Goal: Task Accomplishment & Management: Manage account settings

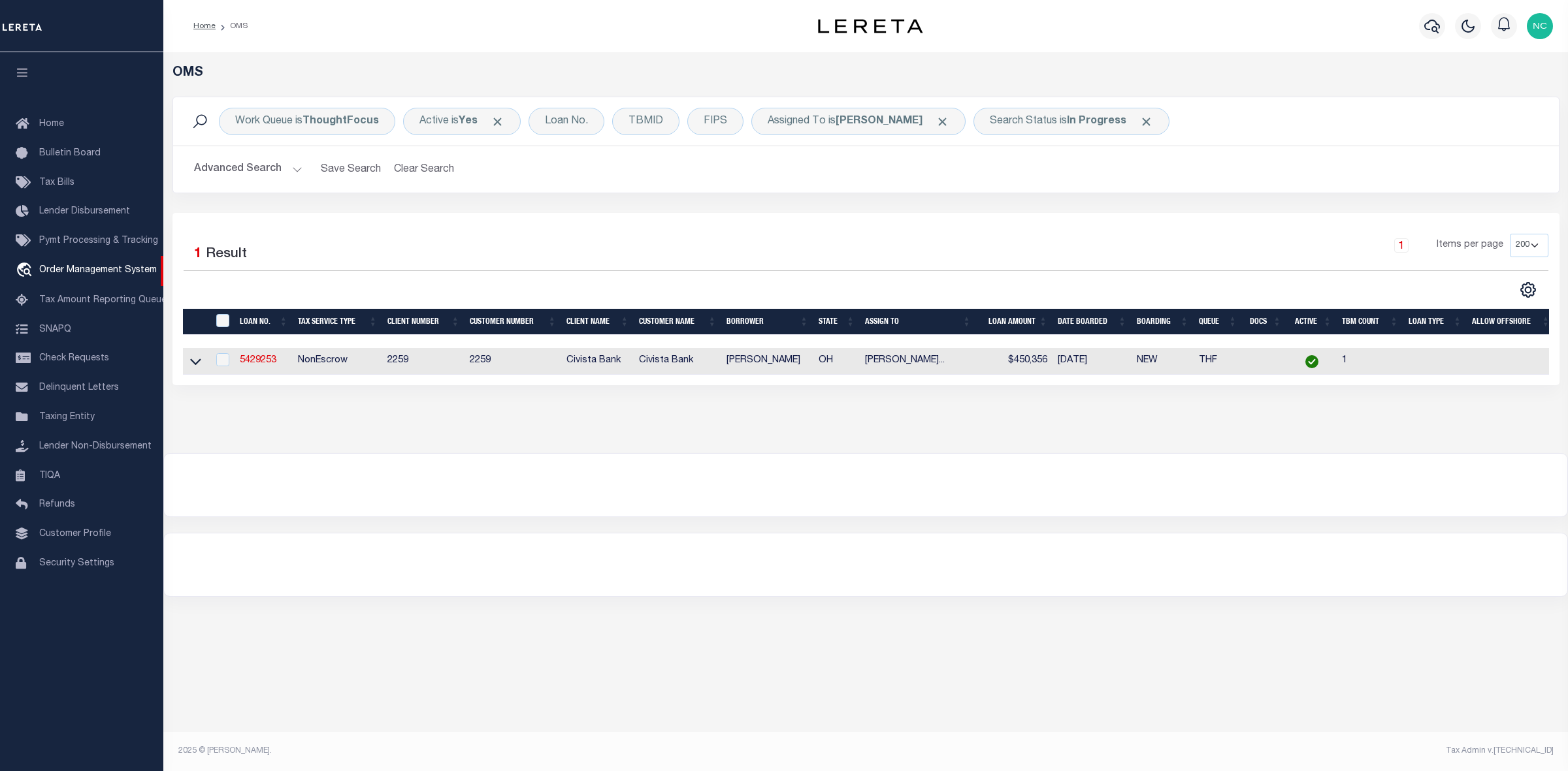
select select "200"
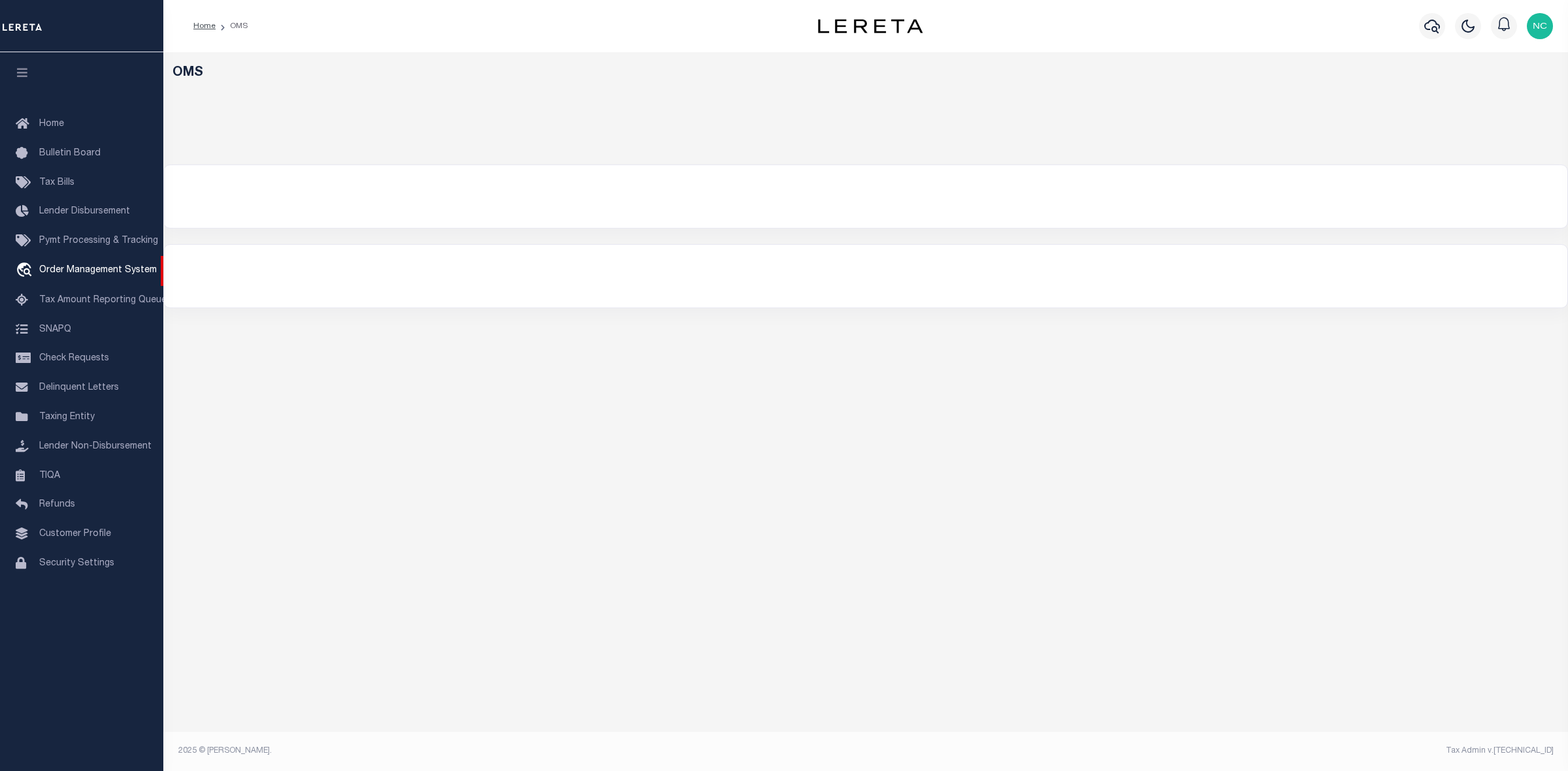
select select "200"
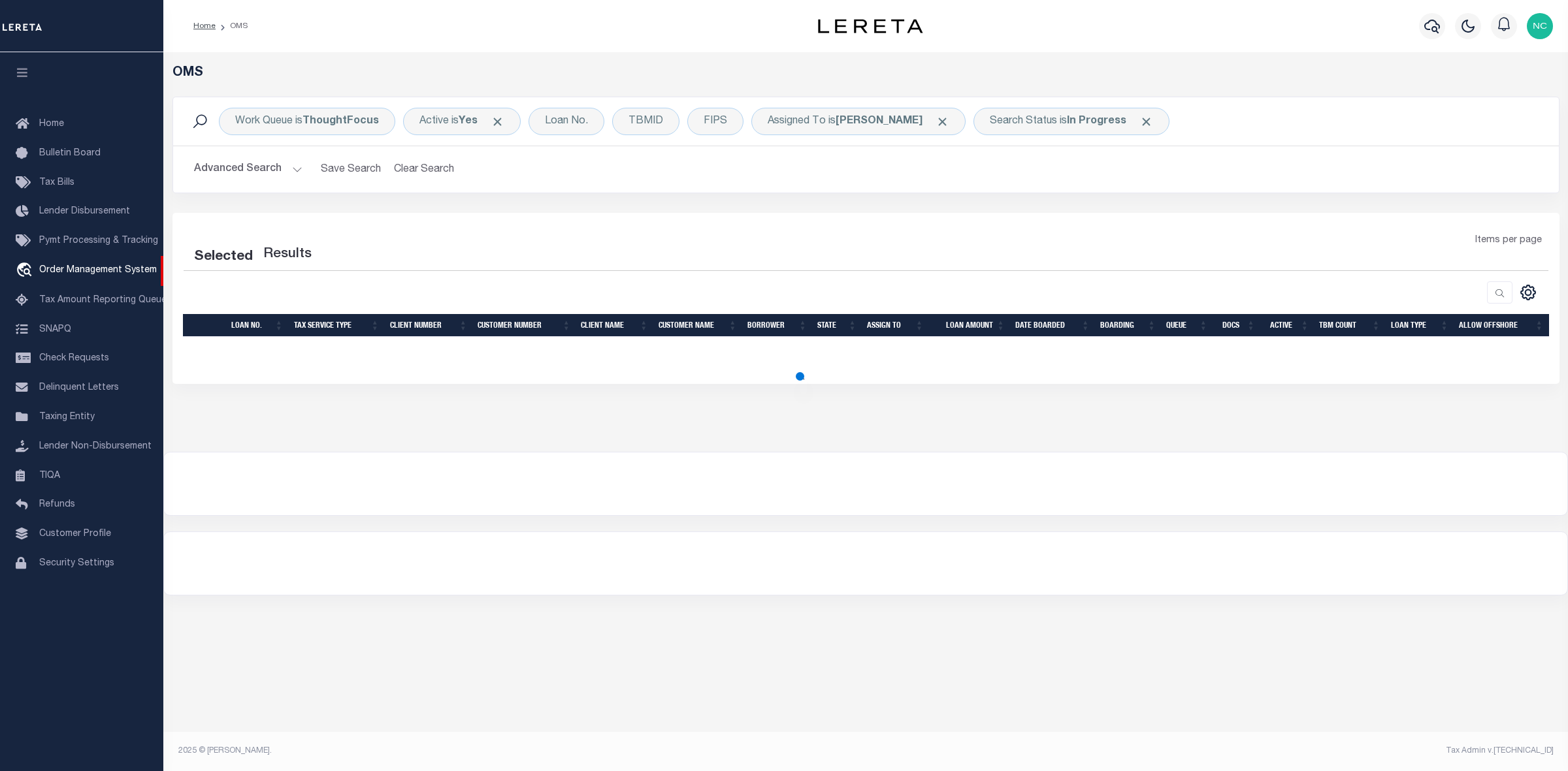
select select "200"
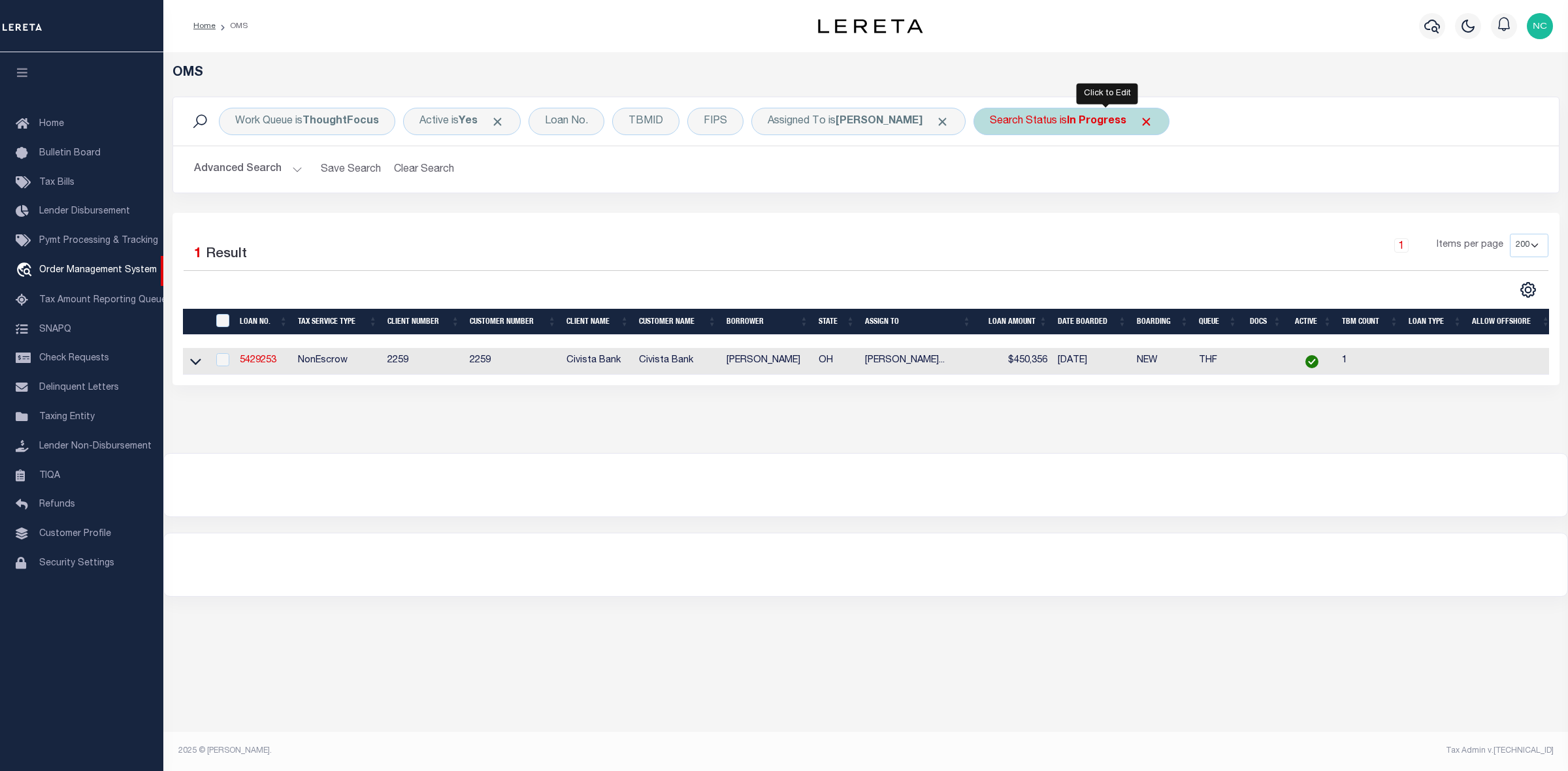
click at [1126, 116] on b "In Progress" at bounding box center [1096, 121] width 59 height 10
click at [1073, 184] on select "Automated Search Bad Parcel Complete Duplicate Parcel High Dollar Reporting In …" at bounding box center [1087, 186] width 192 height 25
select select "RD"
click at [1025, 174] on select "Automated Search Bad Parcel Complete Duplicate Parcel High Dollar Reporting In …" at bounding box center [1087, 186] width 192 height 25
click at [1183, 218] on input "Apply" at bounding box center [1163, 213] width 38 height 22
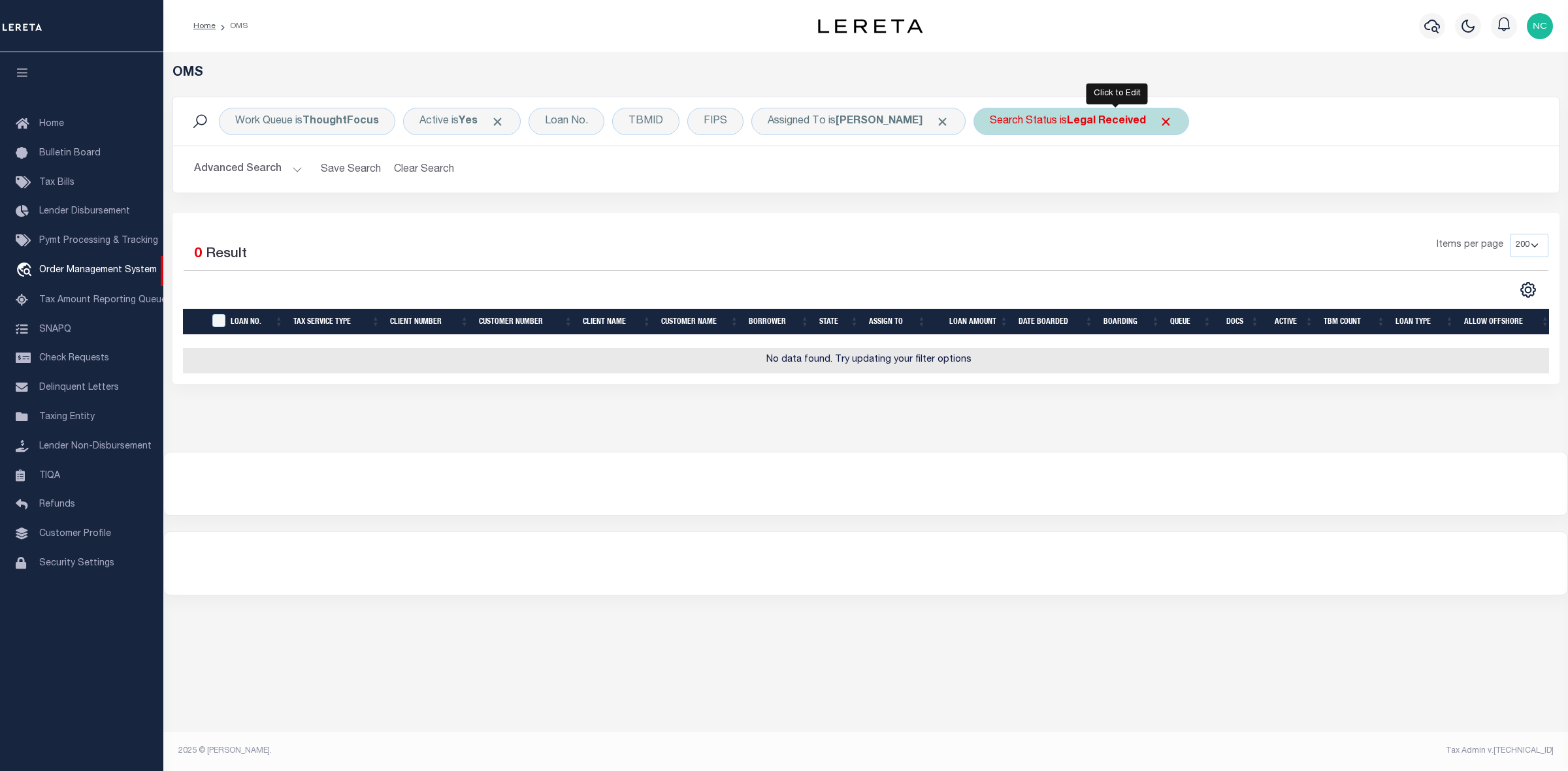
click at [1146, 124] on b "Legal Received" at bounding box center [1107, 121] width 79 height 10
click at [1095, 188] on select "Automated Search Bad Parcel Complete Duplicate Parcel High Dollar Reporting In …" at bounding box center [1087, 186] width 192 height 25
select select "IP"
click at [1025, 174] on select "Automated Search Bad Parcel Complete Duplicate Parcel High Dollar Reporting In …" at bounding box center [1087, 186] width 192 height 25
click at [1183, 204] on input "Apply" at bounding box center [1163, 213] width 38 height 22
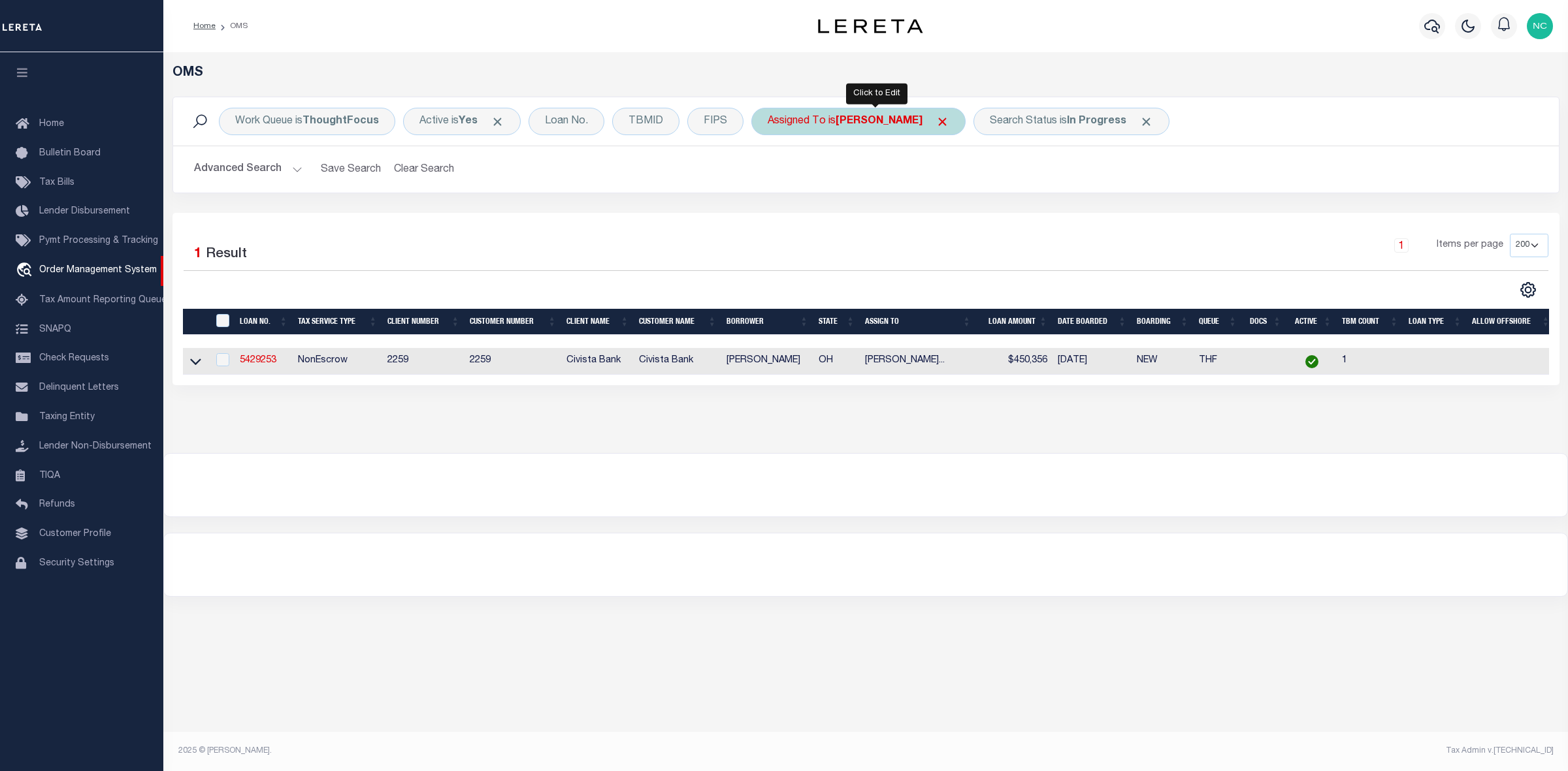
click at [886, 123] on b "[PERSON_NAME]" at bounding box center [879, 121] width 87 height 10
click at [874, 184] on select "--Unassigned-- Abdul Muzain Adrienne Cayea Agustin Fernandez Ahmad Darwish Albe…" at bounding box center [865, 186] width 192 height 25
click at [830, 175] on select "--Unassigned-- Abdul Muzain Adrienne Cayea Agustin Fernandez Ahmad Darwish Albe…" at bounding box center [865, 186] width 192 height 25
click at [827, 187] on select "--Unassigned-- Abdul Muzain Adrienne Cayea Agustin Fernandez Ahmad Darwish Albe…" at bounding box center [865, 186] width 192 height 25
select select "[PERSON_NAME]"
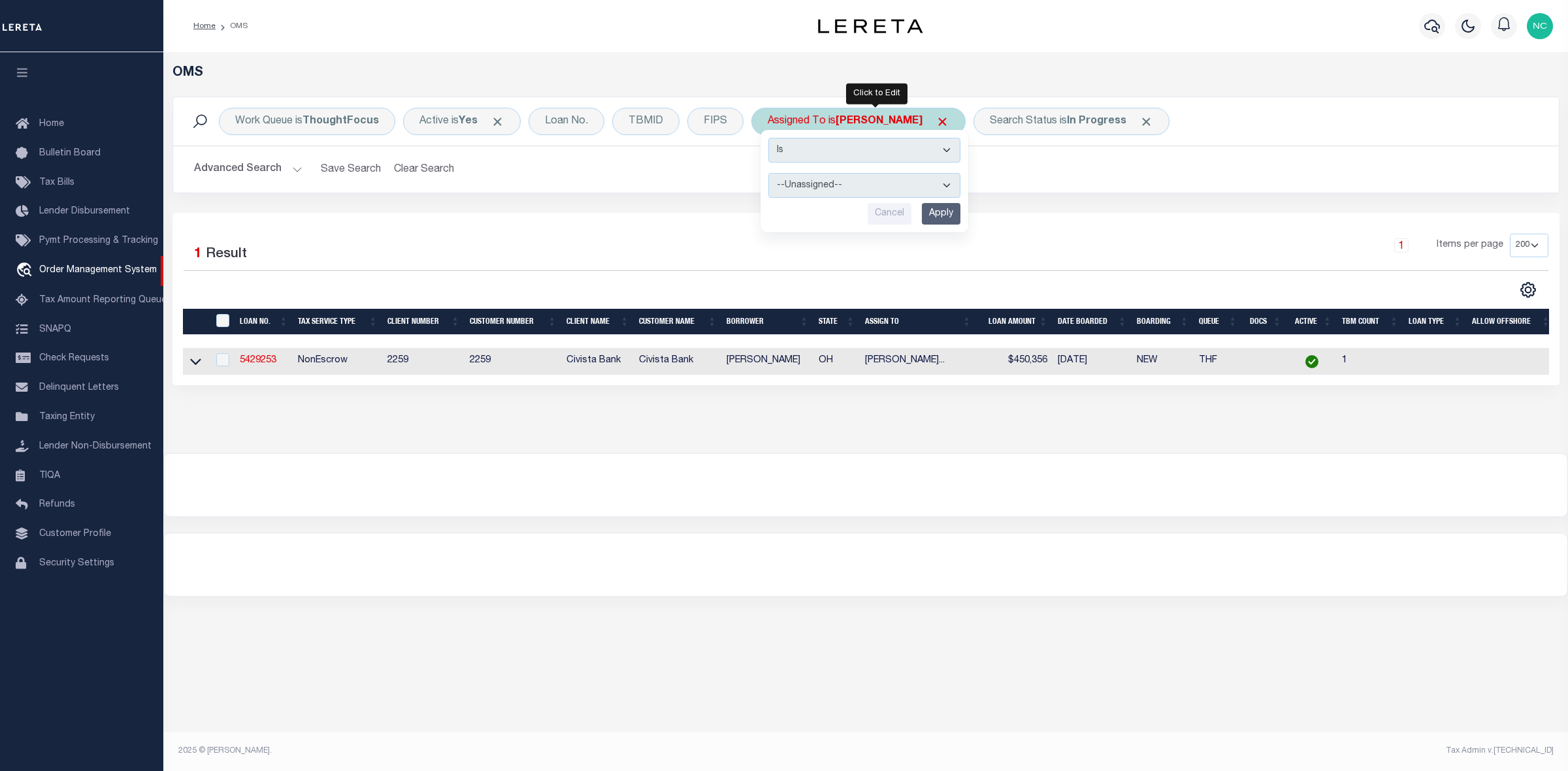
click at [844, 184] on select "--Unassigned-- Abdul Muzain Adrienne Cayea Agustin Fernandez Ahmad Darwish Albe…" at bounding box center [865, 186] width 192 height 25
click at [942, 213] on input "Apply" at bounding box center [941, 213] width 38 height 22
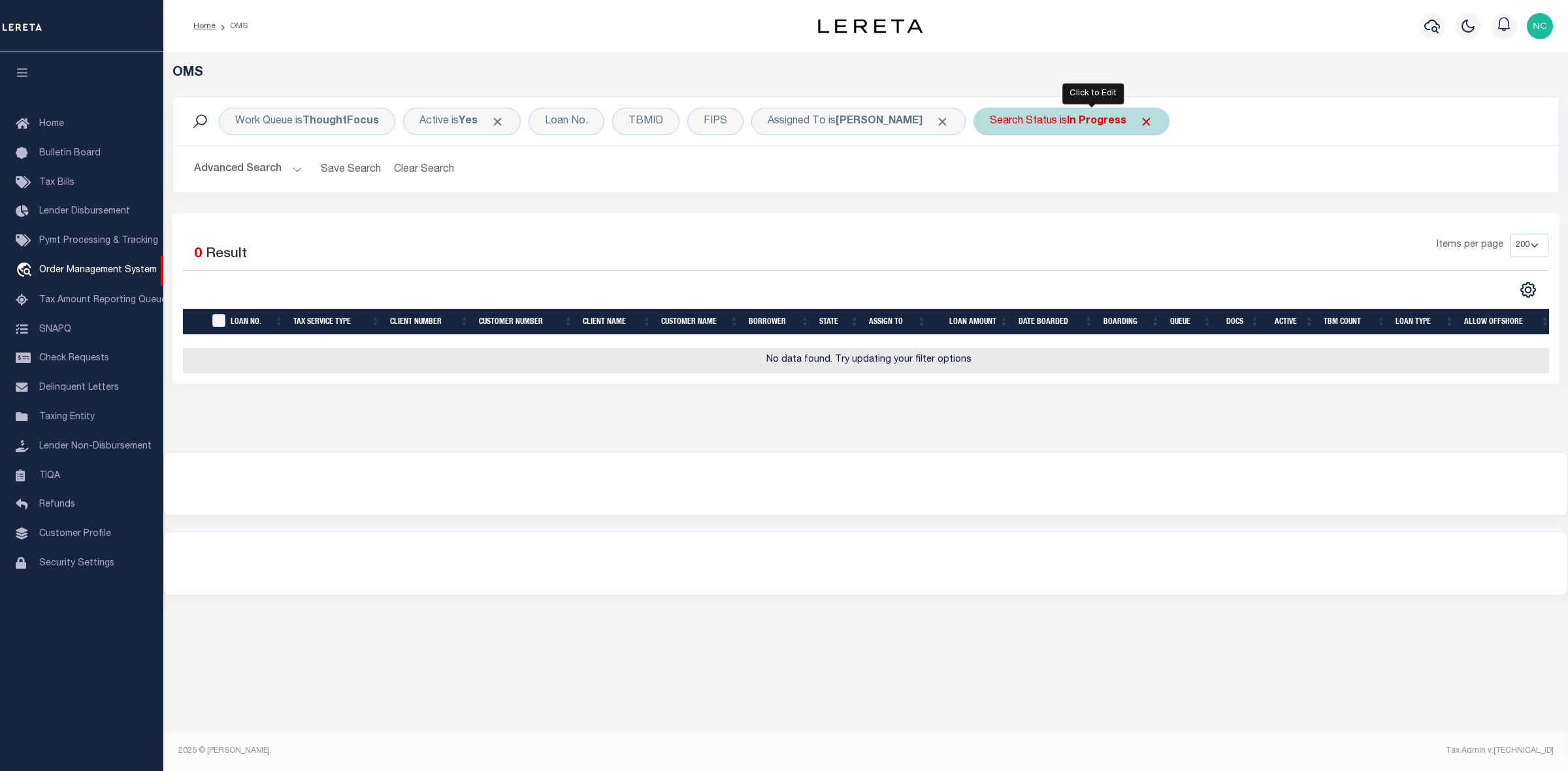
click at [1091, 119] on b "In Progress" at bounding box center [1096, 121] width 59 height 10
click at [1085, 183] on select "Automated Search Bad Parcel Complete Duplicate Parcel High Dollar Reporting In …" at bounding box center [1087, 186] width 192 height 25
select select "RD"
click at [1011, 174] on select "Automated Search Bad Parcel Complete Duplicate Parcel High Dollar Reporting In …" at bounding box center [1087, 186] width 192 height 25
click at [1183, 208] on input "Apply" at bounding box center [1163, 213] width 38 height 22
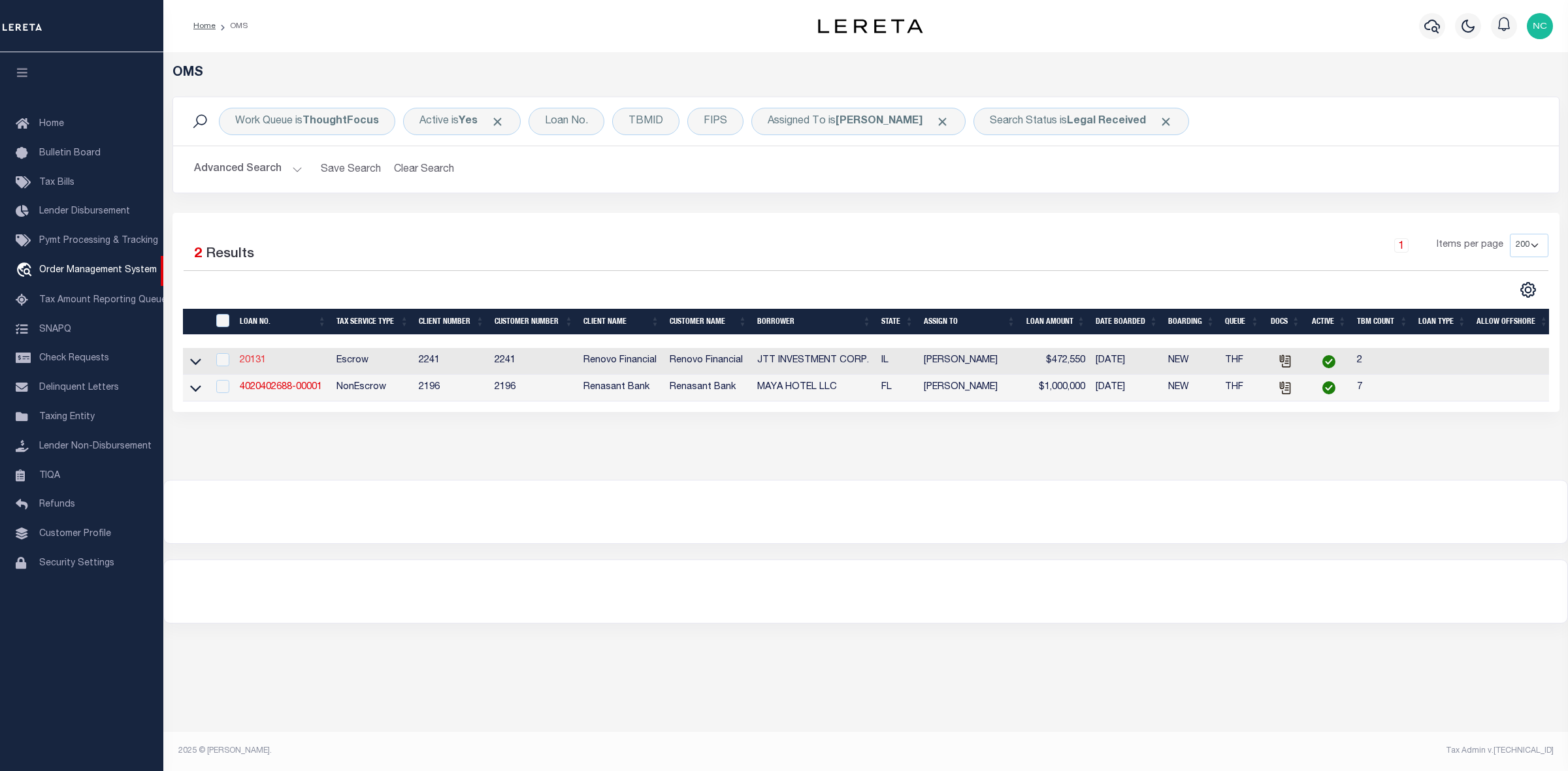
click at [249, 364] on link "20131" at bounding box center [253, 360] width 26 height 9
type input "20131"
type input "JTT INVESTMENT CORP."
select select
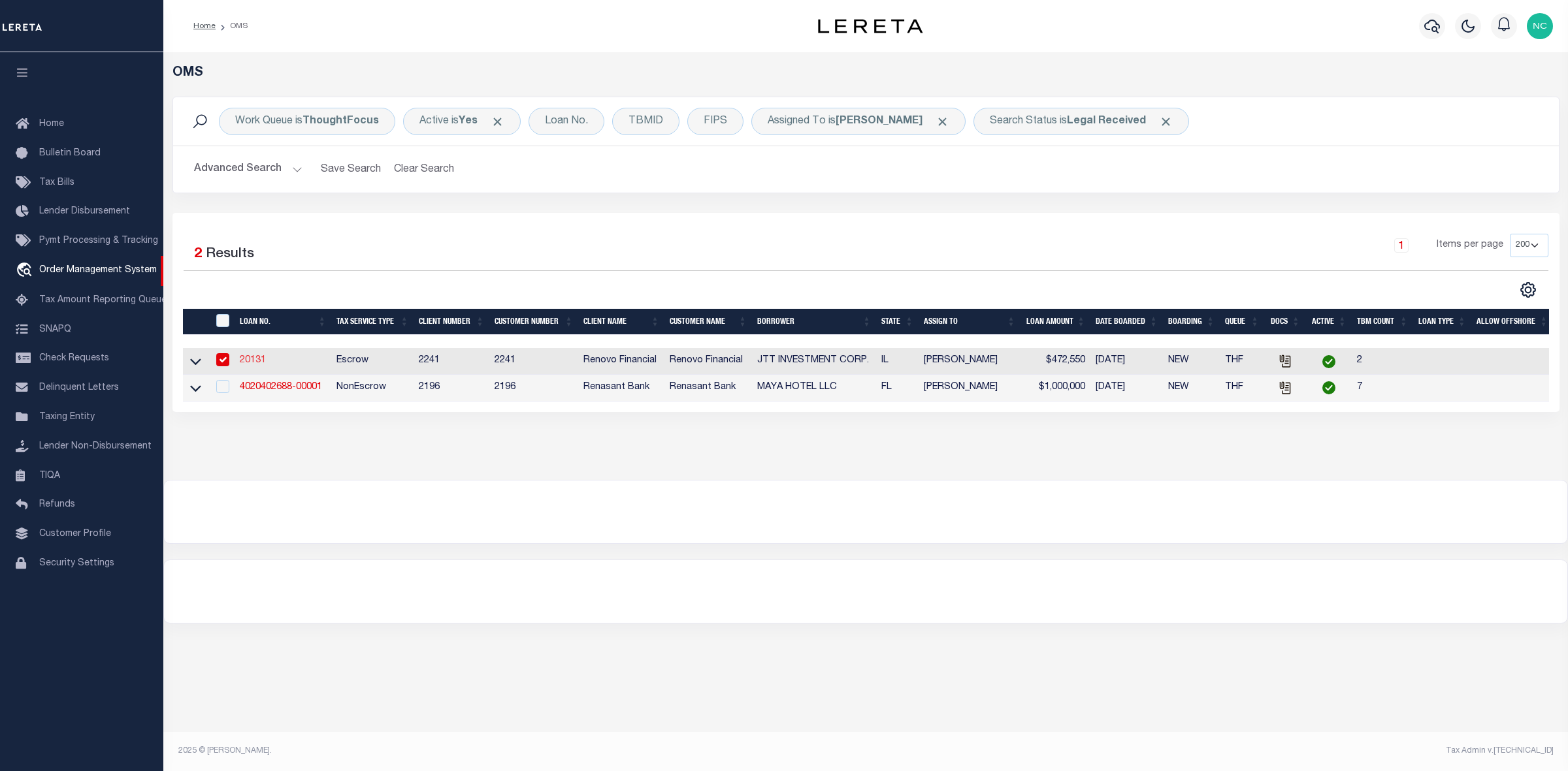
type input "7538 Woodlawn Avenue"
type input "Hammond IN 46324"
select select "400"
select select "Escrow"
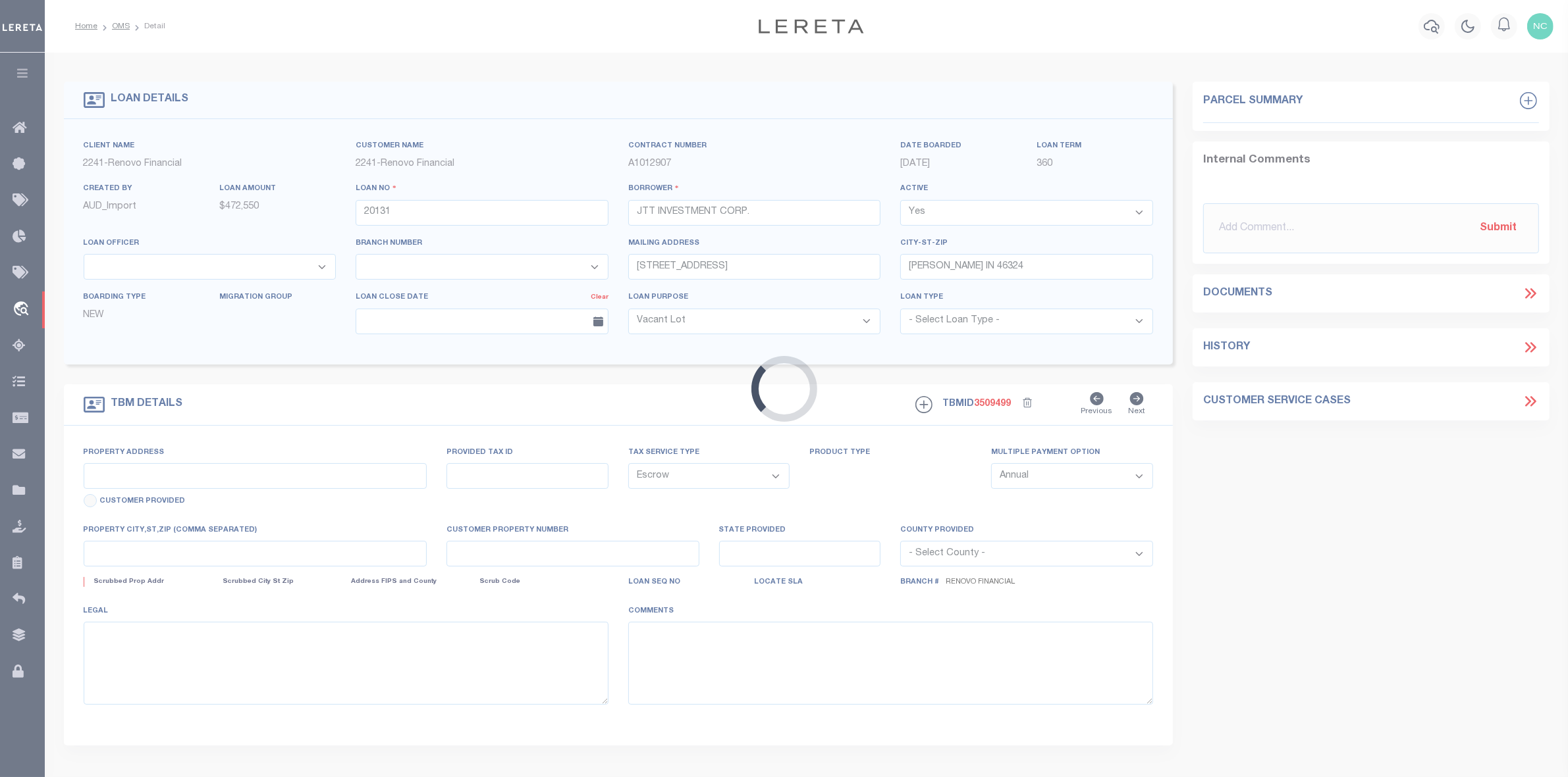
type input "5537 South May Street"
select select
type input "Chicago, IL 60621"
type input "a0kUS00000CUNtB"
type input "IL"
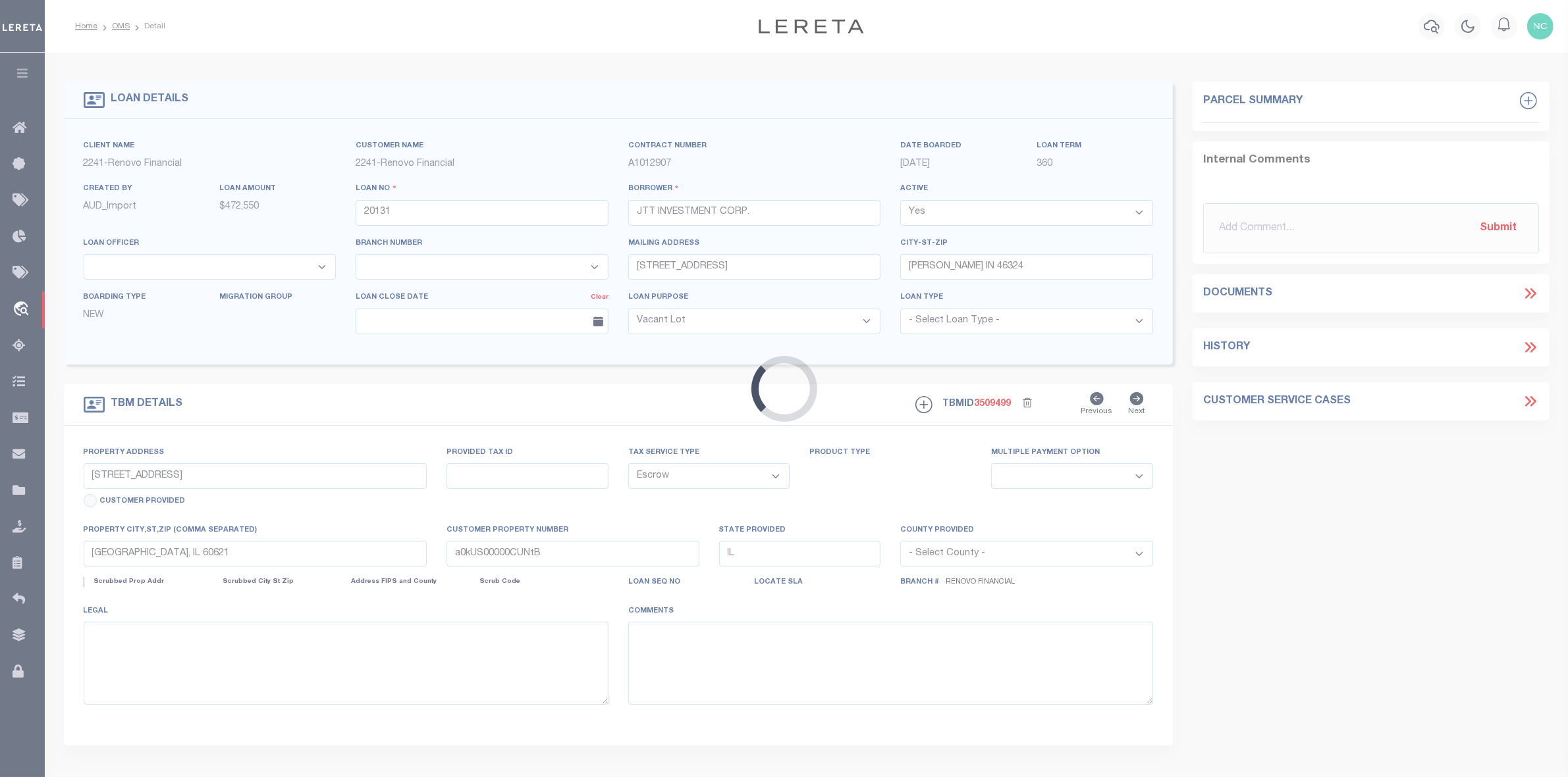
select select
type textarea "LEGAL REQUIRED"
select select "164194"
select select "25066"
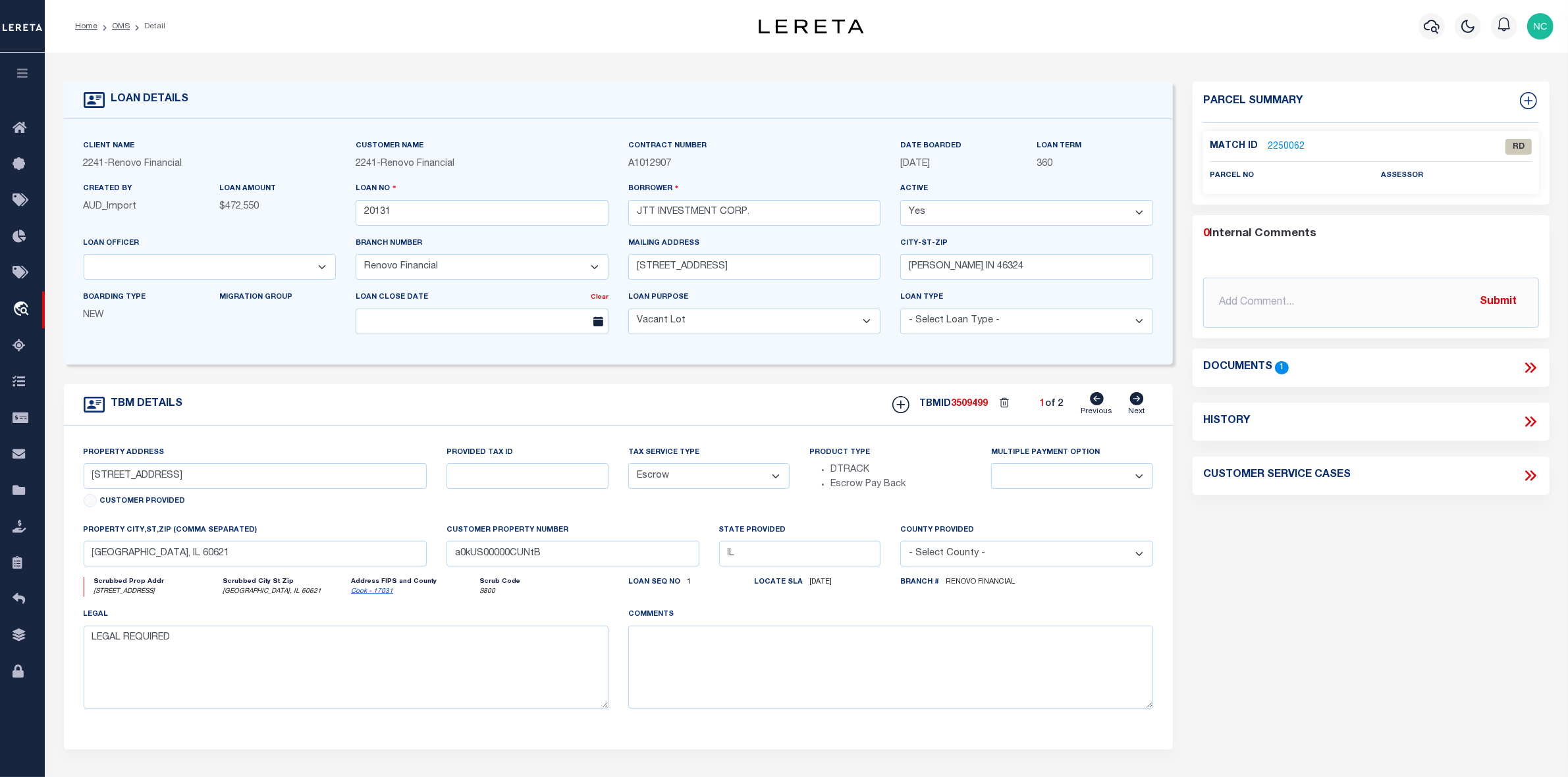
click at [1278, 143] on link "2250062" at bounding box center [1286, 147] width 37 height 14
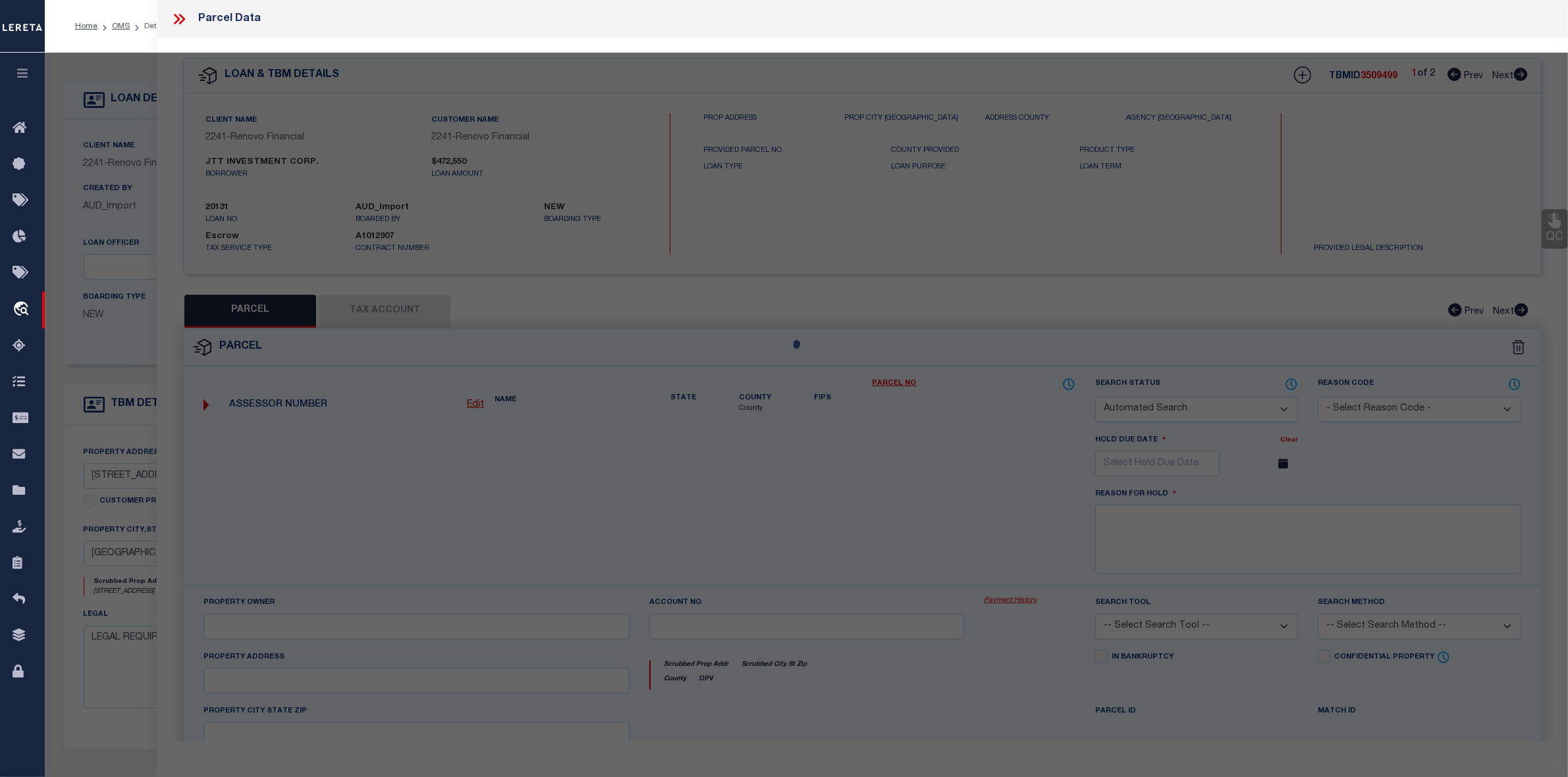
checkbox input "false"
select select "RD"
checkbox input "false"
type textarea "Document uploaded that satisfies a legal requirement, changing from ND to RD"
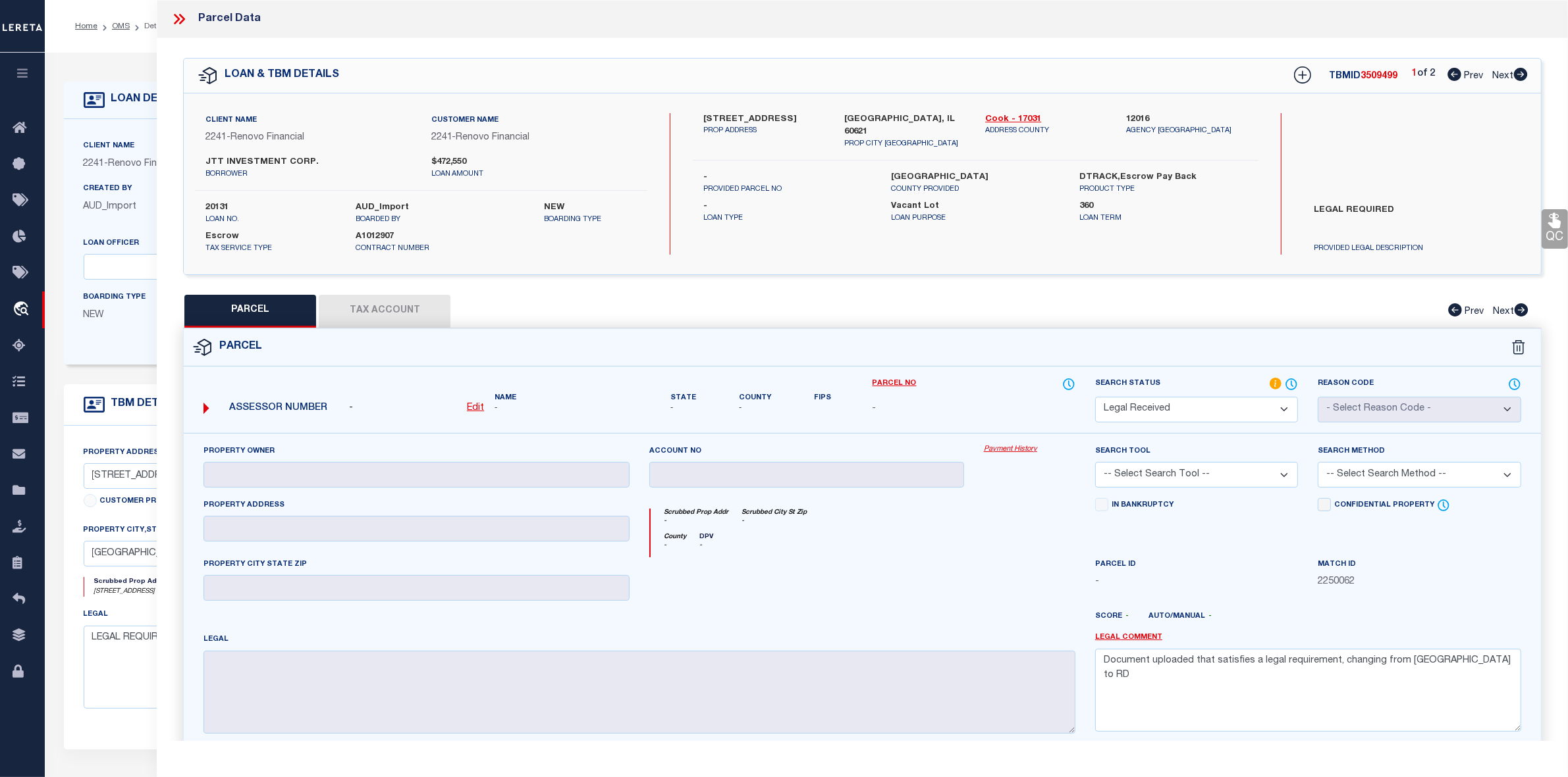
click at [709, 115] on label "5537 South May Street" at bounding box center [763, 120] width 121 height 13
copy label "5537"
drag, startPoint x: 751, startPoint y: 117, endPoint x: 800, endPoint y: 116, distance: 49.0
click at [800, 116] on label "5537 South May Street" at bounding box center [763, 120] width 121 height 13
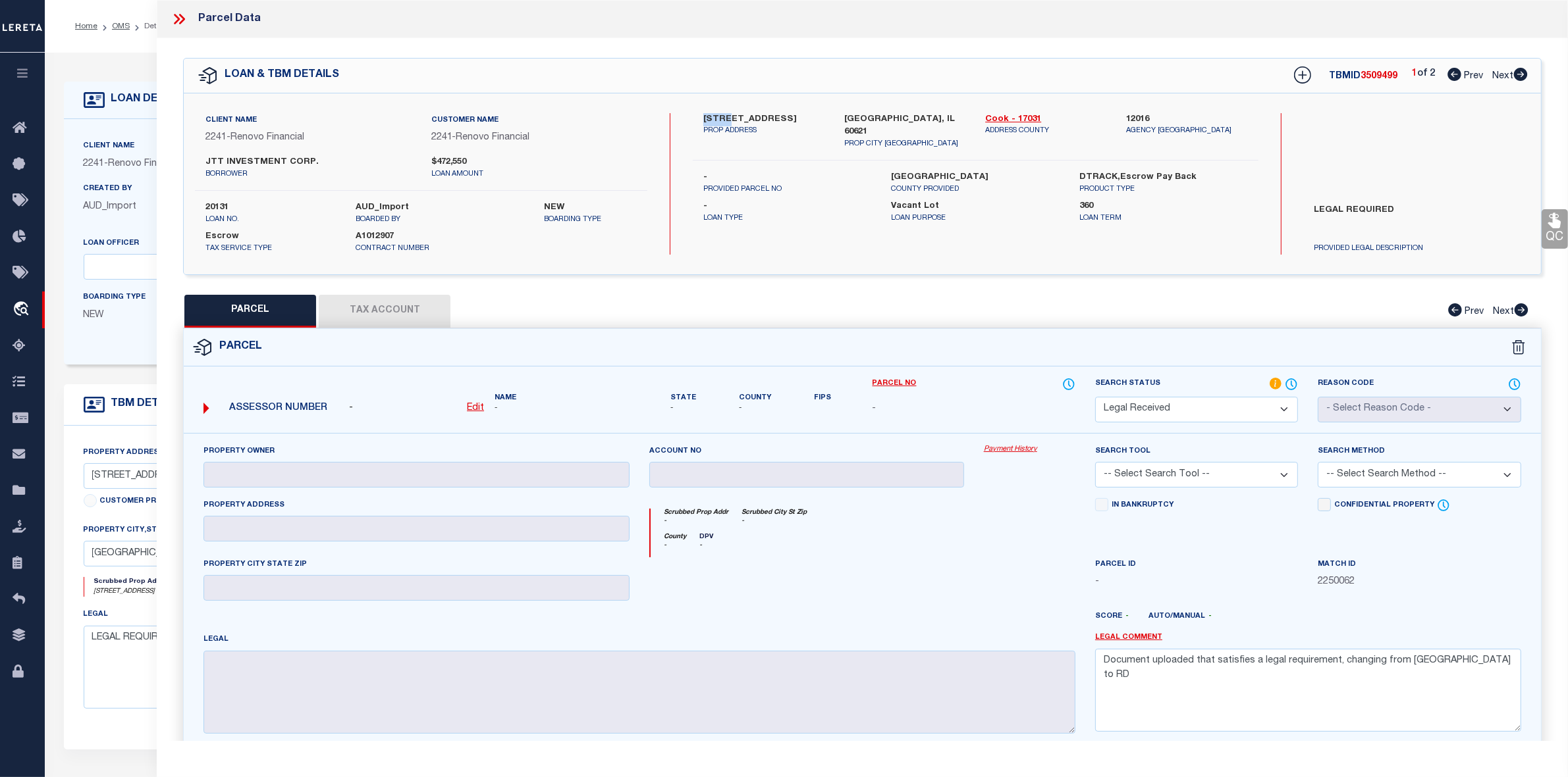
copy label "May Street"
click at [1375, 76] on span "3509499" at bounding box center [1379, 76] width 37 height 9
click at [181, 20] on icon at bounding box center [179, 19] width 17 height 17
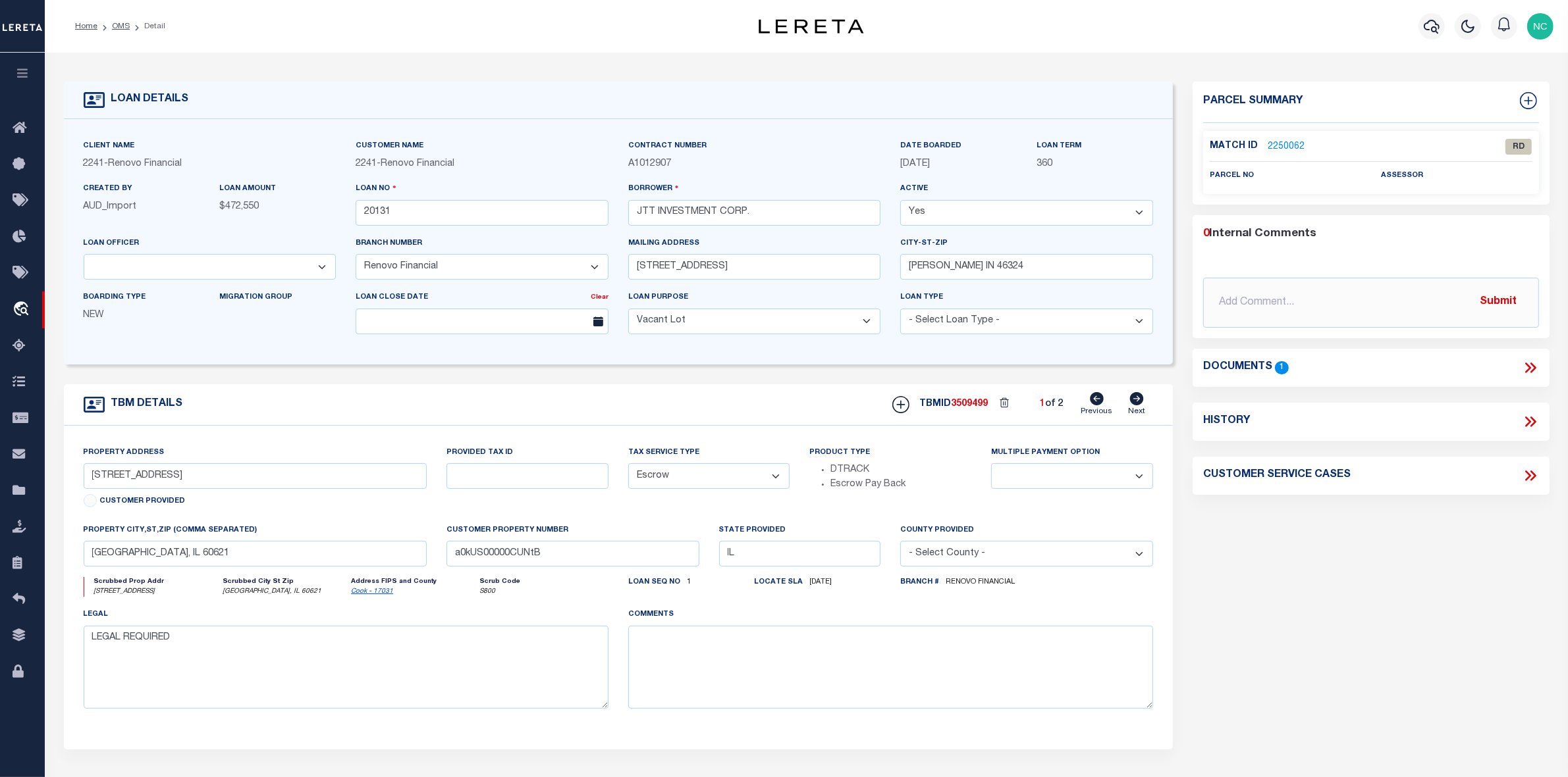
click at [1529, 367] on icon at bounding box center [1527, 368] width 6 height 11
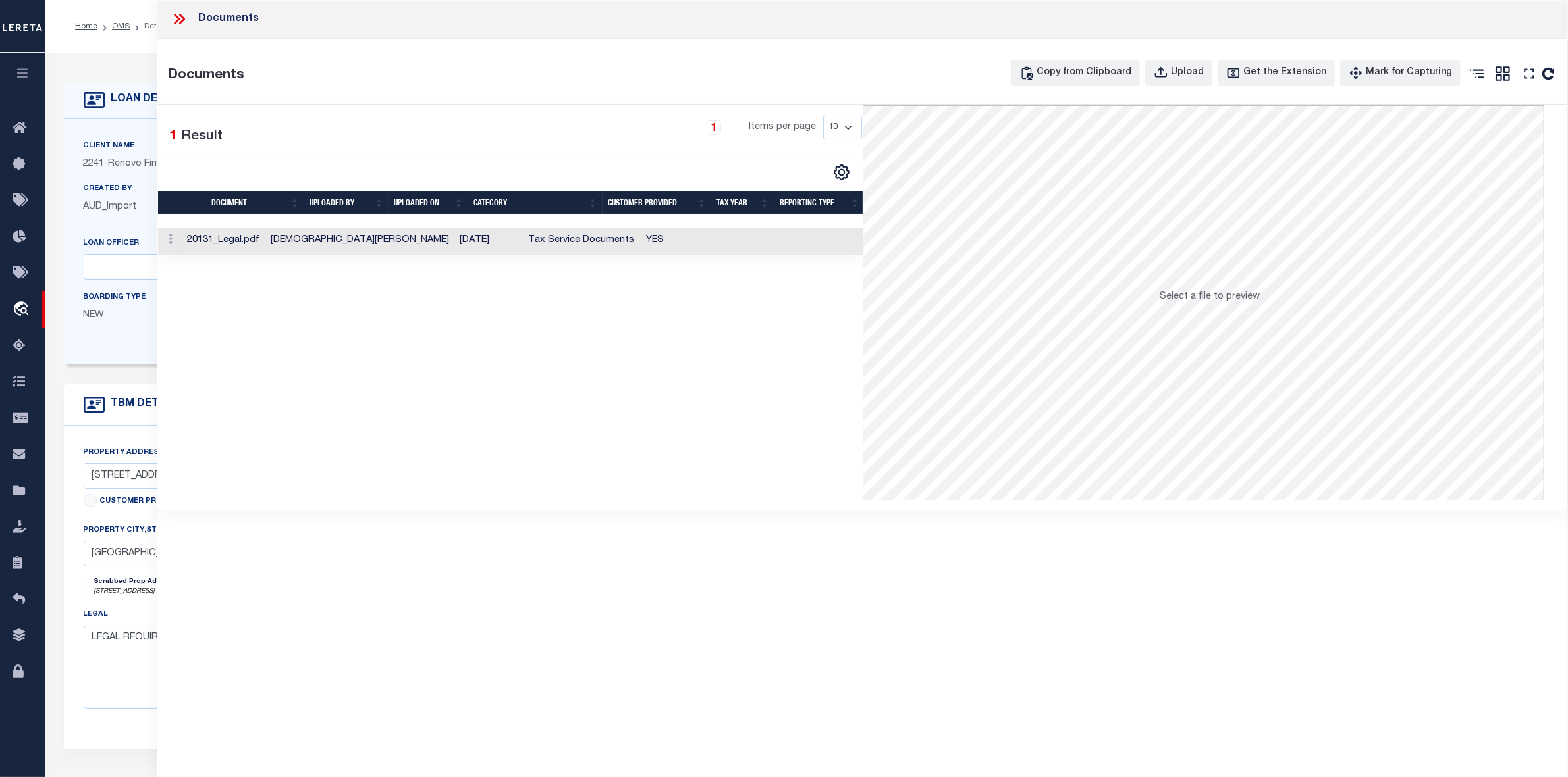
click at [265, 242] on td "20131_Legal.pdf" at bounding box center [223, 241] width 83 height 27
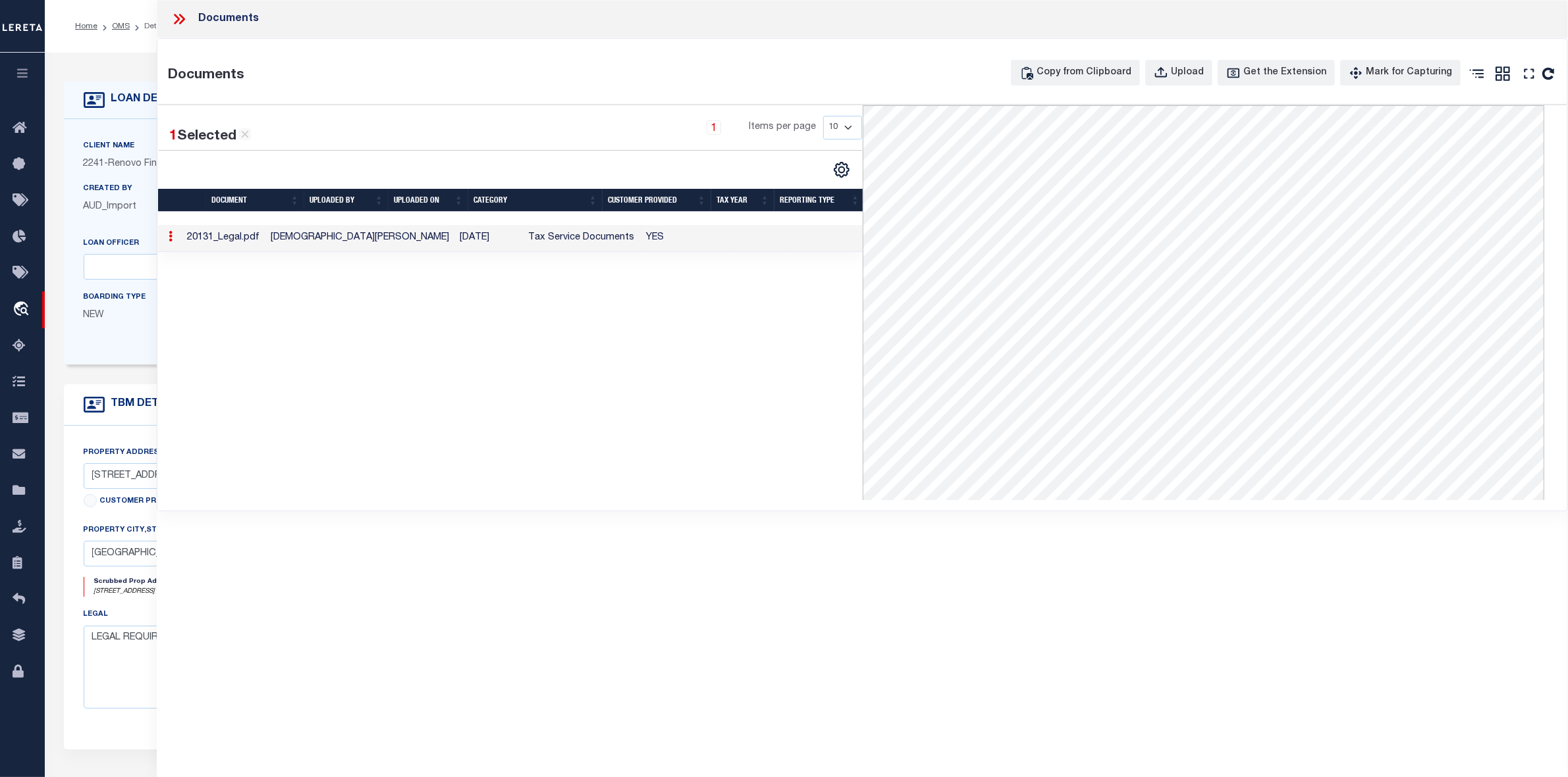
click at [696, 333] on div "1 Selected 1 Result 1 Items per page 10 25 50 100" at bounding box center [510, 303] width 704 height 395
click at [179, 18] on icon at bounding box center [177, 19] width 6 height 11
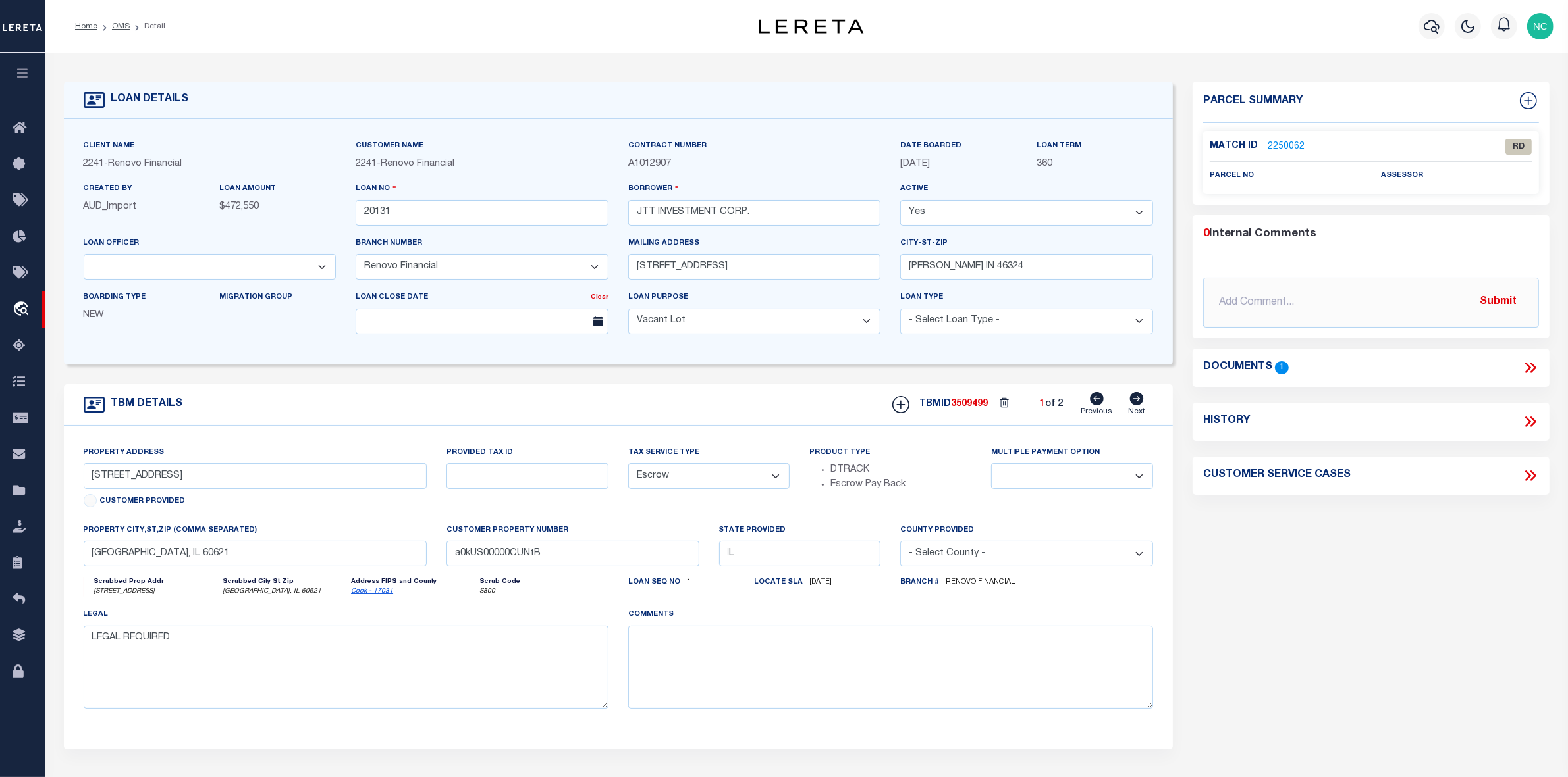
click at [1286, 144] on link "2250062" at bounding box center [1286, 147] width 37 height 14
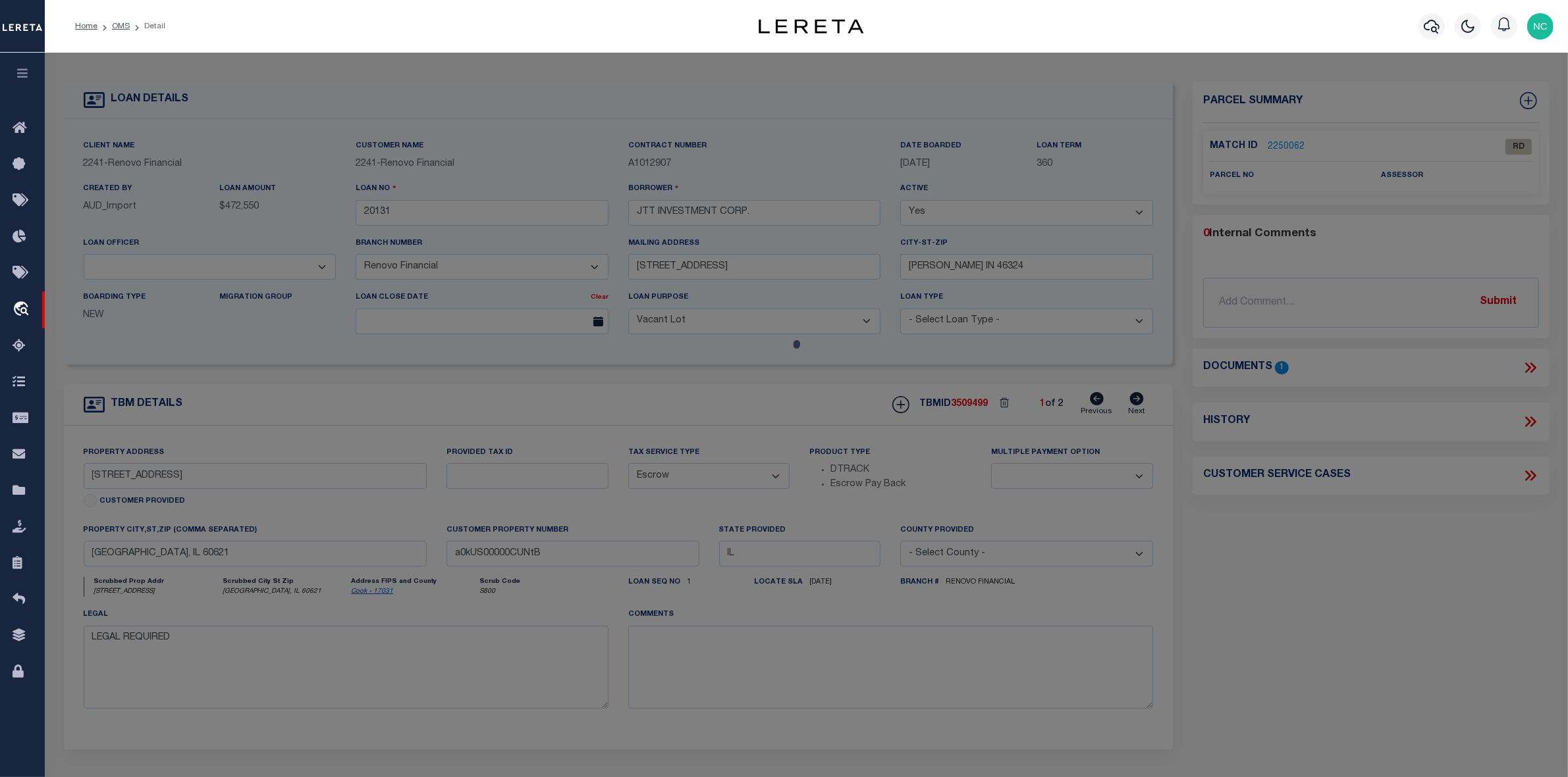
select select "AS"
checkbox input "false"
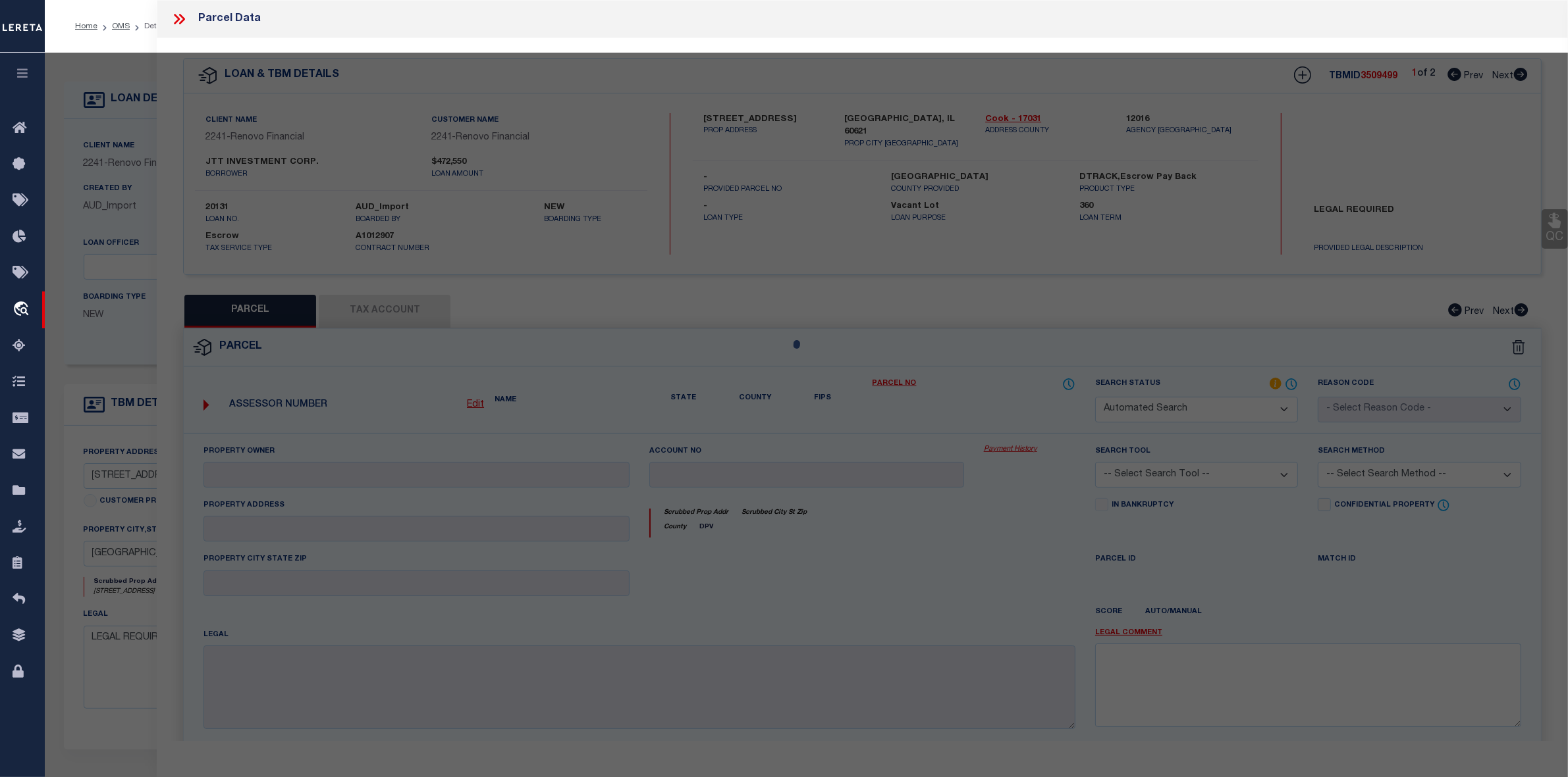
select select "RD"
checkbox input "false"
type textarea "Document uploaded that satisfies a legal requirement, changing from ND to RD"
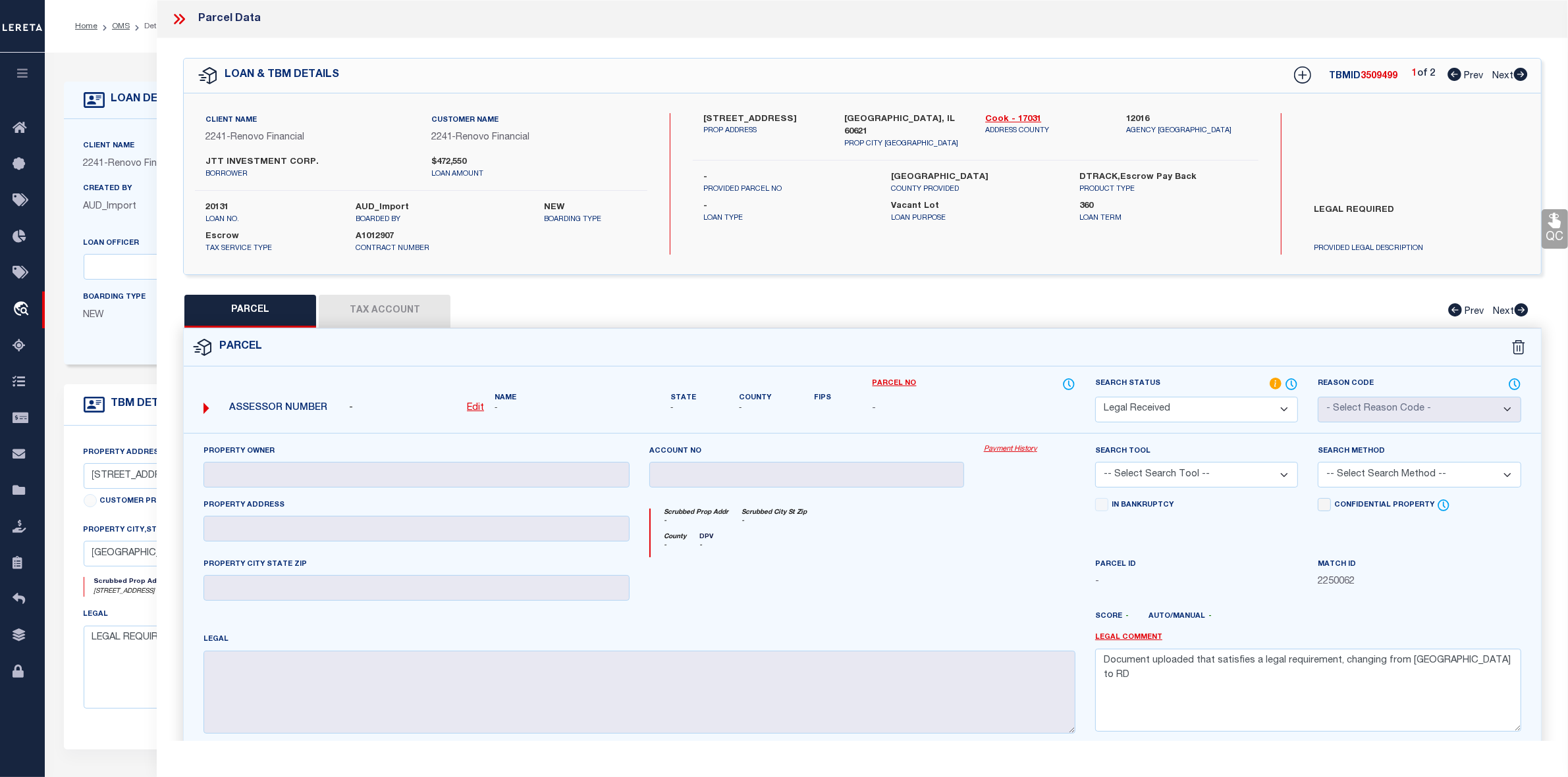
click at [474, 406] on u "Edit" at bounding box center [475, 408] width 17 height 9
select select "RD"
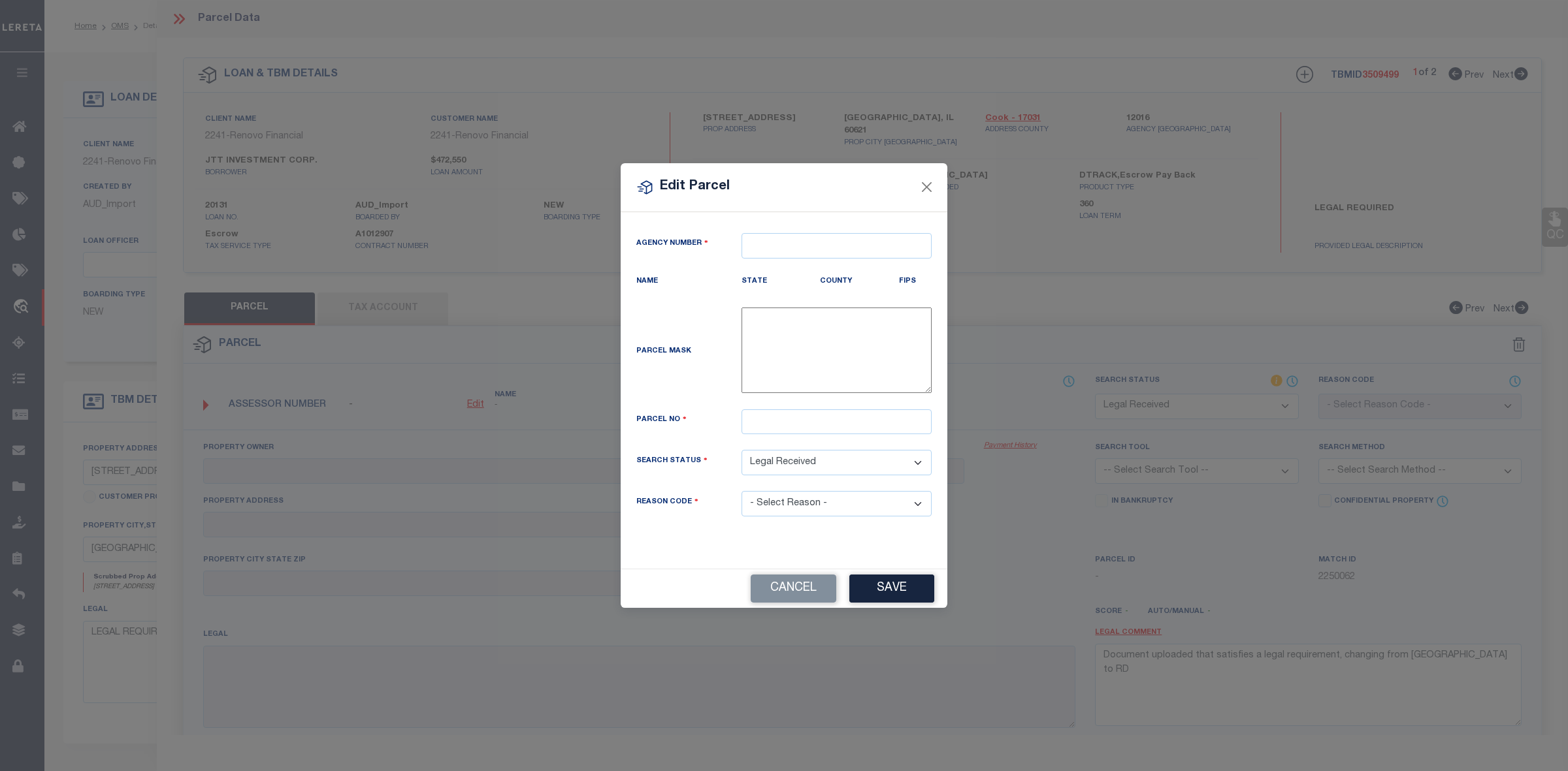
type textarea "-"
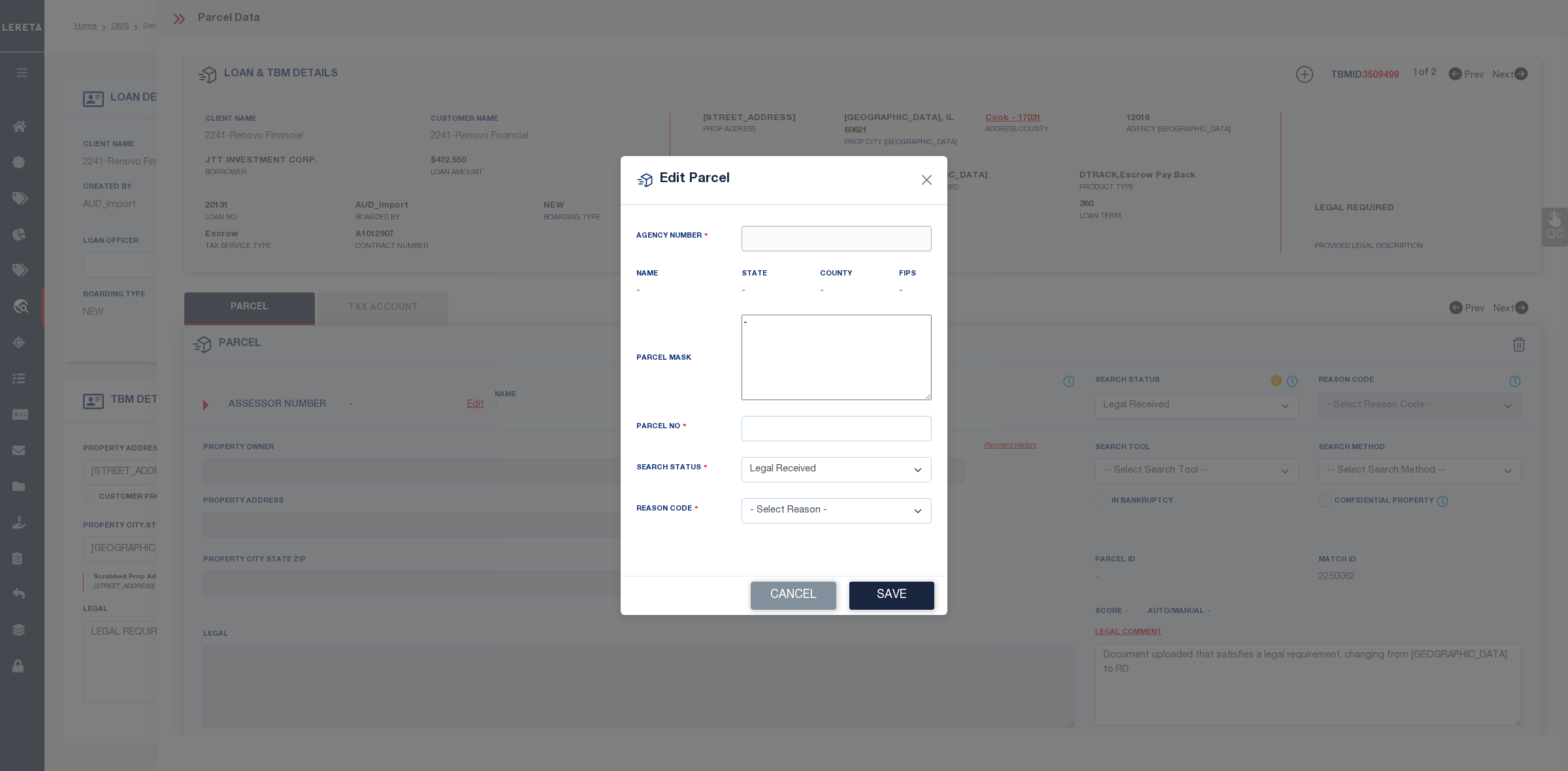
click at [781, 234] on input "text" at bounding box center [836, 238] width 190 height 26
click at [807, 257] on div "120160000 : COOK COUNTY" at bounding box center [836, 269] width 190 height 38
type input "120160000"
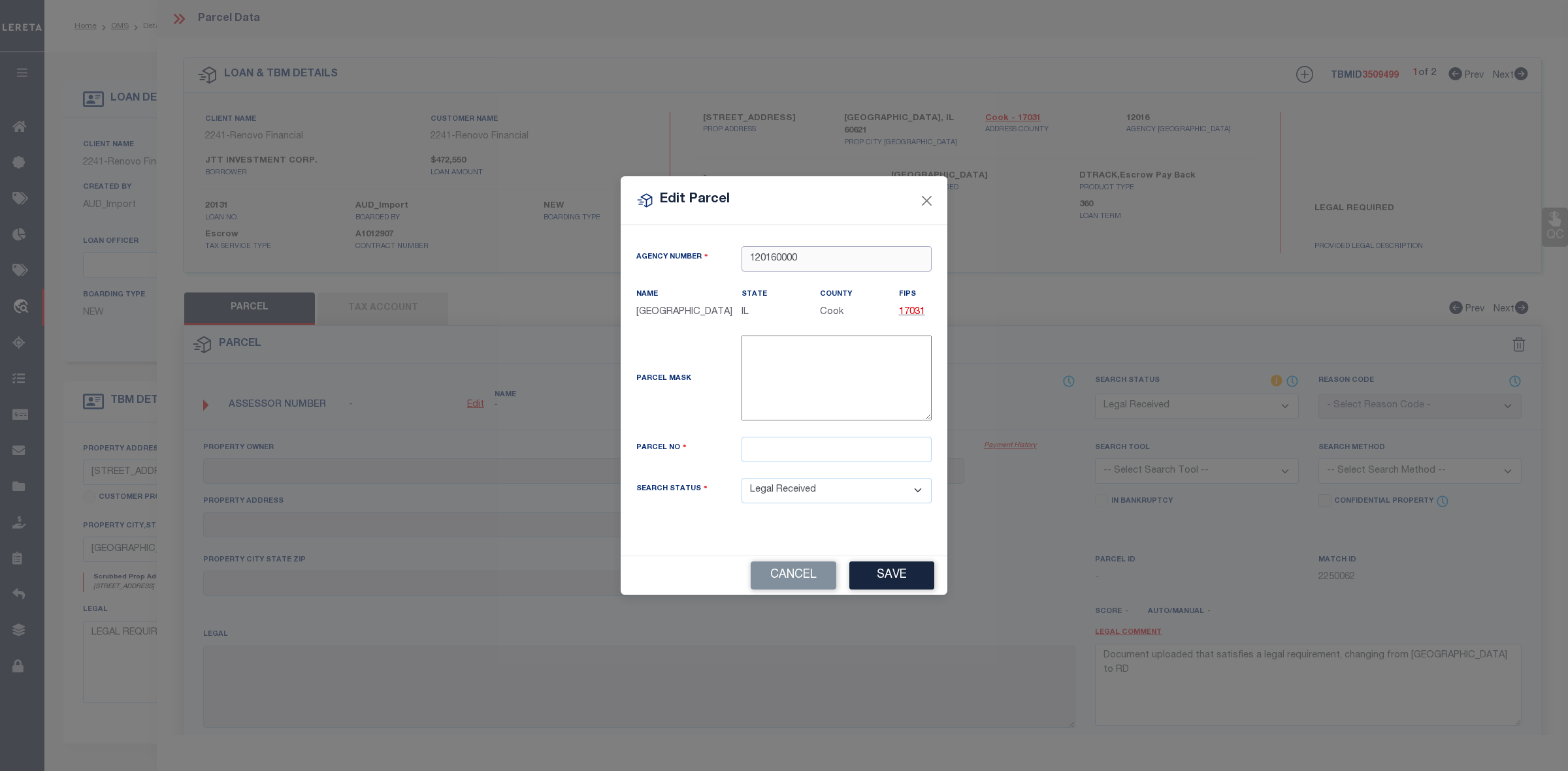
type input "120160000"
click at [775, 454] on input "text" at bounding box center [836, 449] width 190 height 26
paste input "20172010170000"
type input "20172010170000"
click at [880, 574] on button "Save" at bounding box center [892, 576] width 85 height 28
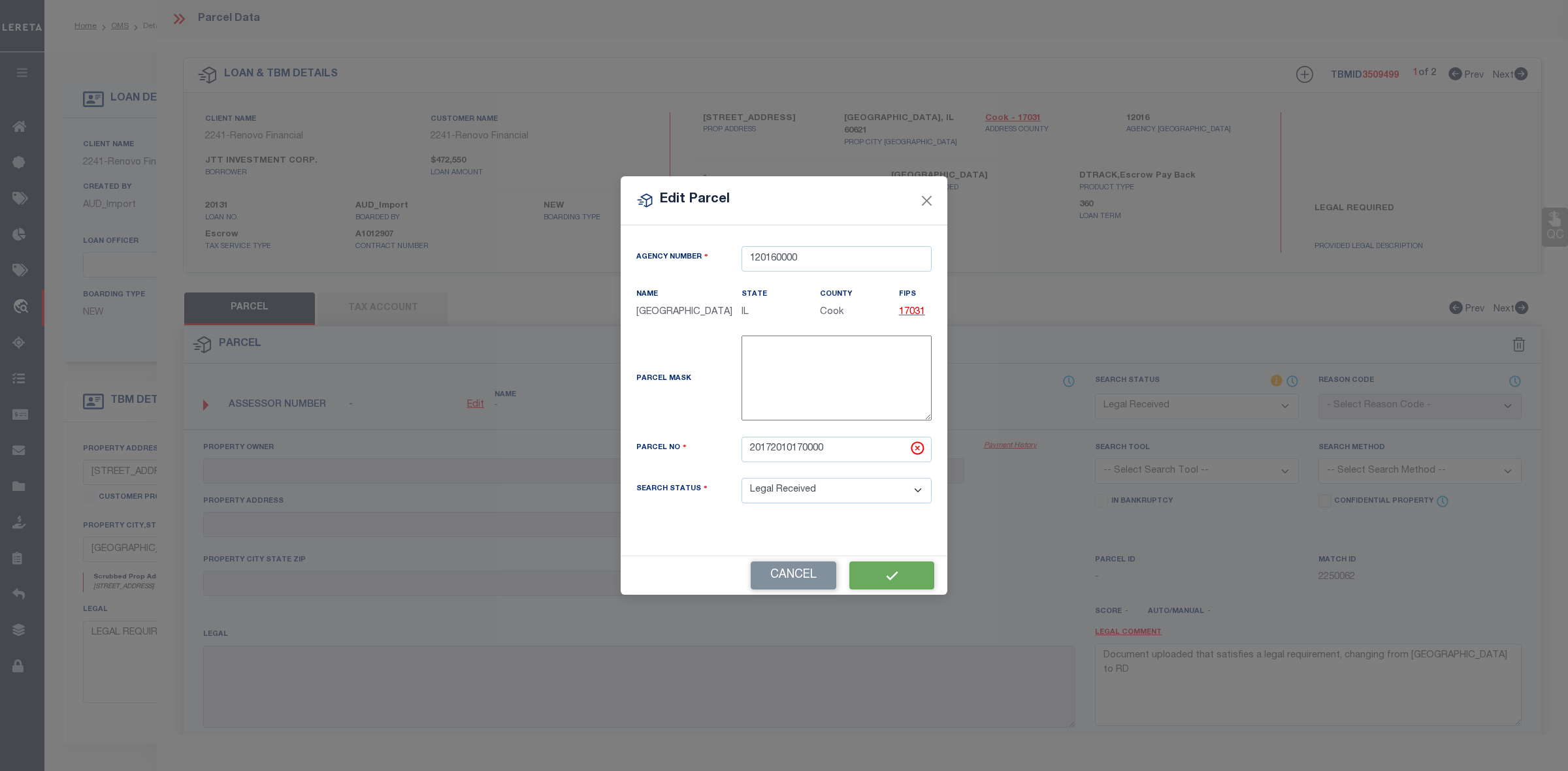
select select "RD"
checkbox input "false"
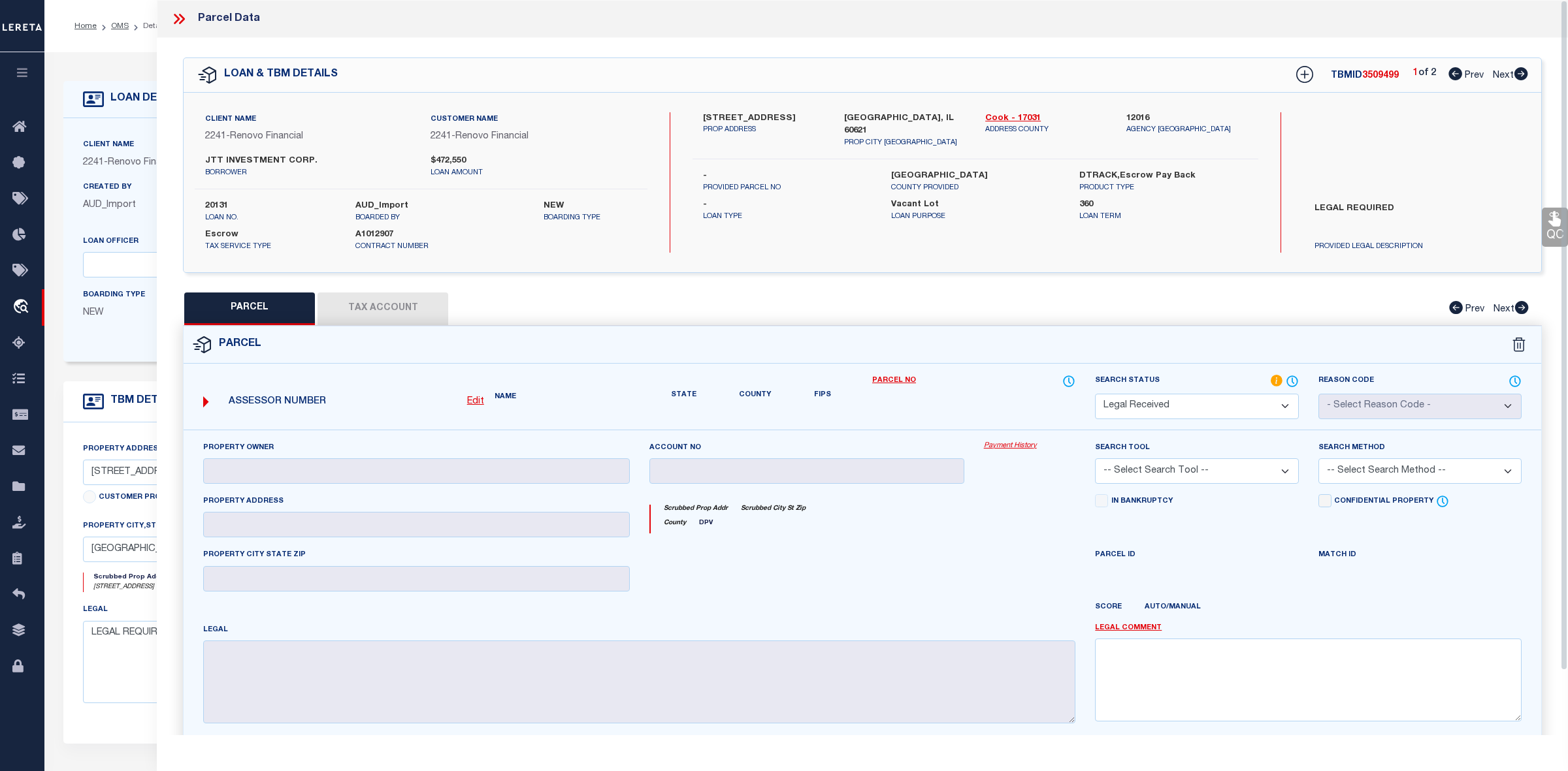
checkbox input "false"
type textarea "Document uploaded that satisfies a legal requirement, changing from ND to RD"
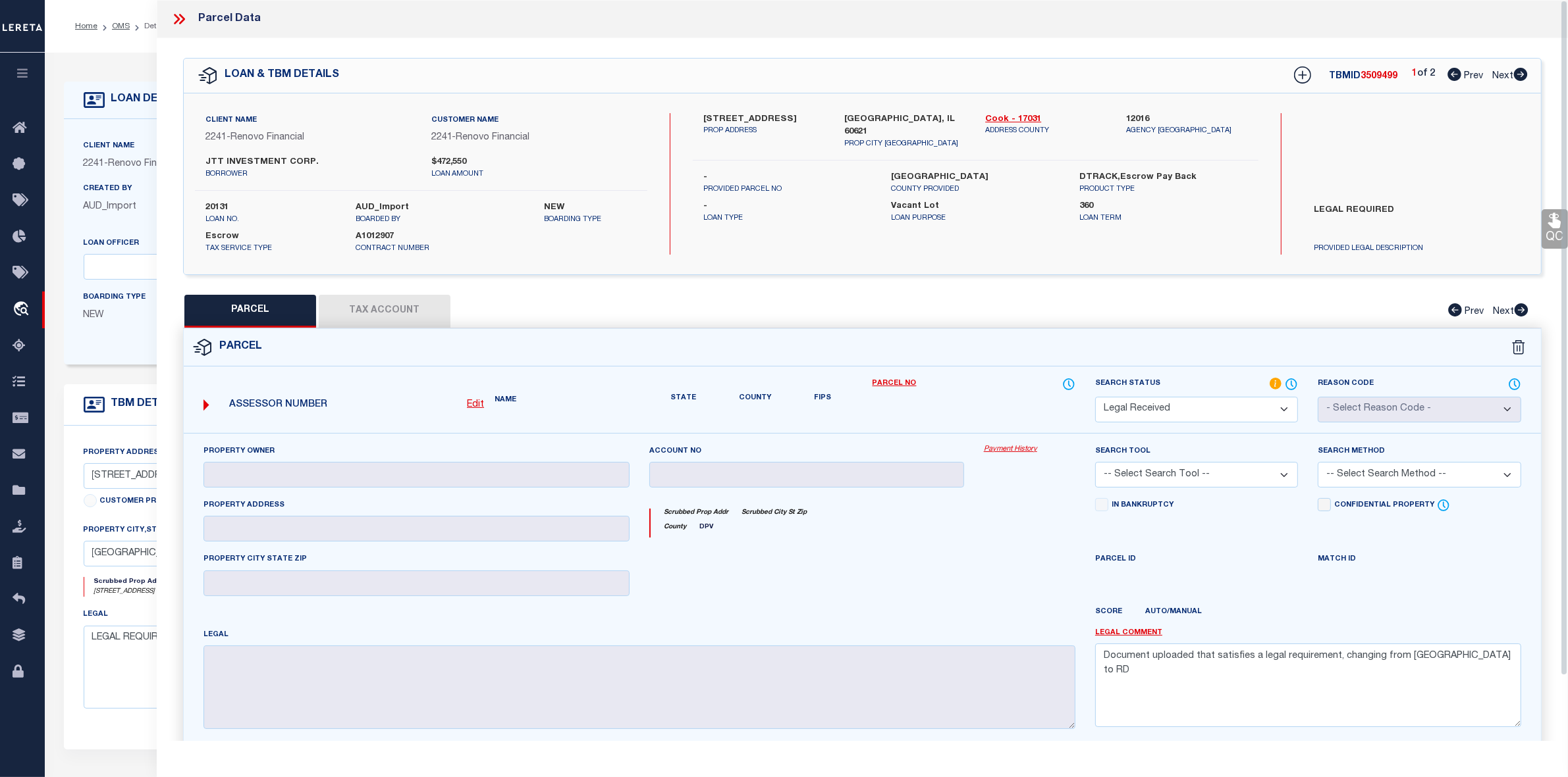
click at [932, 213] on p "Loan Purpose" at bounding box center [976, 219] width 168 height 11
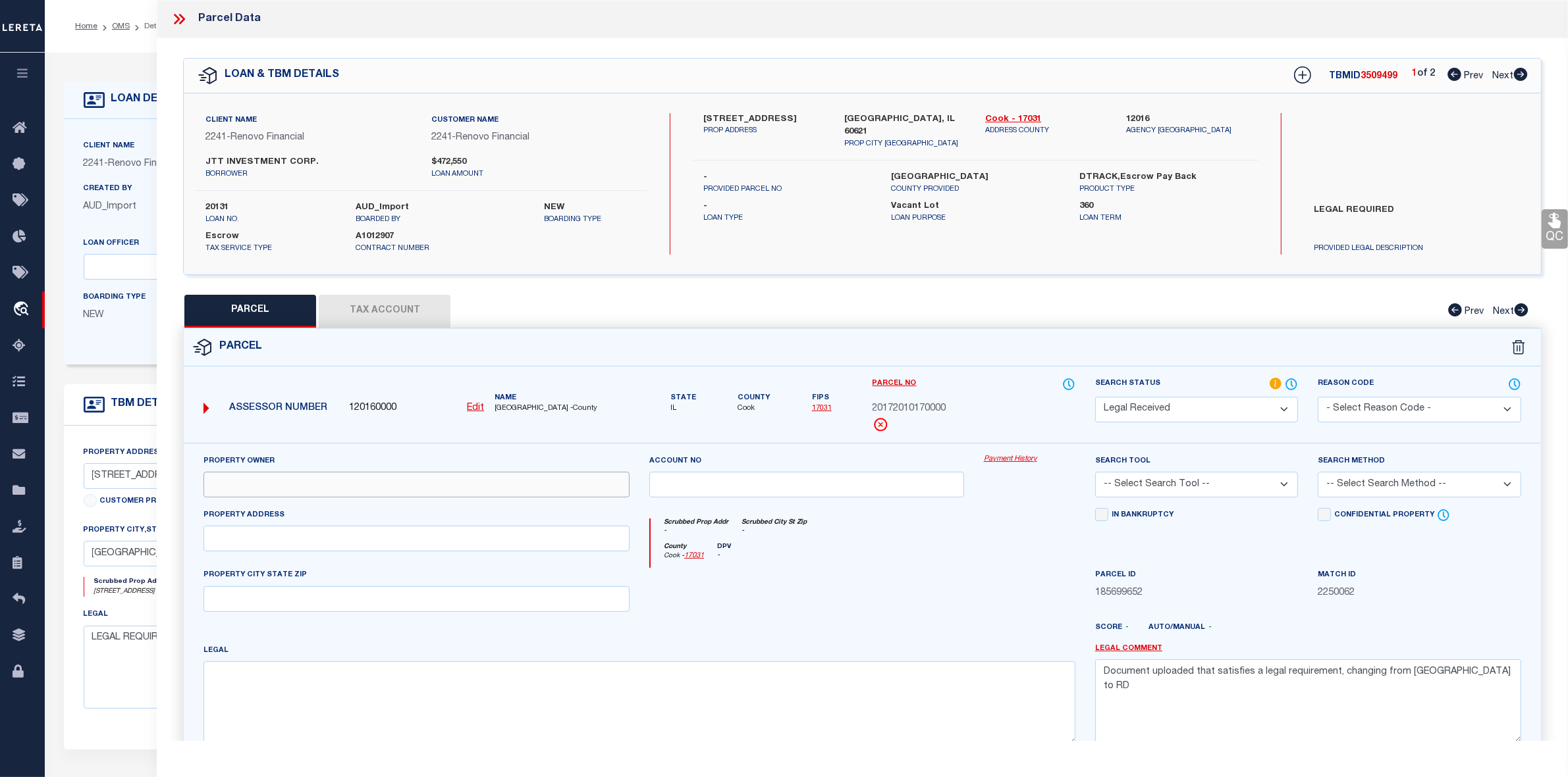
click at [320, 492] on input "text" at bounding box center [416, 484] width 426 height 26
paste input "JTT INV CORP"
type input "JTT INV CORP"
click at [267, 538] on input "text" at bounding box center [416, 539] width 426 height 26
paste input "5537 S MAY ST"
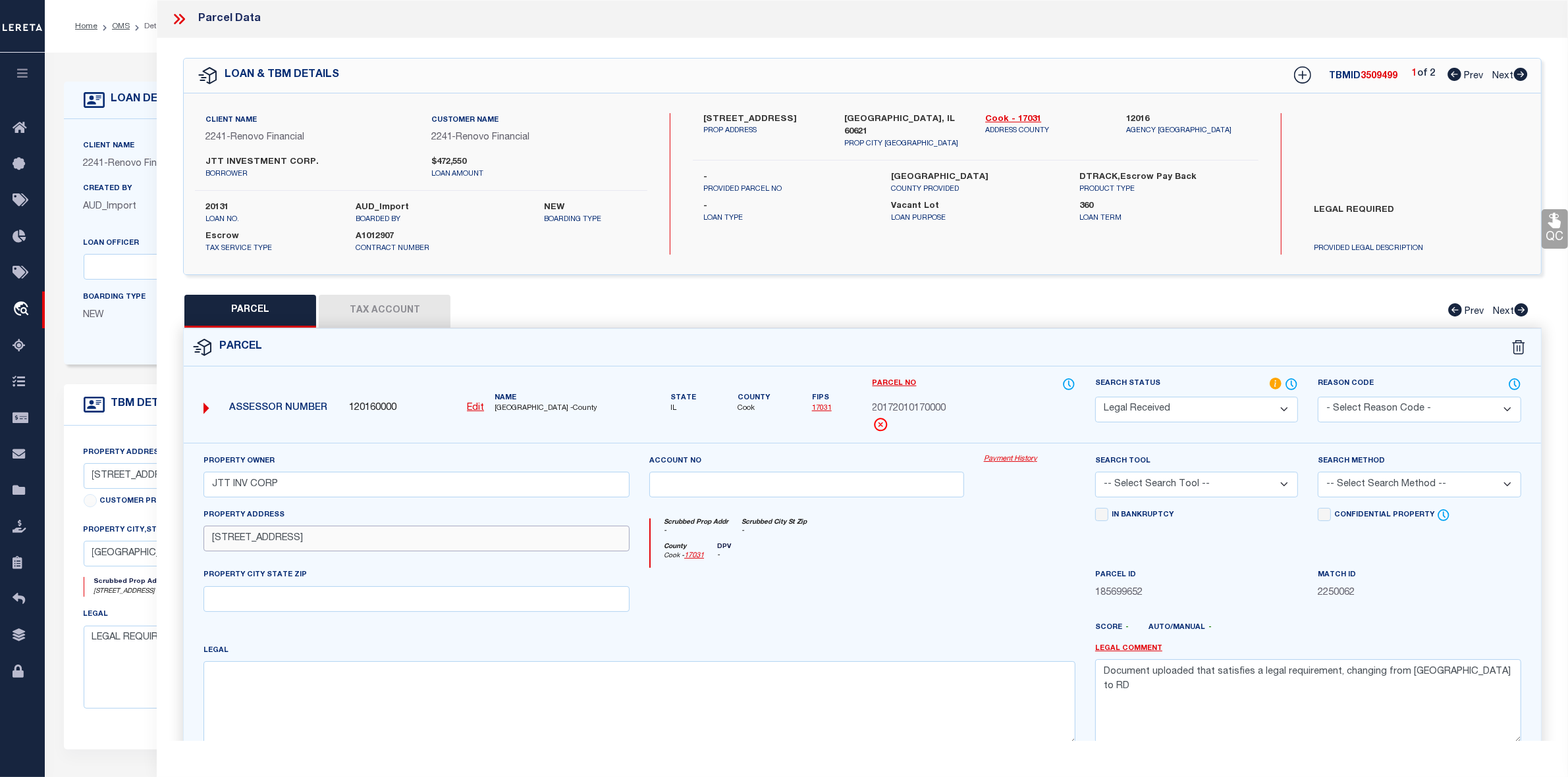
click at [234, 539] on input "5537 S MAY ST" at bounding box center [416, 539] width 426 height 26
type input "5537 S MAY ST"
click at [299, 596] on input "text" at bounding box center [416, 599] width 426 height 26
paste input "CHICAGO 60621"
type input "CHICAGO 60621"
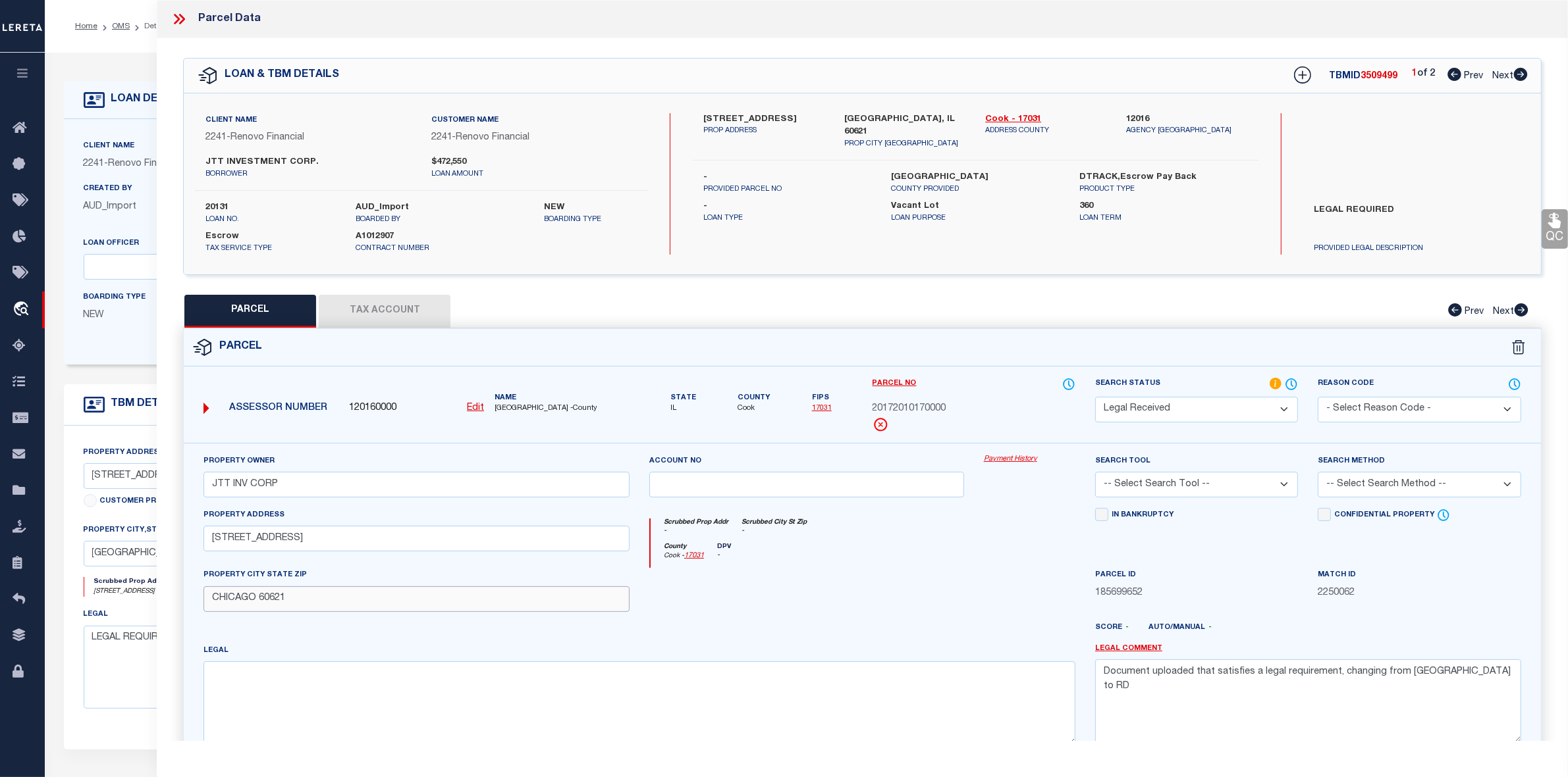
scroll to position [136, 0]
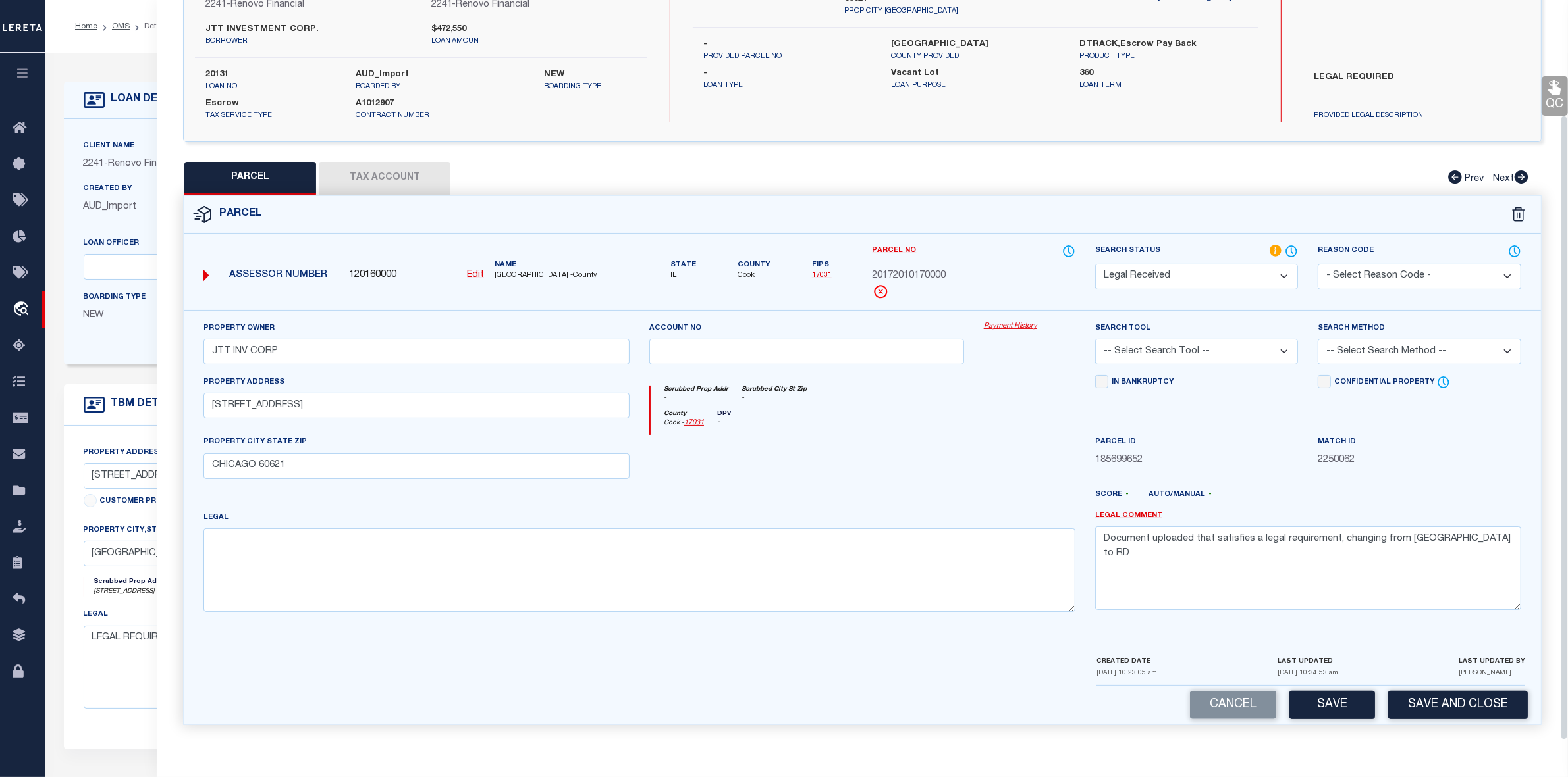
click at [415, 658] on div at bounding box center [638, 670] width 897 height 32
click at [397, 560] on textarea at bounding box center [639, 570] width 872 height 83
paste textarea "LOT 19 AND 20 IN BLOCK 1 IN SNYOACKER'S SUBDIVISION OF THE WEST HALF OF THE NOR…"
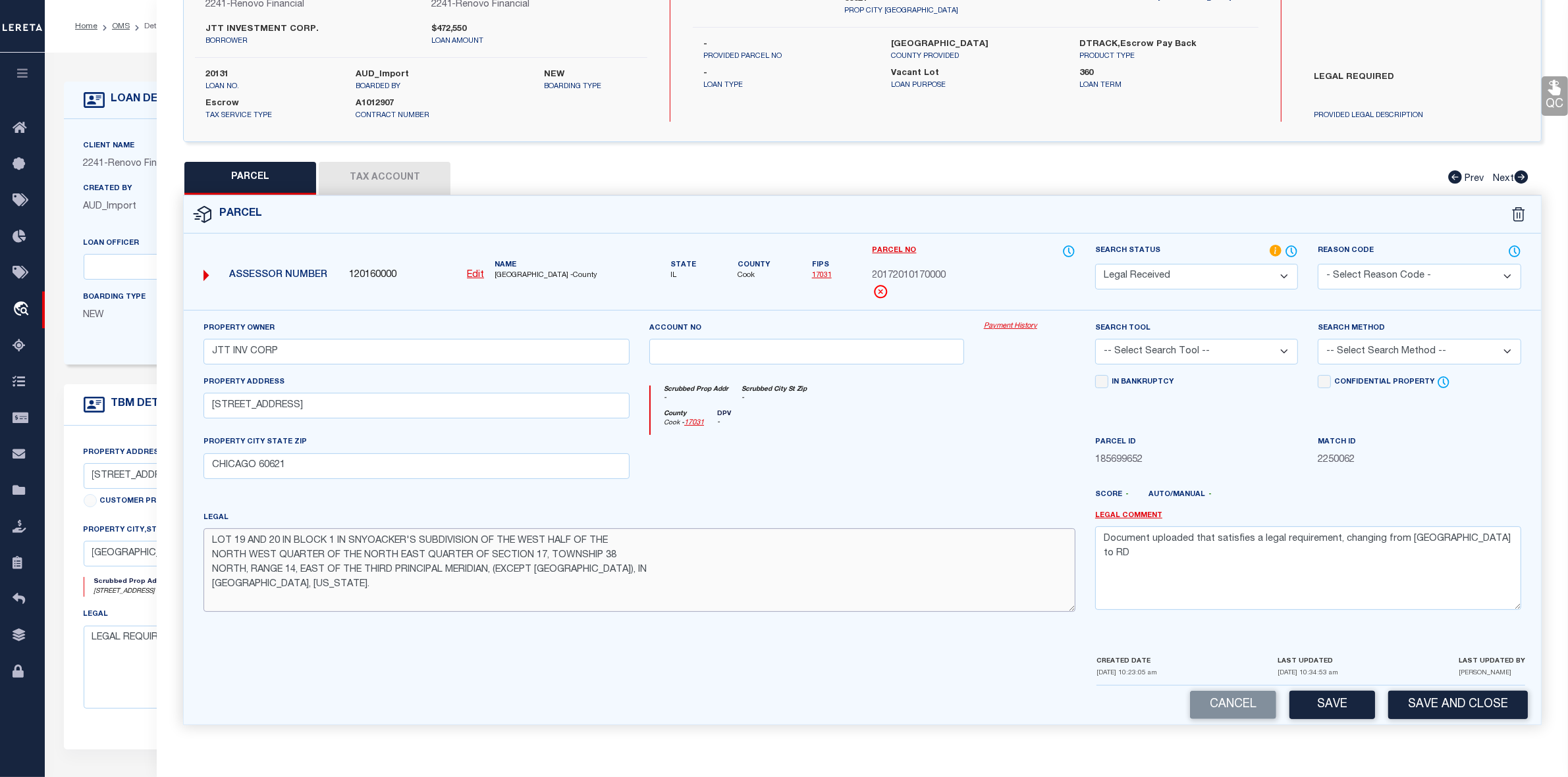
type textarea "LOT 19 AND 20 IN BLOCK 1 IN SNYOACKER'S SUBDIVISION OF THE WEST HALF OF THE NOR…"
drag, startPoint x: 1105, startPoint y: 538, endPoint x: 1473, endPoint y: 544, distance: 368.0
click at [1473, 544] on textarea "Document uploaded that satisfies a legal requirement, changing from ND to RD" at bounding box center [1308, 568] width 426 height 83
drag, startPoint x: 301, startPoint y: 570, endPoint x: 341, endPoint y: 589, distance: 44.3
click at [341, 589] on textarea "LOT 19 AND 20 IN BLOCK 1 IN SNYOACKER'S SUBDIVISION OF THE WEST HALF OF THE NOR…" at bounding box center [639, 570] width 872 height 83
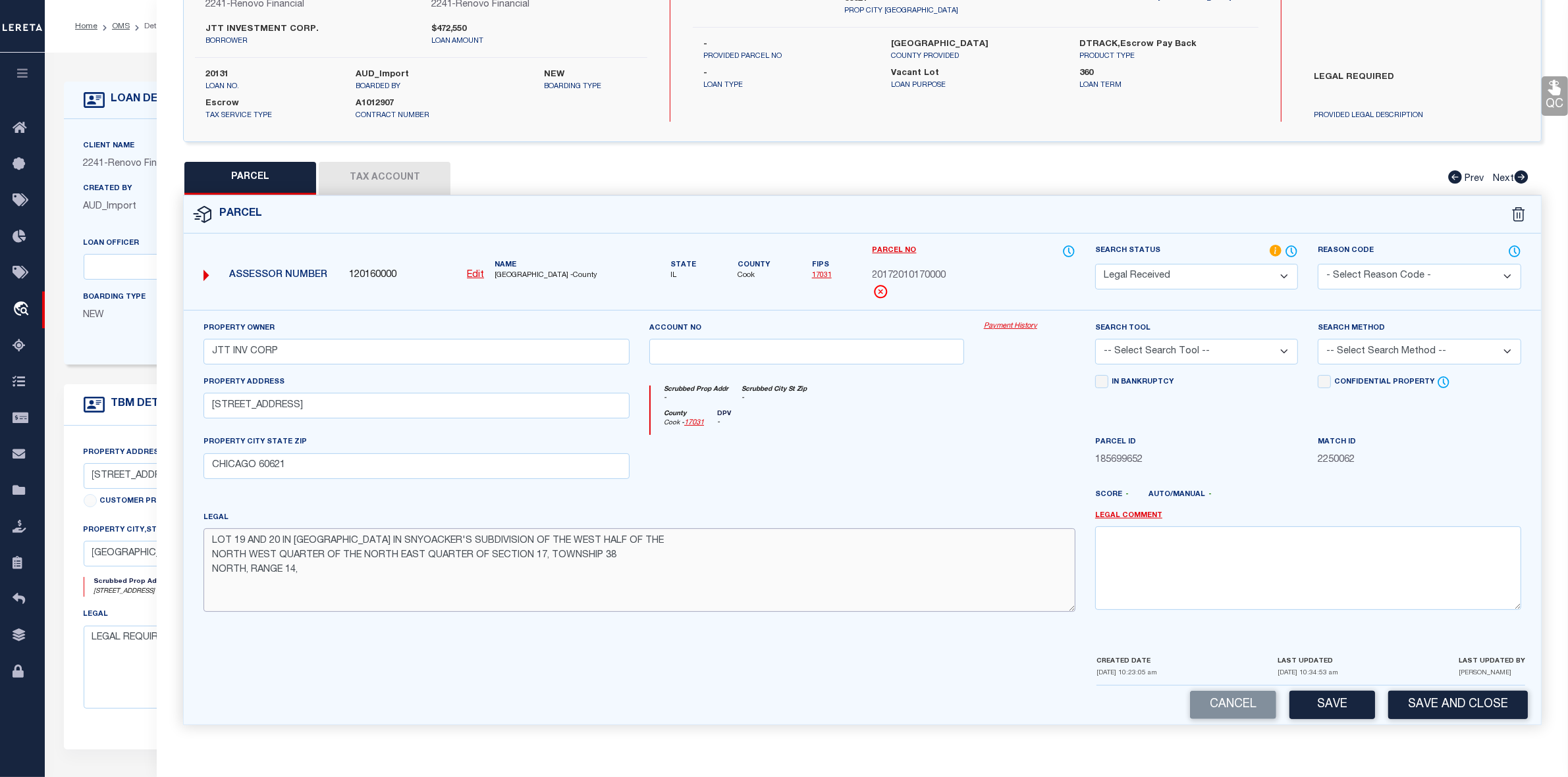
click at [214, 556] on textarea "LOT 19 AND 20 IN BLOCK 1 IN SNYOACKER'S SUBDIVISION OF THE WEST HALF OF THE NOR…" at bounding box center [639, 570] width 872 height 83
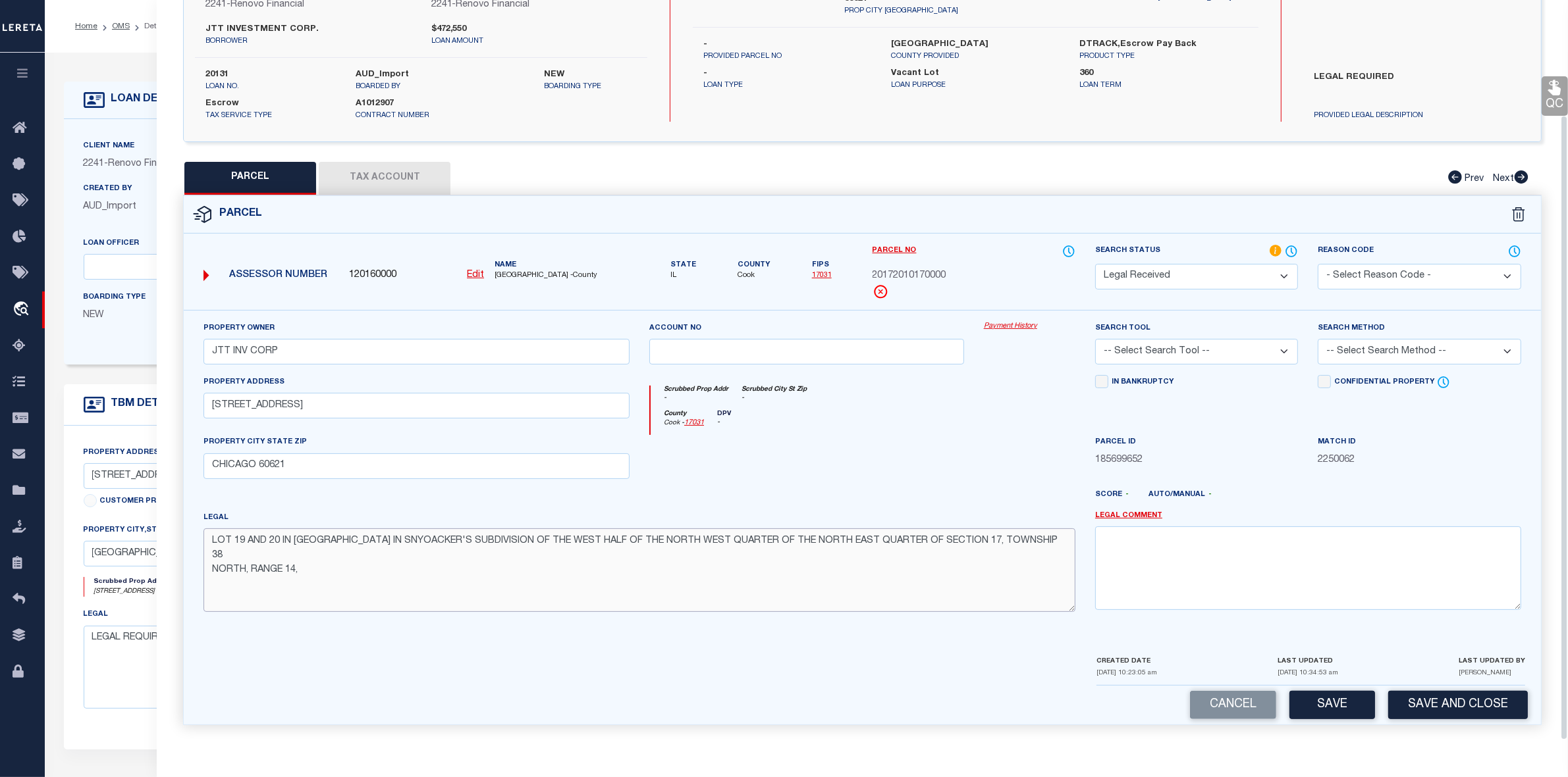
click at [212, 554] on textarea "LOT 19 AND 20 IN BLOCK 1 IN SNYOACKER'S SUBDIVISION OF THE WEST HALF OF THE NOR…" at bounding box center [639, 570] width 872 height 83
type textarea "LOT 19 AND 20 IN BLOCK 1 IN SNYOACKER'S SUBDIVISION OF THE WEST HALF OF THE NOR…"
click at [1150, 346] on select "-- Select Search Tool -- 3rd Party Website Agency File Agency Website ATLS CNV-…" at bounding box center [1196, 352] width 203 height 26
select select "AGW"
click at [1095, 339] on select "-- Select Search Tool -- 3rd Party Website Agency File Agency Website ATLS CNV-…" at bounding box center [1196, 352] width 203 height 26
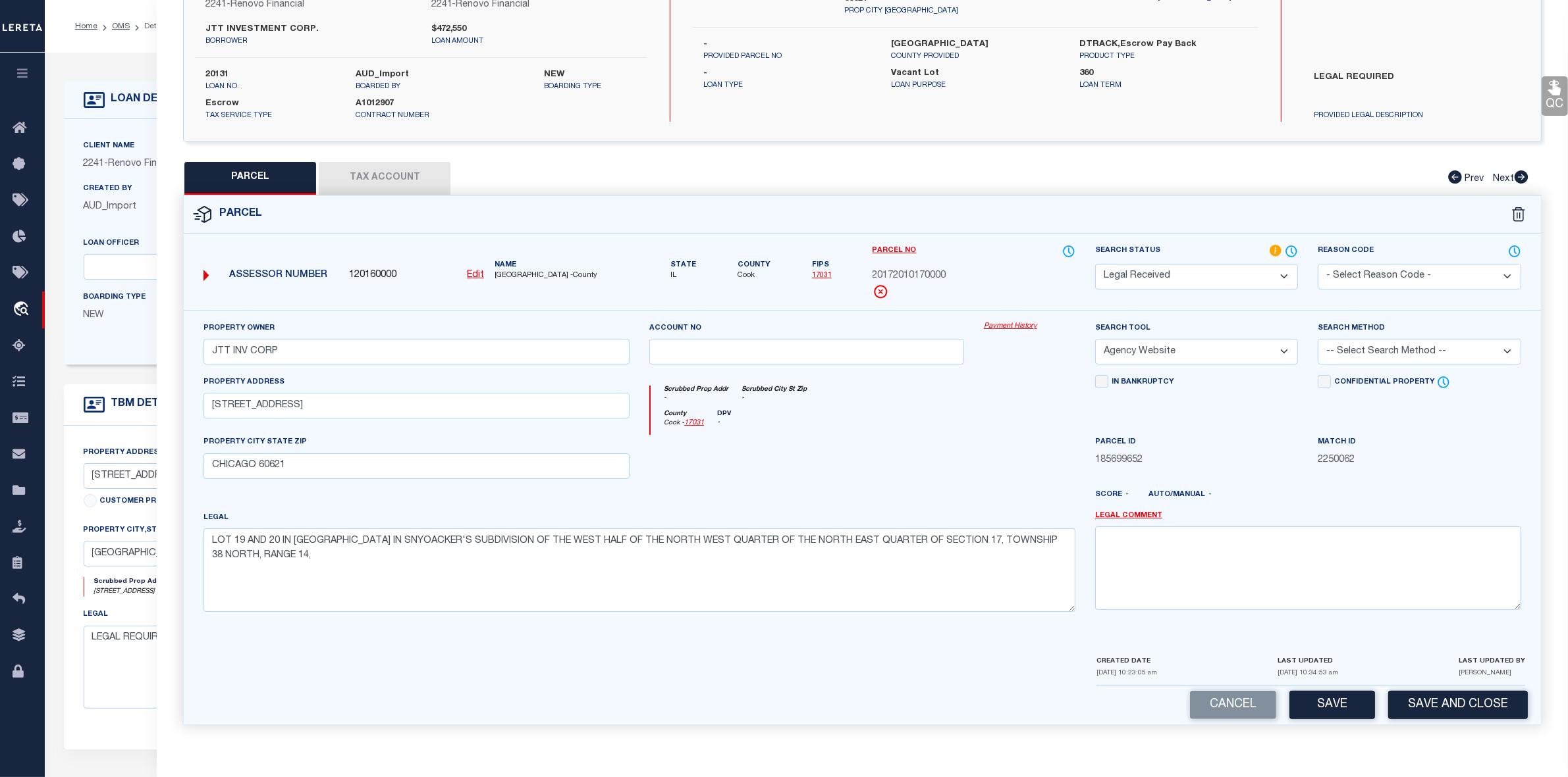
click at [1384, 343] on select "-- Select Search Method -- Property Address Legal Liability Info Provided" at bounding box center [1419, 352] width 203 height 26
select select "LEG"
click at [1318, 339] on select "-- Select Search Method -- Property Address Legal Liability Info Provided" at bounding box center [1419, 352] width 203 height 26
click at [1201, 273] on select "Automated Search Bad Parcel Complete Duplicate Parcel High Dollar Reporting In …" at bounding box center [1196, 277] width 203 height 26
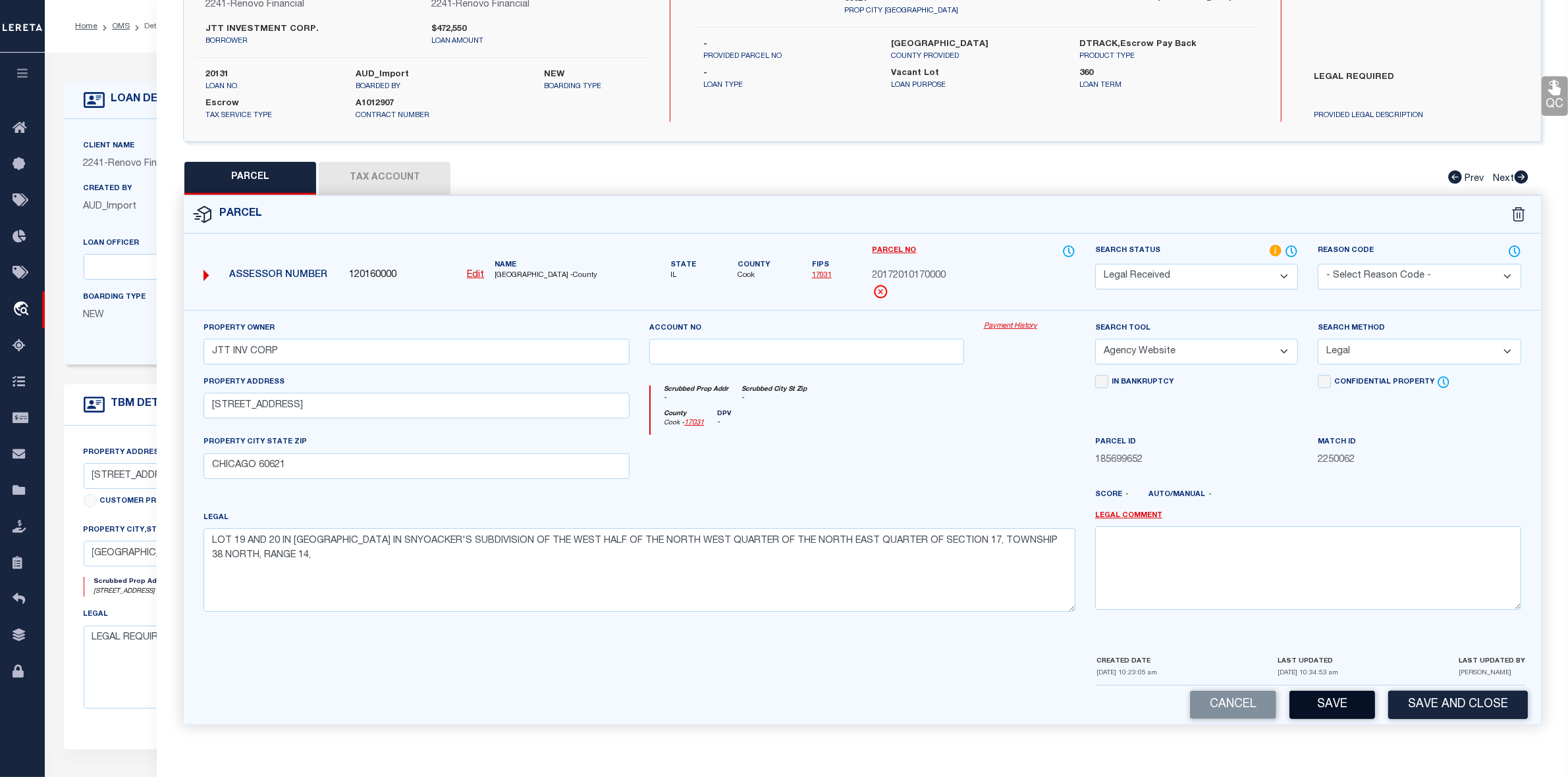
click at [1347, 708] on button "Save" at bounding box center [1332, 705] width 86 height 28
select select "AS"
select select
checkbox input "false"
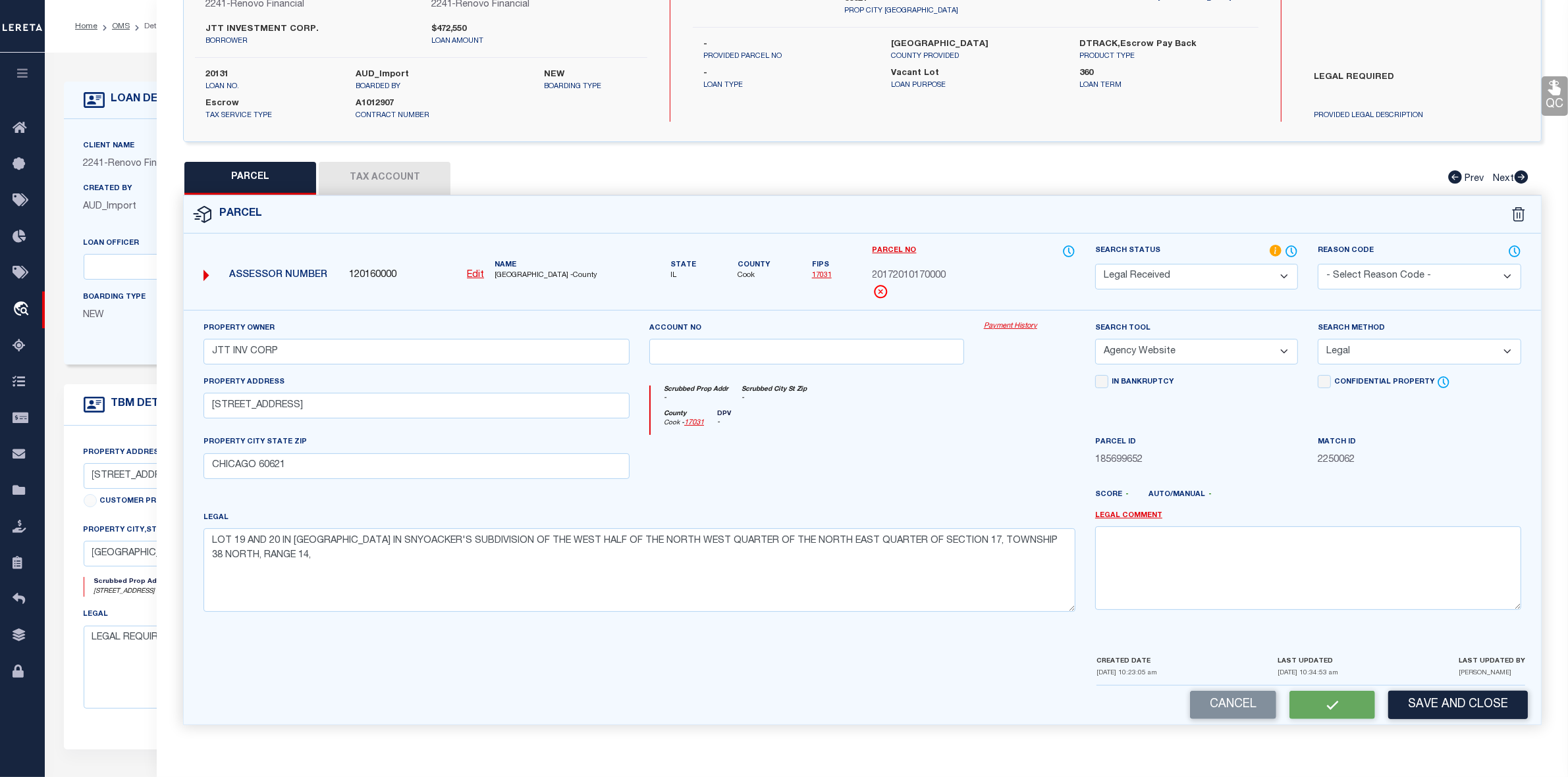
checkbox input "false"
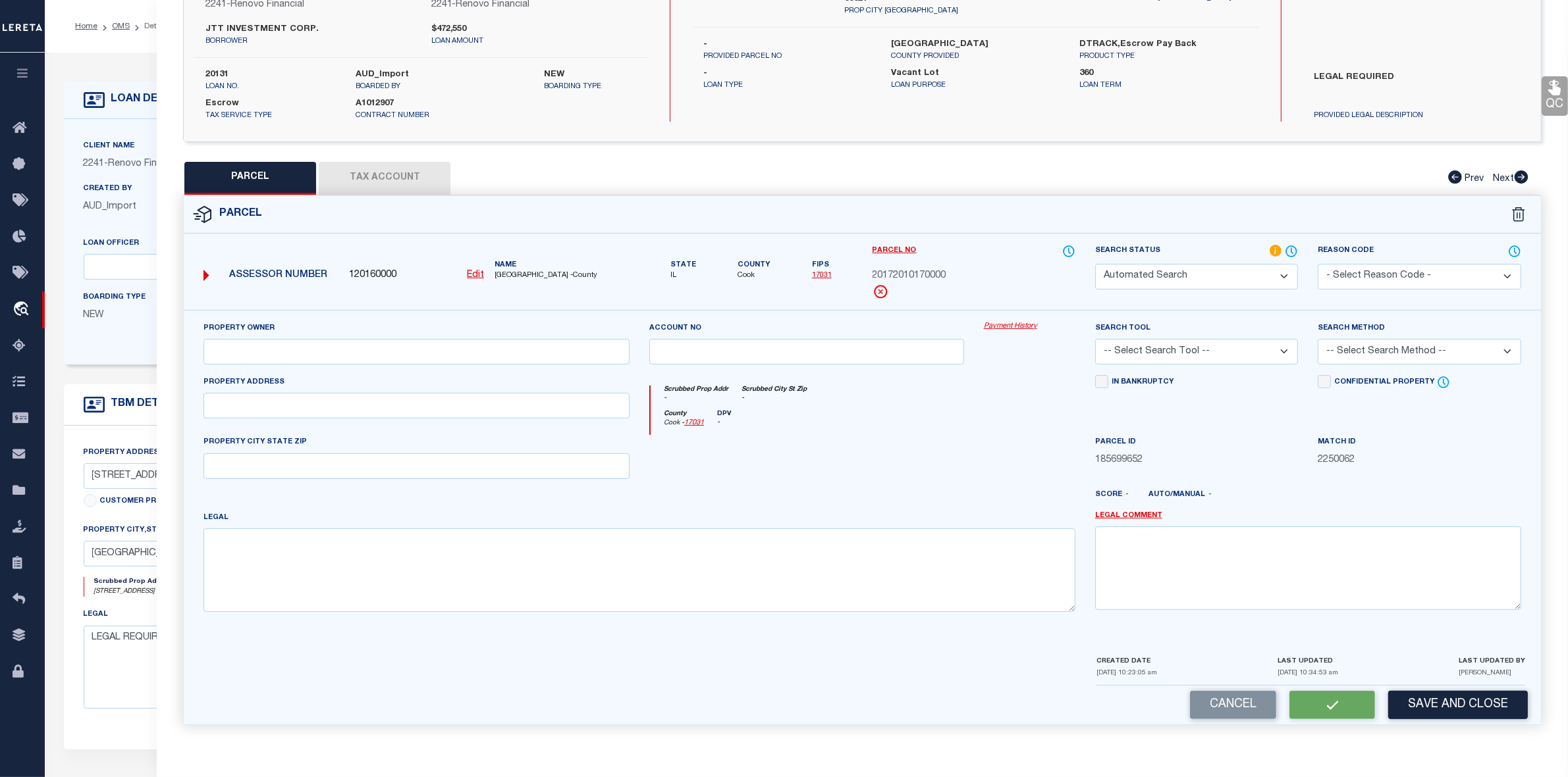
click at [393, 168] on div "QC QC QC" at bounding box center [862, 323] width 1411 height 836
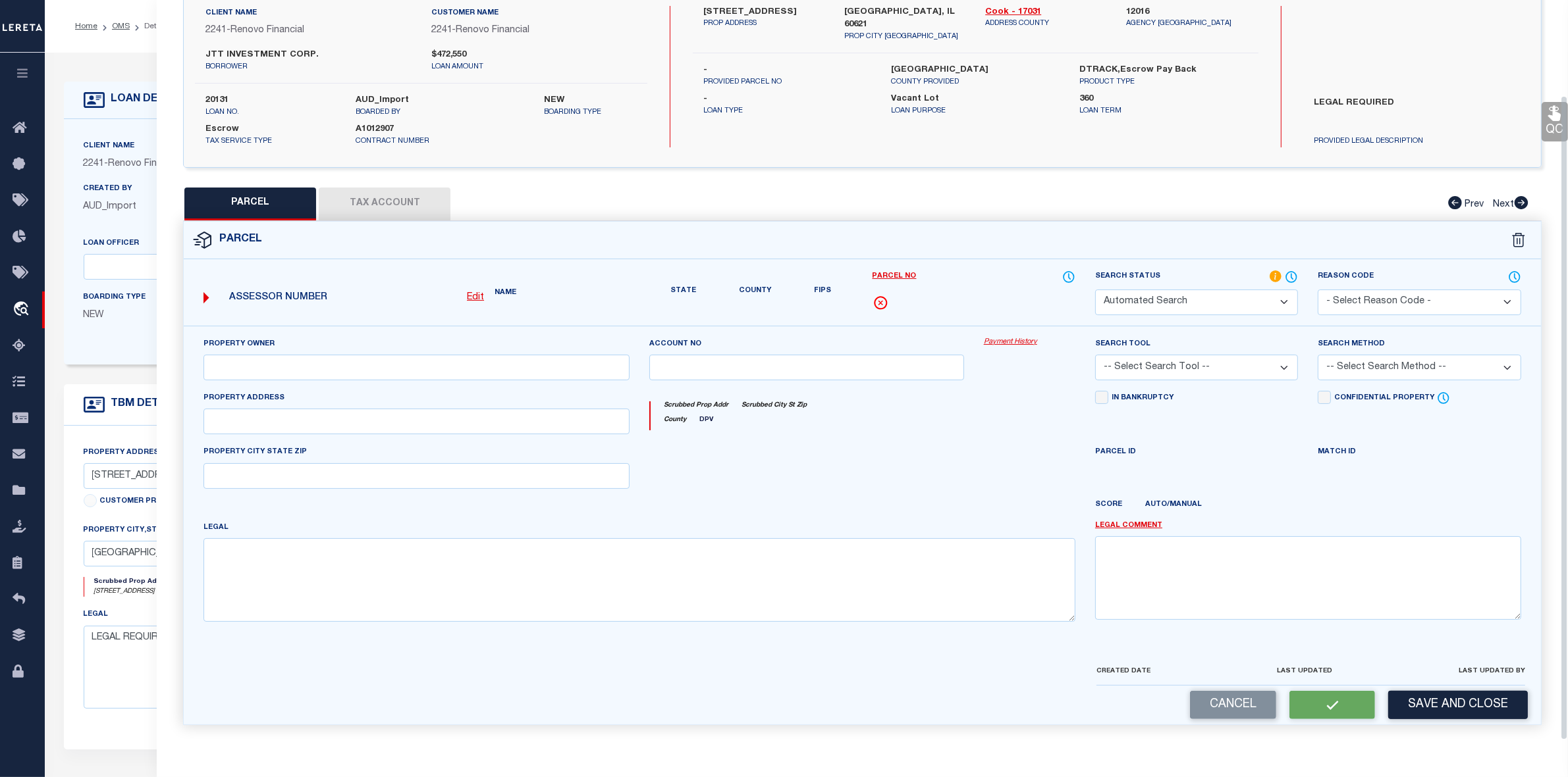
select select "RD"
type input "JTT INV CORP"
select select "AGW"
select select "LEG"
type input "5537 S MAY ST"
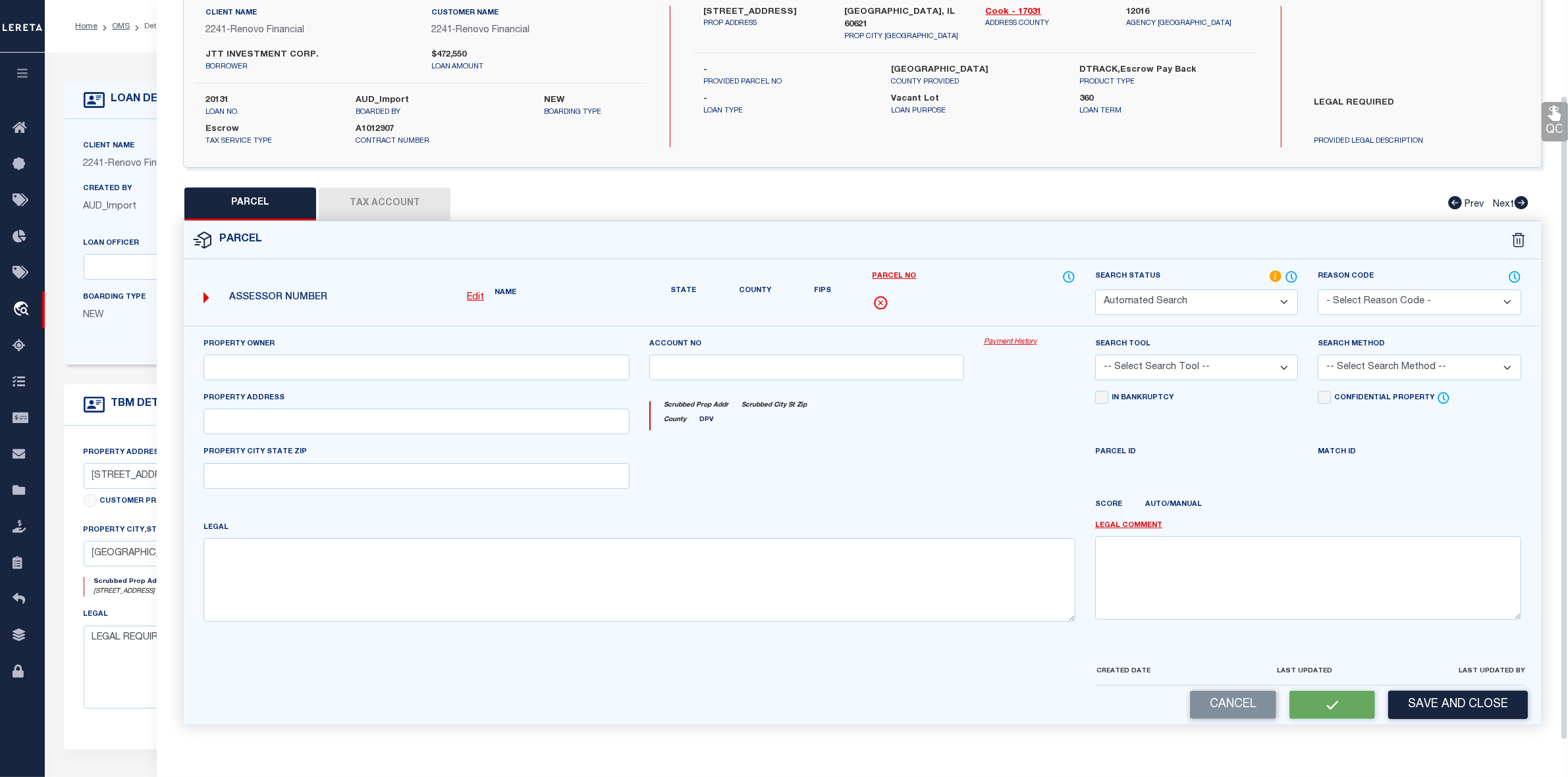
type input "CHICAGO 60621"
type textarea "LOT 19 AND 20 IN BLOCK 1 IN SNYOACKER'S SUBDIVISION OF THE WEST HALF OF THE NOR…"
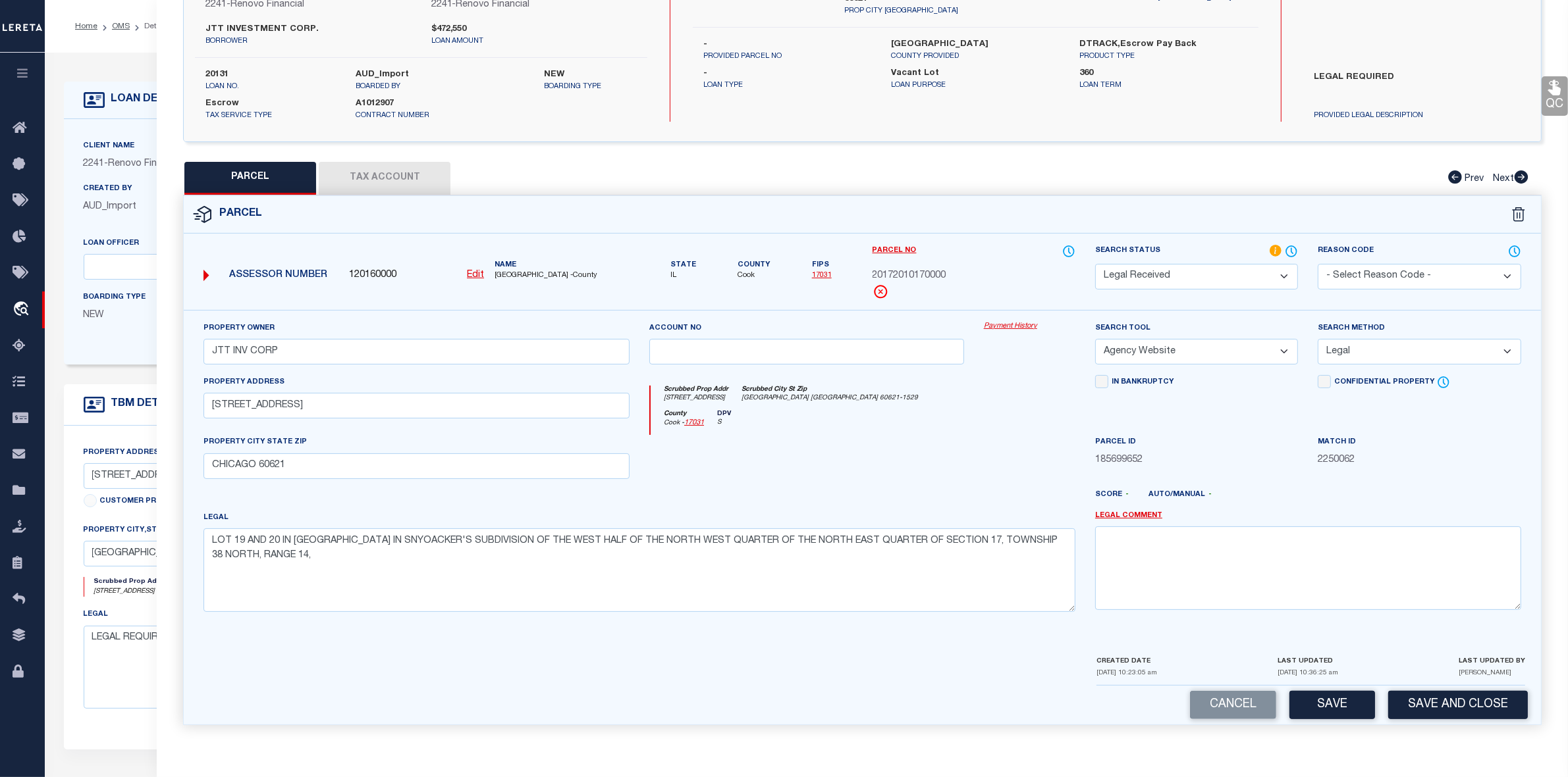
click at [370, 172] on button "Tax Account" at bounding box center [385, 178] width 132 height 33
select select "100"
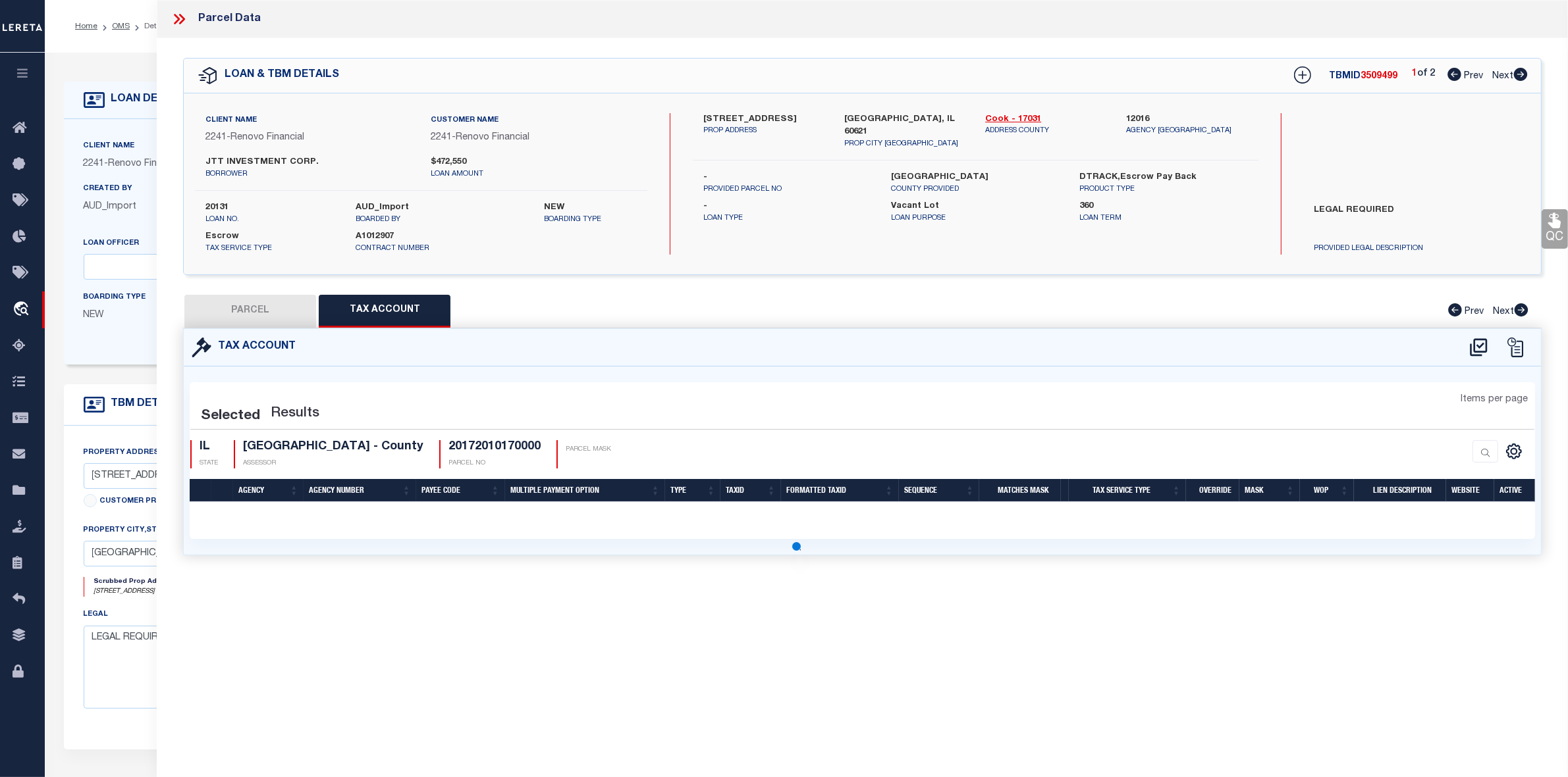
scroll to position [0, 0]
select select "100"
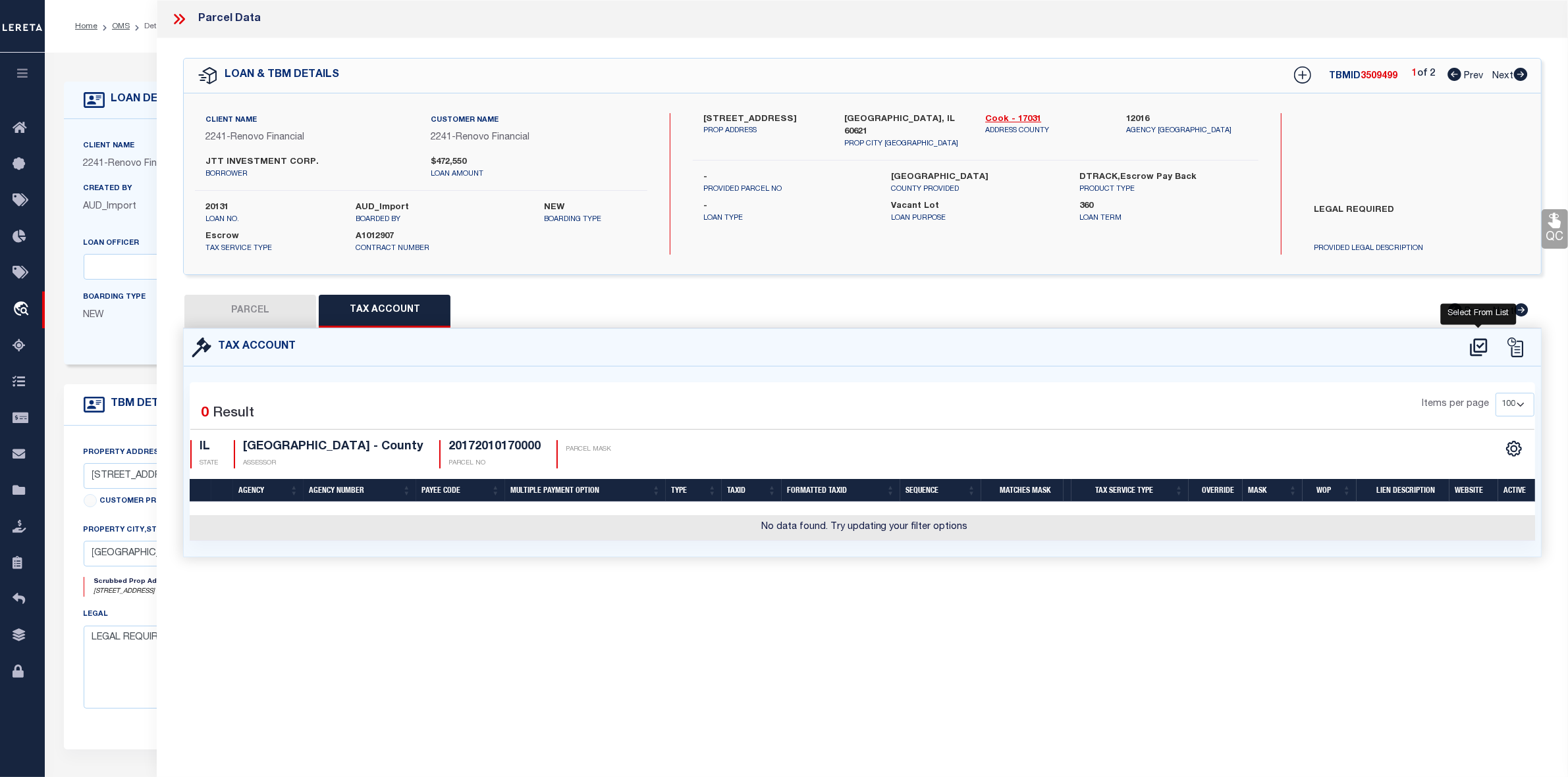
click at [1469, 337] on icon at bounding box center [1478, 348] width 22 height 21
select select "100"
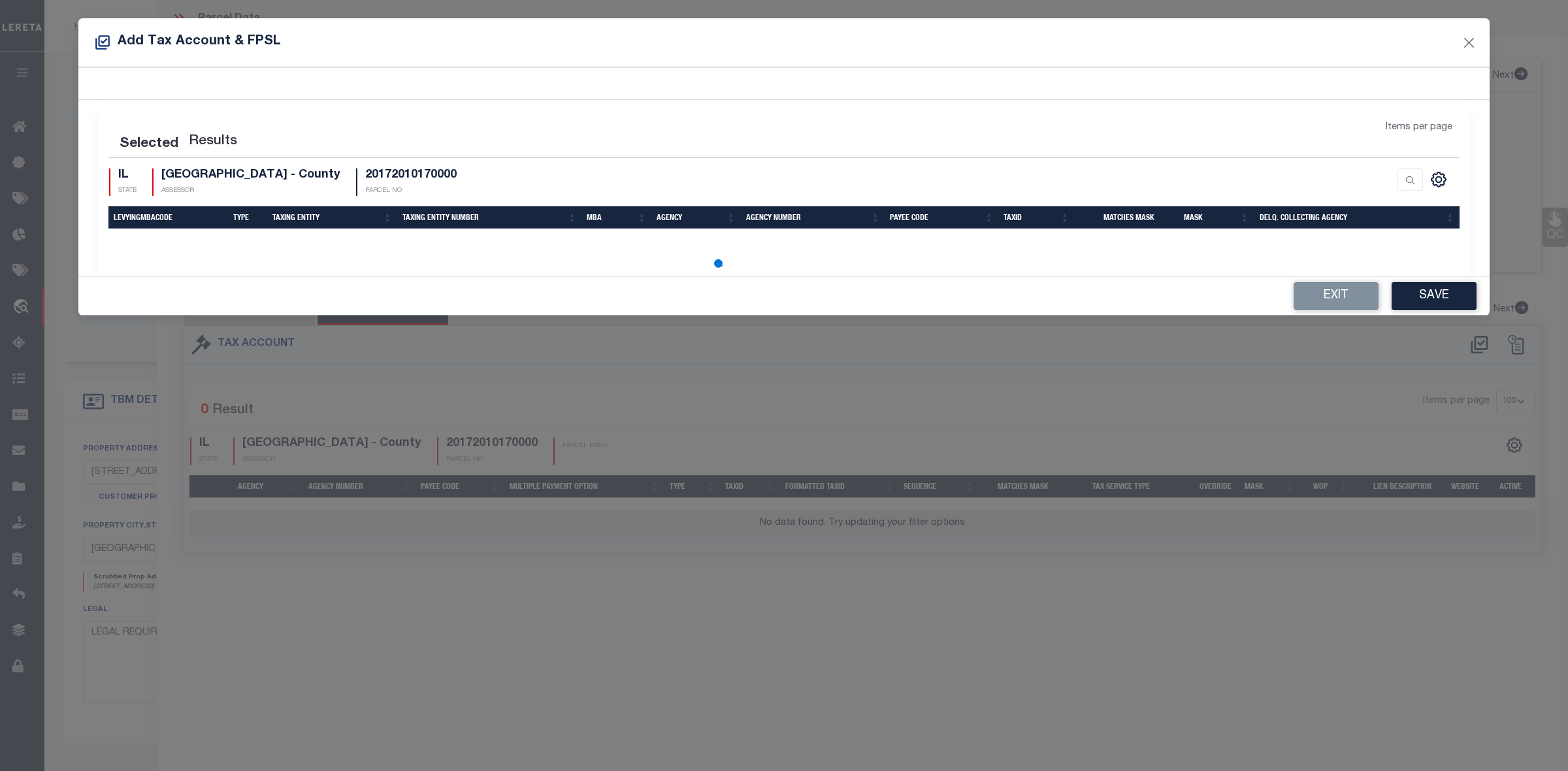
select select "100"
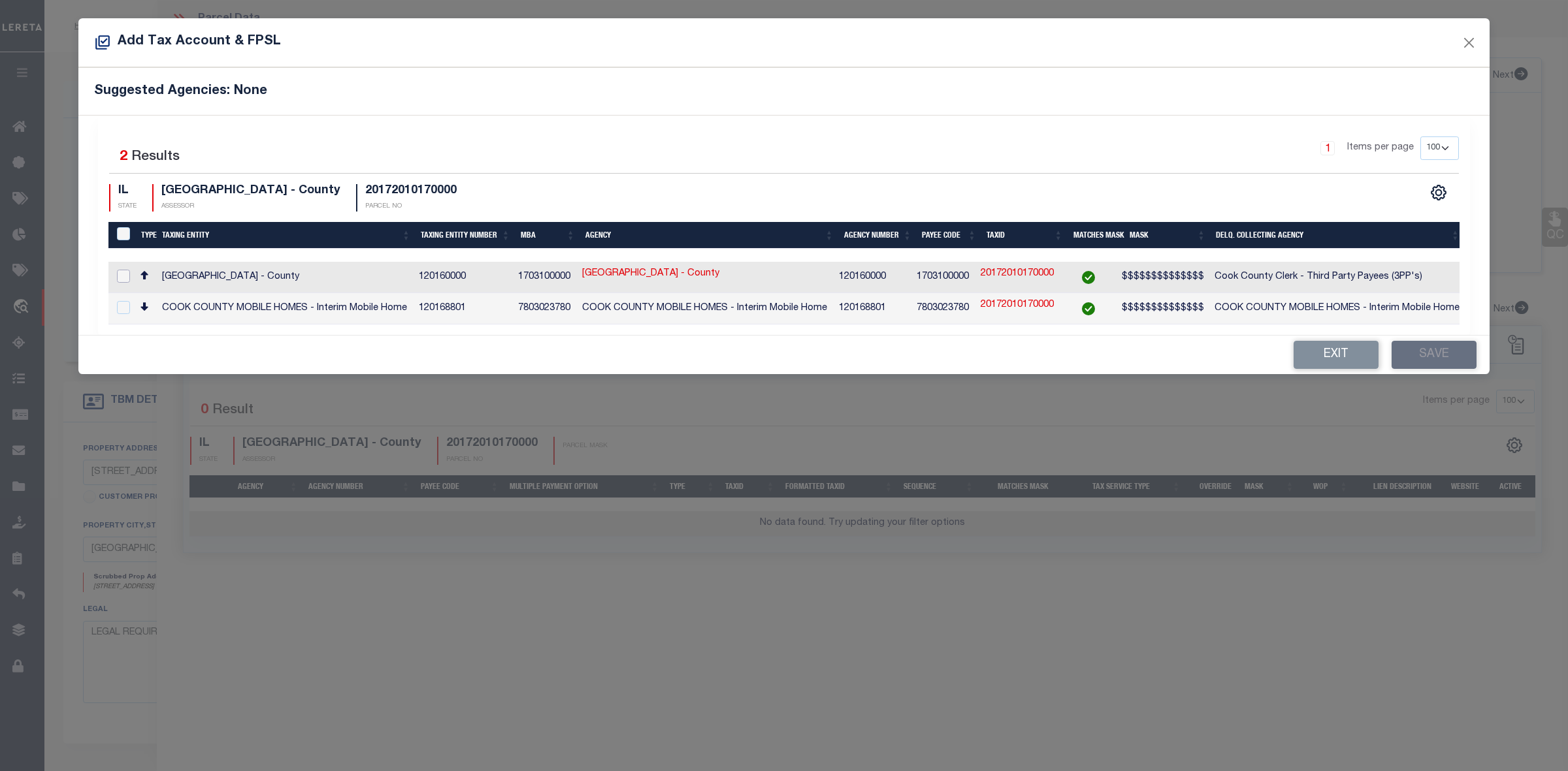
click at [125, 275] on input "checkbox" at bounding box center [123, 276] width 13 height 13
checkbox input "true"
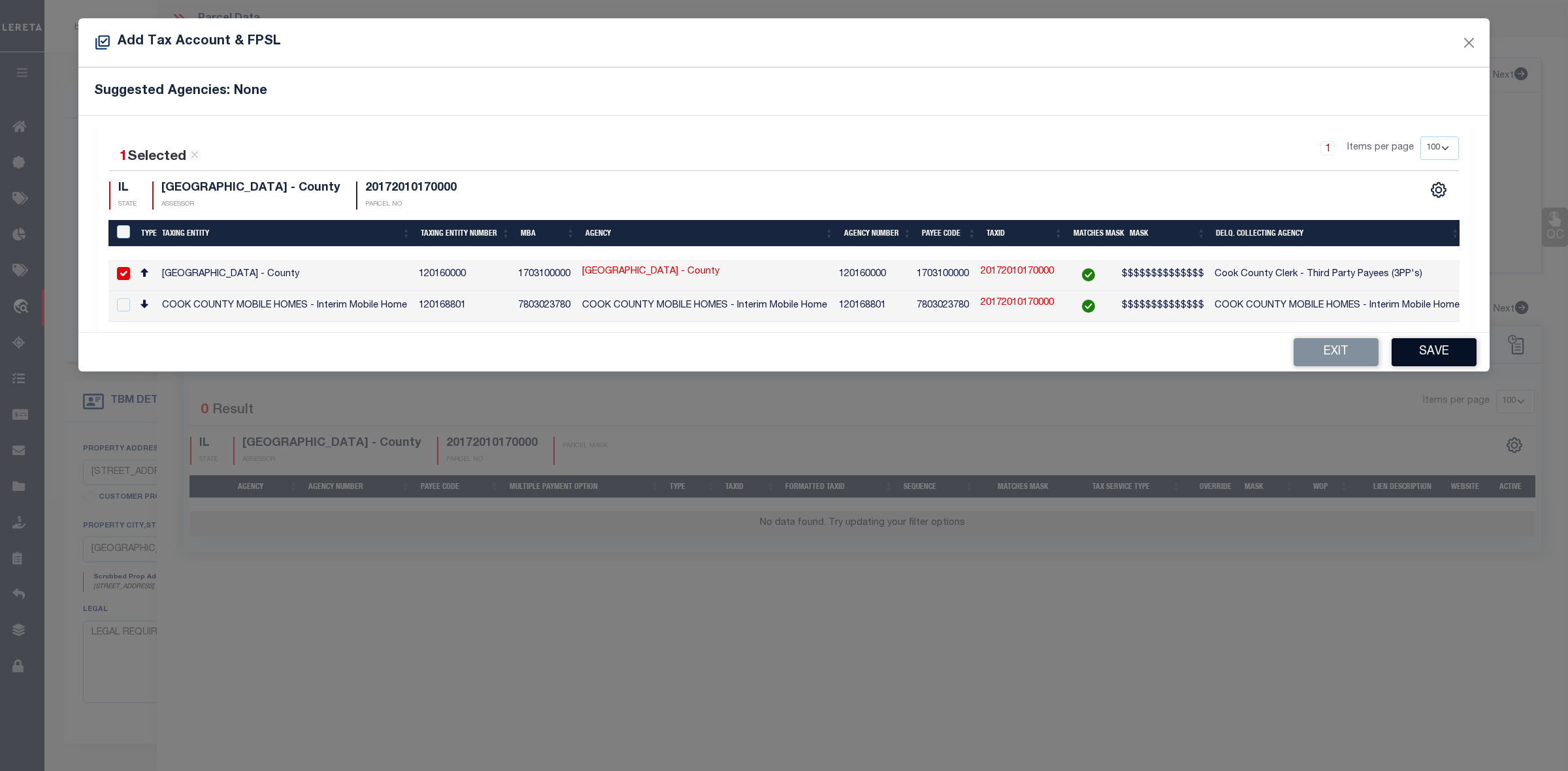
click at [1437, 353] on button "Save" at bounding box center [1434, 352] width 85 height 28
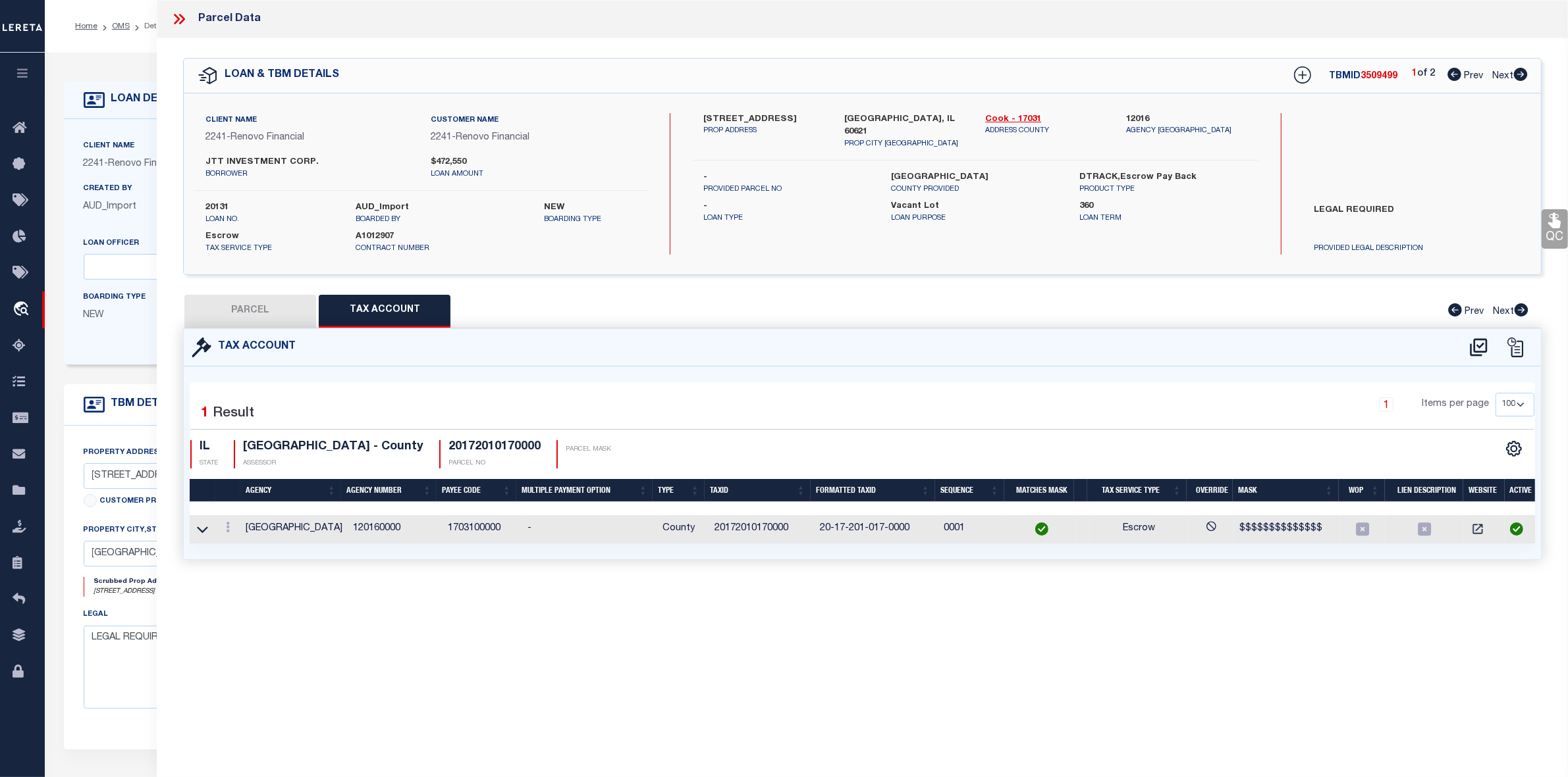
click at [261, 310] on button "PARCEL" at bounding box center [250, 311] width 132 height 33
select select "AS"
select select
checkbox input "false"
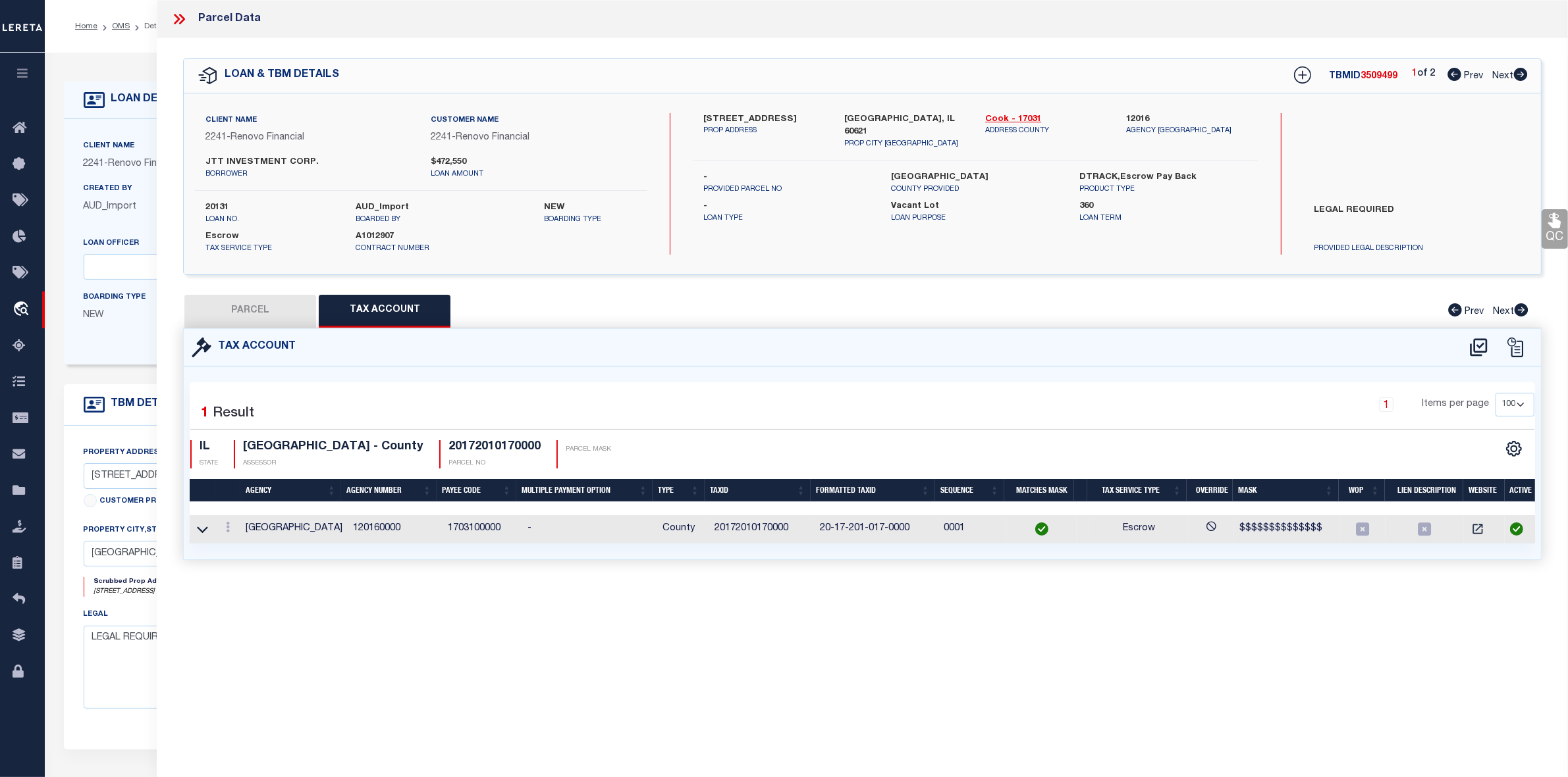
checkbox input "false"
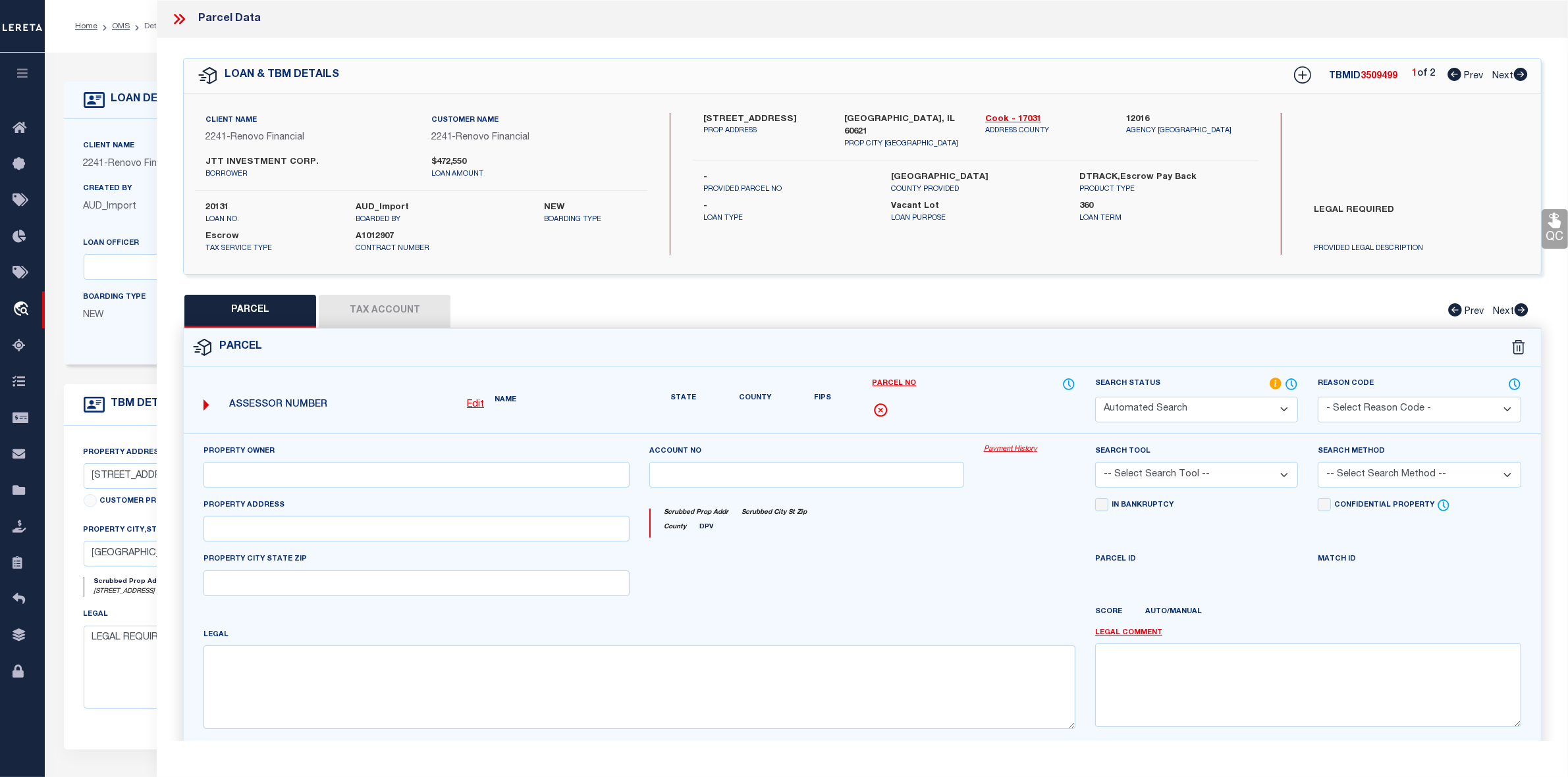
select select "RD"
type input "JTT INV CORP"
select select "AGW"
select select "LEG"
type input "5537 S MAY ST"
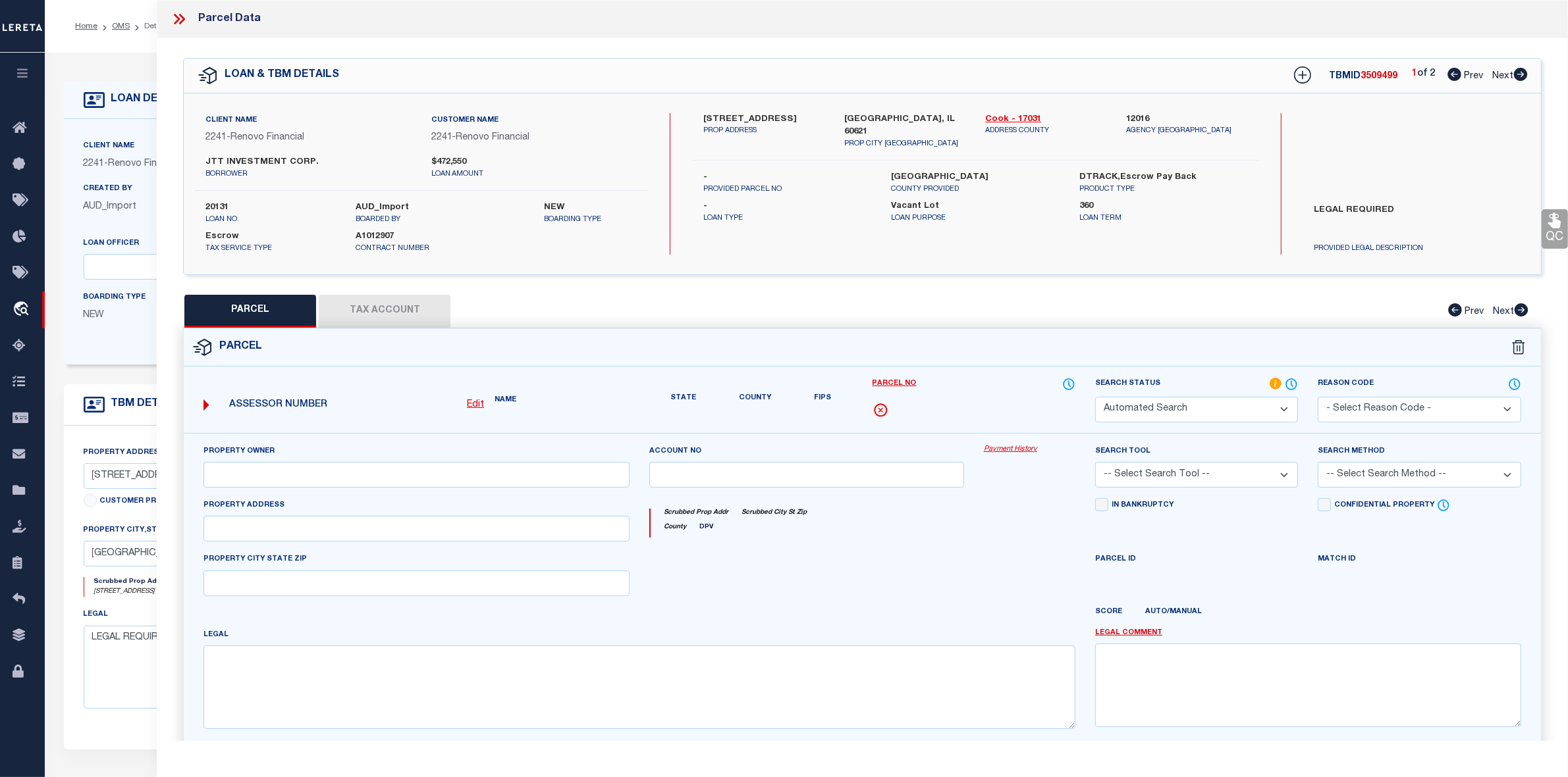
type input "CHICAGO 60621"
type textarea "LOT 19 AND 20 IN BLOCK 1 IN SNYOACKER'S SUBDIVISION OF THE WEST HALF OF THE NOR…"
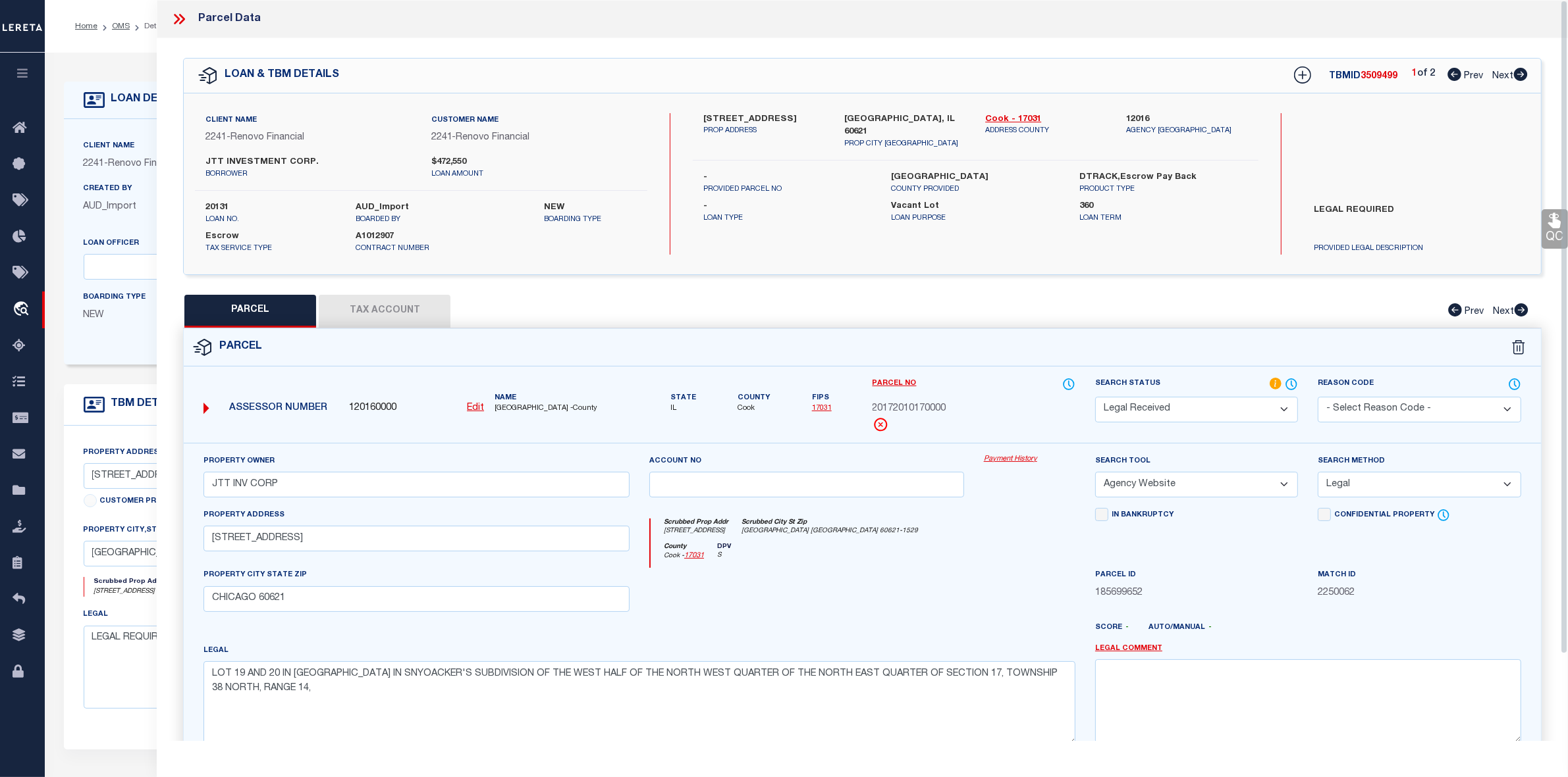
click at [1065, 301] on div "PARCEL Tax Account Prev Next" at bounding box center [862, 311] width 1358 height 33
click at [1518, 74] on icon at bounding box center [1520, 74] width 14 height 13
select select "AS"
select select
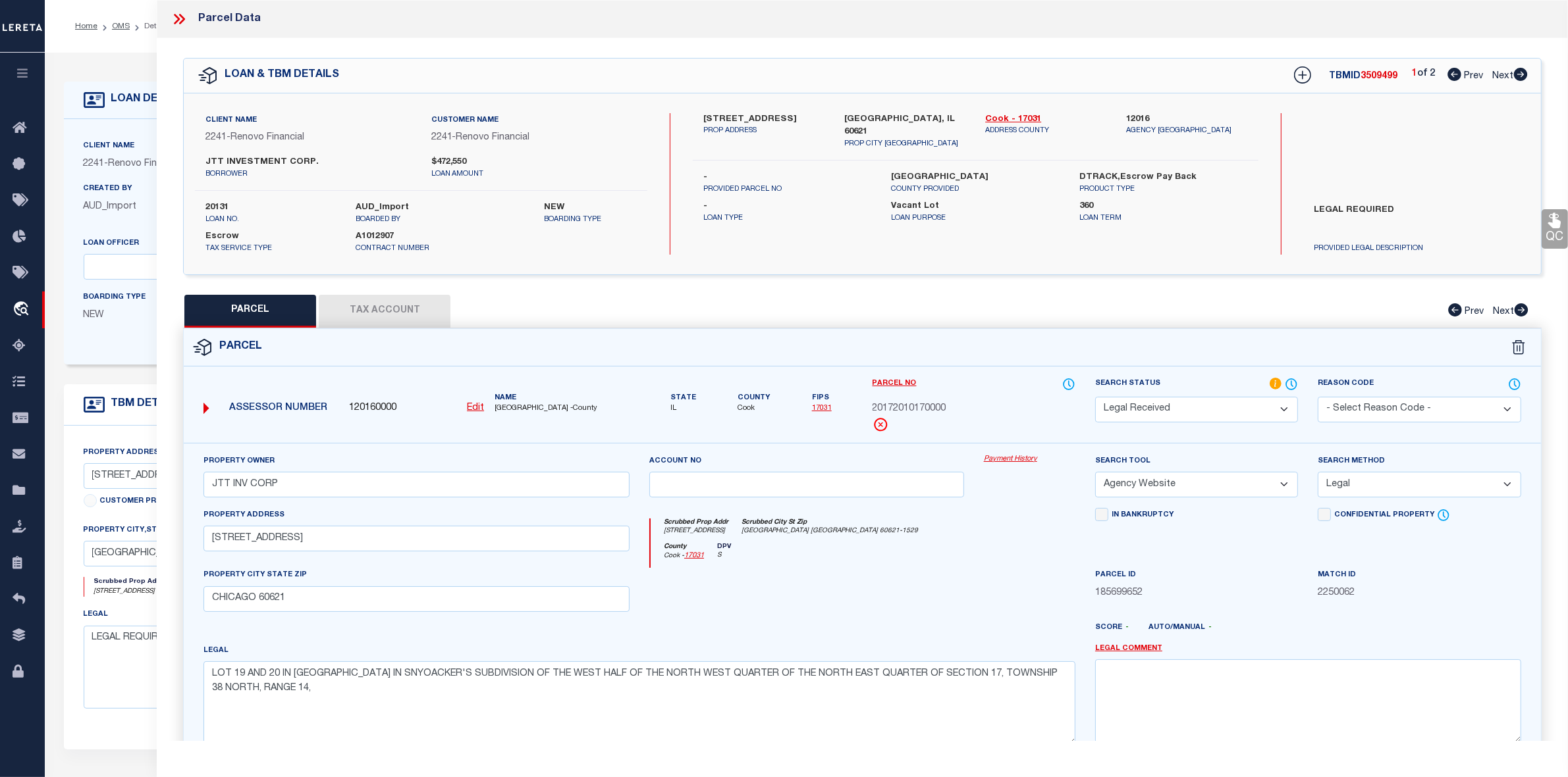
checkbox input "false"
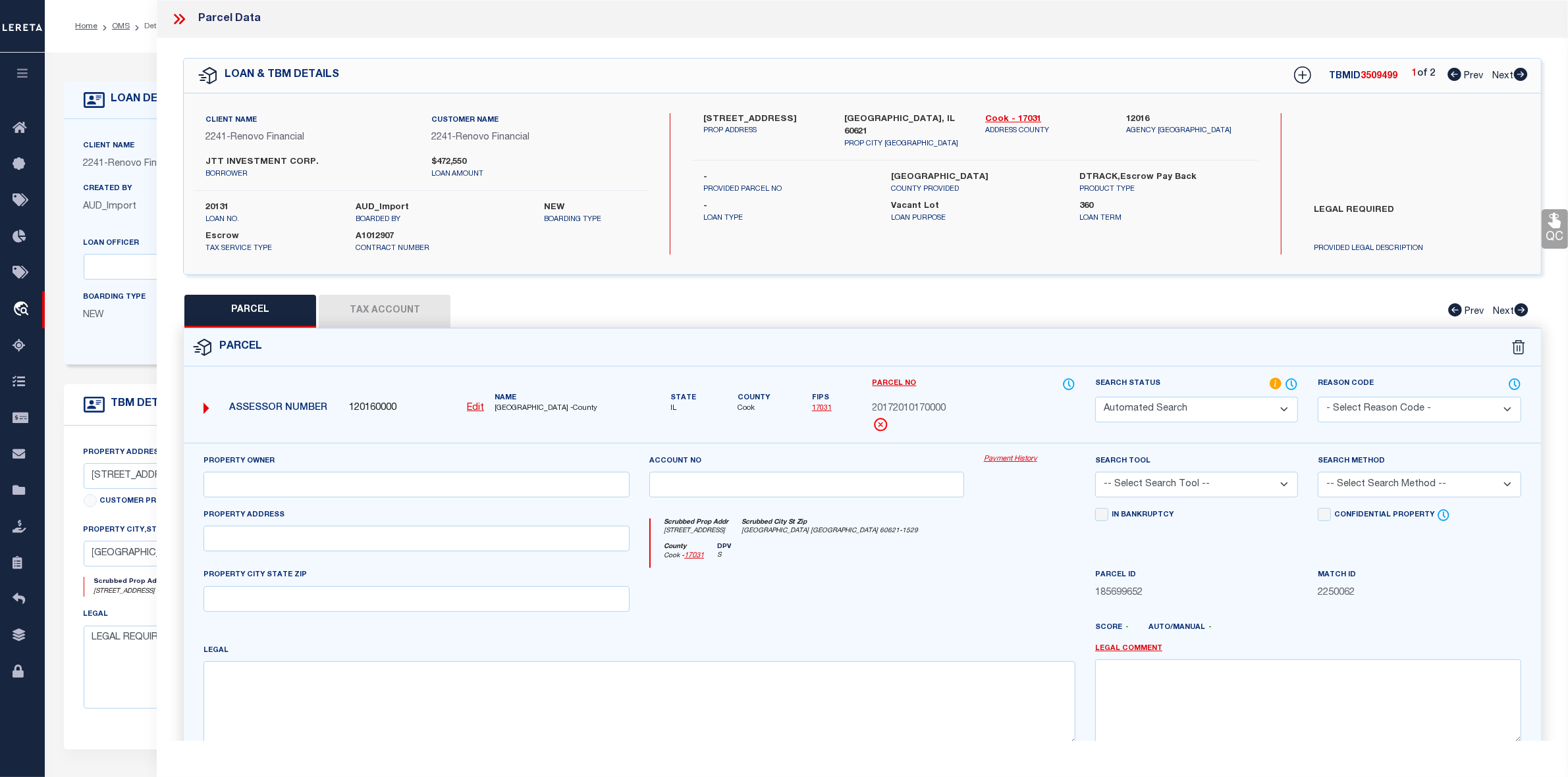
select select "RD"
checkbox input "false"
type textarea "Document uploaded that satisfies a legal requirement, changing from ND to RD"
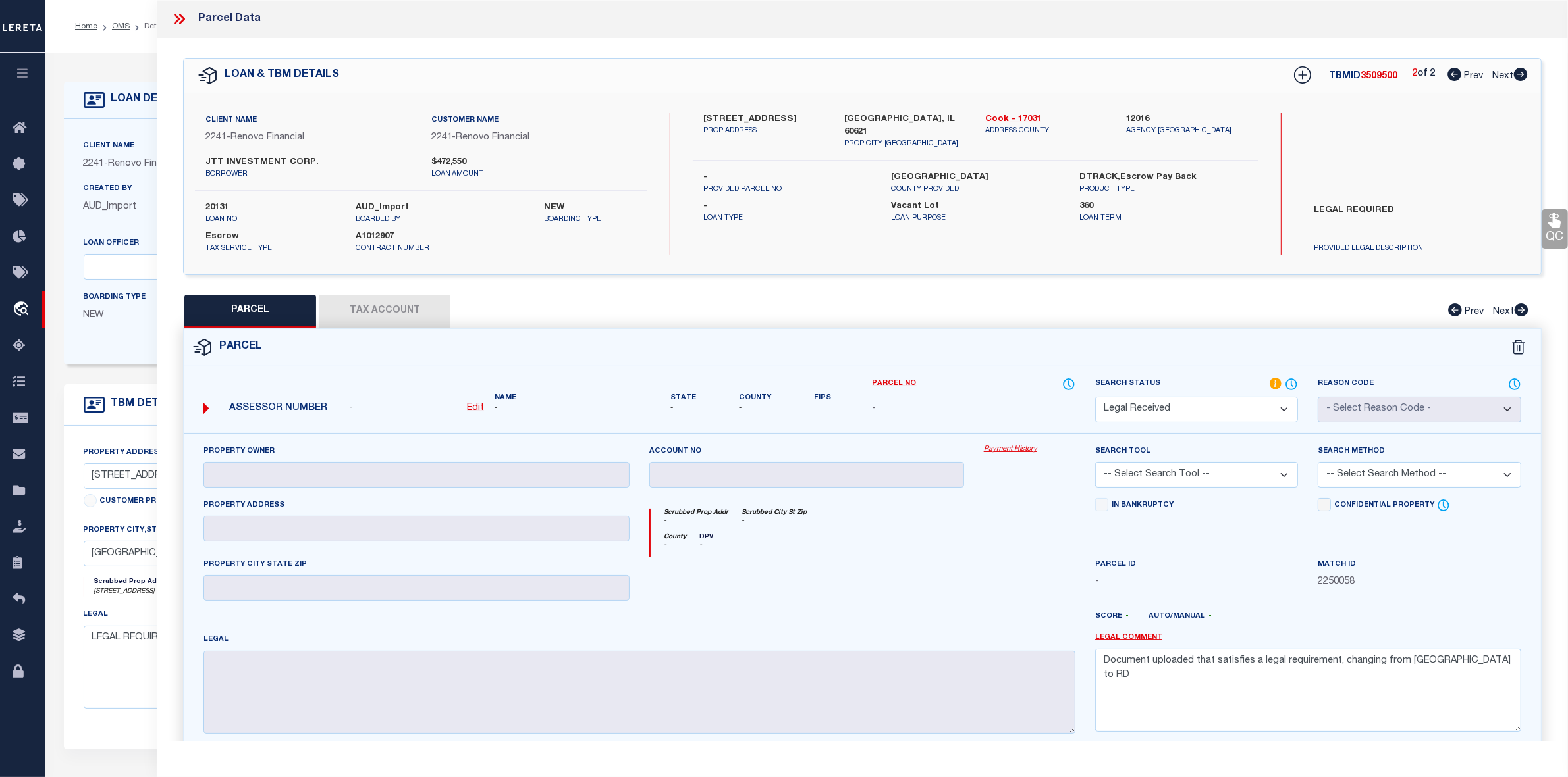
click at [1454, 74] on icon at bounding box center [1454, 74] width 14 height 13
select select "AS"
checkbox input "false"
select select "CP"
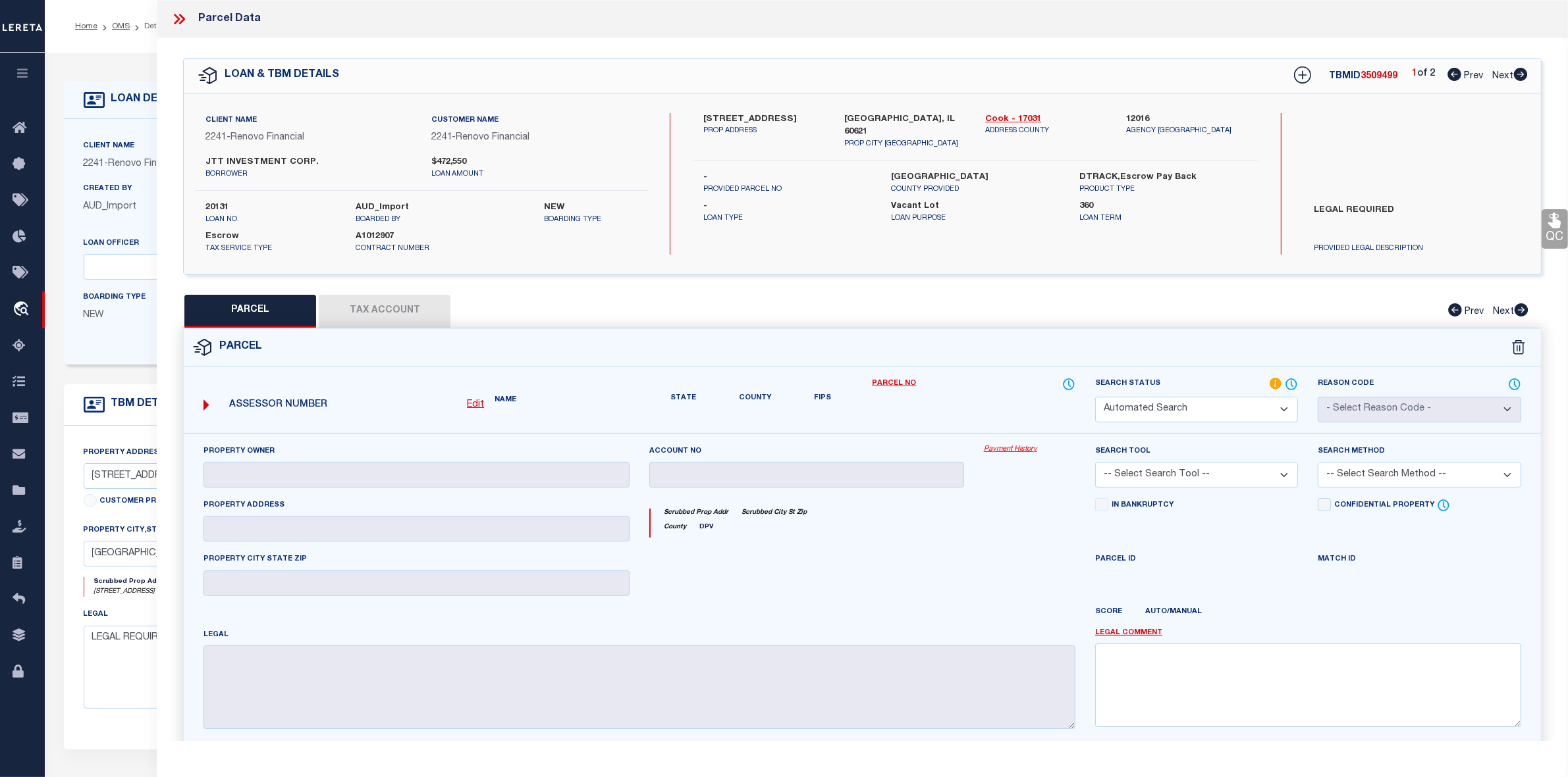
type input "JTT INV CORP"
select select "AGW"
select select "LEG"
type input "5537 S MAY ST"
type input "CHICAGO 60621"
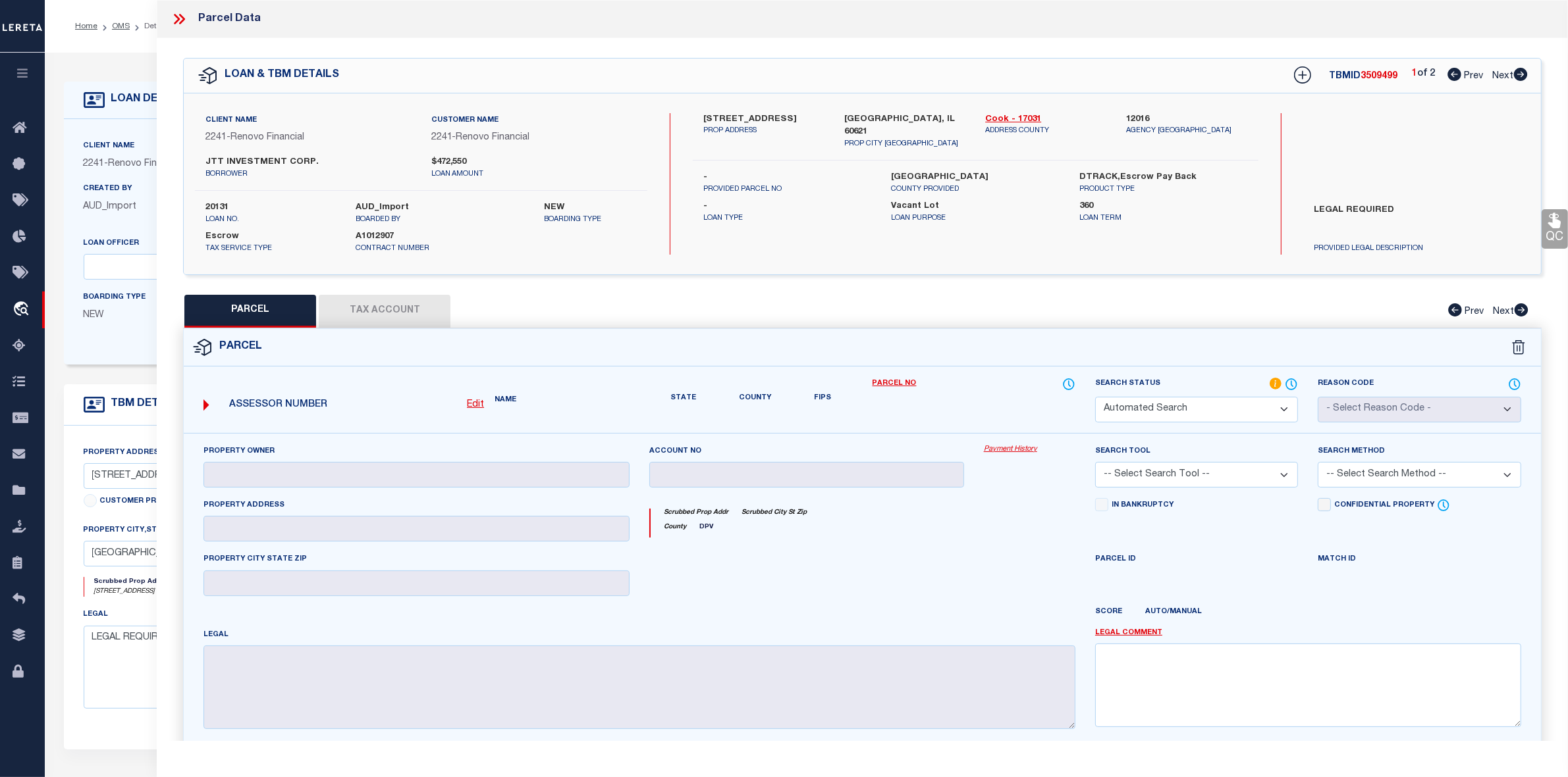
type textarea "LOT 19 AND 20 IN BLOCK 1 IN SNYOACKER'S SUBDIVISION OF THE WEST HALF OF THE NOR…"
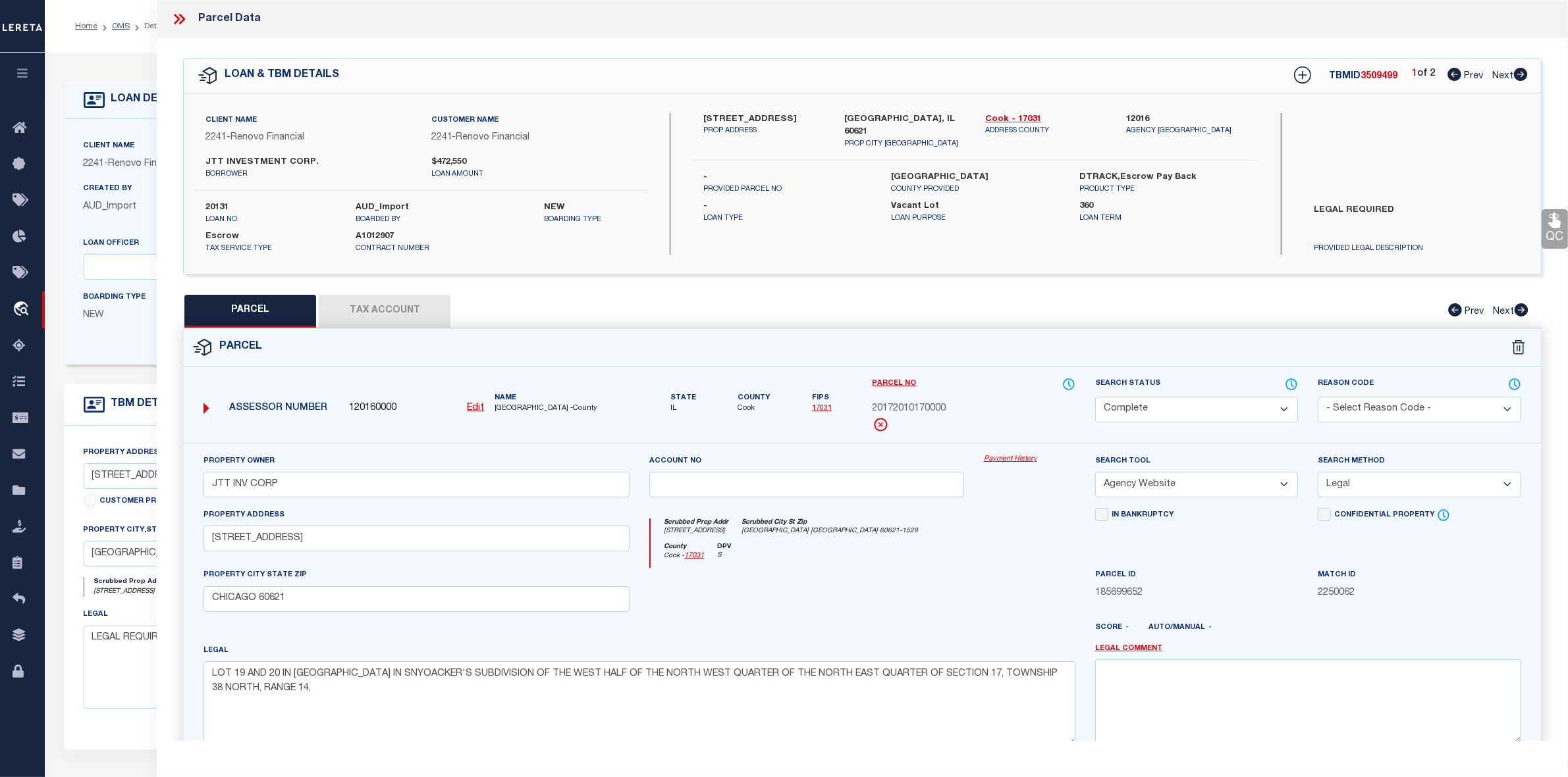
click at [1522, 76] on icon at bounding box center [1520, 74] width 14 height 13
select select "AS"
select select
checkbox input "false"
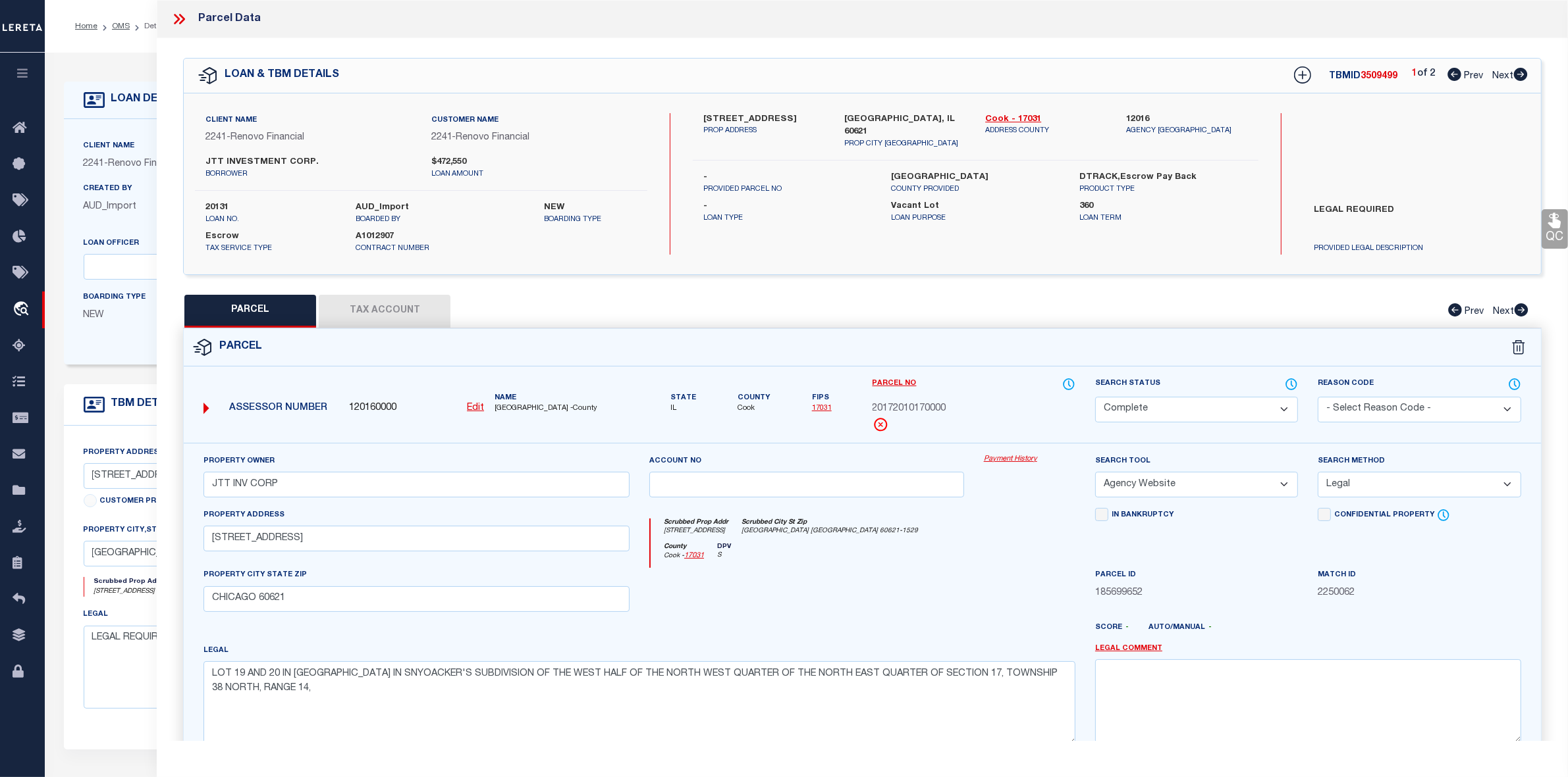
checkbox input "false"
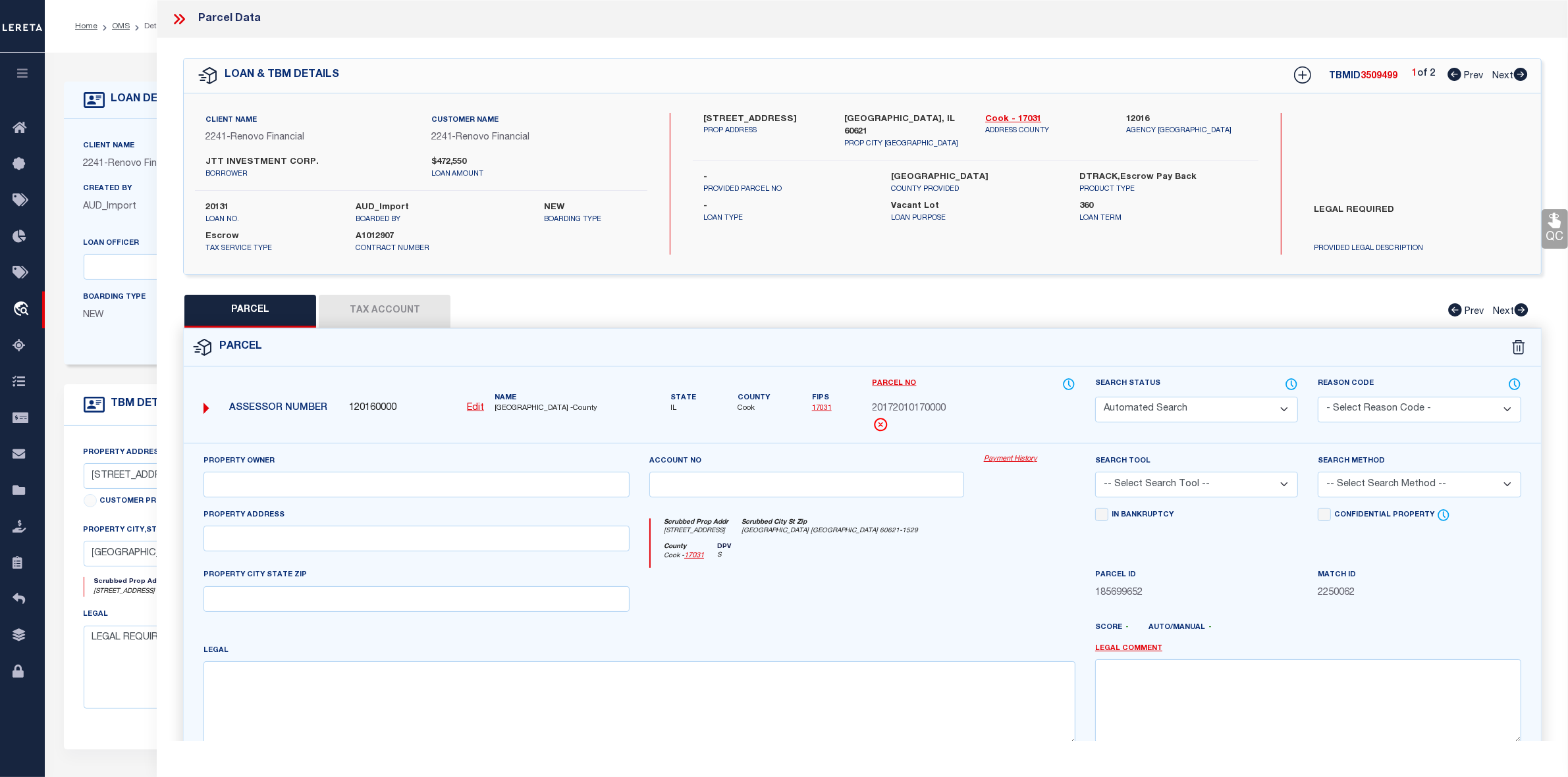
select select "RD"
checkbox input "false"
type textarea "Document uploaded that satisfies a legal requirement, changing from ND to RD"
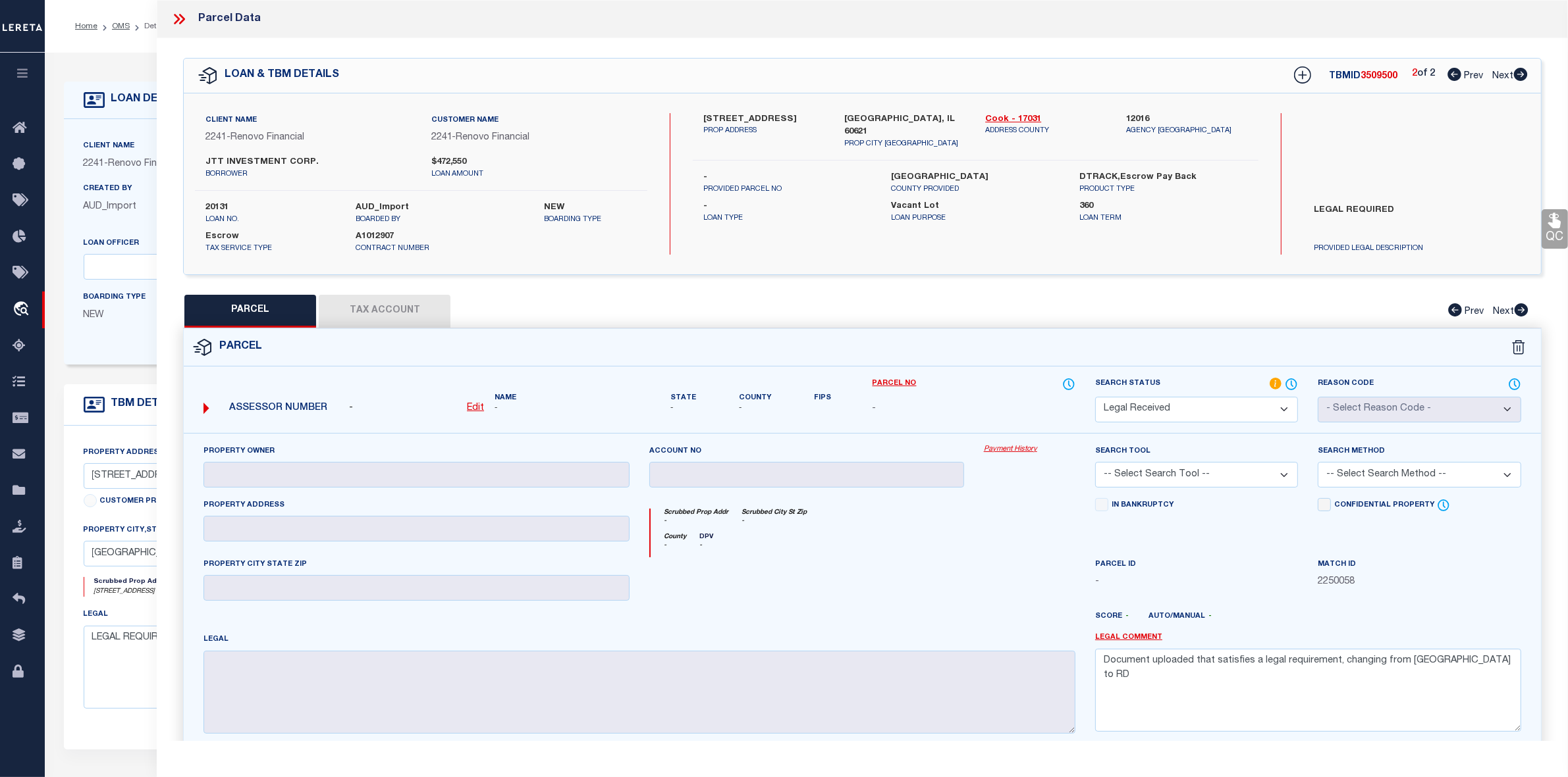
click at [1370, 145] on div "Search by Legal Customer" at bounding box center [1417, 156] width 226 height 86
drag, startPoint x: 701, startPoint y: 116, endPoint x: 721, endPoint y: 116, distance: 20.0
click at [721, 116] on div "5539 South May Street PROP ADDRESS" at bounding box center [763, 132] width 141 height 37
copy label "5539"
click at [761, 117] on label "5539 South May Street" at bounding box center [763, 120] width 121 height 13
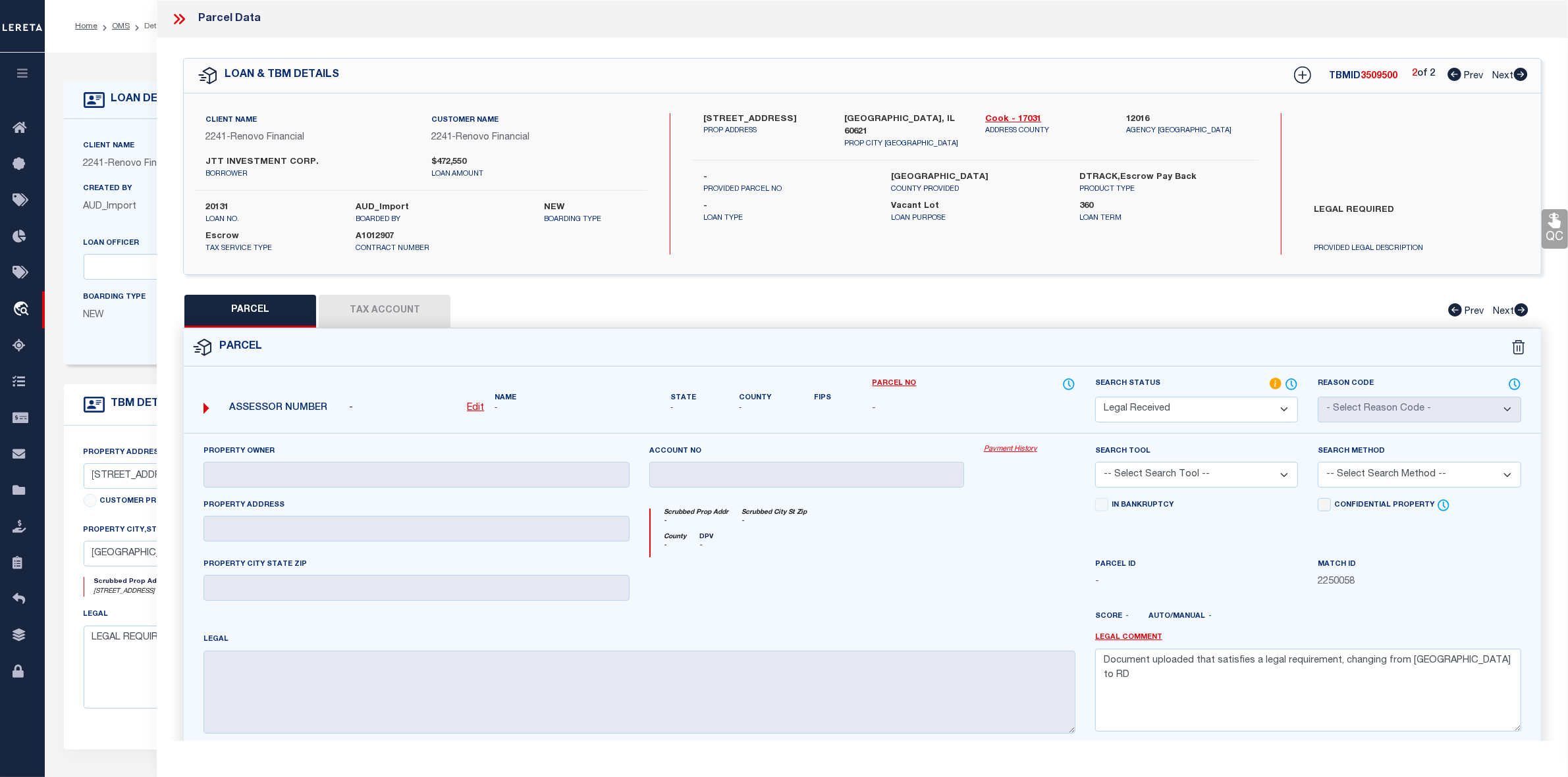
click at [761, 117] on label "5539 South May Street" at bounding box center [763, 120] width 121 height 13
copy label "May"
click at [968, 527] on div "Scrubbed Prop Addr - Scrubbed City St Zip -" at bounding box center [863, 521] width 425 height 25
click at [474, 408] on u "Edit" at bounding box center [475, 408] width 17 height 9
select select "RD"
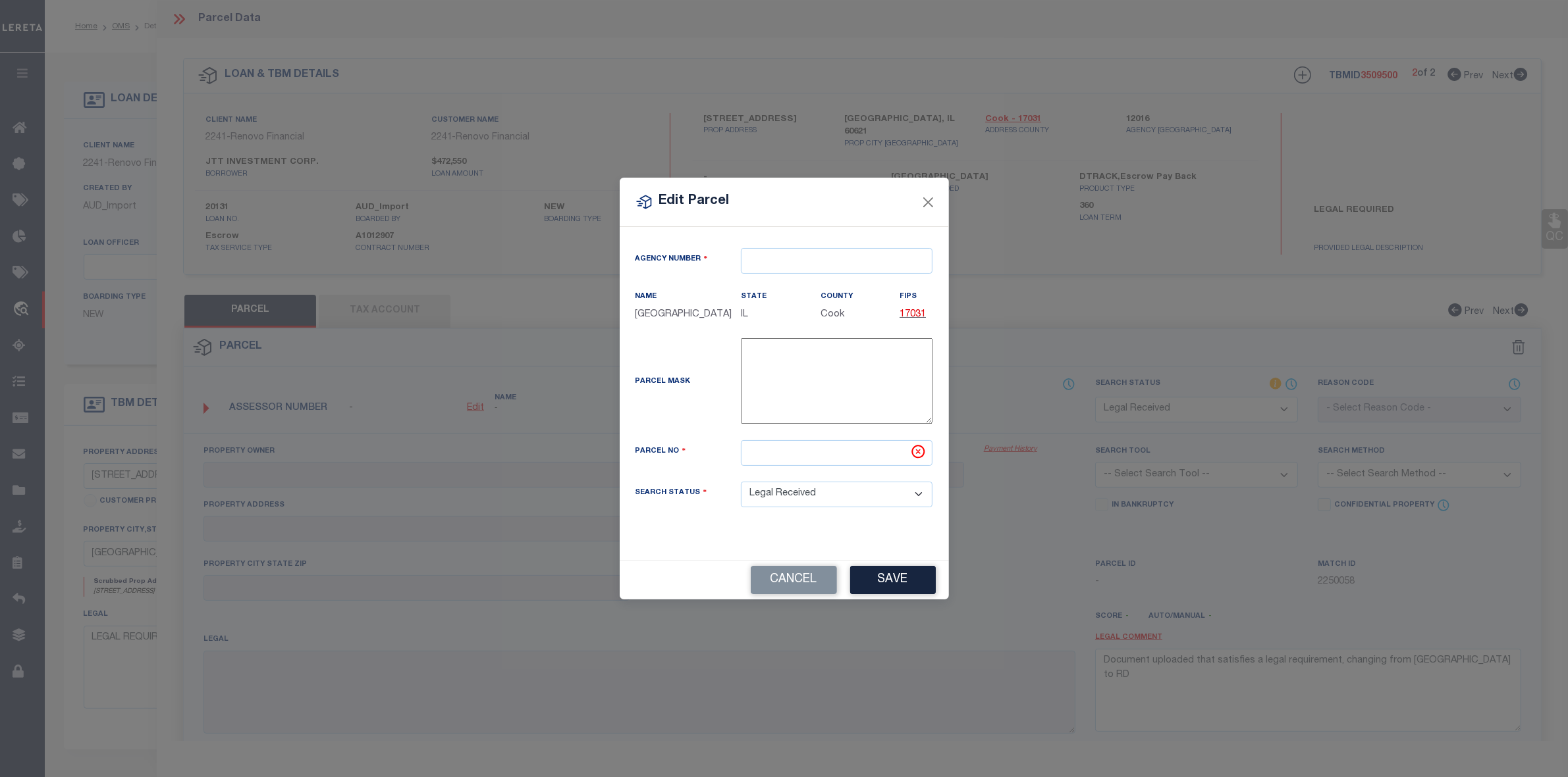
type textarea "-"
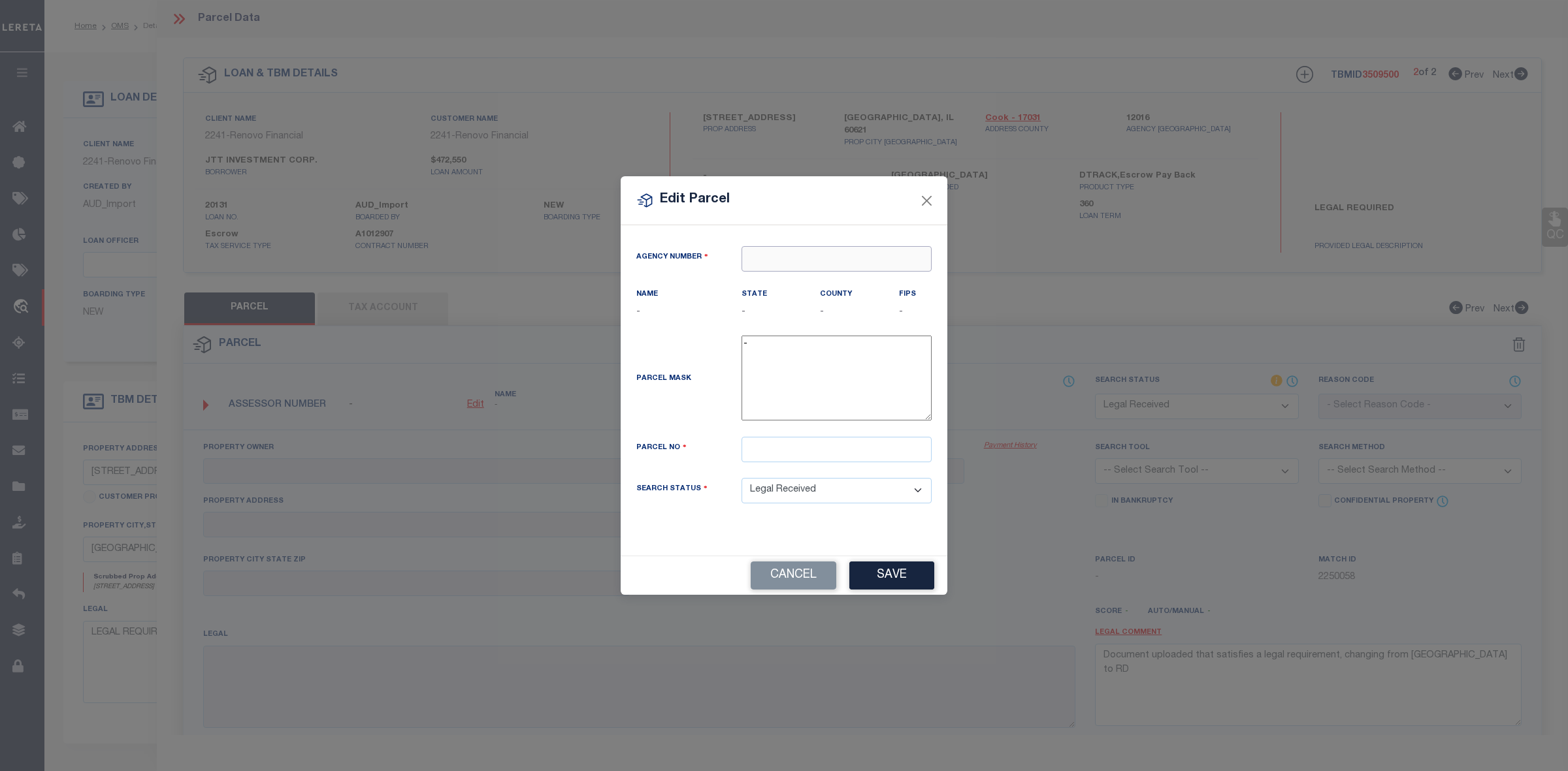
click at [771, 253] on input "text" at bounding box center [836, 259] width 190 height 26
click at [818, 282] on div "120160000 : COOK COUNTY" at bounding box center [836, 291] width 189 height 38
type input "120160000"
click at [797, 443] on input "text" at bounding box center [836, 449] width 190 height 26
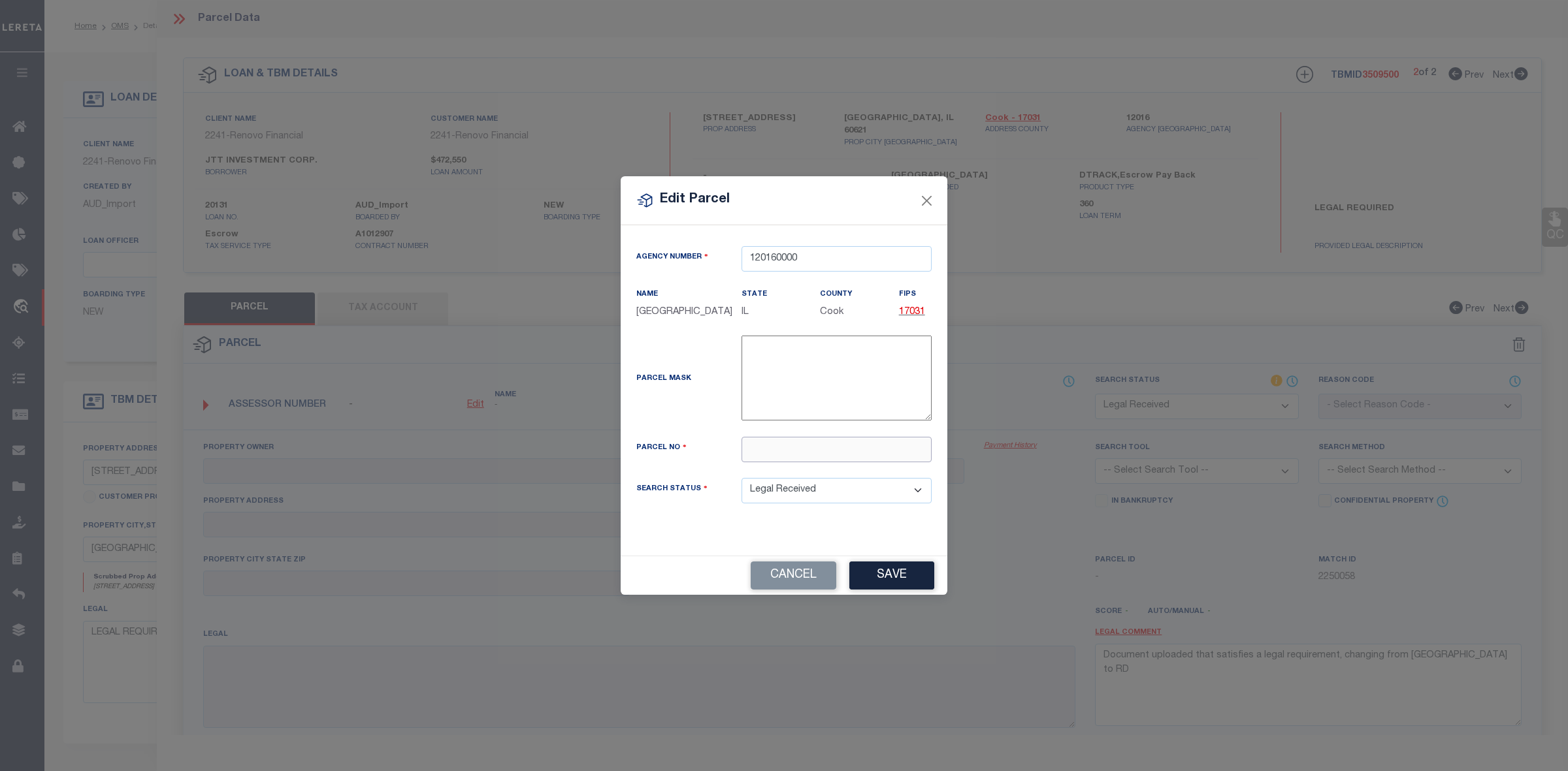
paste input "20172010180000"
type input "20172010180000"
click at [900, 576] on button "Save" at bounding box center [892, 576] width 85 height 28
select select "RD"
checkbox input "false"
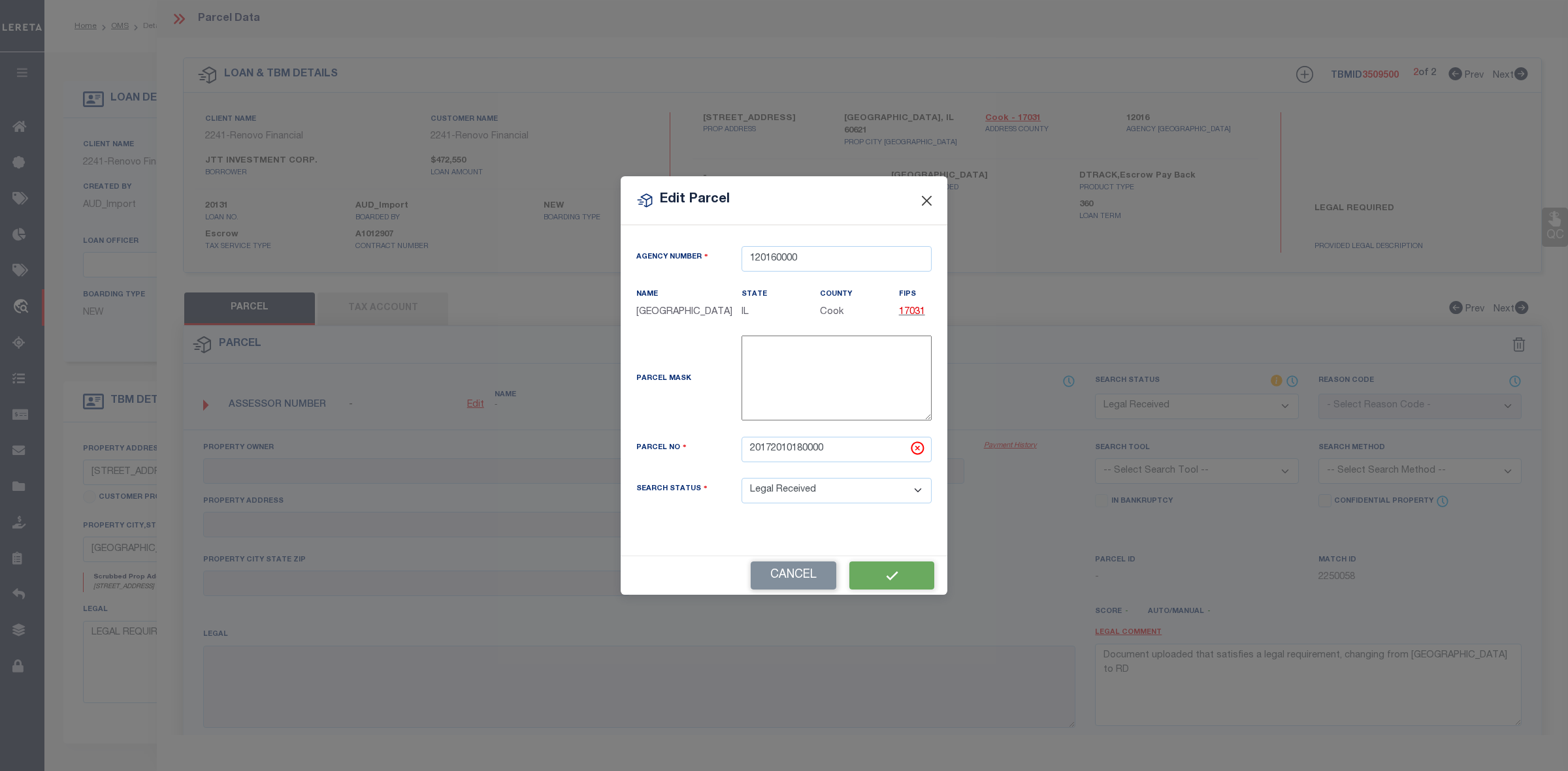
checkbox input "false"
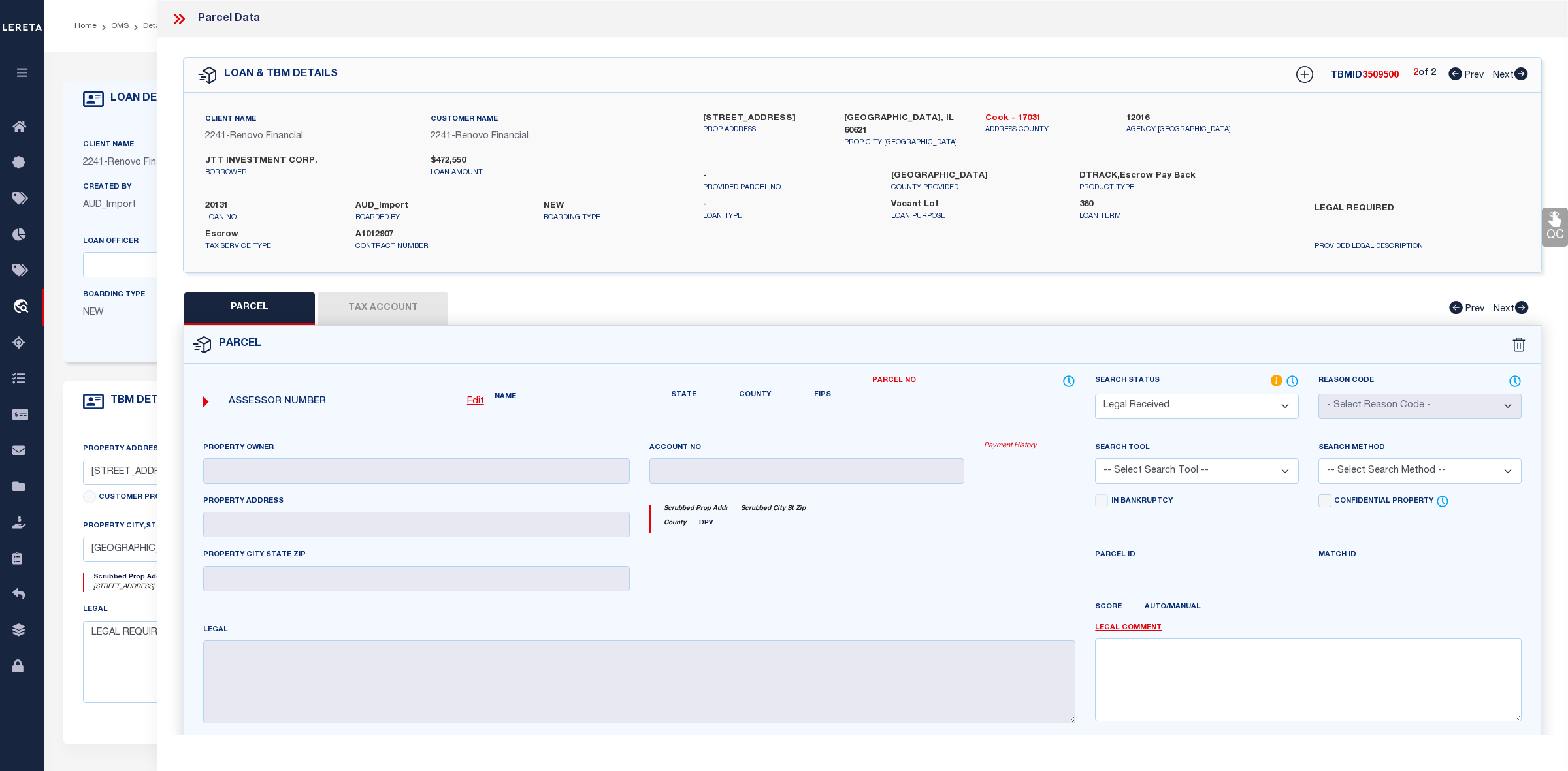
click at [927, 197] on div "OMS Work Queue is ThoughtFocus Active is Yes Loan No. TBMID FIPS Assigned To is…" at bounding box center [800, 514] width 1512 height 925
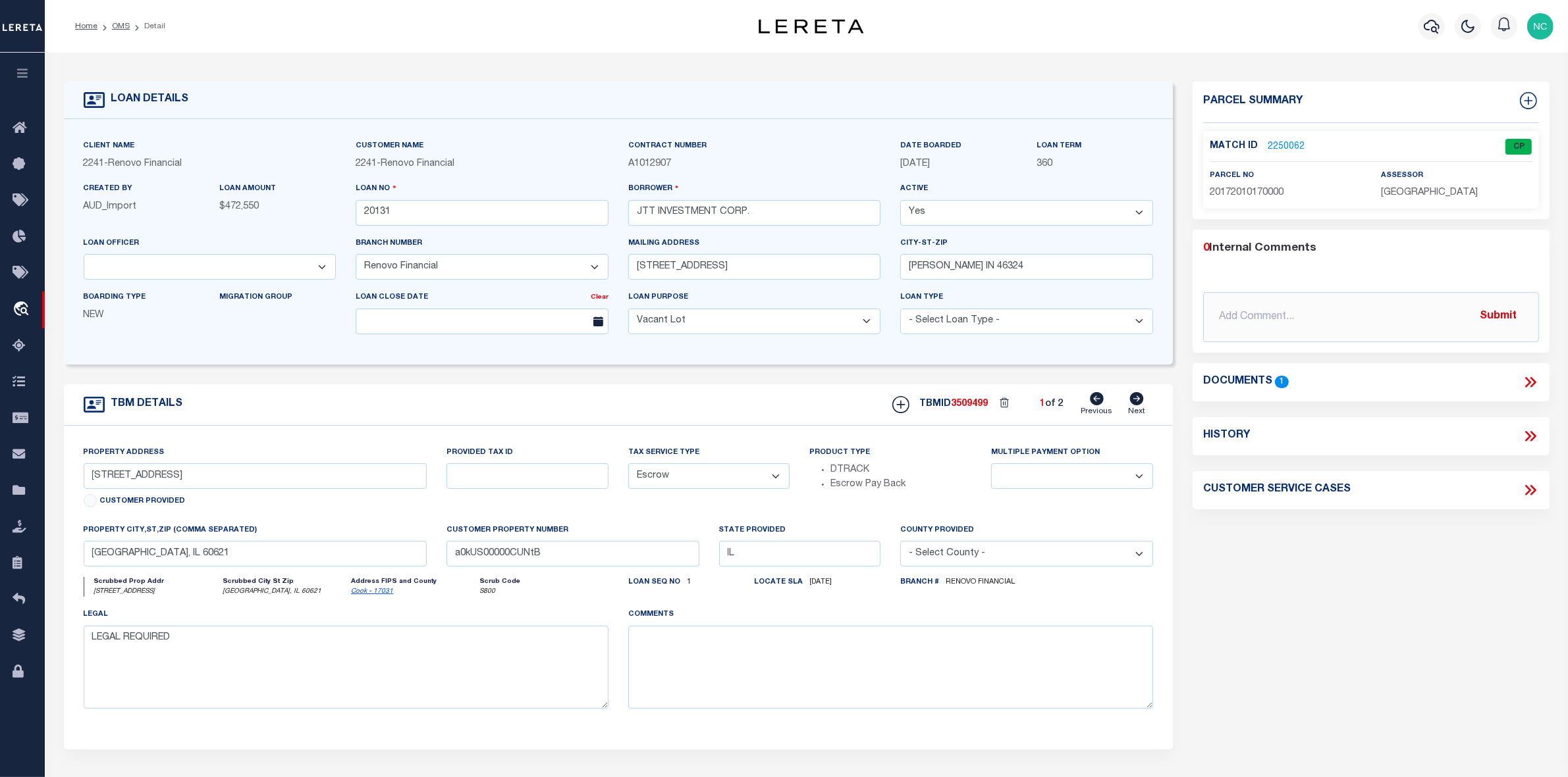
click at [1288, 144] on link "2250062" at bounding box center [1286, 147] width 37 height 14
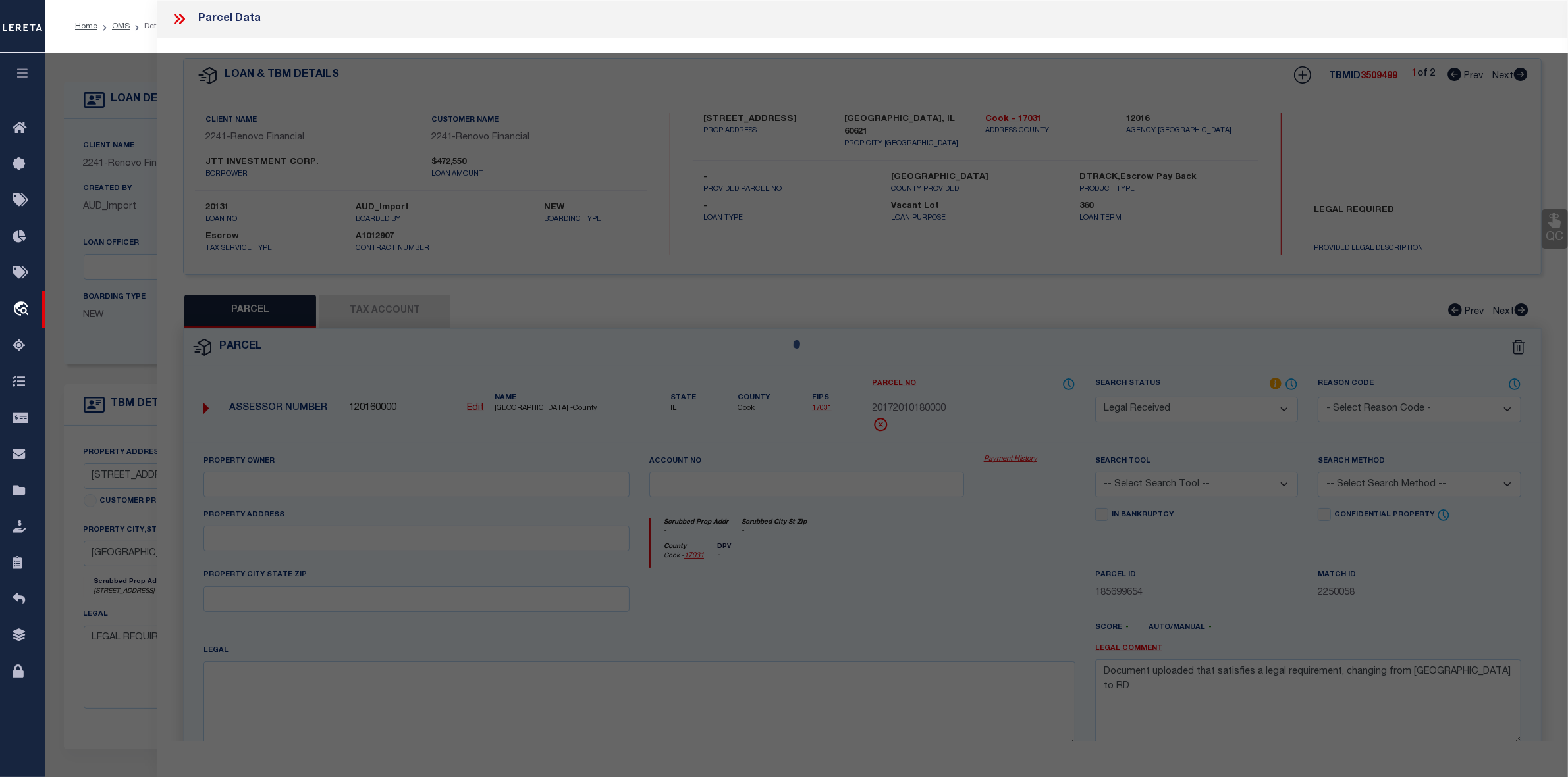
select select "AS"
checkbox input "false"
select select "CP"
type input "JTT INV CORP"
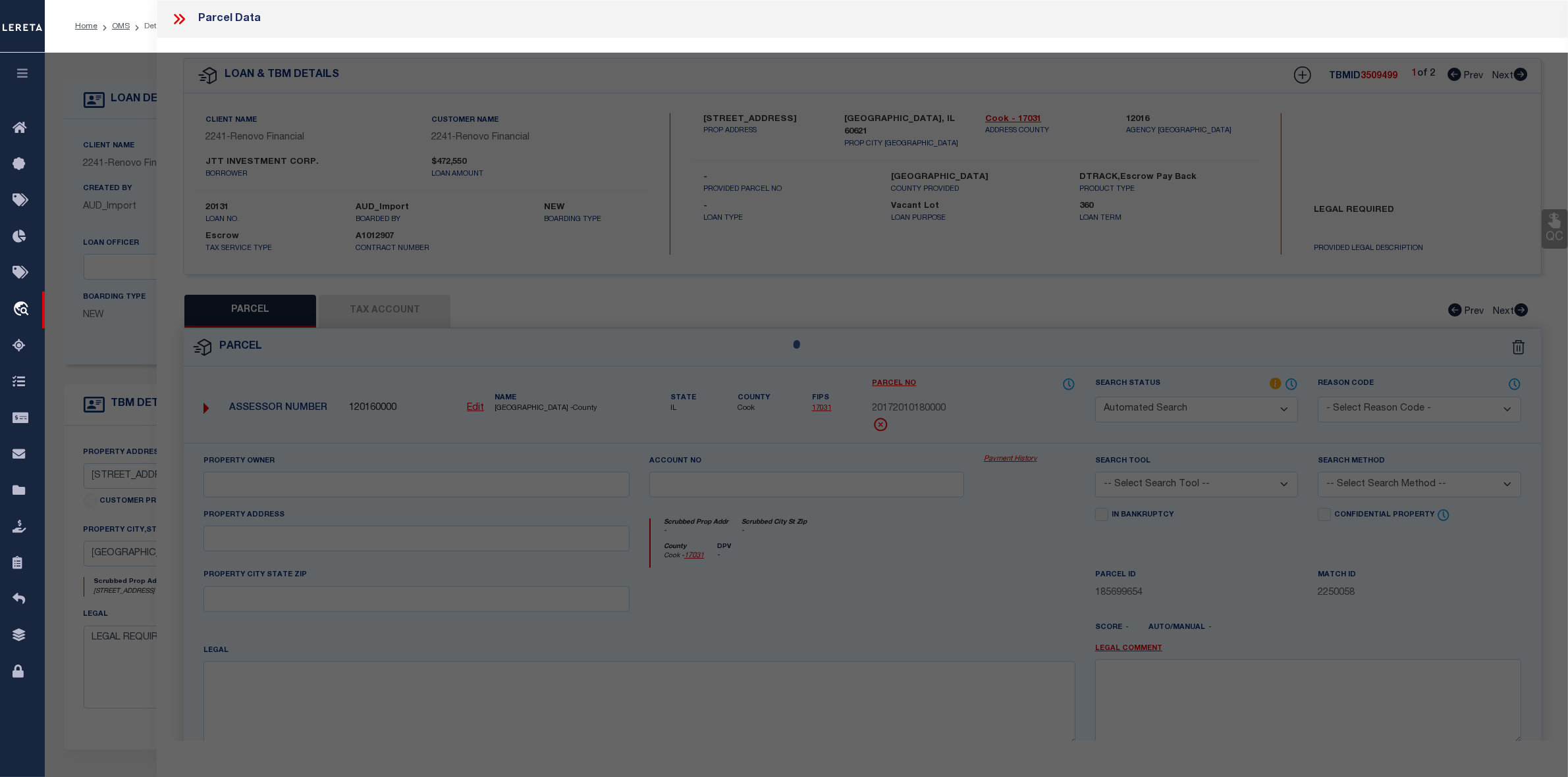
select select "AGW"
select select "LEG"
type input "5537 S MAY ST"
type input "CHICAGO 60621"
type textarea "LOT 19 AND 20 IN BLOCK 1 IN SNYOACKER'S SUBDIVISION OF THE WEST HALF OF THE NOR…"
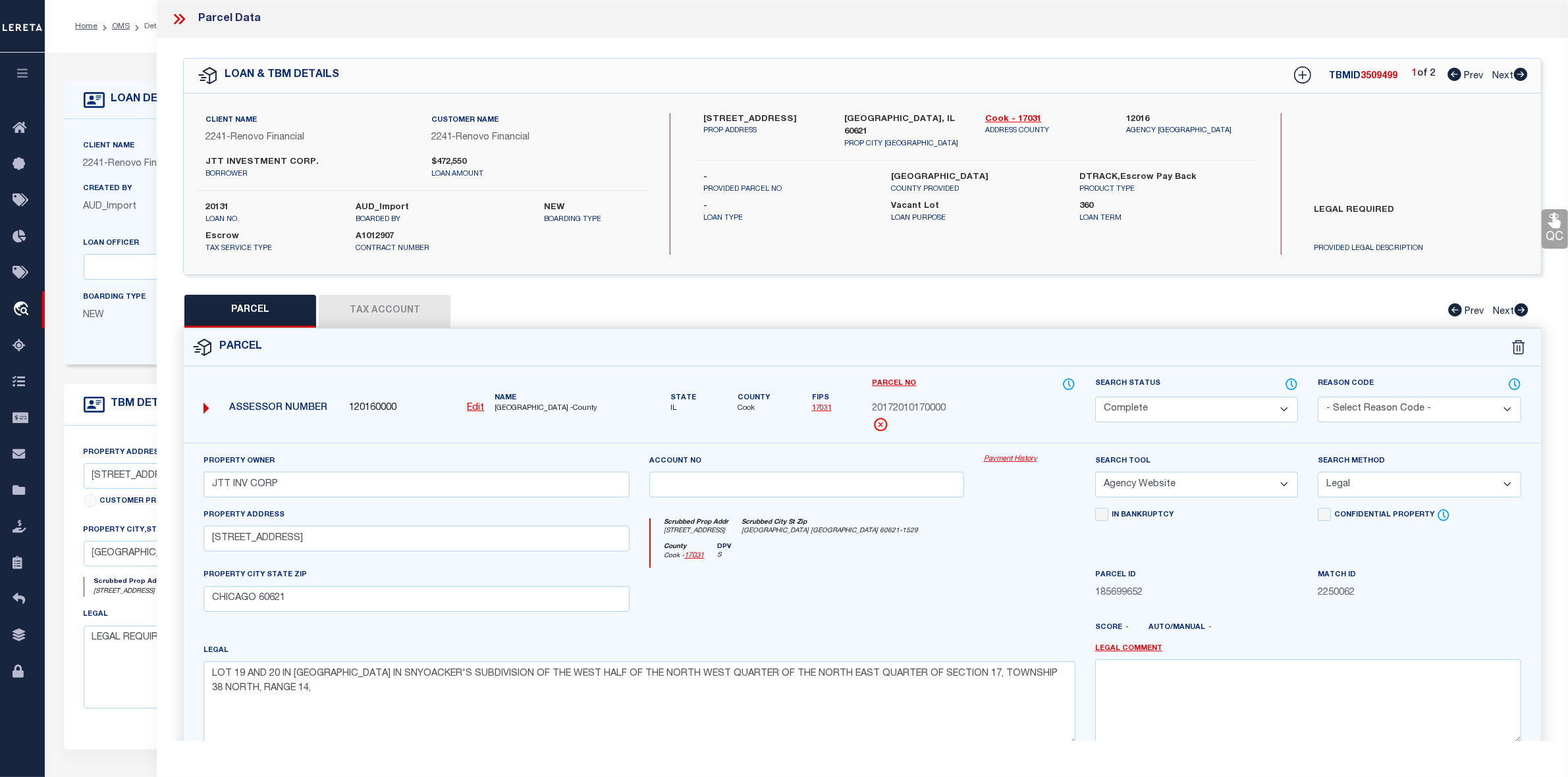
click at [1522, 76] on icon at bounding box center [1520, 74] width 15 height 13
select select "AS"
select select
checkbox input "false"
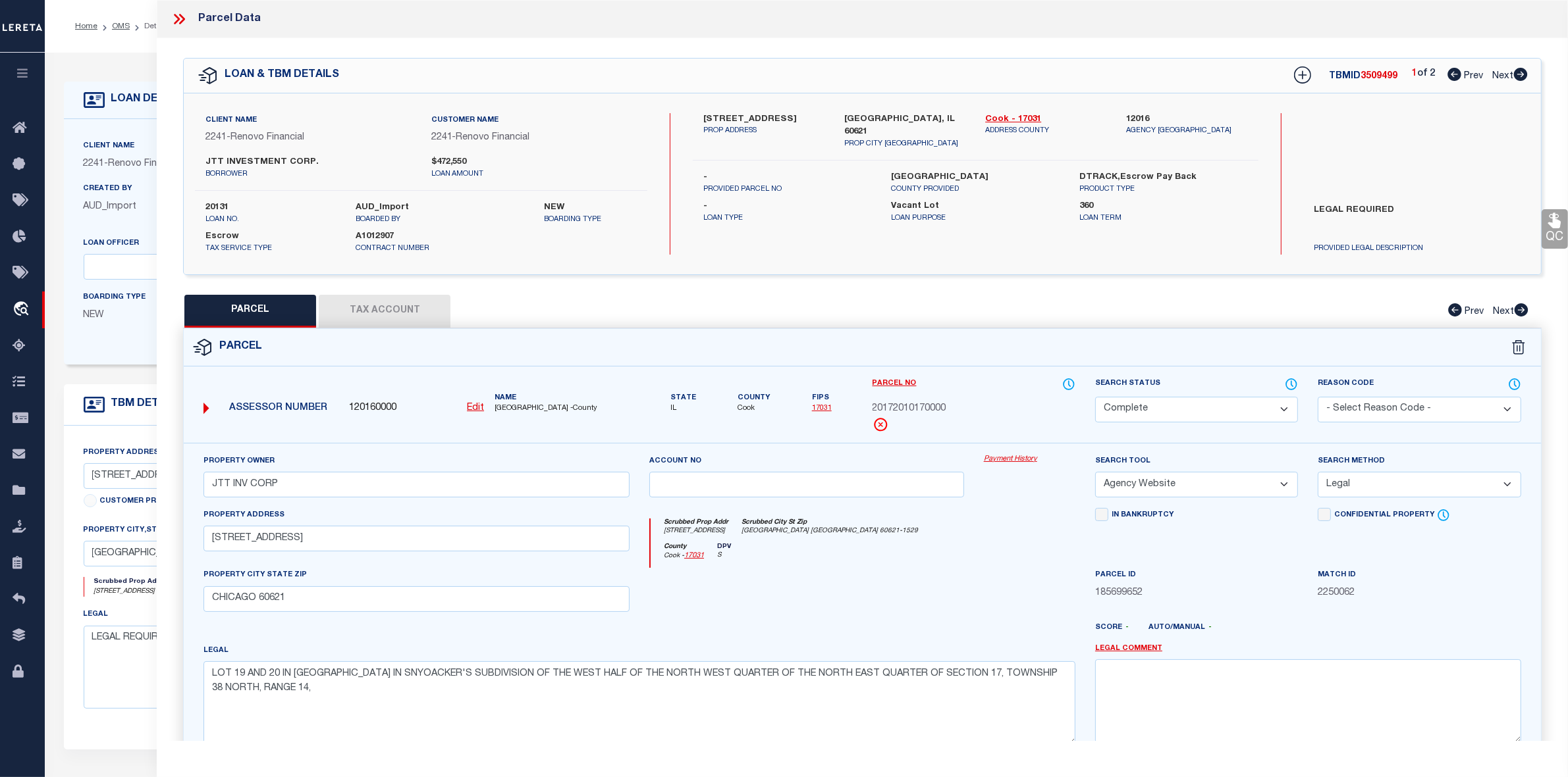
checkbox input "false"
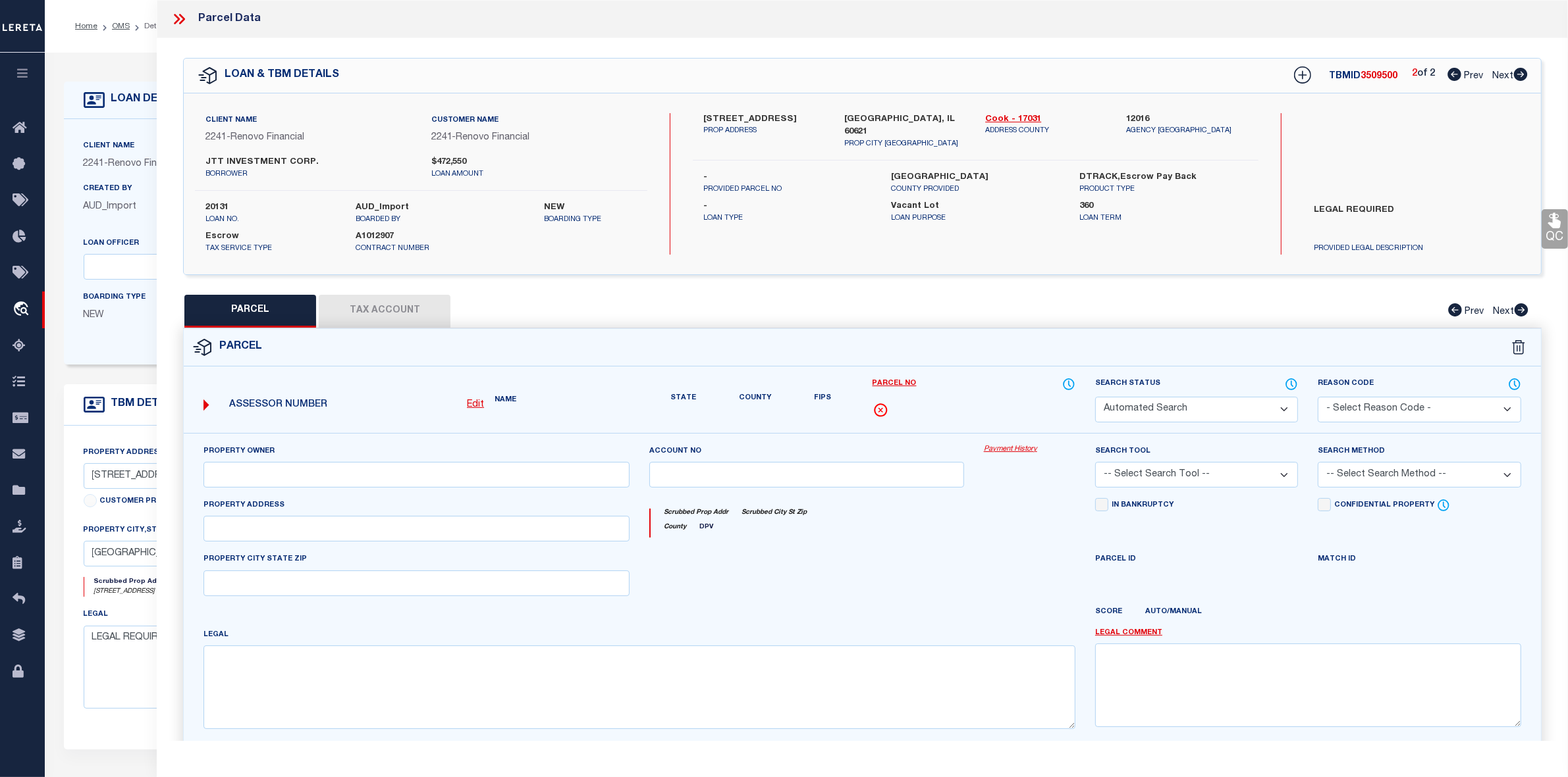
select select "RD"
checkbox input "false"
type textarea "Document uploaded that satisfies a legal requirement, changing from ND to RD"
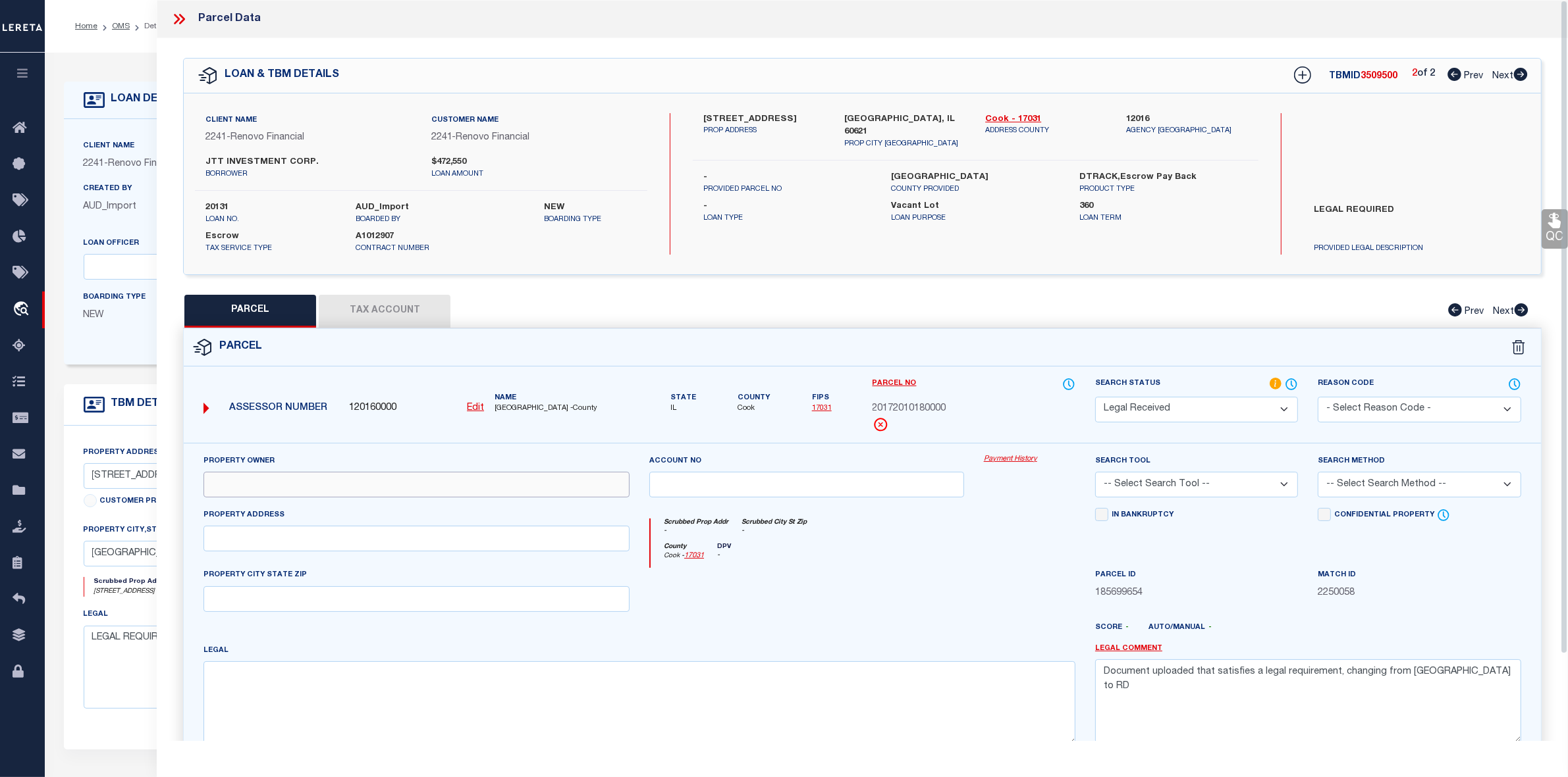
click at [380, 484] on input "text" at bounding box center [416, 484] width 426 height 26
paste input "JTT INV CORP"
type input "JTT INV CORP"
click at [287, 540] on input "text" at bounding box center [416, 539] width 426 height 26
paste input "5539 S MAY ST"
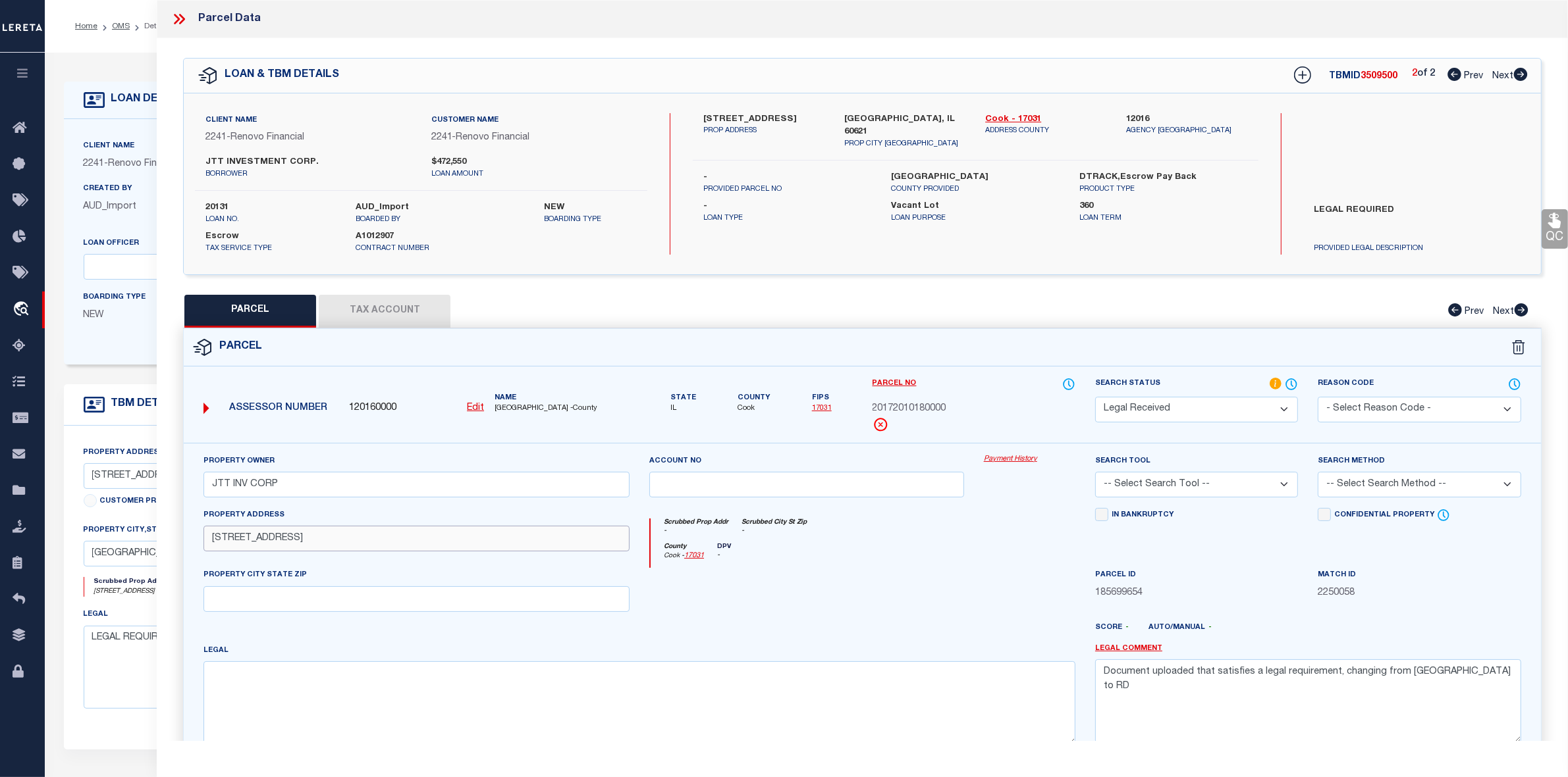
type input "5539 S MAY ST"
click at [386, 600] on input "text" at bounding box center [416, 599] width 426 height 26
paste input "CHICAGO IL 60621"
type input "CHICAGO IL 60621"
click at [906, 569] on div "County Cook - 17031 DPV -" at bounding box center [863, 556] width 425 height 26
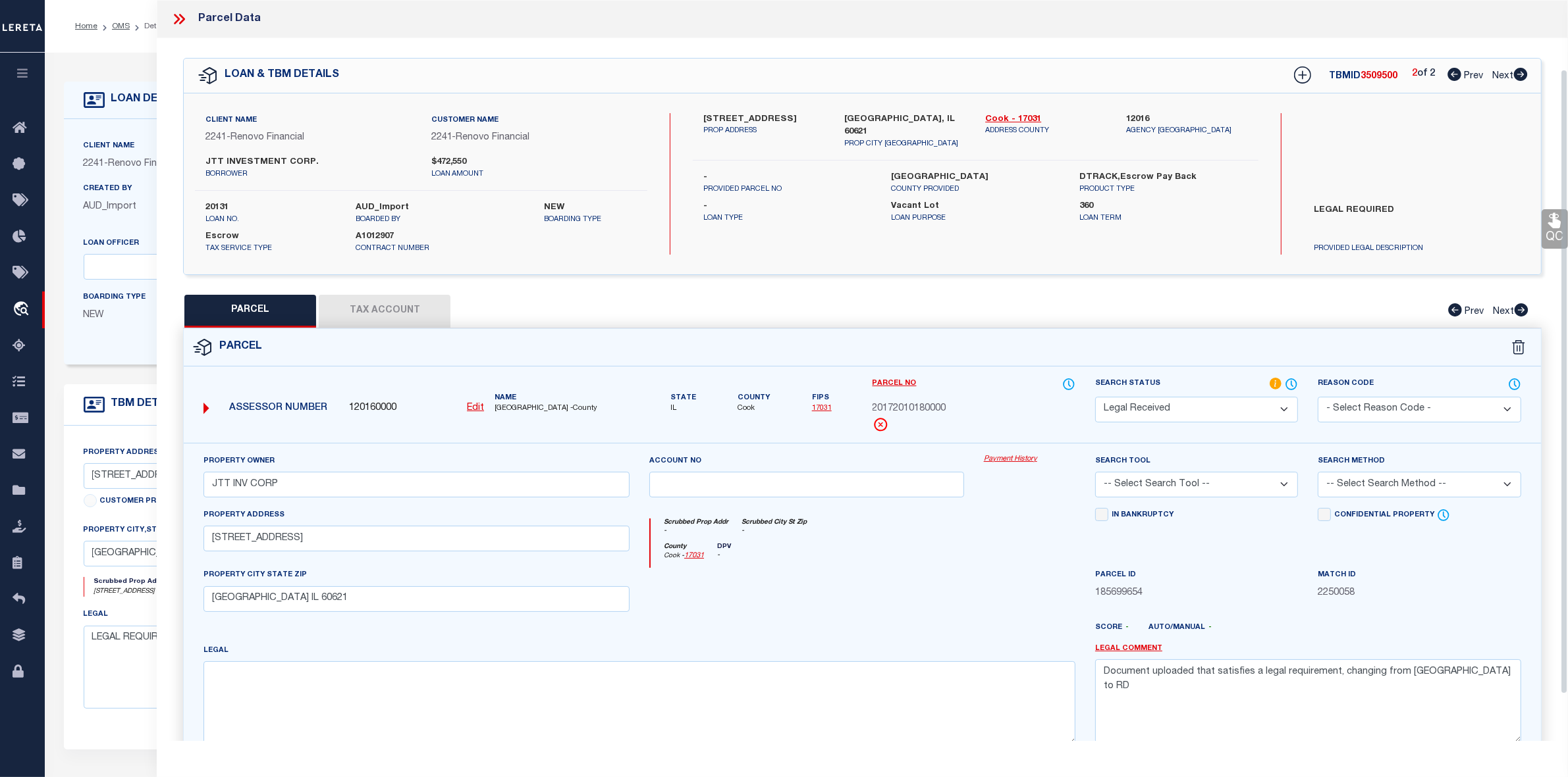
scroll to position [136, 0]
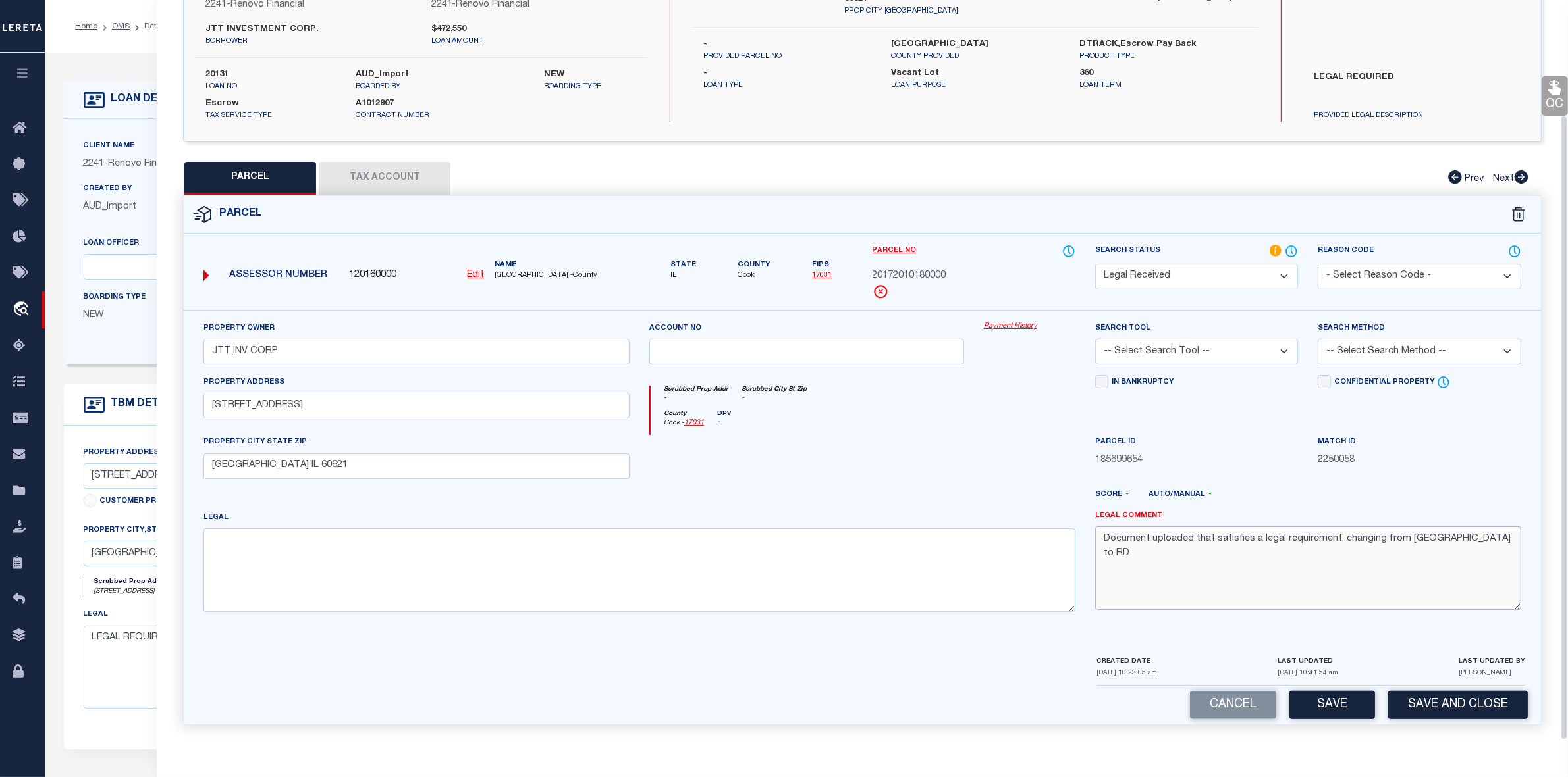
click at [1182, 548] on textarea "Document uploaded that satisfies a legal requirement, changing from ND to RD" at bounding box center [1308, 568] width 426 height 83
click at [402, 668] on div at bounding box center [638, 670] width 897 height 32
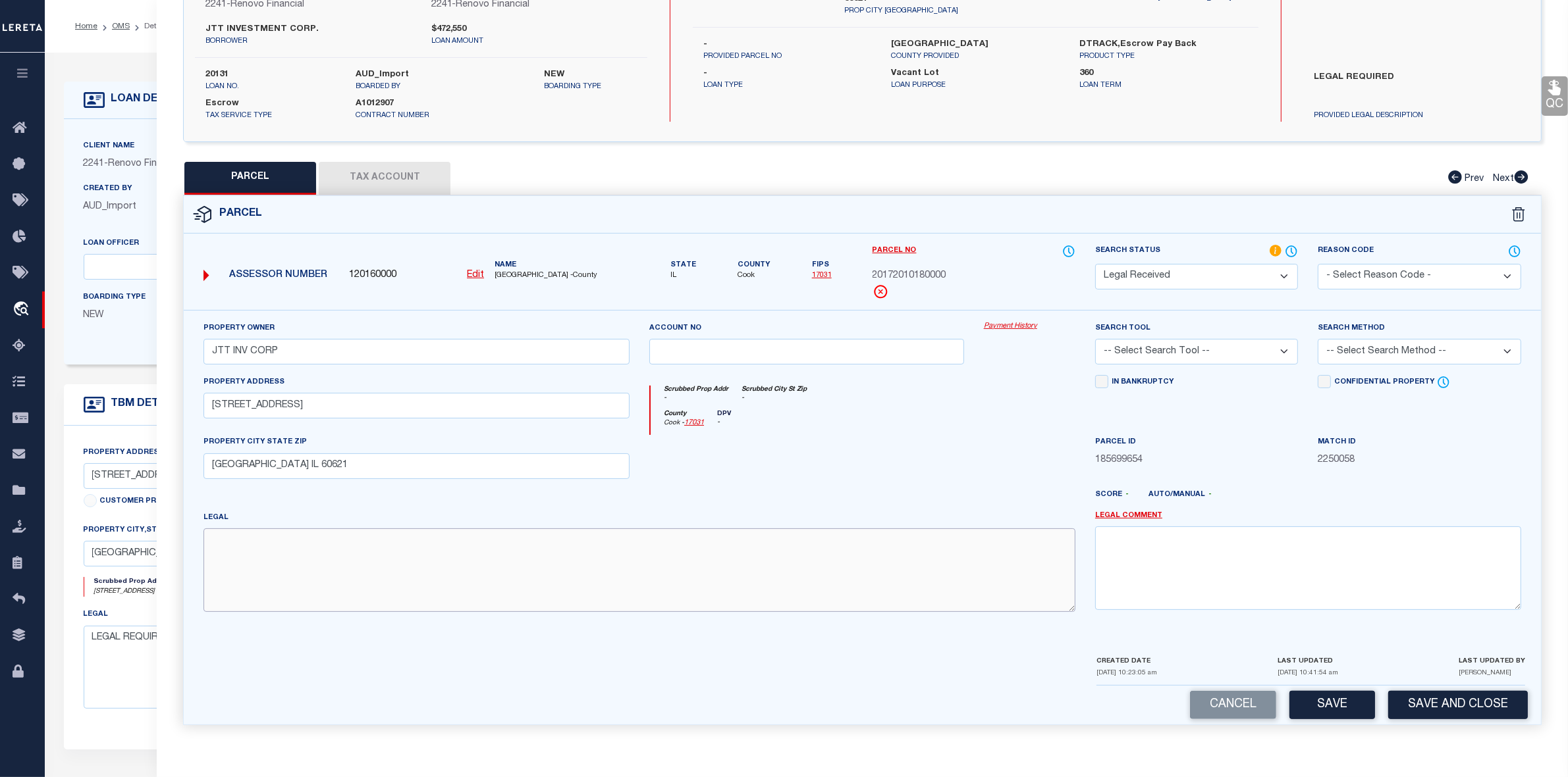
click at [379, 573] on textarea at bounding box center [639, 570] width 872 height 83
paste textarea "LOT 19 AND 20 IN BLOCK 1 IN SNYOACKER'S SUBDIVISION OF THE WEST HALF OF THE NOR…"
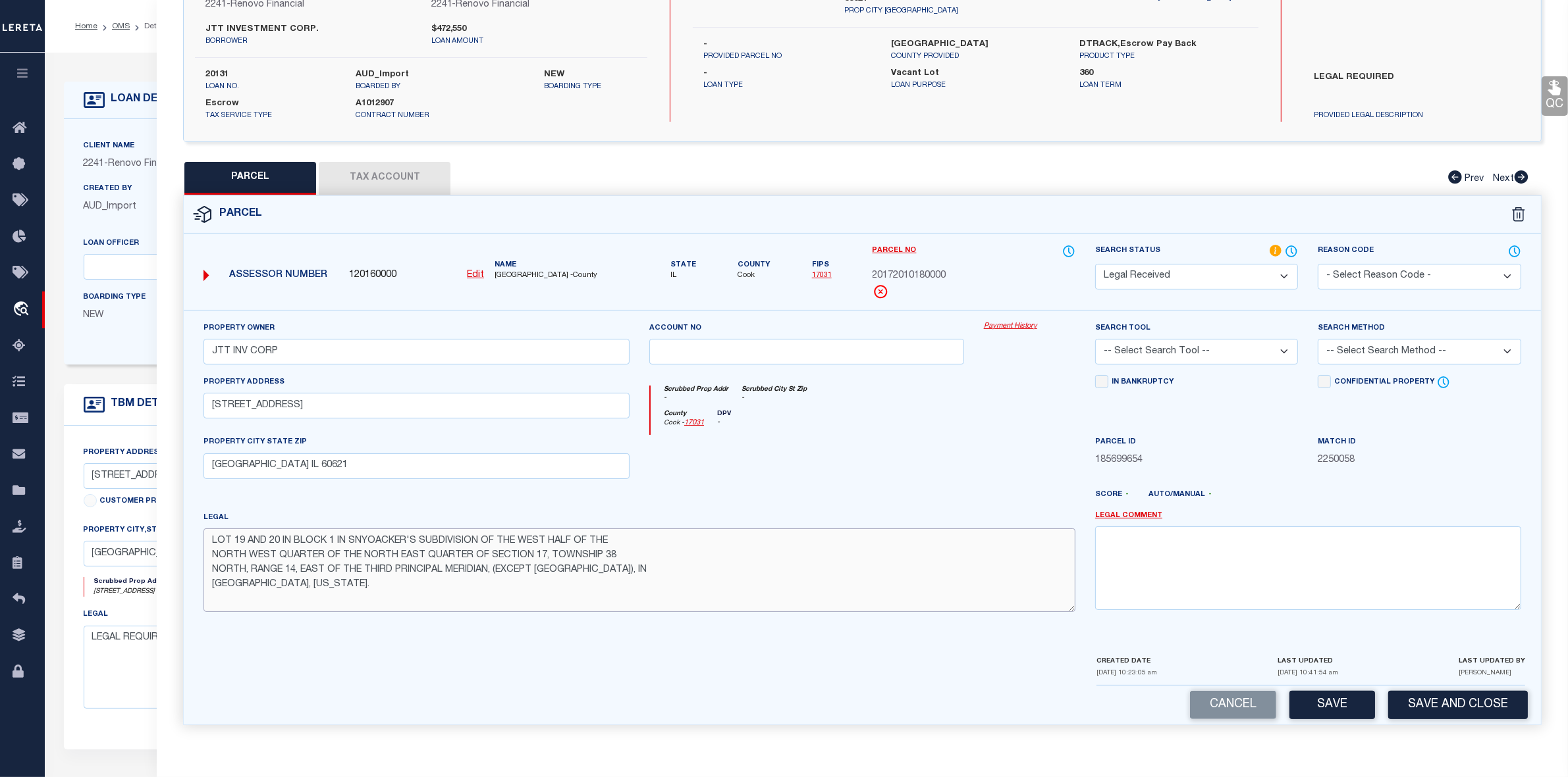
drag, startPoint x: 301, startPoint y: 568, endPoint x: 341, endPoint y: 586, distance: 43.9
click at [341, 586] on textarea "LOT 19 AND 20 IN BLOCK 1 IN SNYOACKER'S SUBDIVISION OF THE WEST HALF OF THE NOR…" at bounding box center [639, 570] width 872 height 83
click at [212, 553] on textarea "LOT 19 AND 20 IN BLOCK 1 IN SNYOACKER'S SUBDIVISION OF THE WEST HALF OF THE NOR…" at bounding box center [639, 570] width 872 height 83
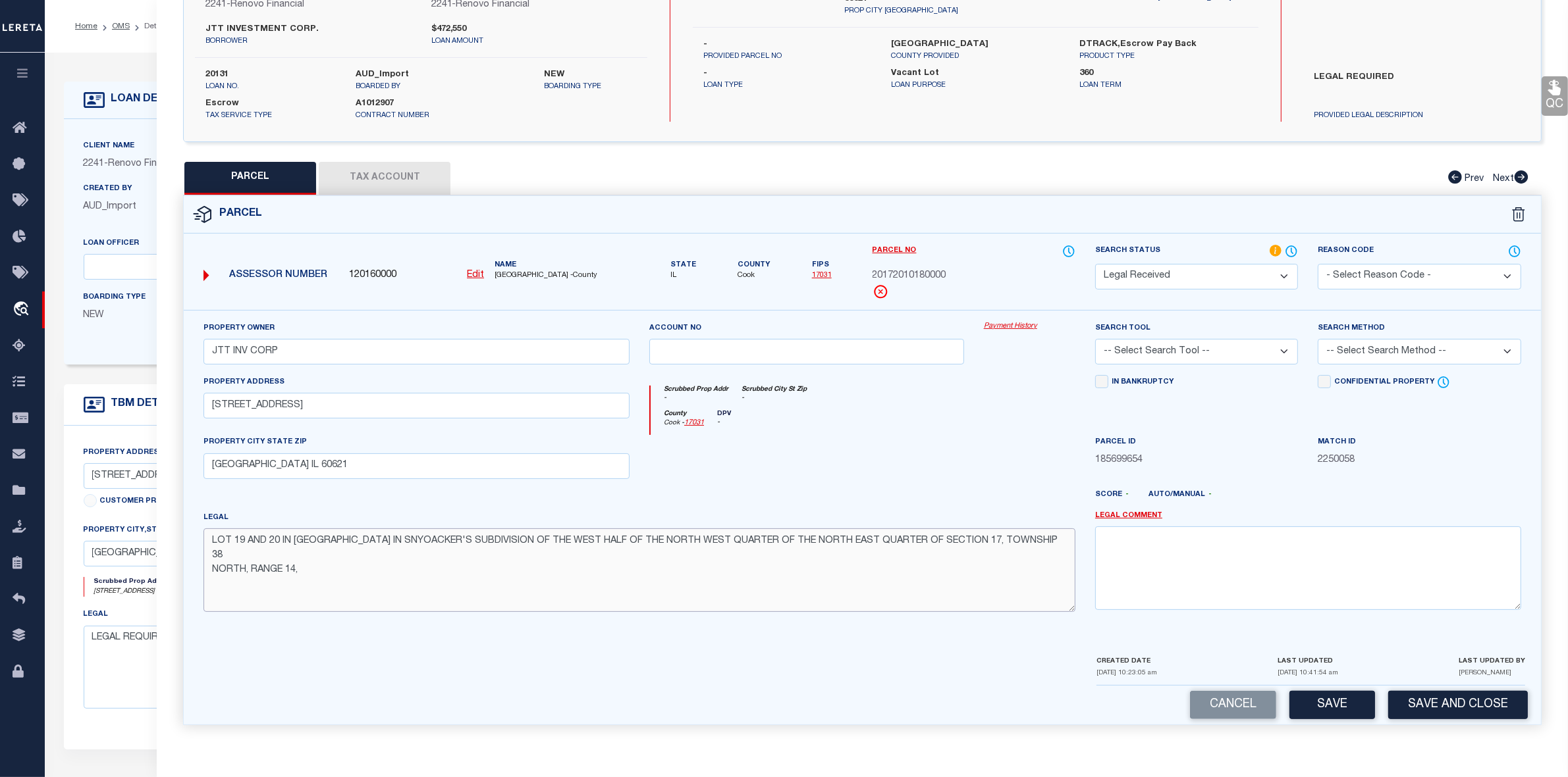
click at [212, 556] on textarea "LOT 19 AND 20 IN BLOCK 1 IN SNYOACKER'S SUBDIVISION OF THE WEST HALF OF THE NOR…" at bounding box center [639, 570] width 872 height 83
type textarea "LOT 19 AND 20 IN BLOCK 1 IN SNYOACKER'S SUBDIVISION OF THE WEST HALF OF THE NOR…"
click at [1236, 435] on div "Parcel ID 185699654" at bounding box center [1196, 451] width 203 height 32
click at [1213, 350] on select "-- Select Search Tool -- 3rd Party Website Agency File Agency Website ATLS CNV-…" at bounding box center [1196, 352] width 203 height 26
select select "AGW"
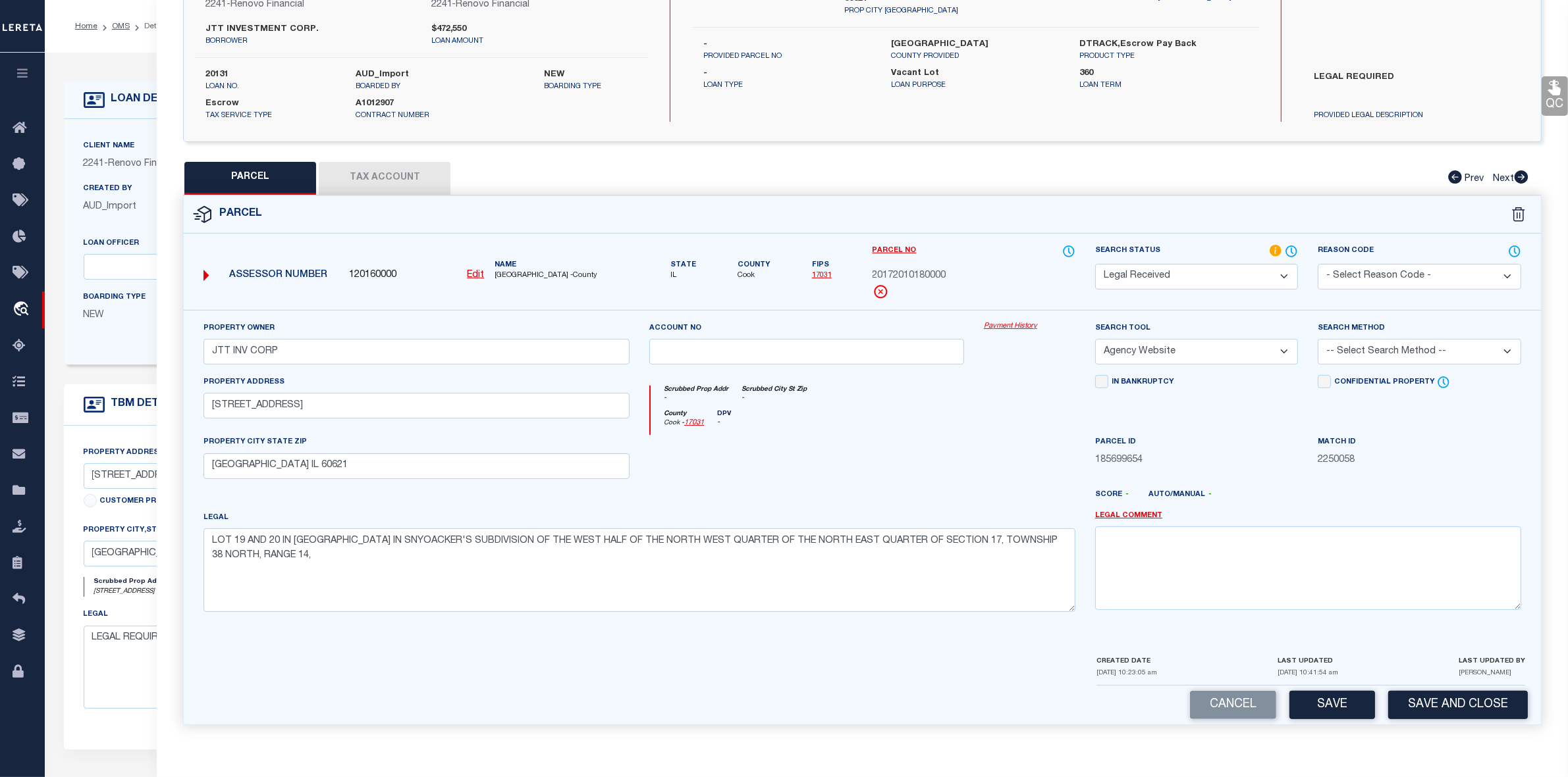
click at [1095, 339] on select "-- Select Search Tool -- 3rd Party Website Agency File Agency Website ATLS CNV-…" at bounding box center [1196, 352] width 203 height 26
click at [1350, 347] on select "-- Select Search Method -- Property Address Legal Liability Info Provided" at bounding box center [1419, 352] width 203 height 26
select select "LEG"
click at [1318, 339] on select "-- Select Search Method -- Property Address Legal Liability Info Provided" at bounding box center [1419, 352] width 203 height 26
click at [1330, 704] on button "Save" at bounding box center [1332, 705] width 86 height 28
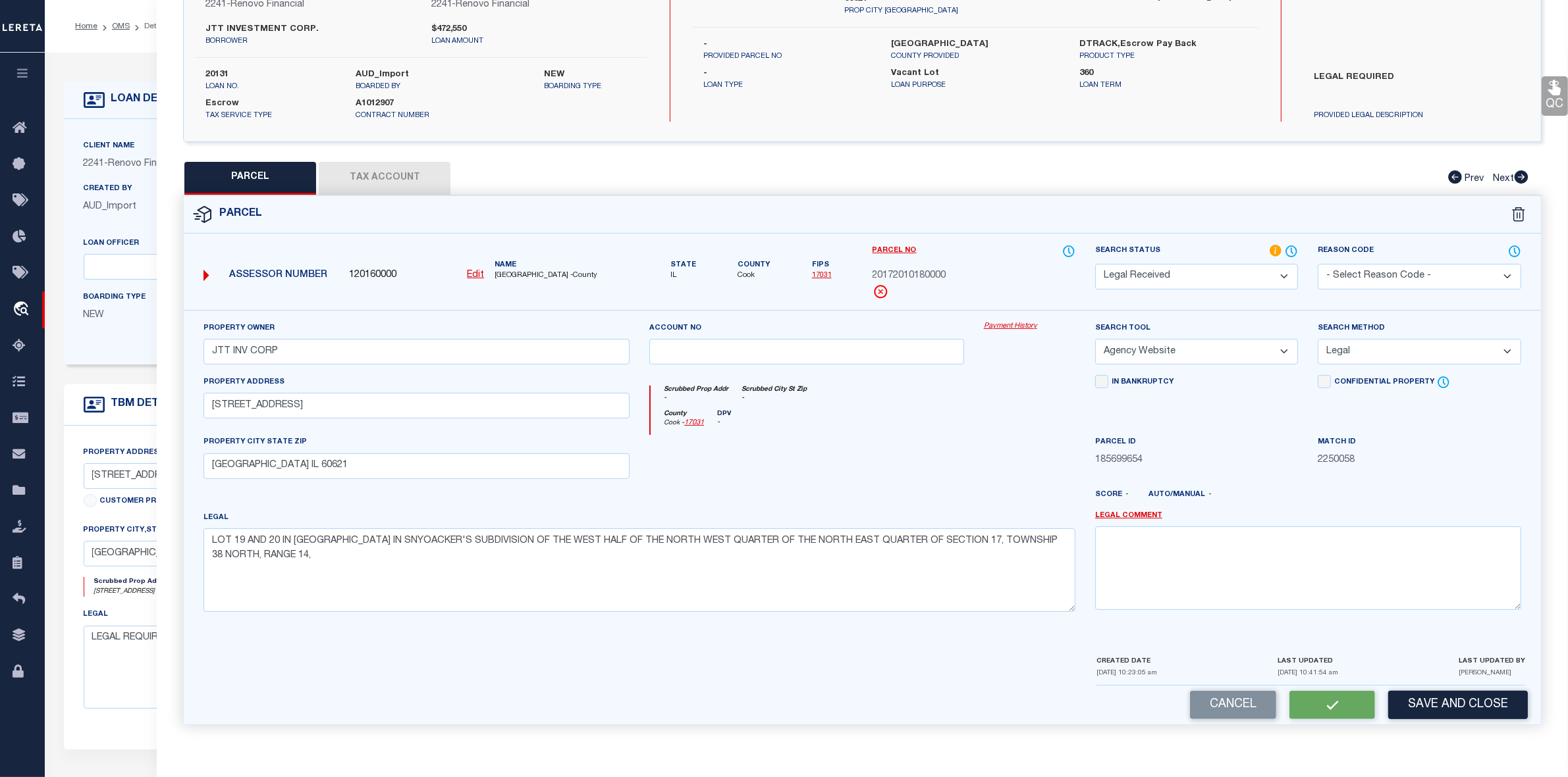
select select "AS"
select select
checkbox input "false"
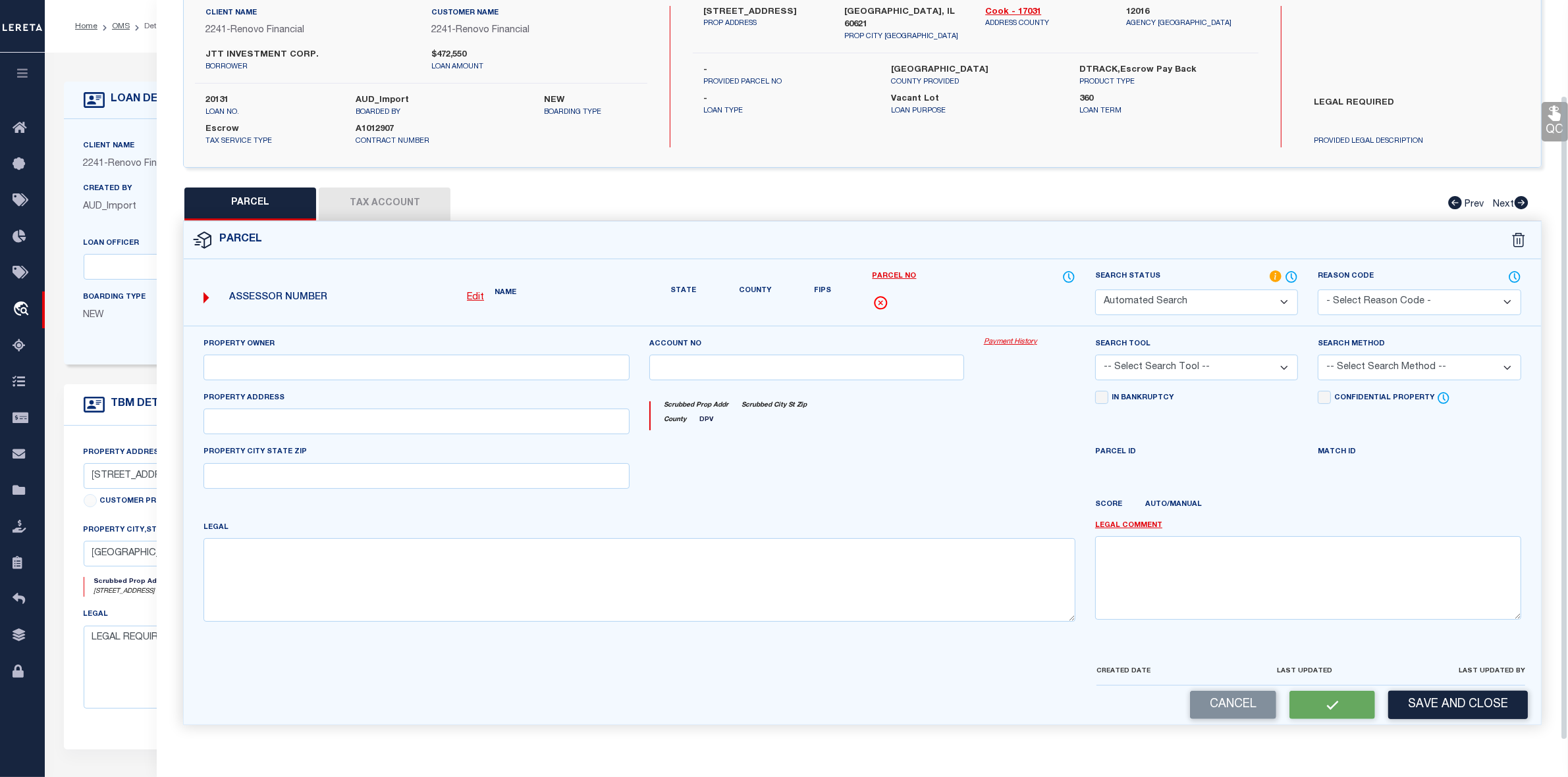
click at [393, 170] on div "QC QC QC" at bounding box center [862, 336] width 1411 height 810
select select "RD"
type input "JTT INV CORP"
select select "AGW"
select select "LEG"
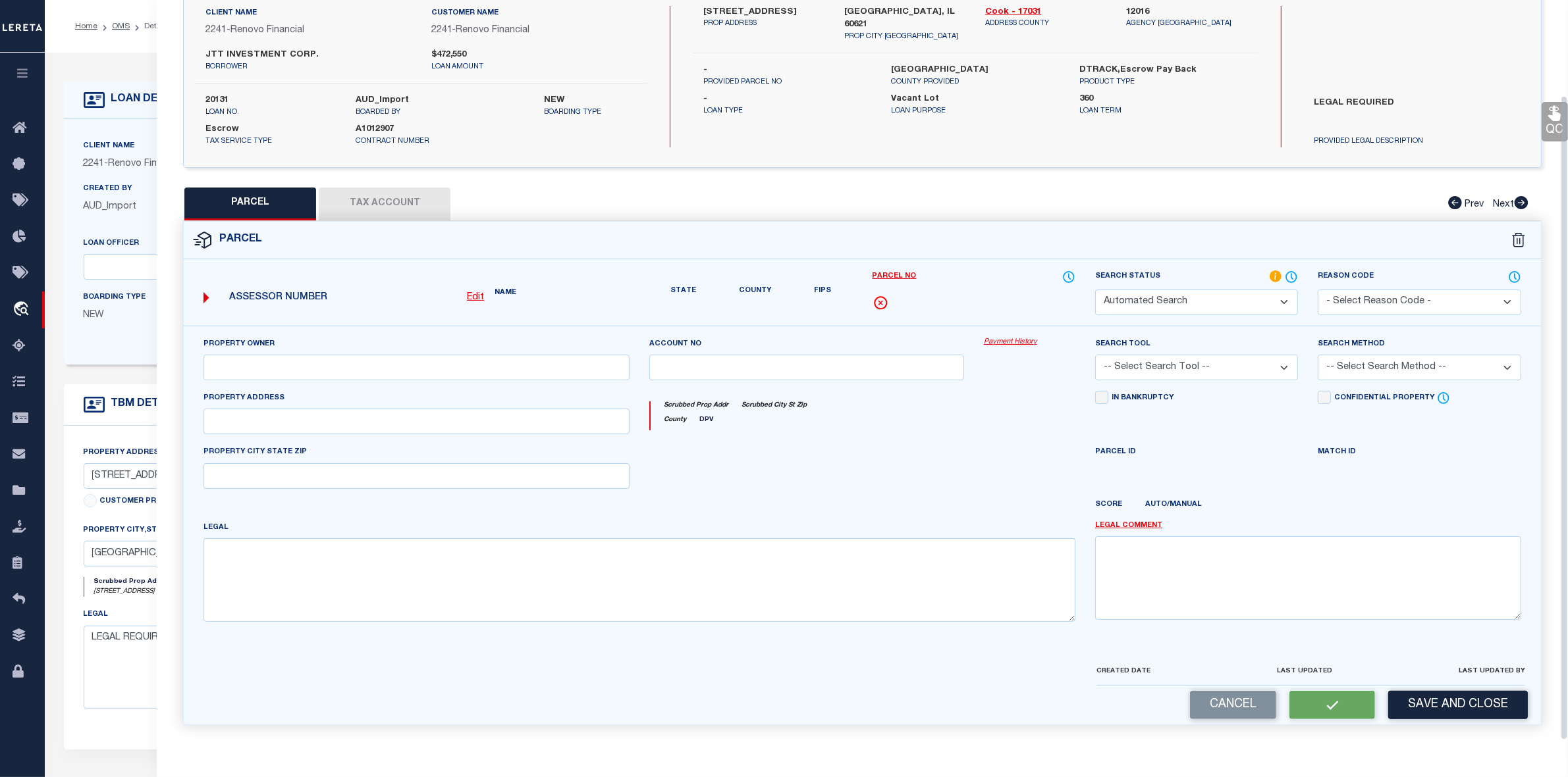
type input "5539 S MAY ST"
type input "CHICAGO IL 60621"
type textarea "LOT 19 AND 20 IN BLOCK 1 IN SNYOACKER'S SUBDIVISION OF THE WEST HALF OF THE NOR…"
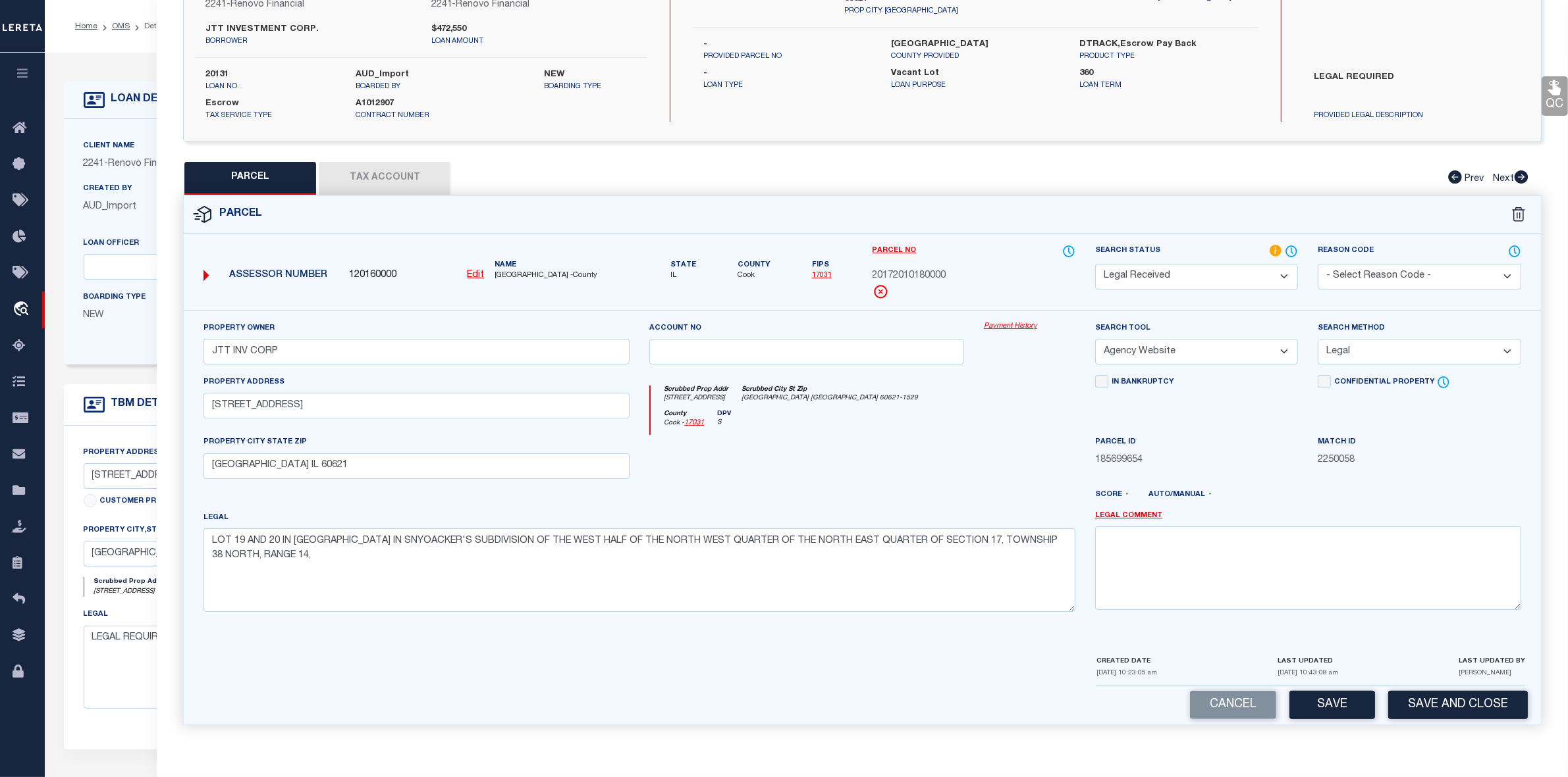
click at [390, 171] on button "Tax Account" at bounding box center [385, 178] width 132 height 33
select select "100"
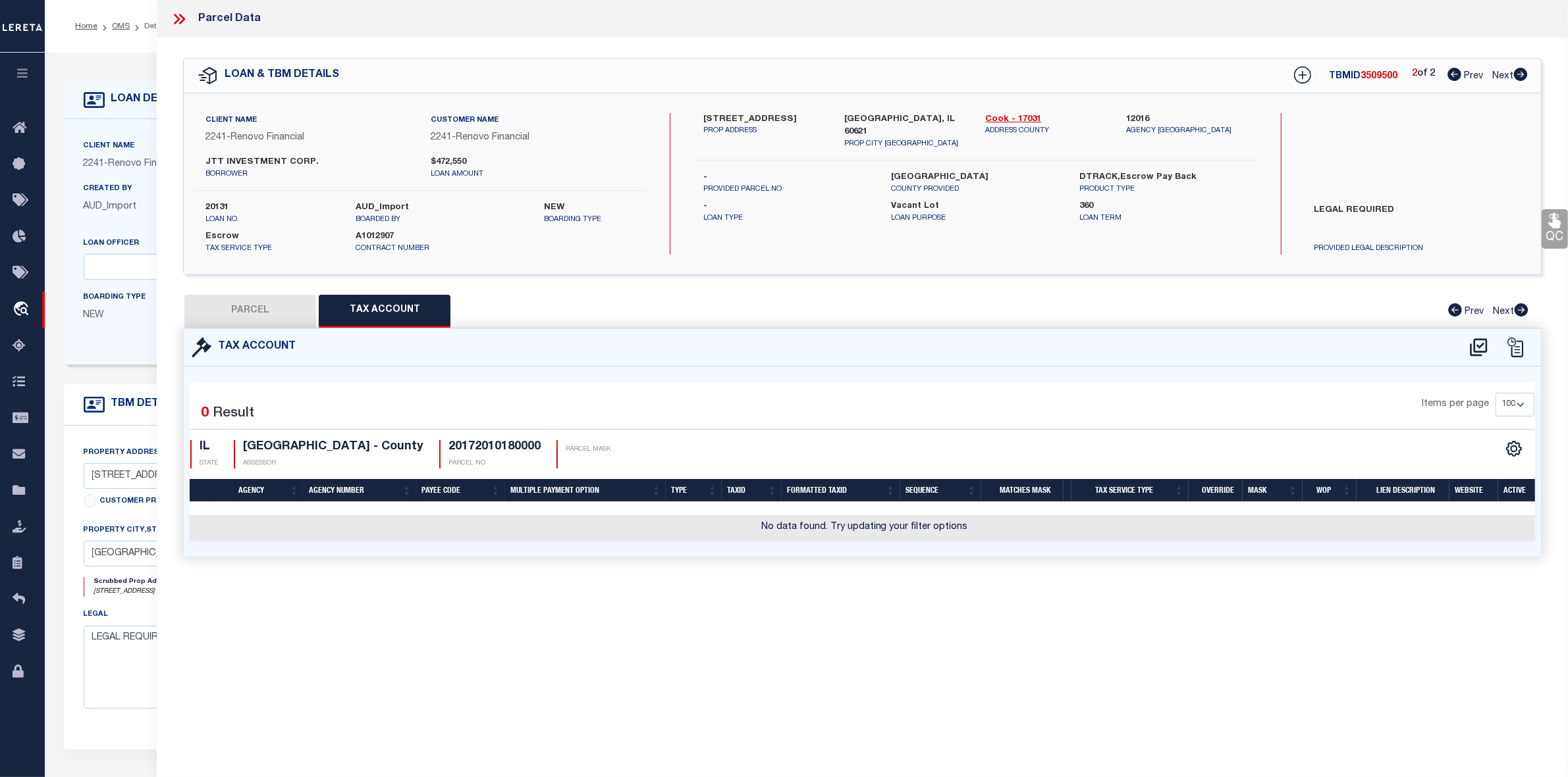
scroll to position [0, 0]
click at [1477, 341] on icon at bounding box center [1478, 348] width 22 height 21
select select "100"
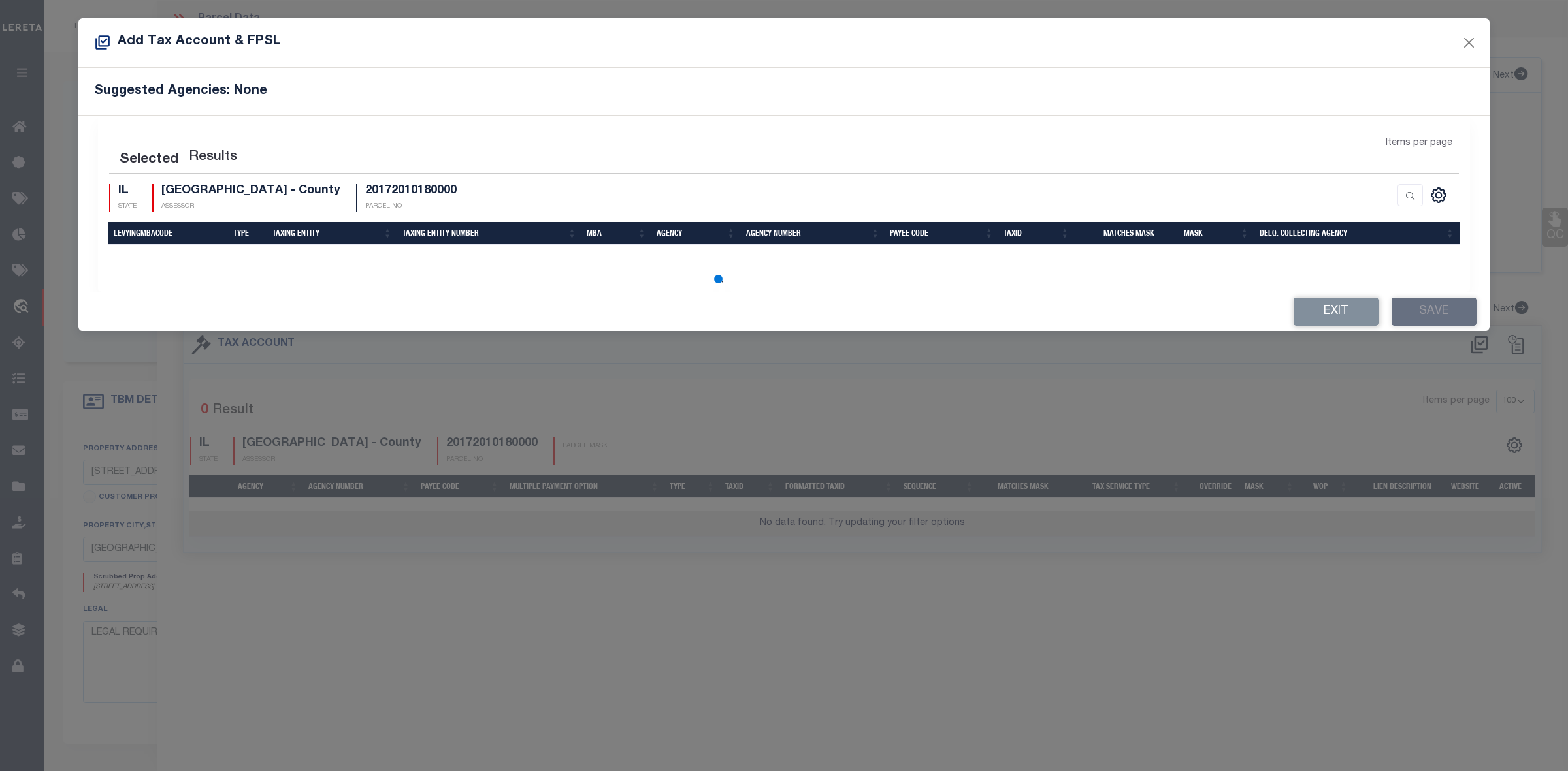
select select "100"
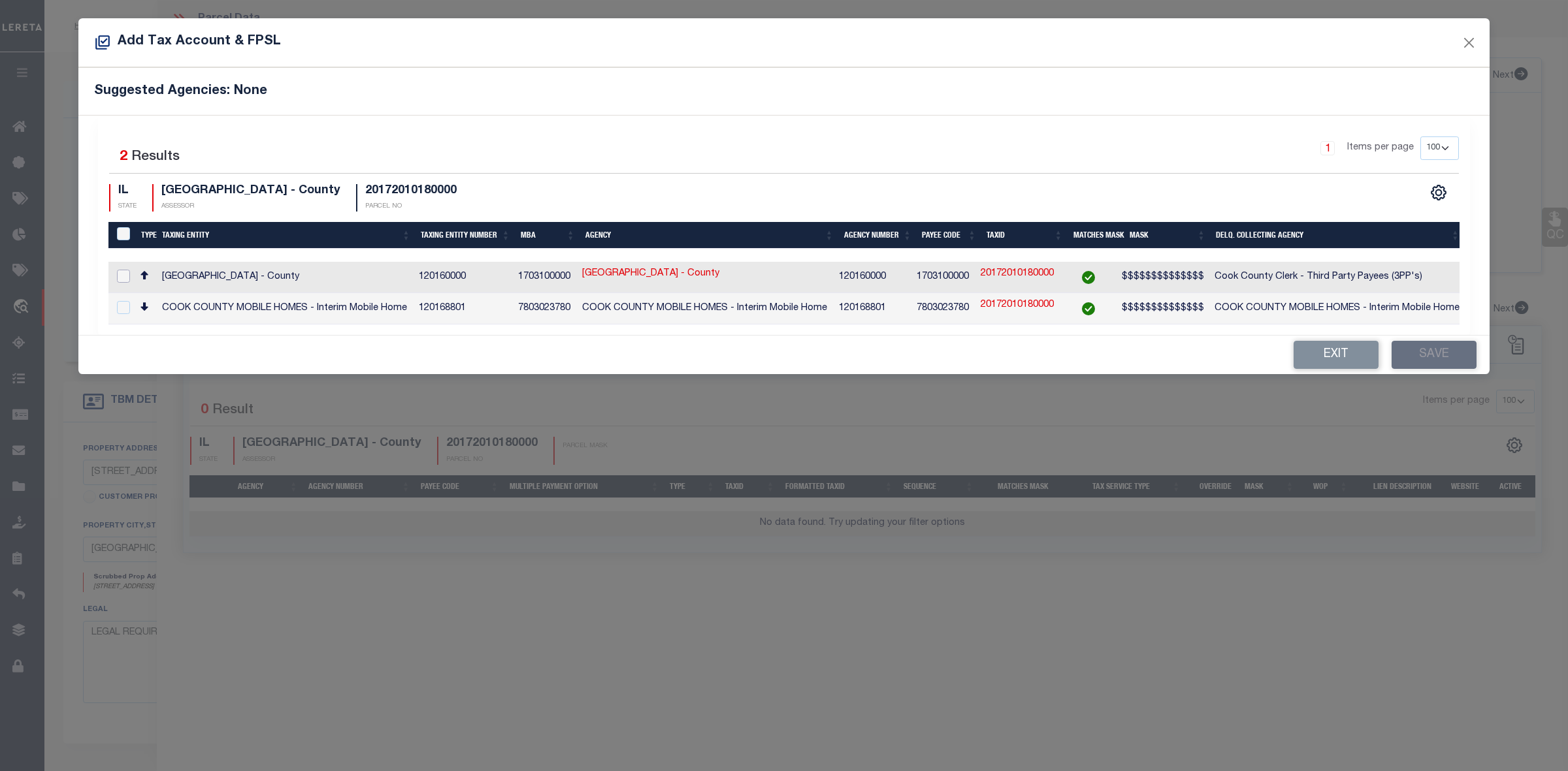
click at [120, 279] on input "checkbox" at bounding box center [123, 276] width 13 height 13
checkbox input "true"
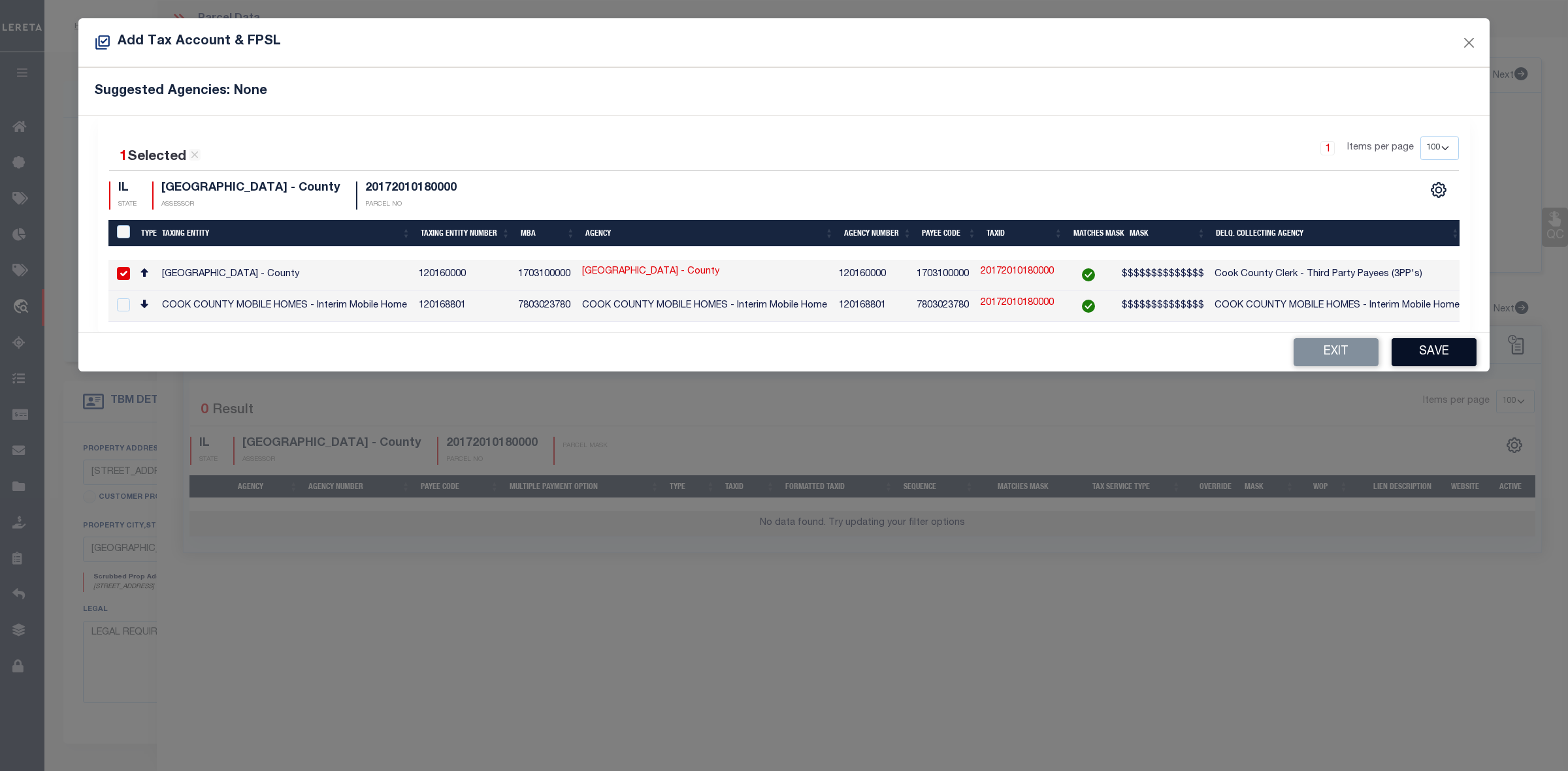
click at [1433, 356] on button "Save" at bounding box center [1434, 352] width 85 height 28
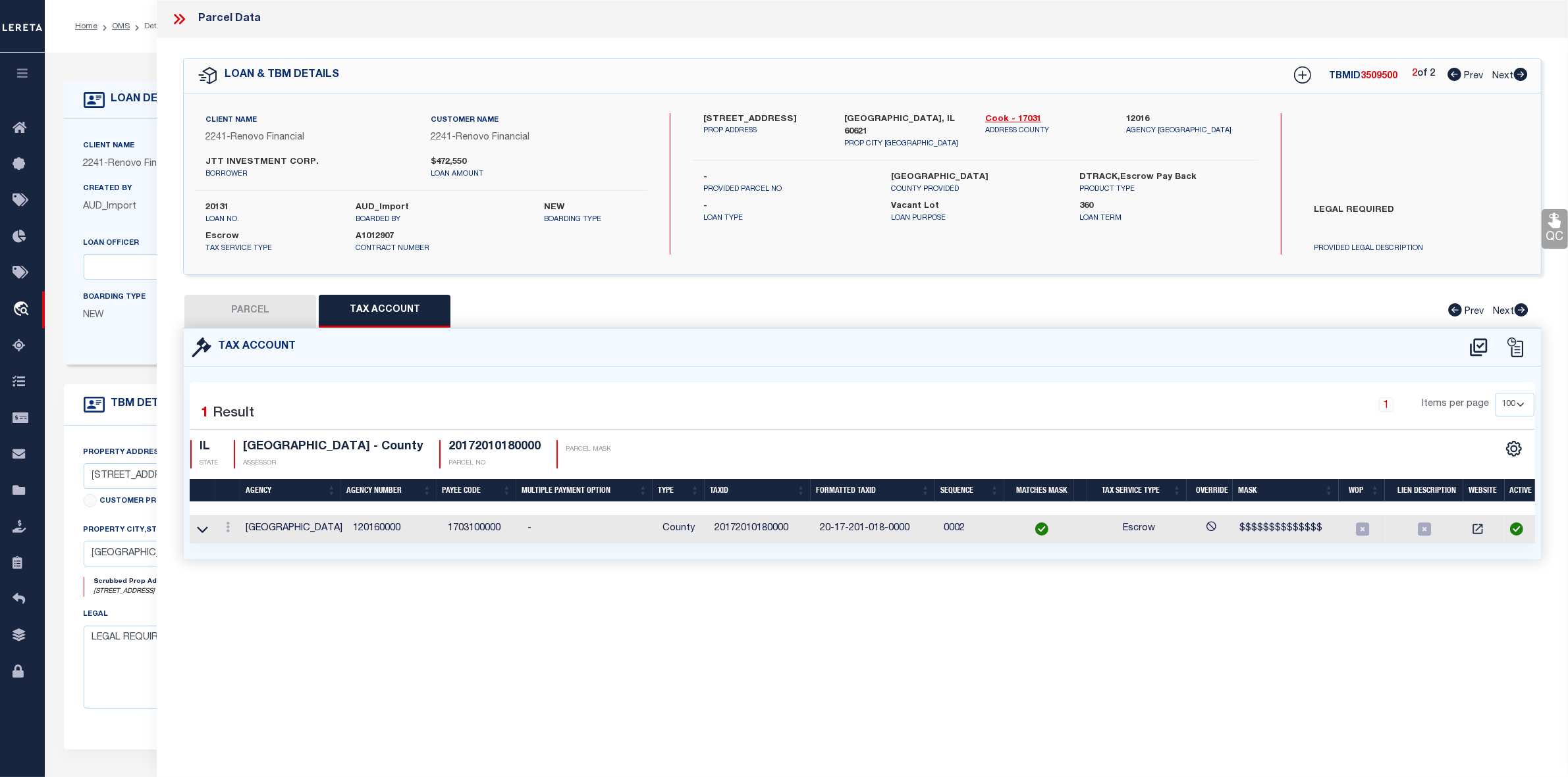
click at [285, 308] on button "PARCEL" at bounding box center [250, 311] width 132 height 33
select select "AS"
select select
checkbox input "false"
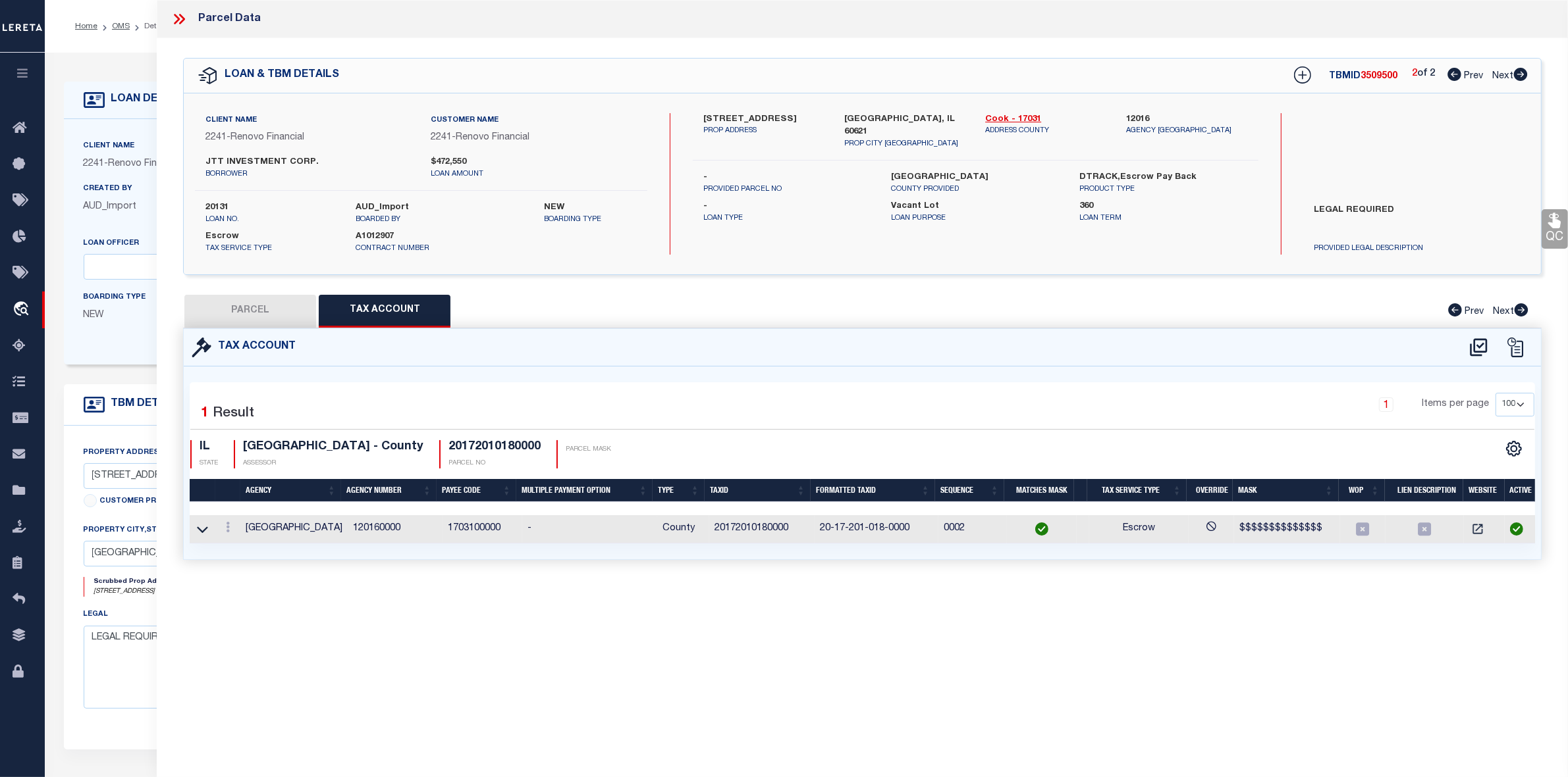
checkbox input "false"
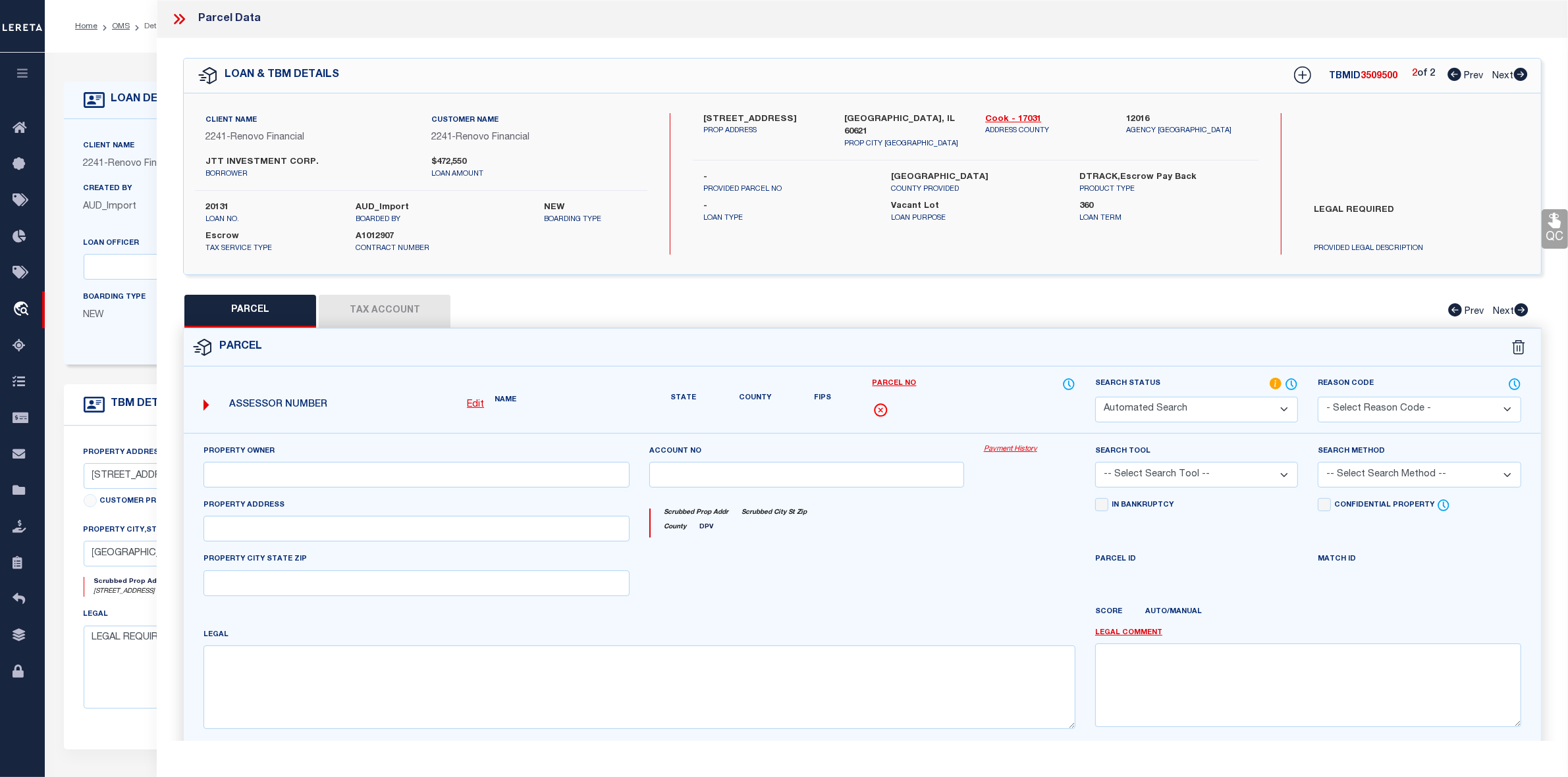
select select "RD"
type input "JTT INV CORP"
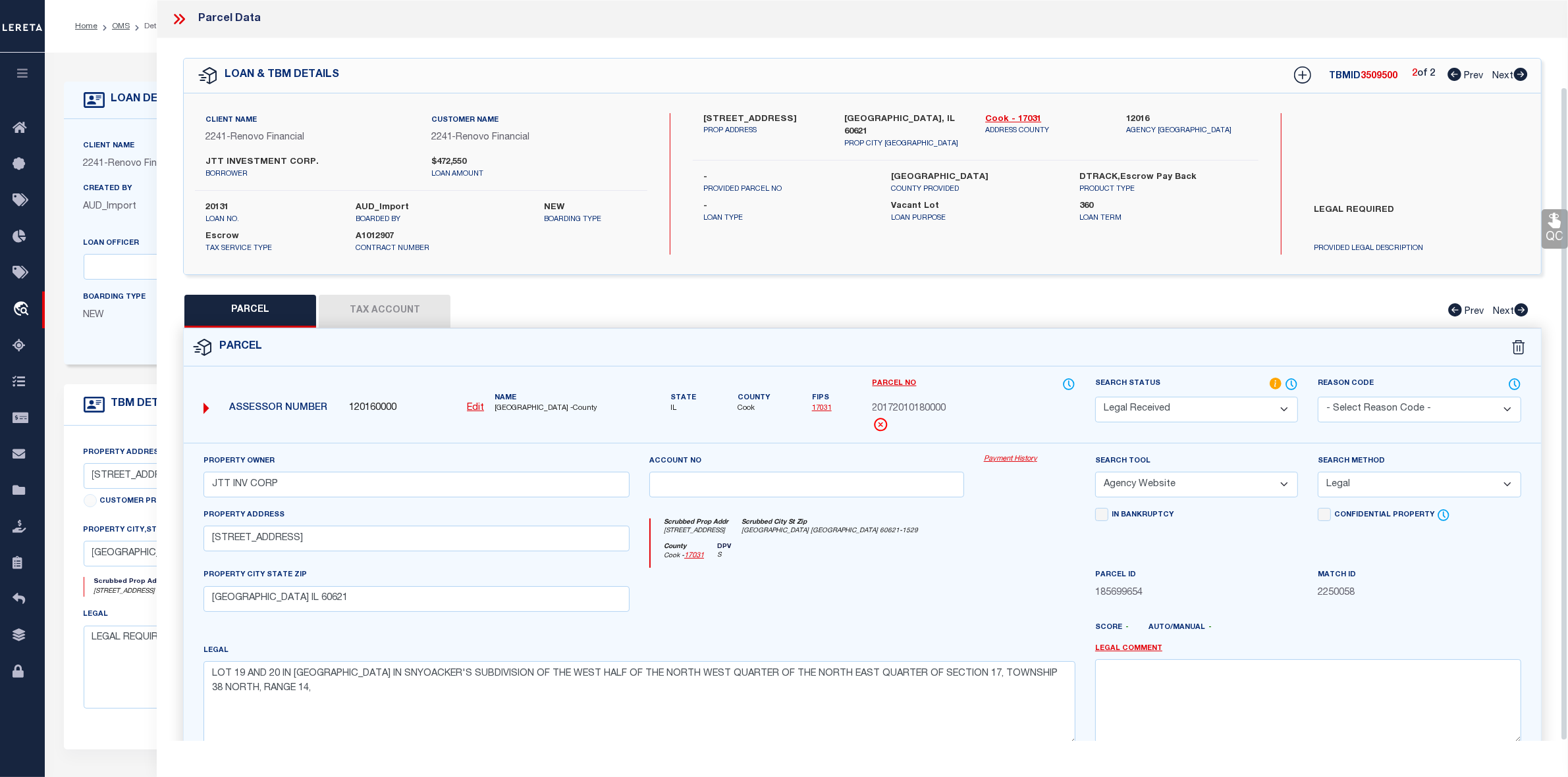
scroll to position [97, 0]
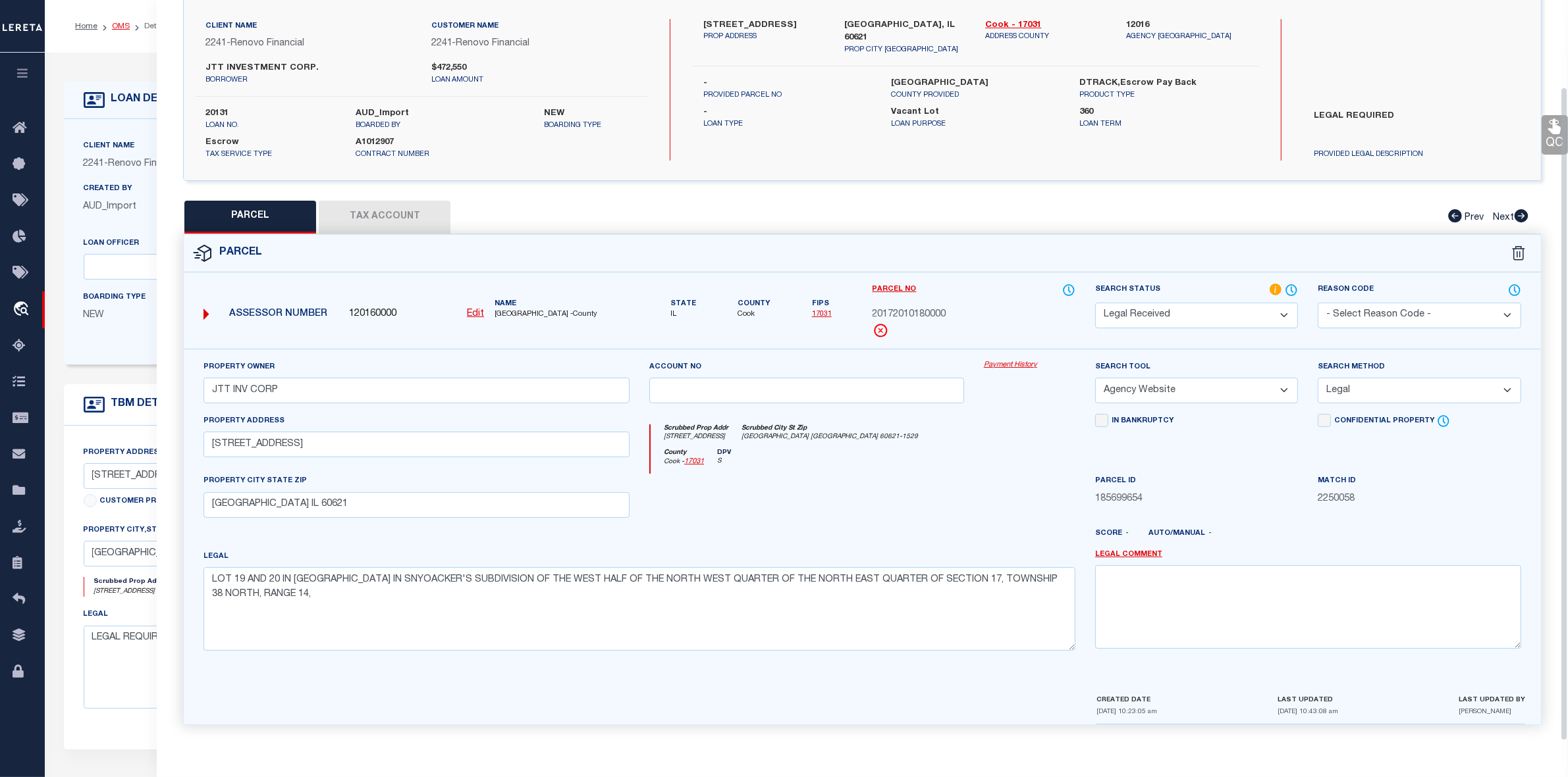
click at [122, 23] on link "OMS" at bounding box center [121, 26] width 18 height 8
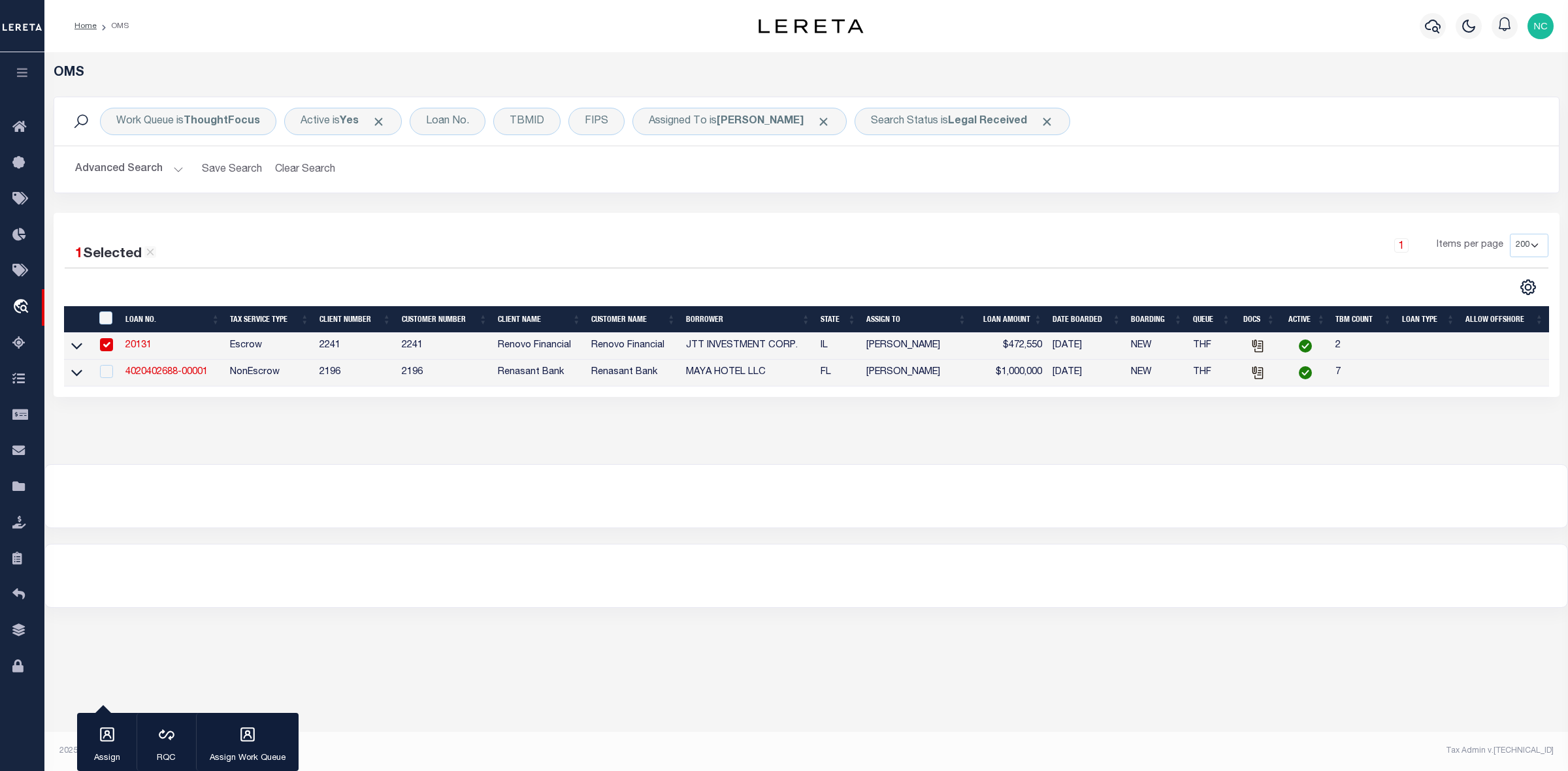
click at [781, 591] on div at bounding box center [806, 576] width 1523 height 63
click at [831, 117] on span "Click to Remove" at bounding box center [824, 122] width 14 height 14
click at [922, 122] on span "Click to Remove" at bounding box center [924, 122] width 14 height 14
click at [690, 133] on div "Assigned To" at bounding box center [678, 121] width 91 height 27
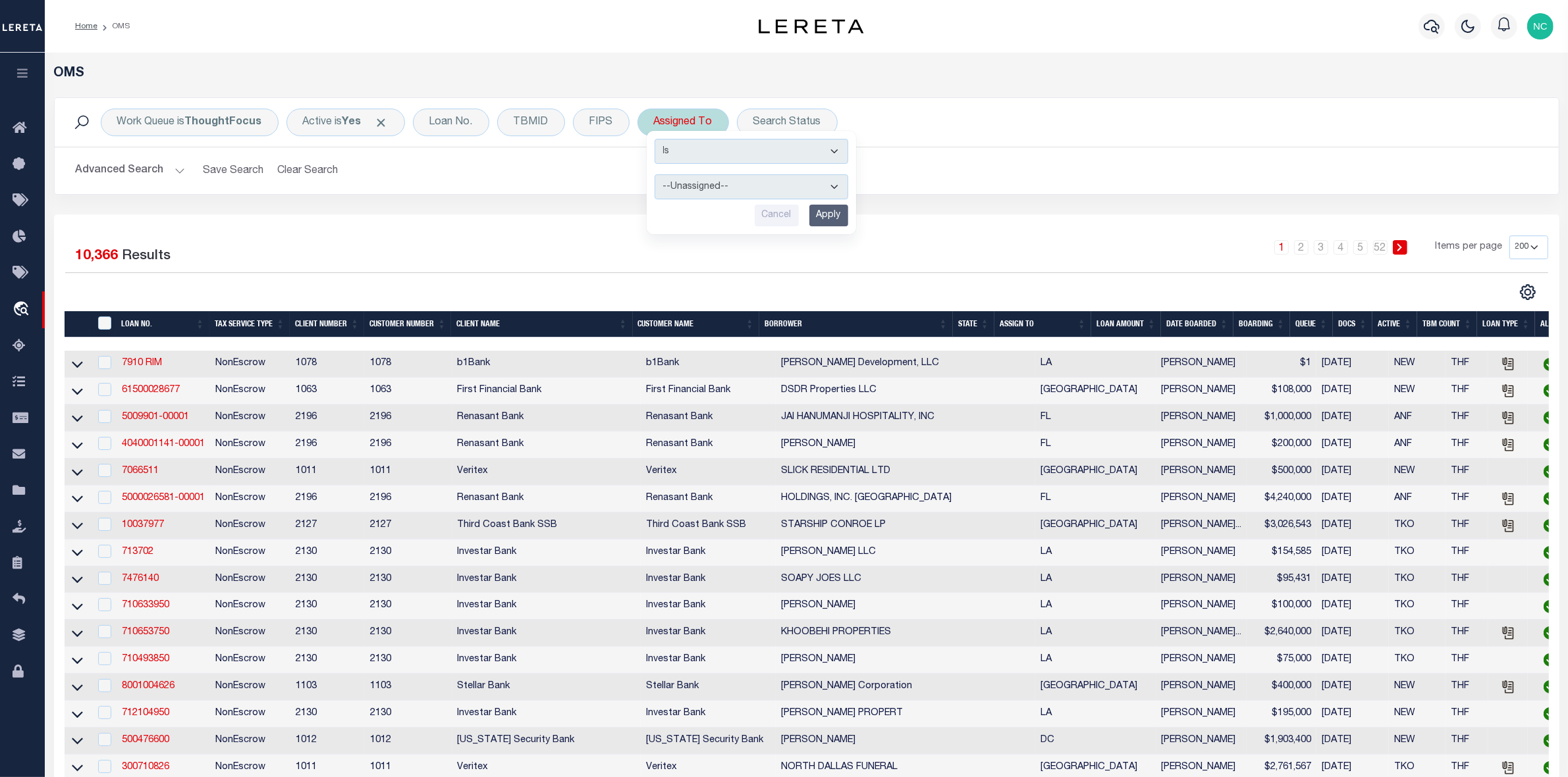
click at [701, 123] on div "Assigned To Is Contains --Unassigned-- Abdul Muzain Adrienne Cayea Agustin Fern…" at bounding box center [683, 122] width 92 height 27
click at [775, 191] on select "--Unassigned-- Abdul Muzain Adrienne Cayea Agustin Fernandez Ahmad Darwish Albe…" at bounding box center [751, 187] width 193 height 25
click at [655, 175] on select "--Unassigned-- Abdul Muzain Adrienne Cayea Agustin Fernandez Ahmad Darwish Albe…" at bounding box center [751, 187] width 193 height 25
click at [836, 221] on input "Apply" at bounding box center [828, 215] width 39 height 22
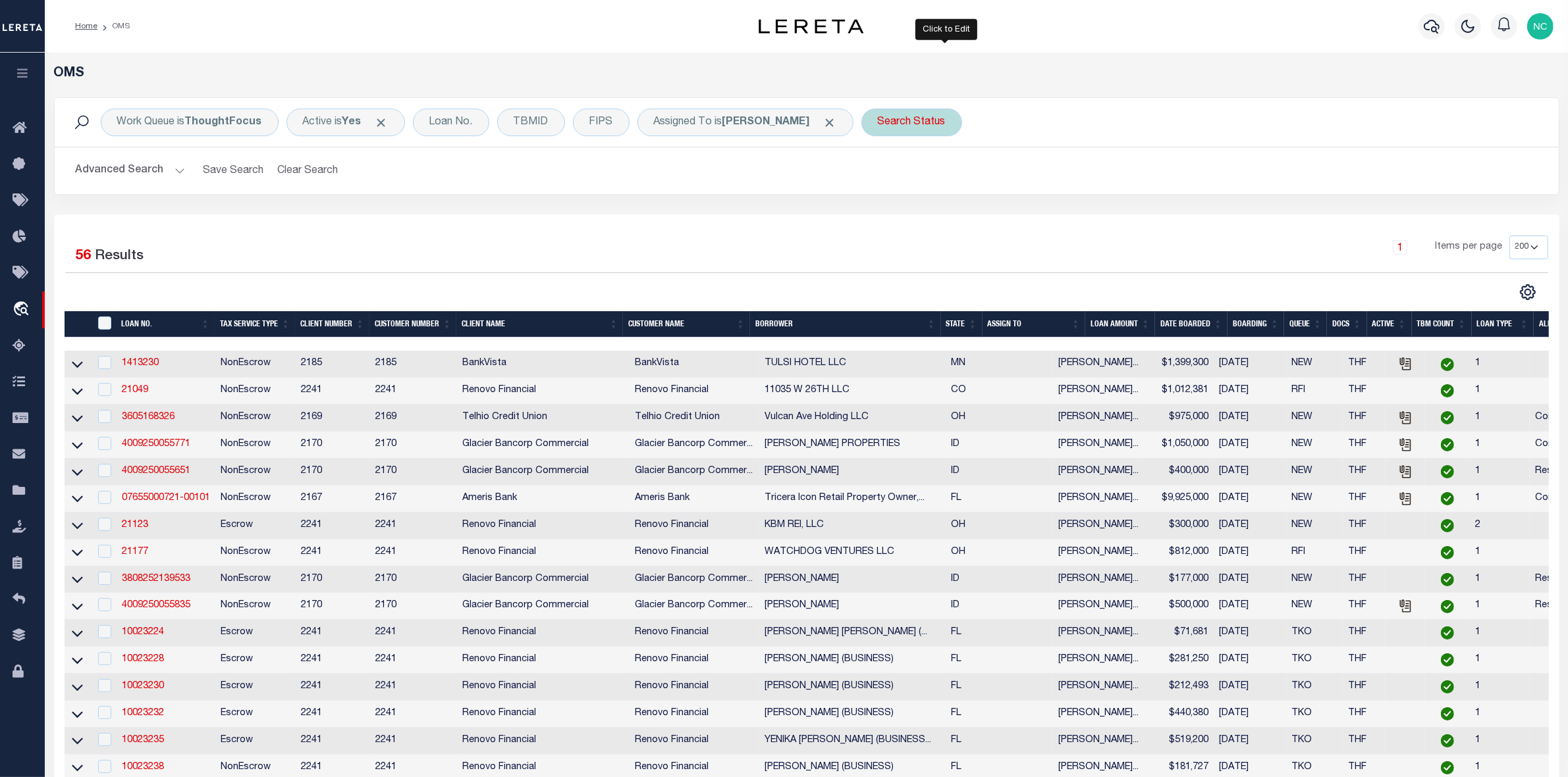
click at [948, 116] on div "Search Status" at bounding box center [912, 122] width 101 height 27
click at [964, 178] on select "Automated Search Bad Parcel Complete Duplicate Parcel High Dollar Reporting In …" at bounding box center [975, 187] width 193 height 25
click at [913, 175] on select "Automated Search Bad Parcel Complete Duplicate Parcel High Dollar Reporting In …" at bounding box center [975, 187] width 193 height 25
click at [1072, 209] on input "Apply" at bounding box center [1052, 215] width 39 height 22
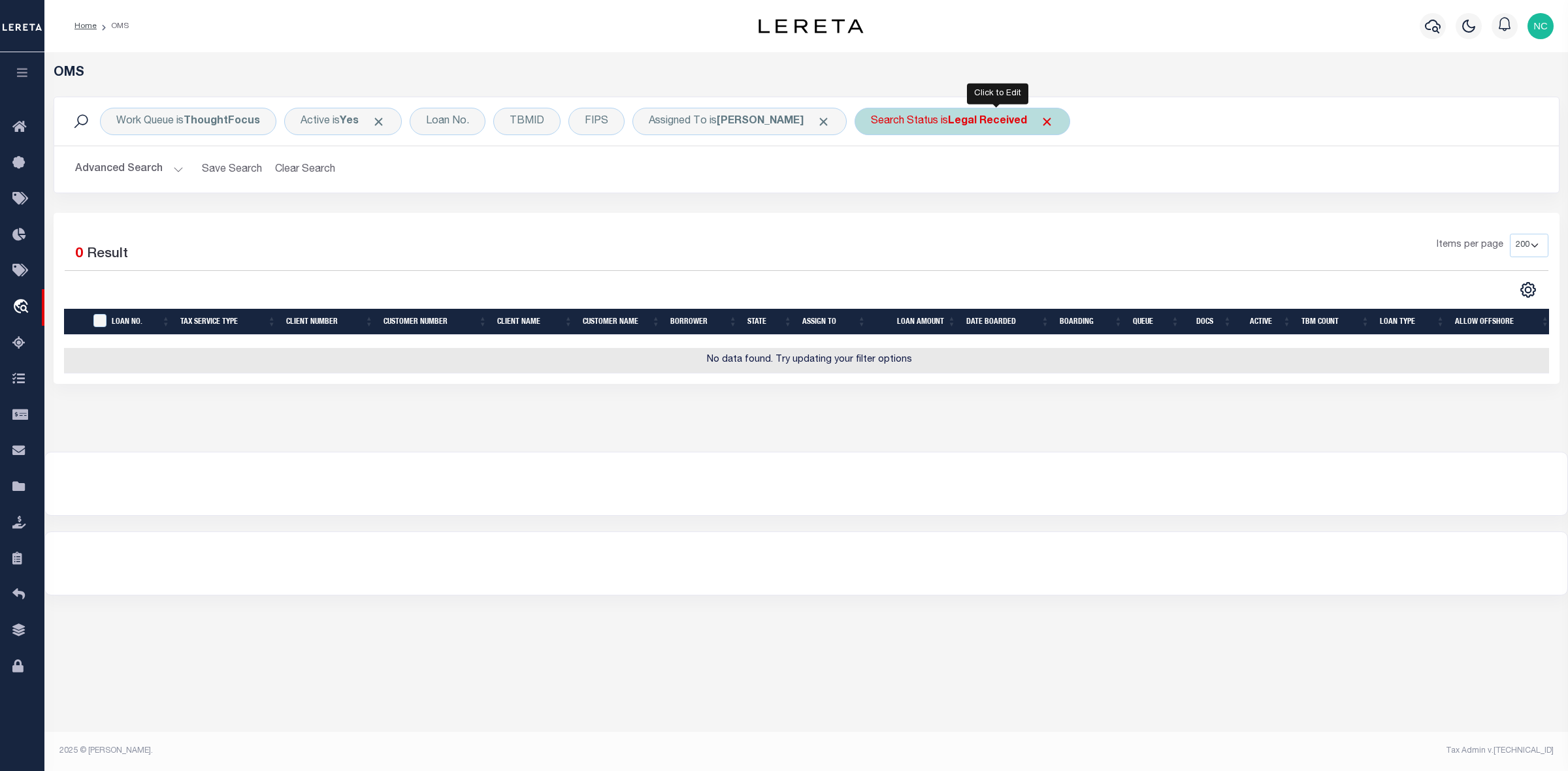
click at [1027, 127] on b "Legal Received" at bounding box center [988, 121] width 79 height 10
click at [945, 181] on select "Automated Search Bad Parcel Complete Duplicate Parcel High Dollar Reporting In …" at bounding box center [968, 186] width 192 height 25
click at [906, 174] on select "Automated Search Bad Parcel Complete Duplicate Parcel High Dollar Reporting In …" at bounding box center [968, 186] width 192 height 25
click at [1064, 214] on input "Apply" at bounding box center [1044, 213] width 38 height 22
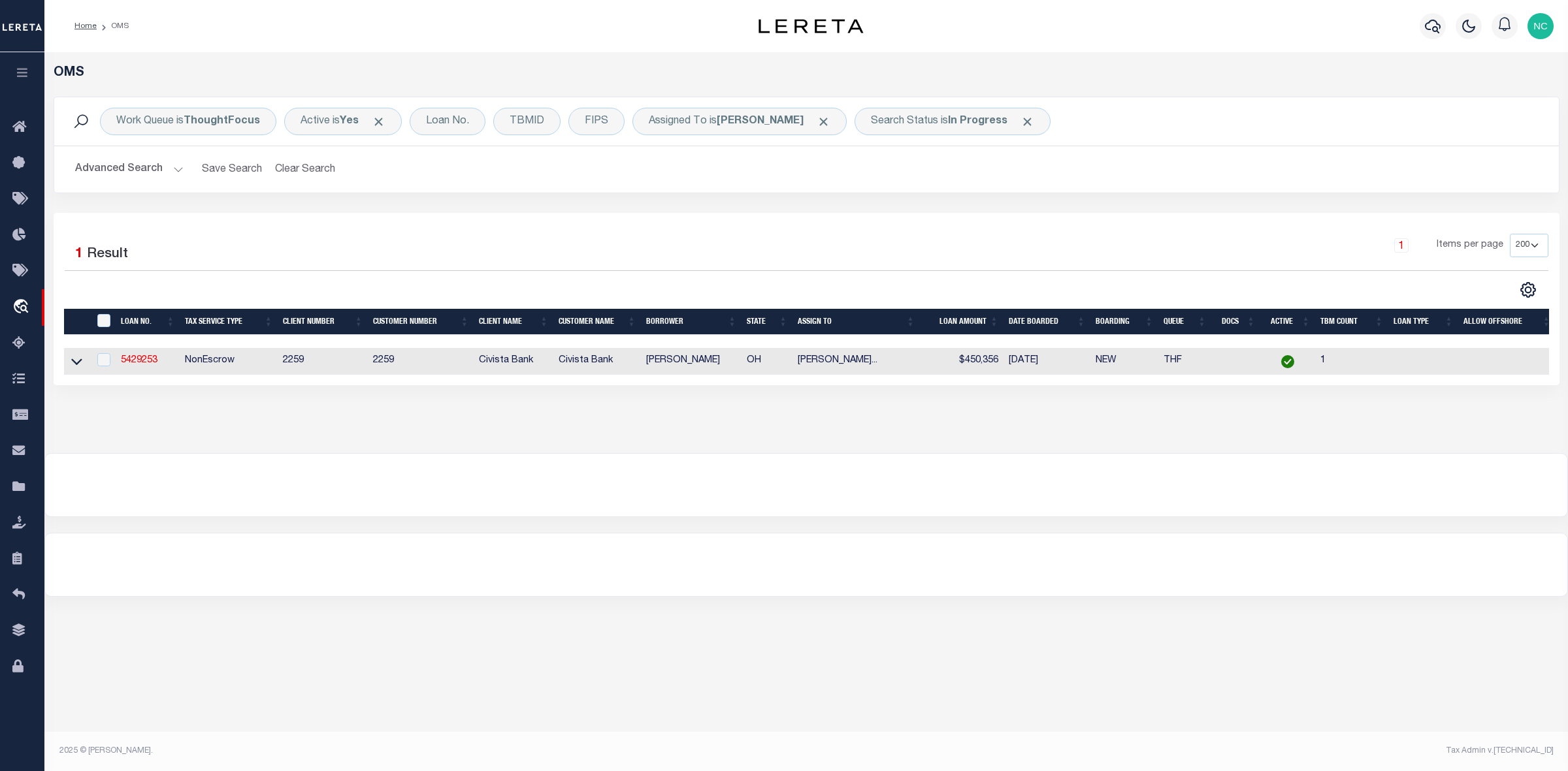
click at [1252, 453] on div "OMS Work Queue is ThoughtFocus Active is Yes Loan No. TBMID FIPS Assigned To is…" at bounding box center [806, 252] width 1523 height 401
click at [155, 498] on div at bounding box center [806, 485] width 1523 height 63
click at [145, 363] on link "5429253" at bounding box center [139, 360] width 37 height 9
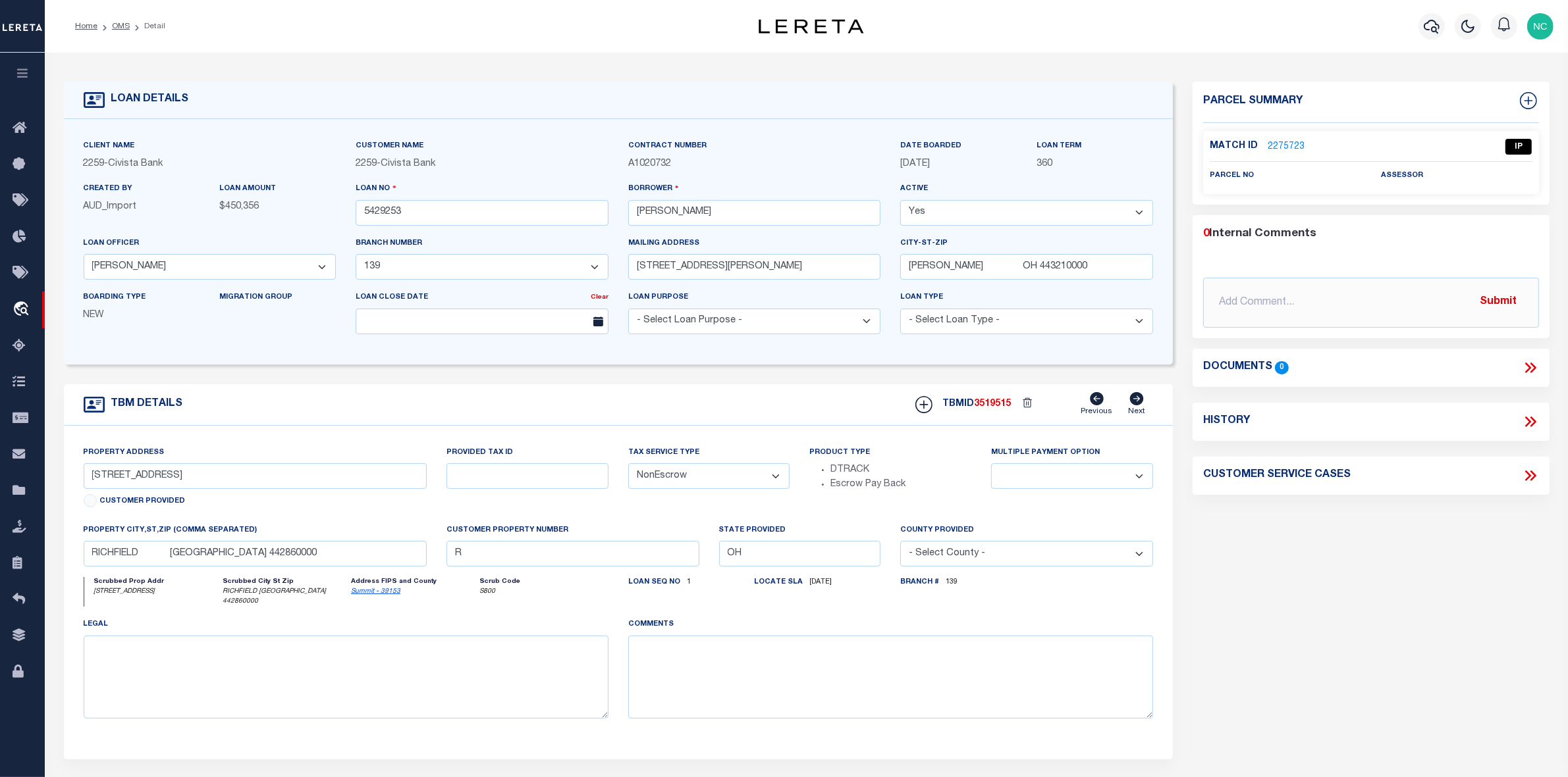
click at [1278, 140] on link "2275723" at bounding box center [1286, 147] width 37 height 14
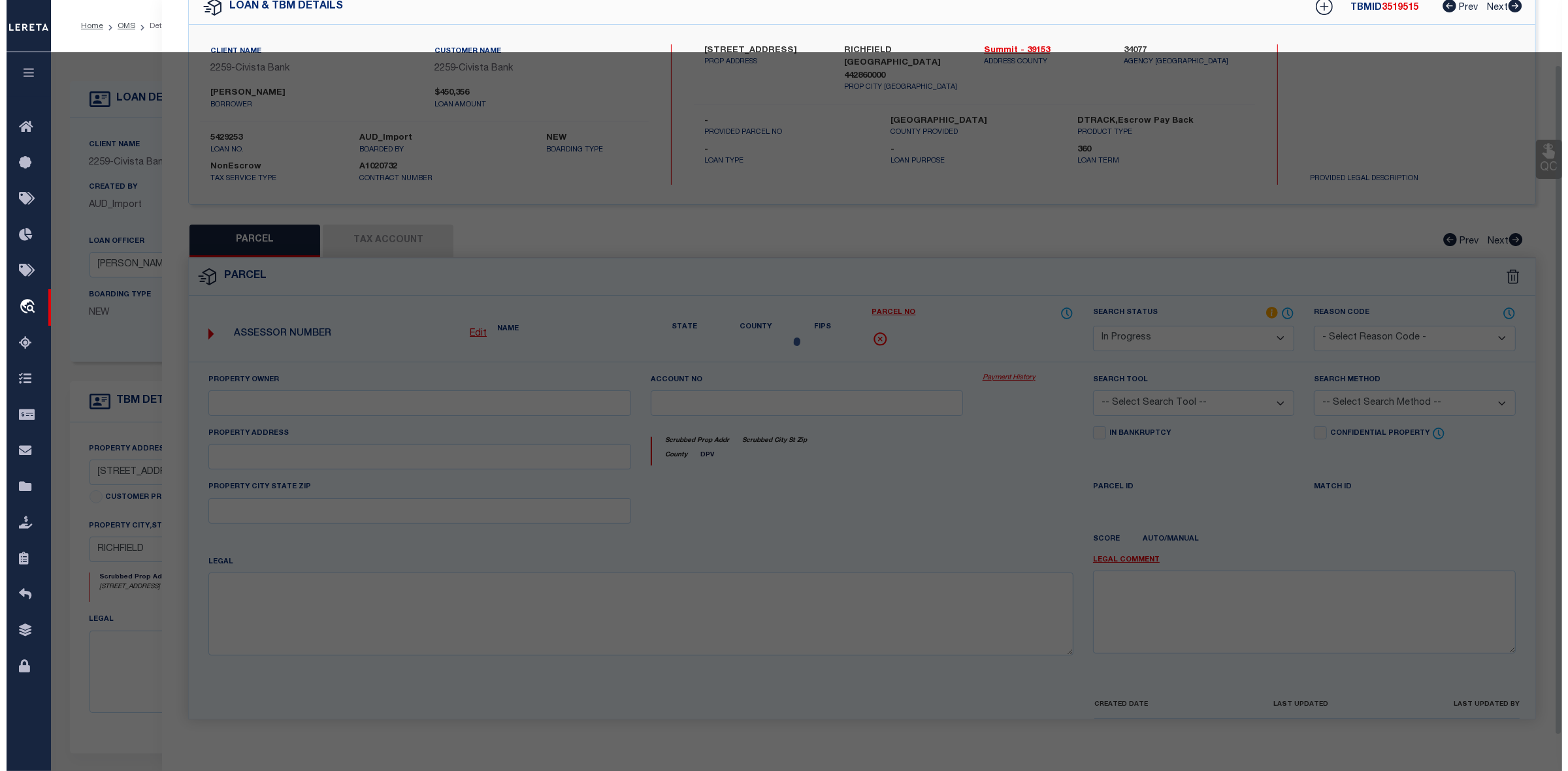
scroll to position [85, 0]
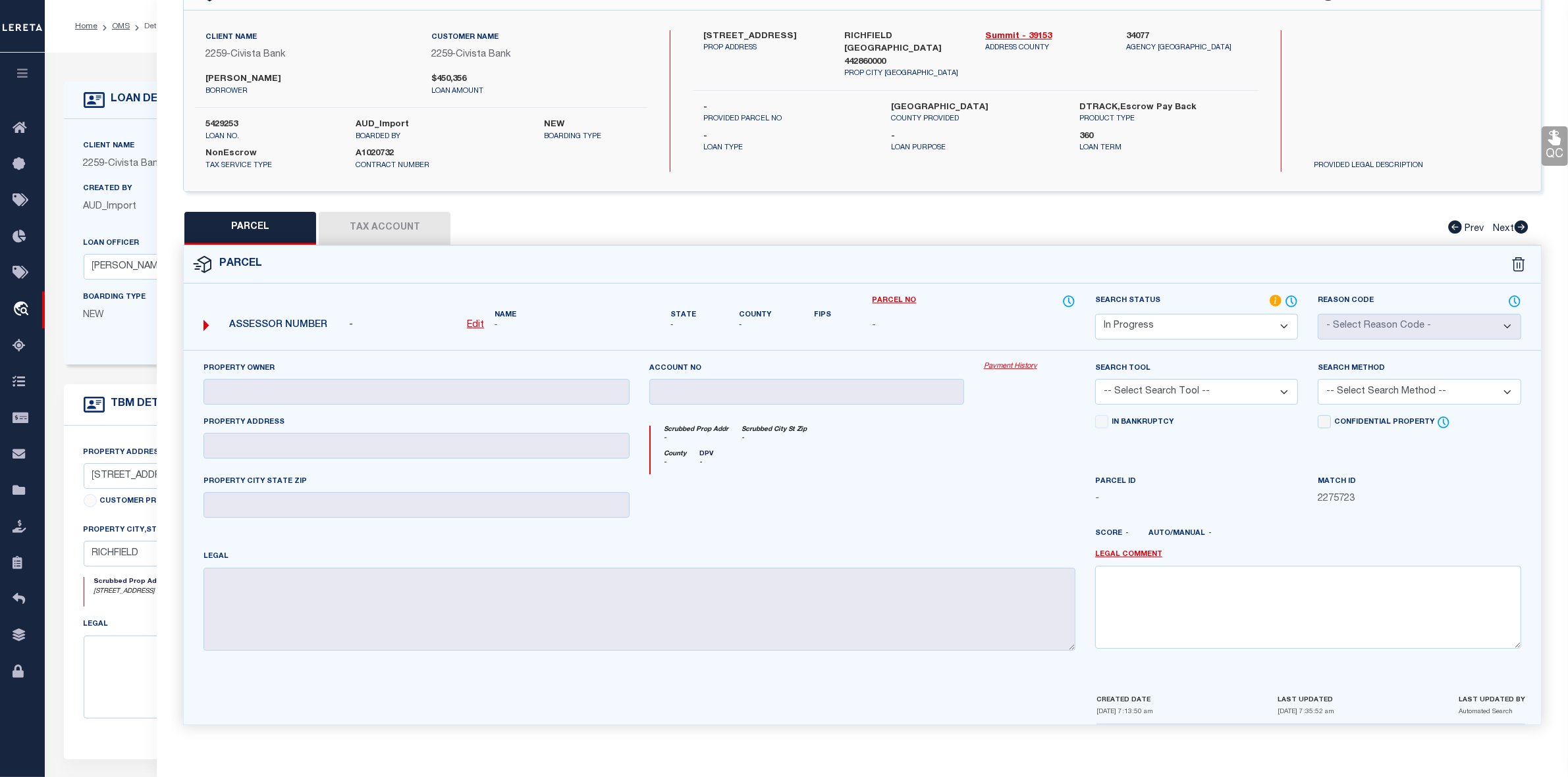
click at [1145, 321] on select "Automated Search Bad Parcel Complete Duplicate Parcel High Dollar Reporting In …" at bounding box center [1196, 326] width 203 height 26
click at [1095, 314] on select "Automated Search Bad Parcel Complete Duplicate Parcel High Dollar Reporting In …" at bounding box center [1196, 326] width 203 height 26
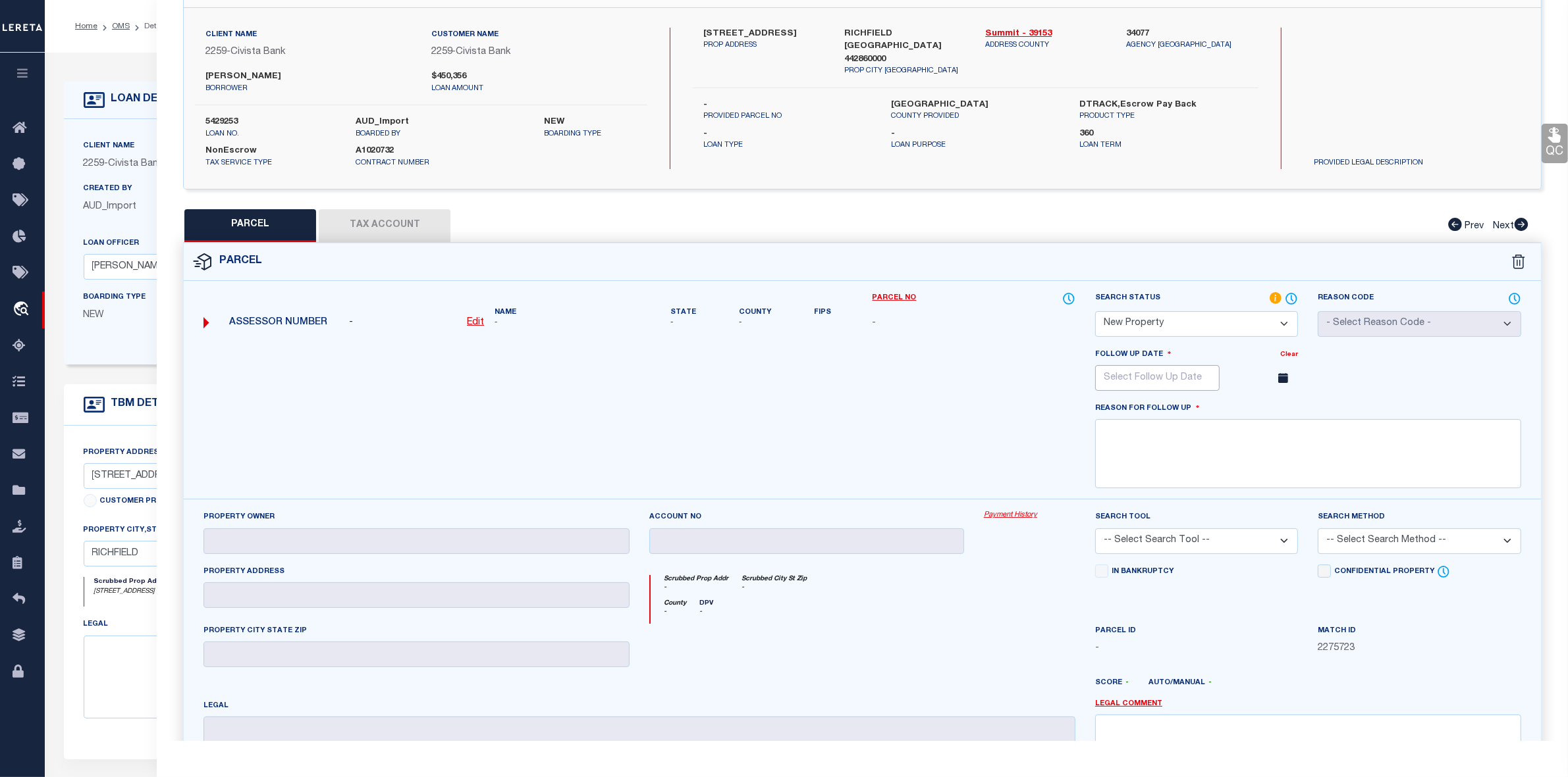
click at [1130, 378] on input "text" at bounding box center [1157, 378] width 125 height 26
click at [975, 417] on div at bounding box center [639, 423] width 892 height 152
click at [1130, 708] on link "Legal Comment" at bounding box center [1129, 705] width 67 height 11
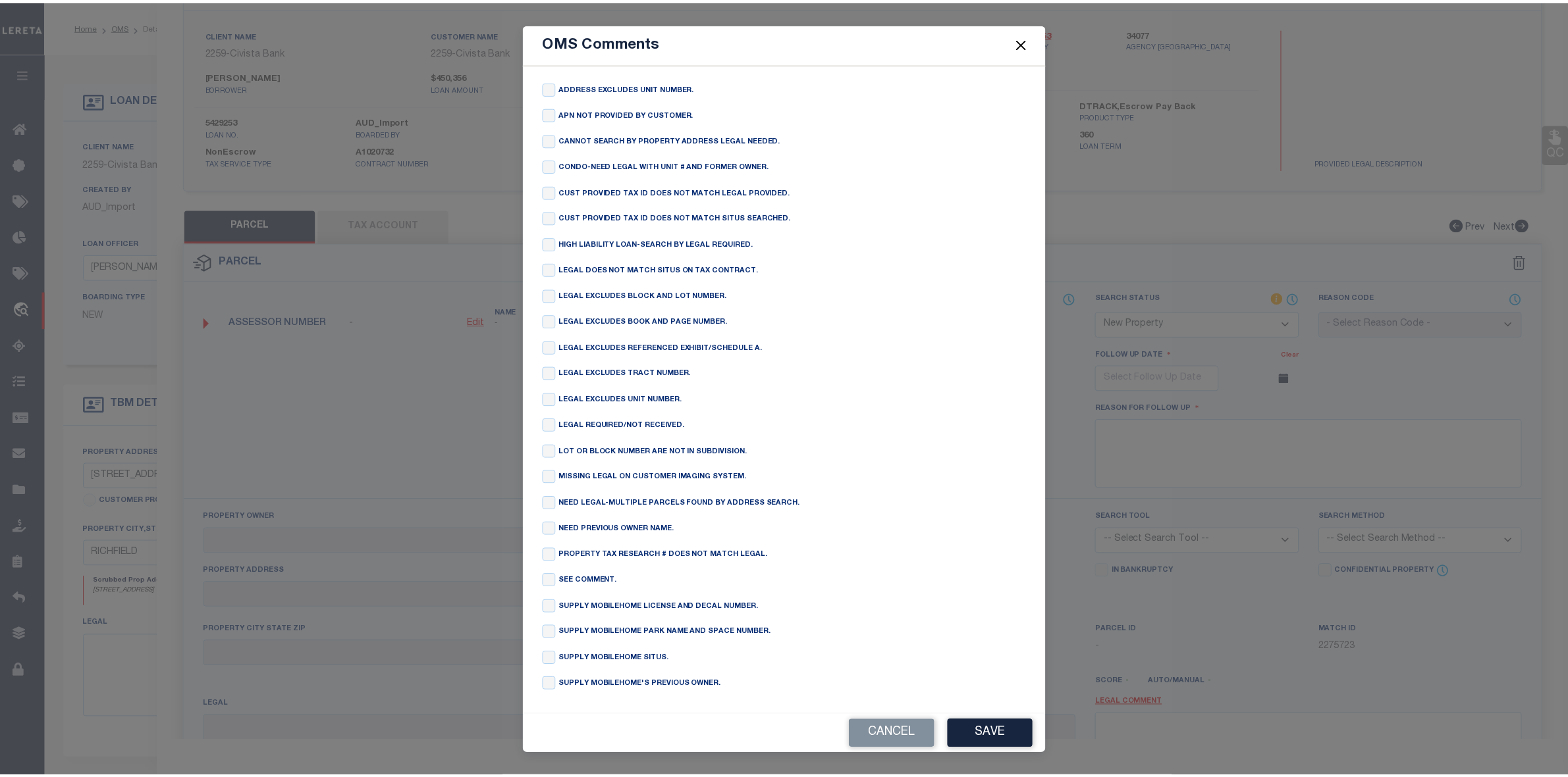
scroll to position [0, 0]
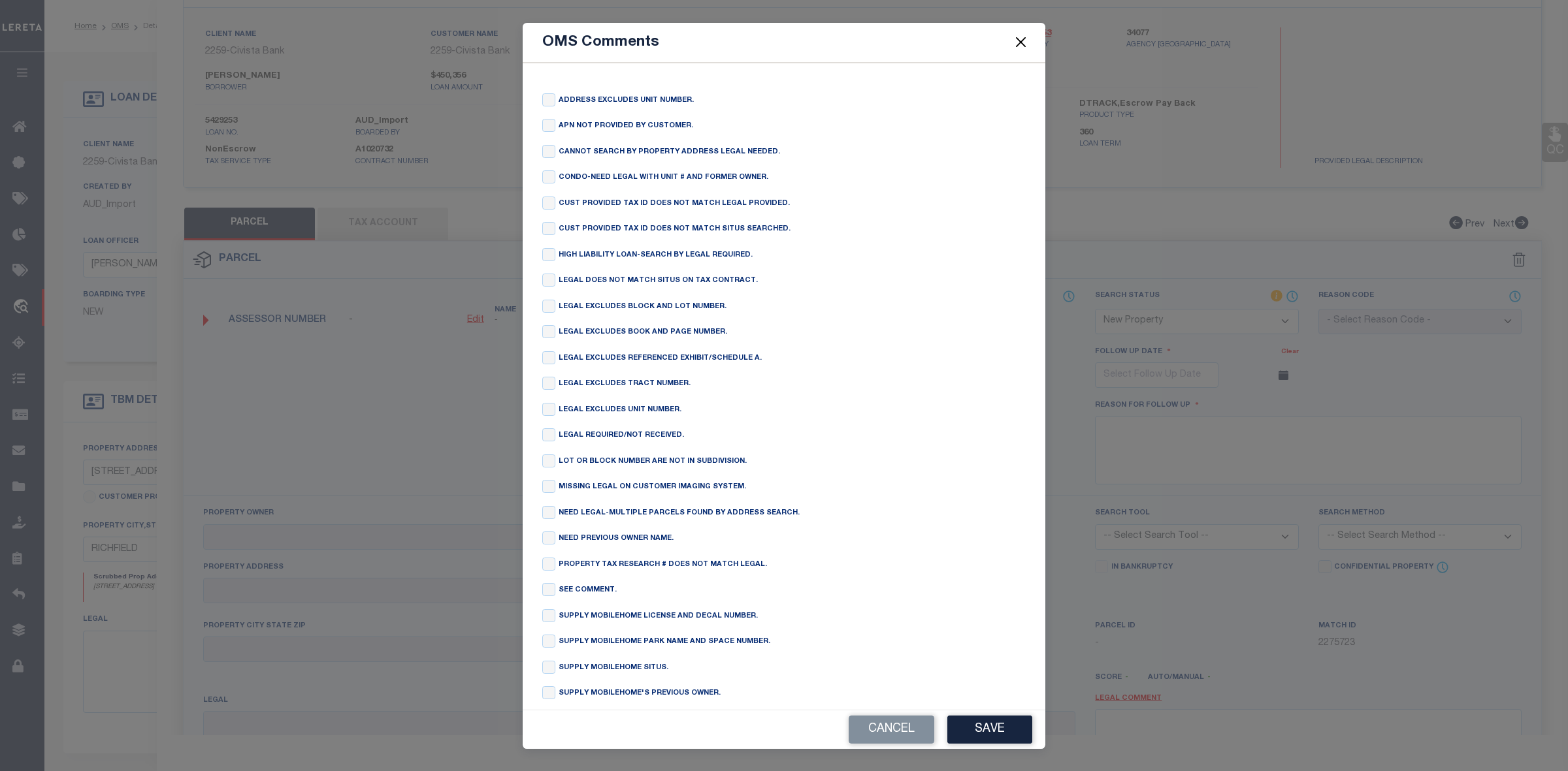
click at [1016, 43] on button "Close" at bounding box center [1021, 42] width 17 height 17
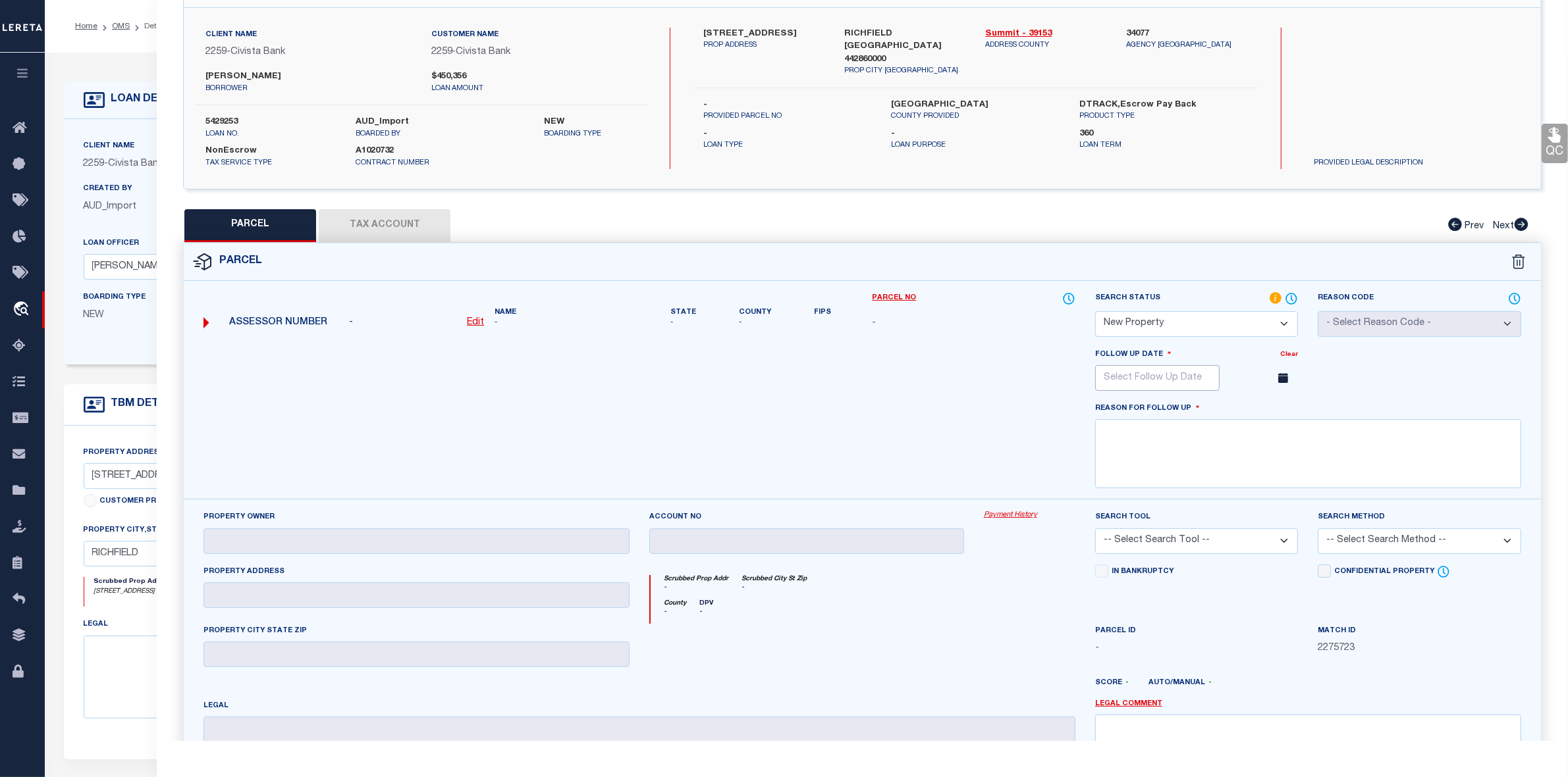
click at [1127, 374] on input "text" at bounding box center [1157, 378] width 125 height 26
click at [1286, 411] on icon at bounding box center [1286, 407] width 9 height 9
click at [1103, 408] on icon at bounding box center [1105, 407] width 9 height 9
click at [1287, 406] on icon at bounding box center [1286, 407] width 9 height 9
click at [1288, 408] on icon at bounding box center [1286, 407] width 9 height 9
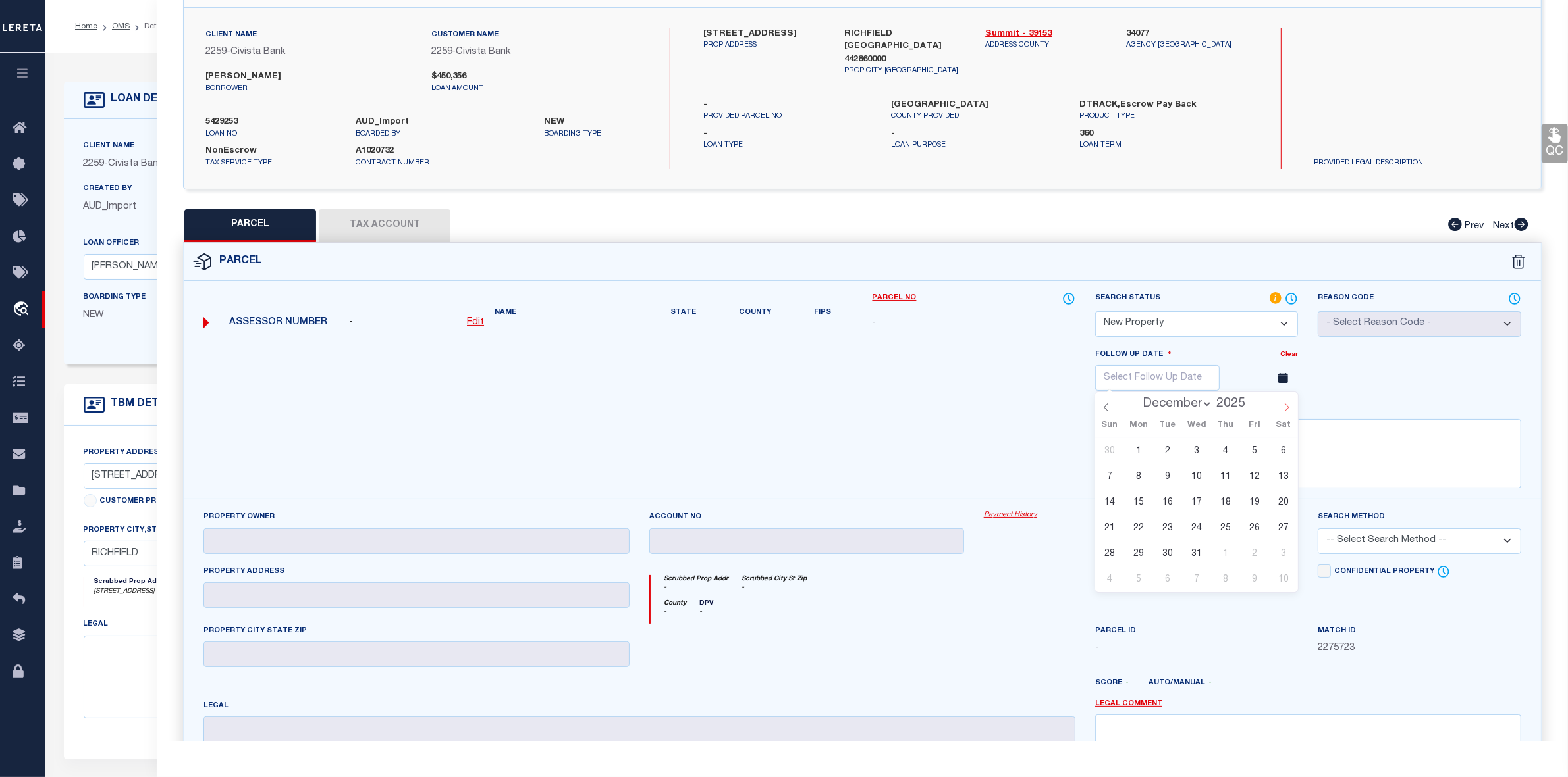
click at [1287, 410] on icon at bounding box center [1286, 407] width 9 height 9
click at [1136, 481] on span "5" at bounding box center [1138, 476] width 26 height 26
click at [0, 0] on div "28 29 30 31 1 2 3 4 5 6 7 8 9 10 11 12 13 14 15 16 17 18 19 20 21 22 23 24 25 2…" at bounding box center [0, 0] width 0 height 0
click at [1133, 478] on span "5" at bounding box center [1138, 476] width 26 height 26
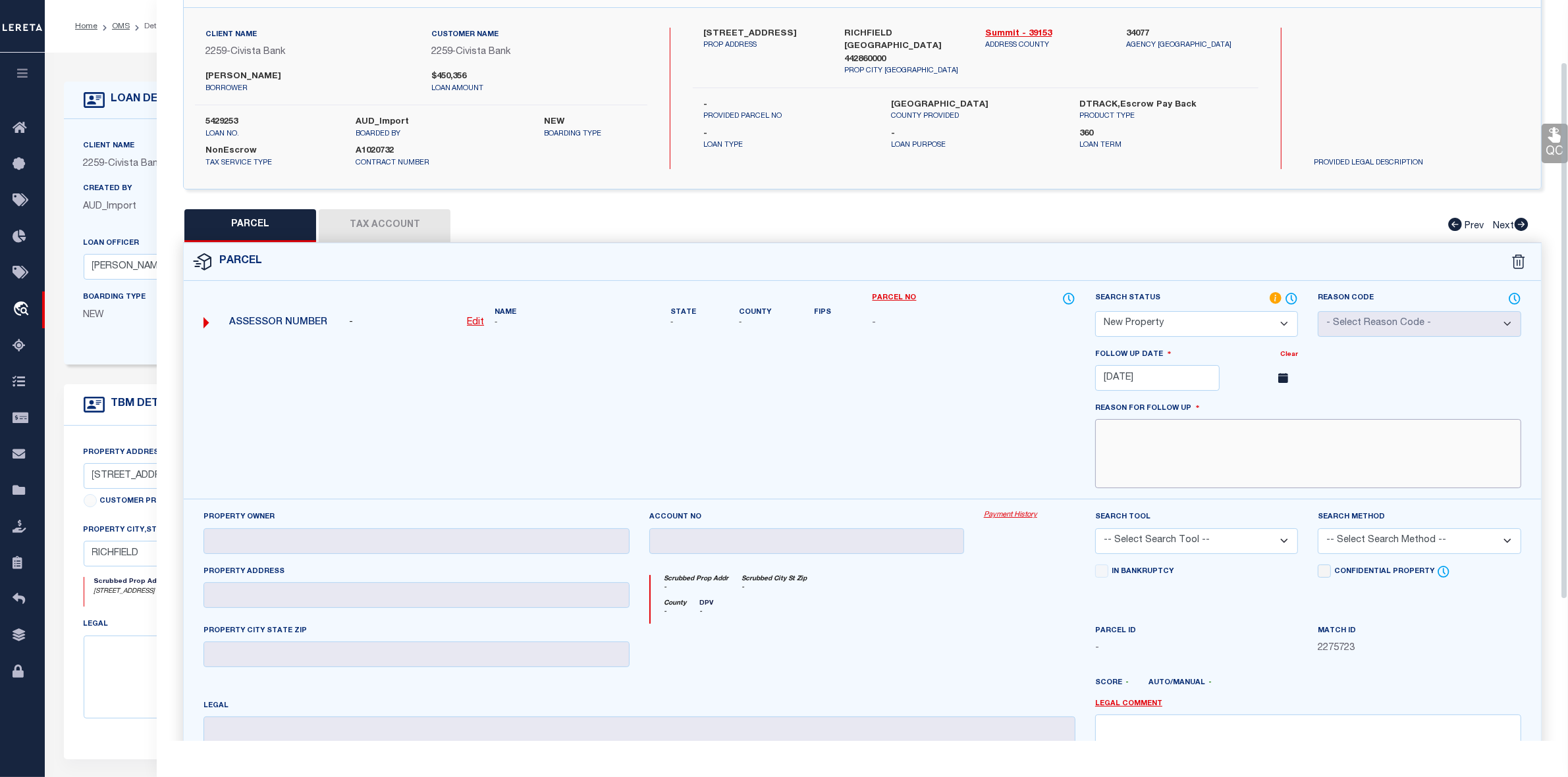
click at [1197, 465] on textarea at bounding box center [1308, 453] width 426 height 69
click at [1129, 439] on textarea "New property as per 2025 Tax year" at bounding box center [1308, 453] width 426 height 69
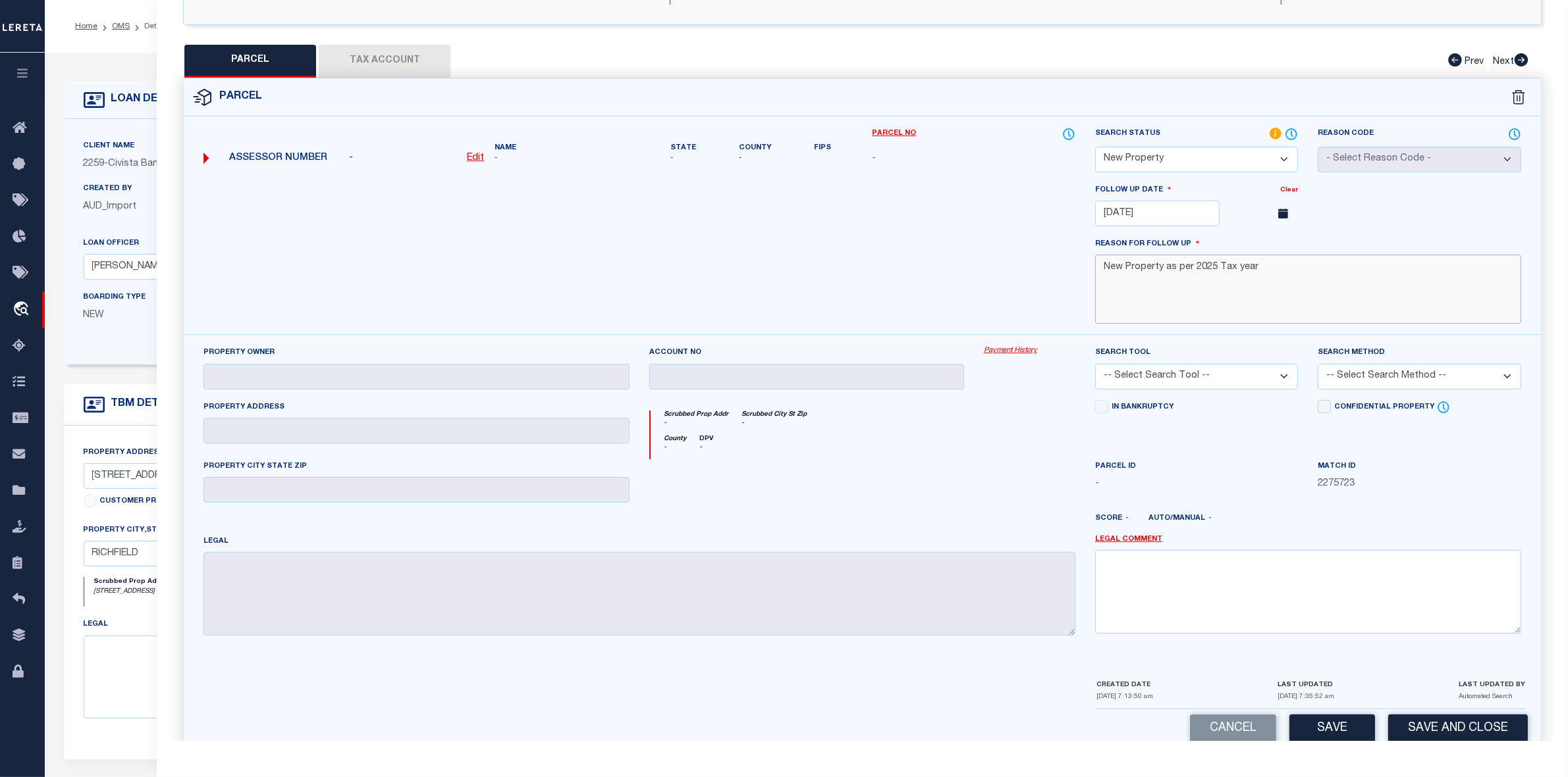
click at [1180, 272] on textarea "New Property as per 2025 Tax year" at bounding box center [1308, 289] width 426 height 69
click at [1149, 584] on textarea at bounding box center [1308, 591] width 426 height 83
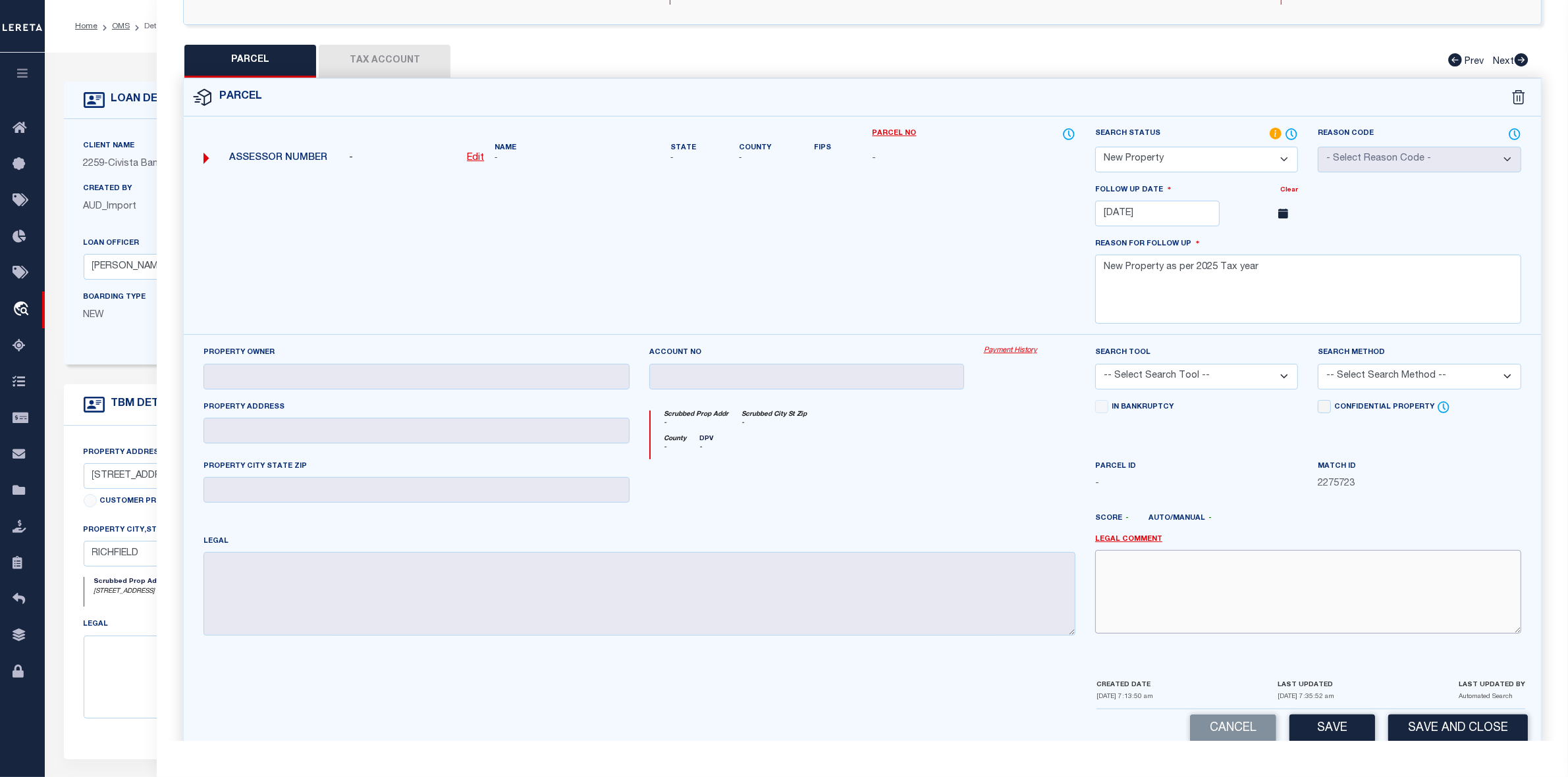
paste textarea "New Property as per 2025 Tax year"
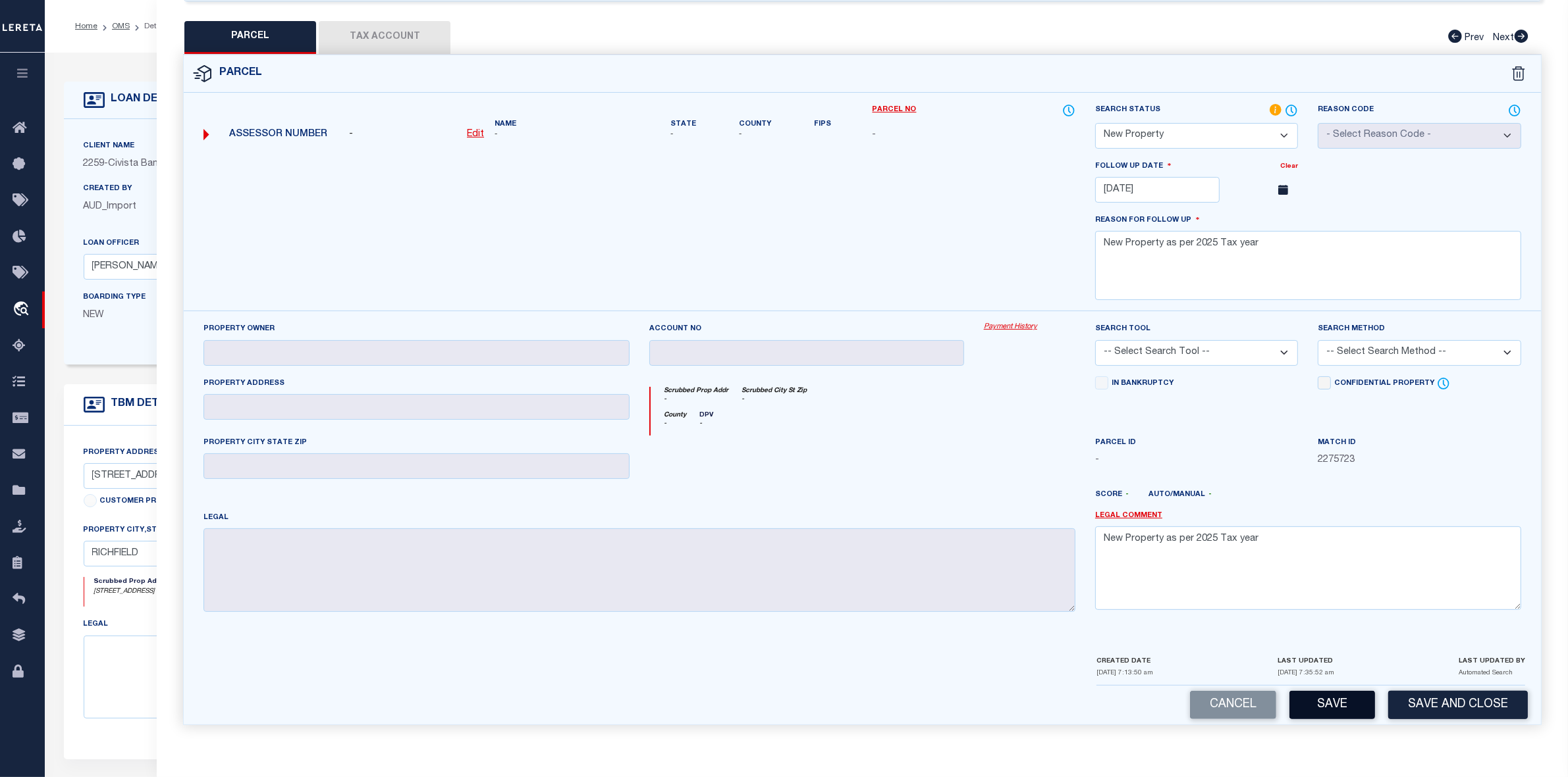
click at [1330, 708] on button "Save" at bounding box center [1332, 705] width 86 height 28
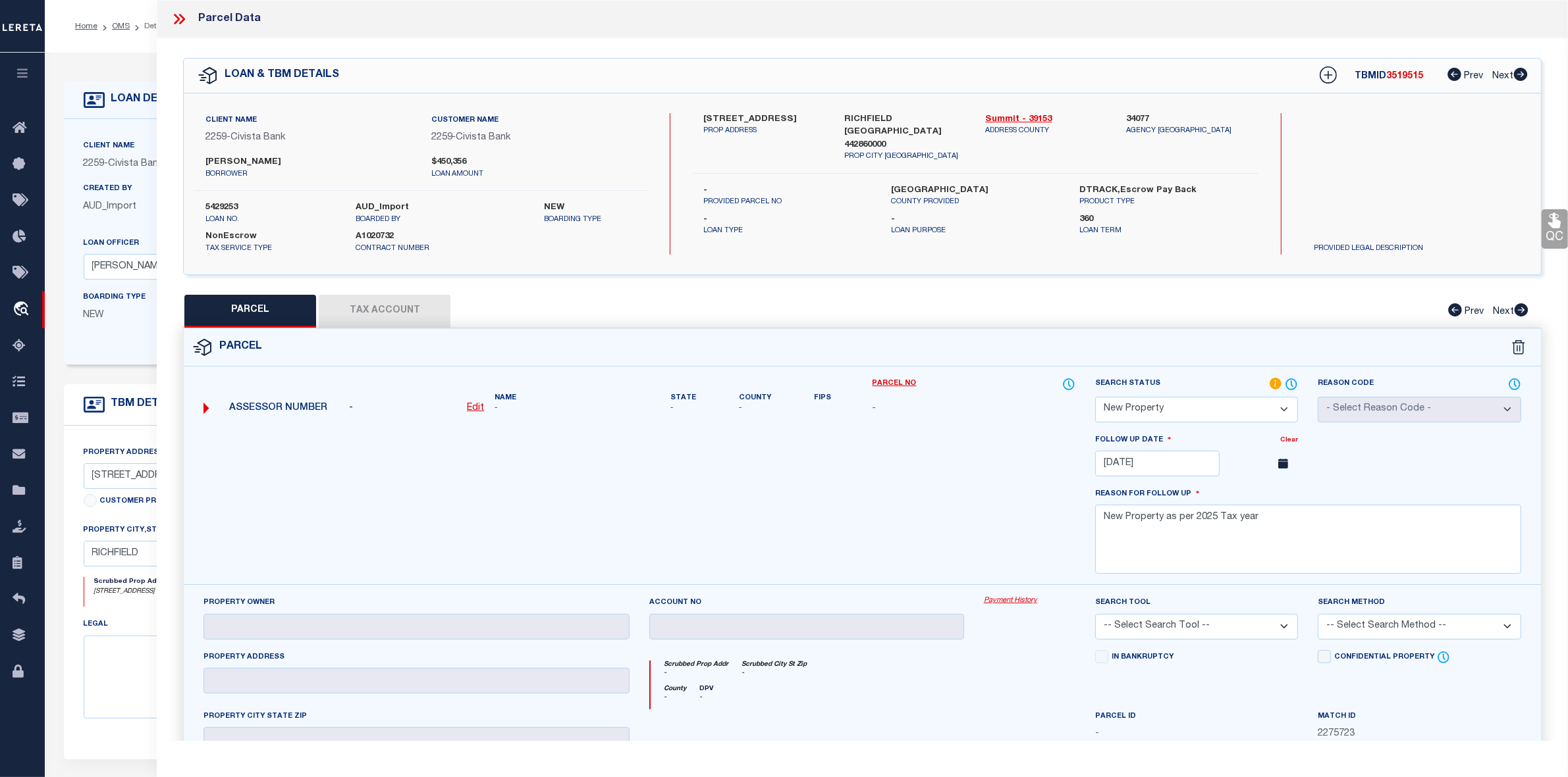
click at [1406, 77] on span "3519515" at bounding box center [1404, 76] width 37 height 9
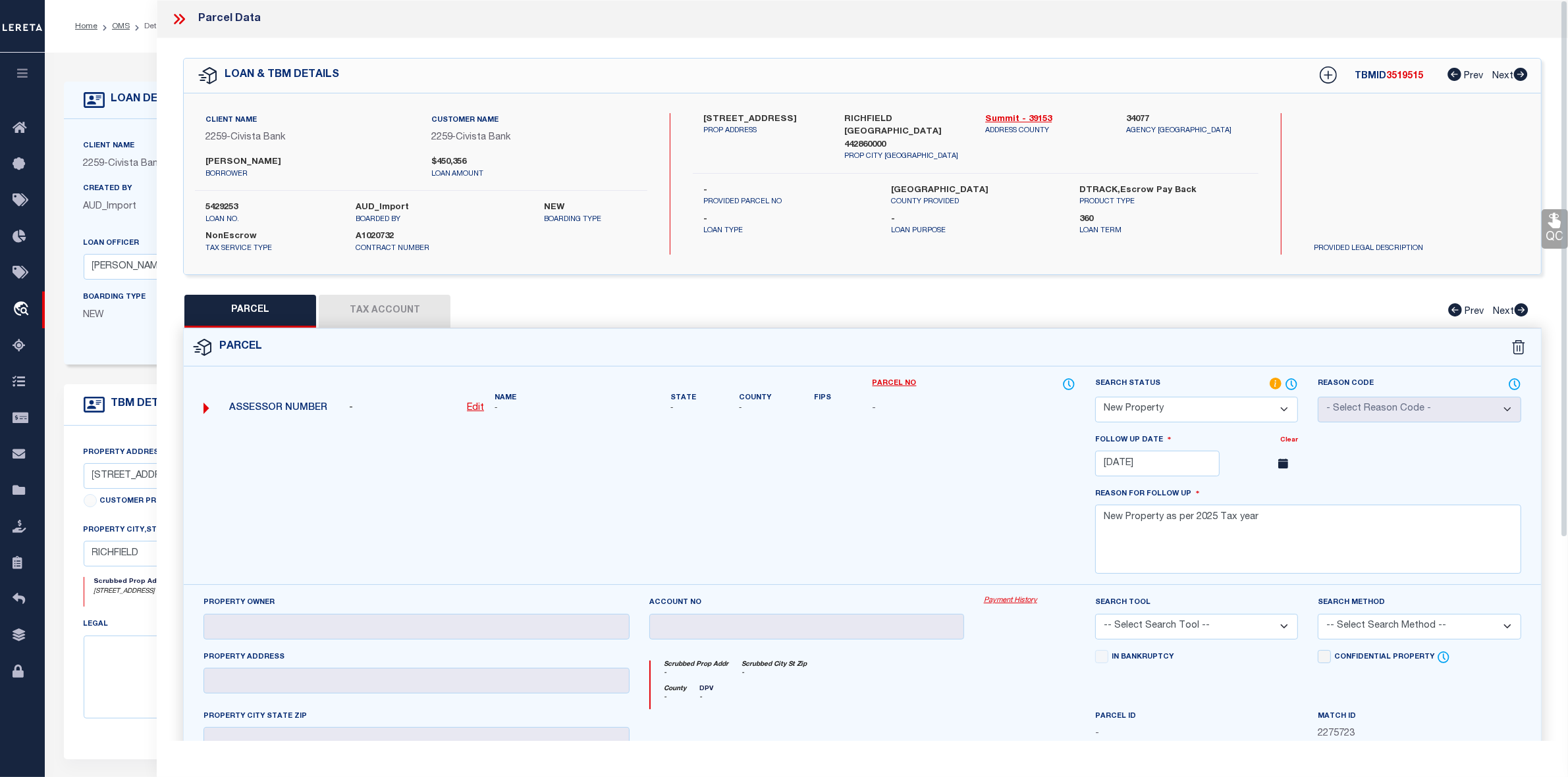
click at [1482, 179] on div "Search by Legal Customer" at bounding box center [1395, 156] width 182 height 86
click at [1407, 73] on span "3519515" at bounding box center [1404, 76] width 37 height 9
copy span "3519515"
click at [1410, 76] on span "3519515" at bounding box center [1404, 76] width 37 height 9
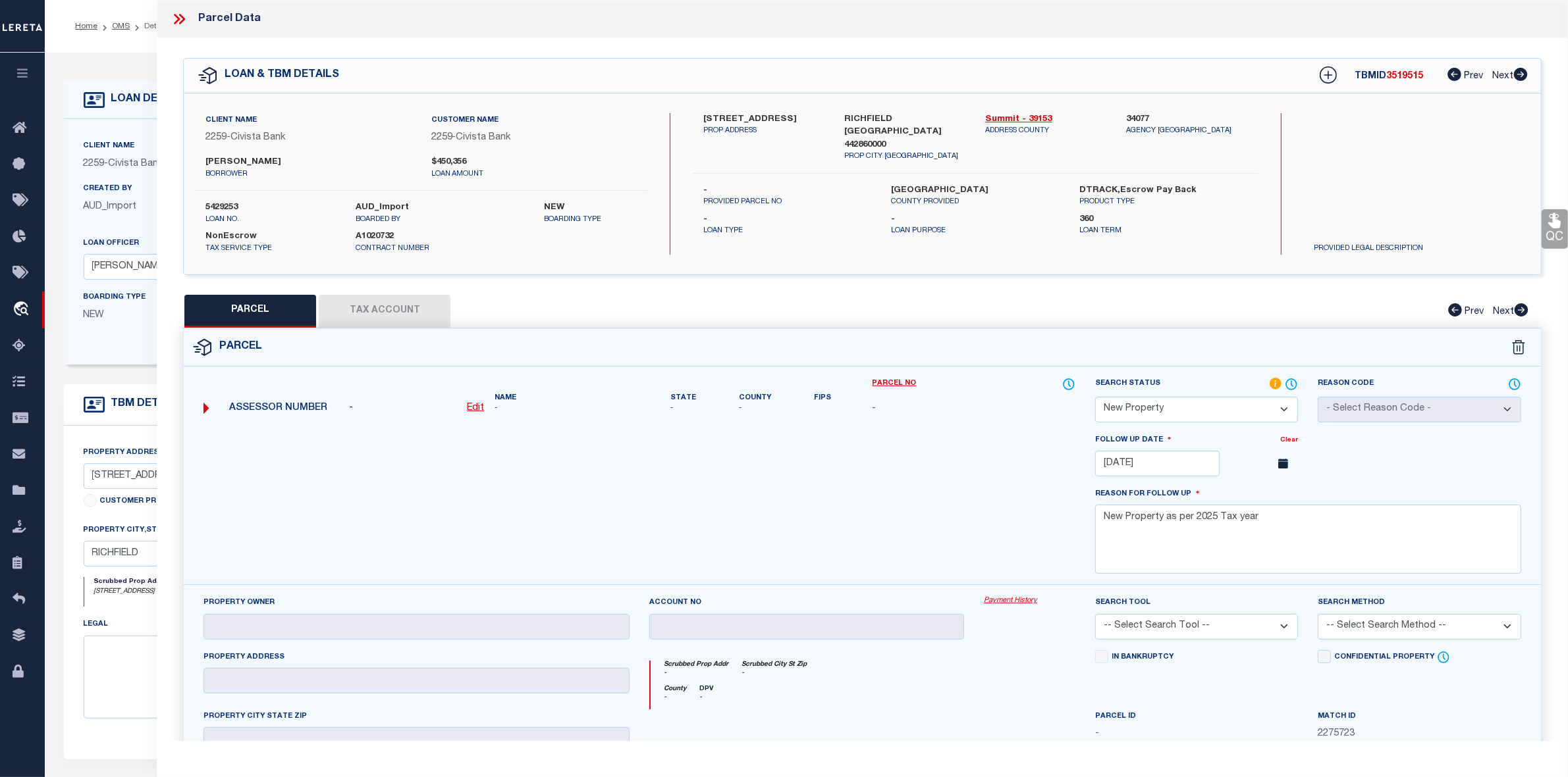
click at [1407, 76] on span "3519515" at bounding box center [1404, 76] width 37 height 9
copy span "3519515"
click at [228, 205] on label "5429253" at bounding box center [271, 207] width 130 height 13
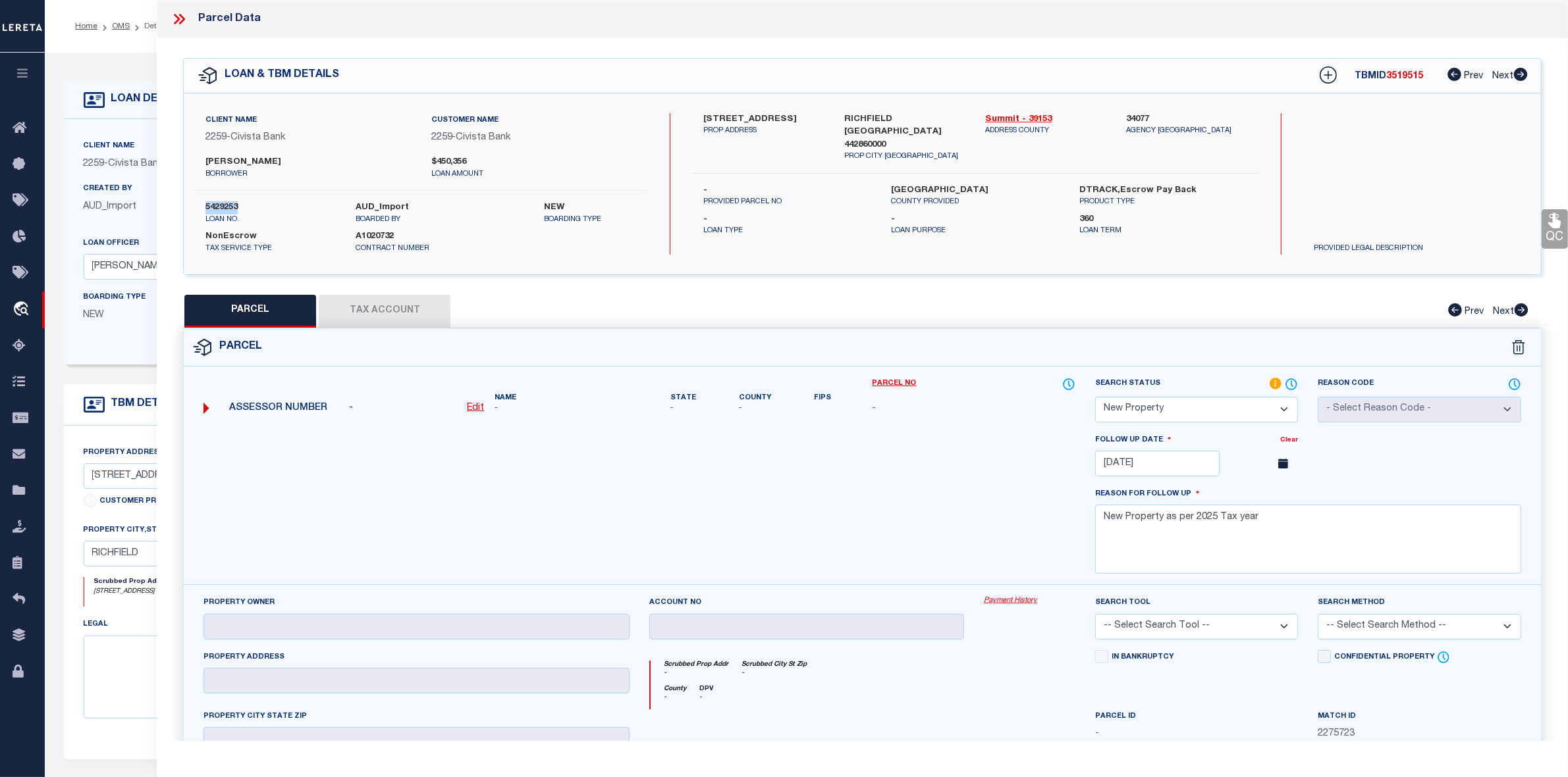
copy label "5429253"
click at [176, 18] on icon at bounding box center [179, 19] width 17 height 17
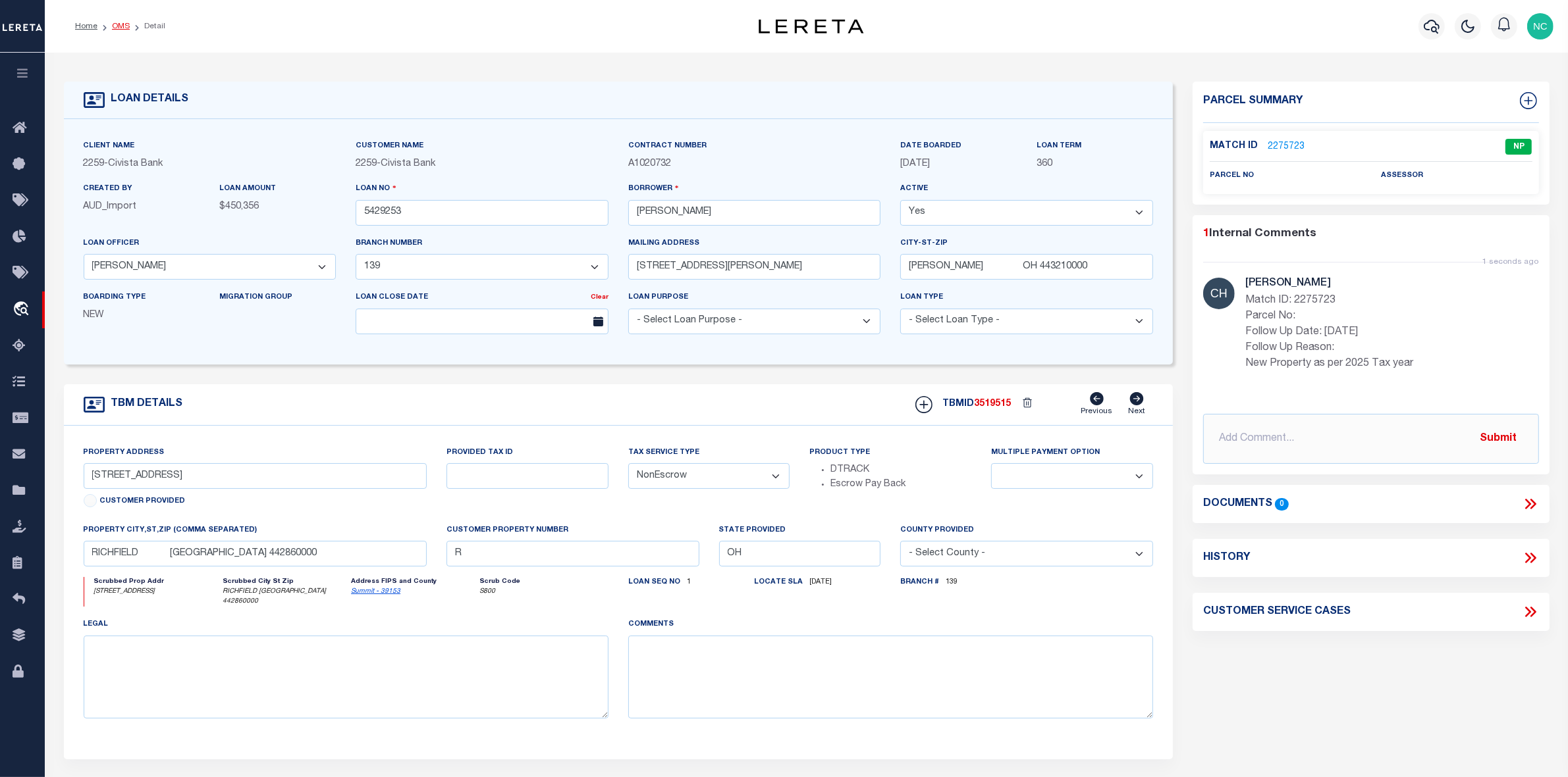
click at [119, 23] on link "OMS" at bounding box center [121, 26] width 18 height 8
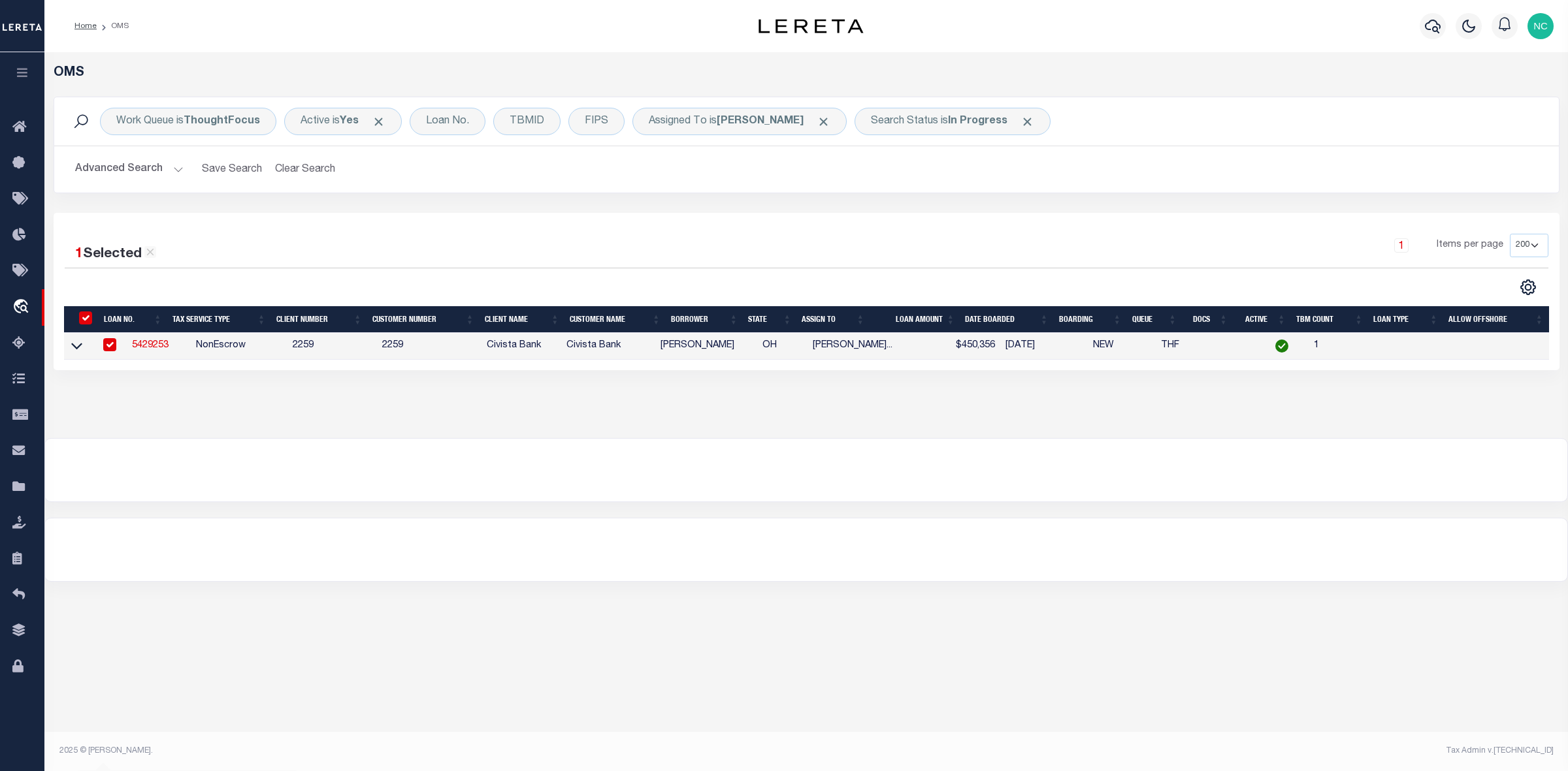
click at [138, 346] on link "5429253" at bounding box center [150, 345] width 37 height 9
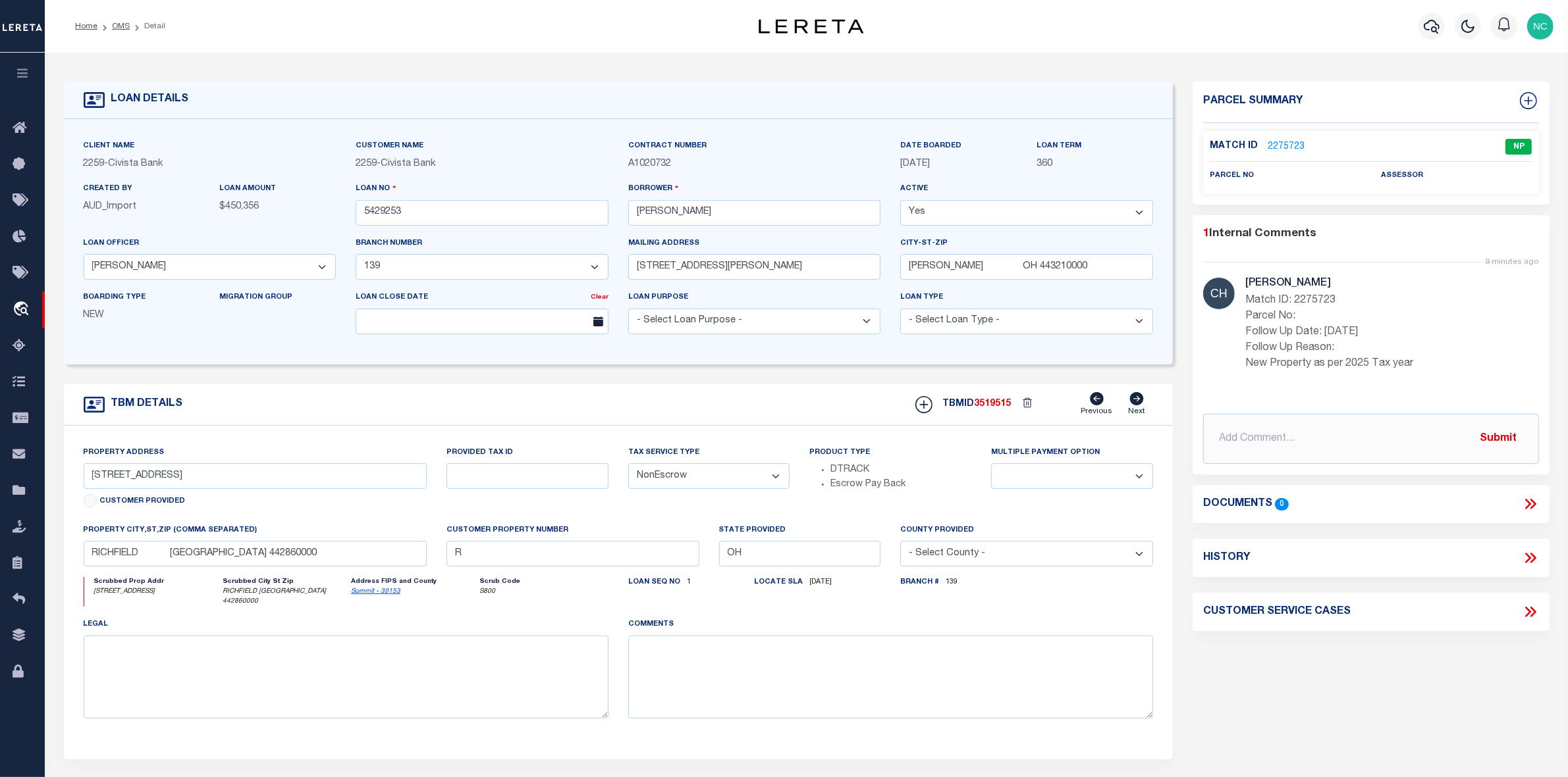
click at [1284, 146] on link "2275723" at bounding box center [1286, 147] width 37 height 14
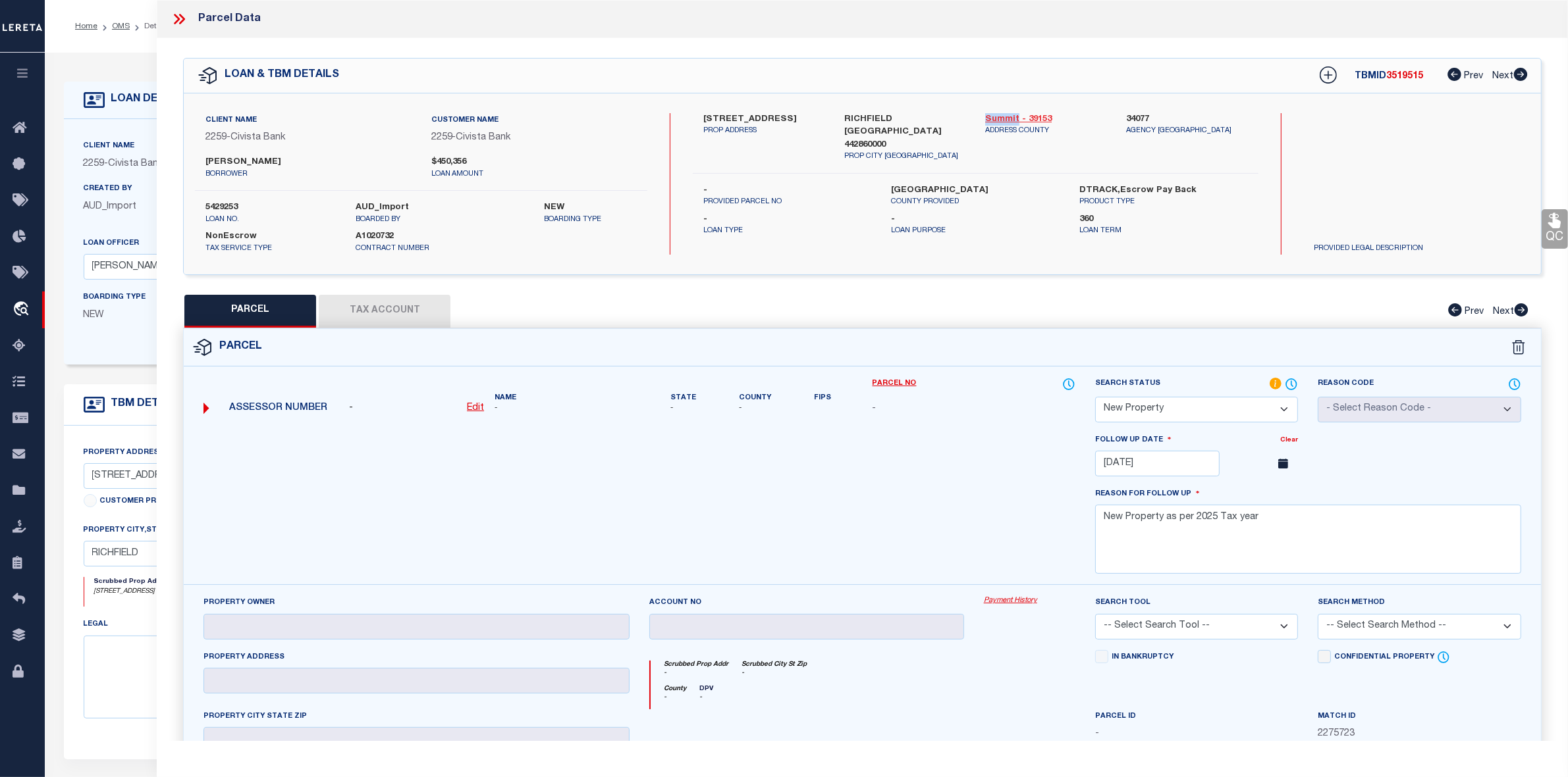
drag, startPoint x: 980, startPoint y: 117, endPoint x: 1016, endPoint y: 120, distance: 36.1
click at [1016, 120] on div "Summit - 39153 ADDRESS COUNTY" at bounding box center [1045, 138] width 141 height 49
copy link "Summit"
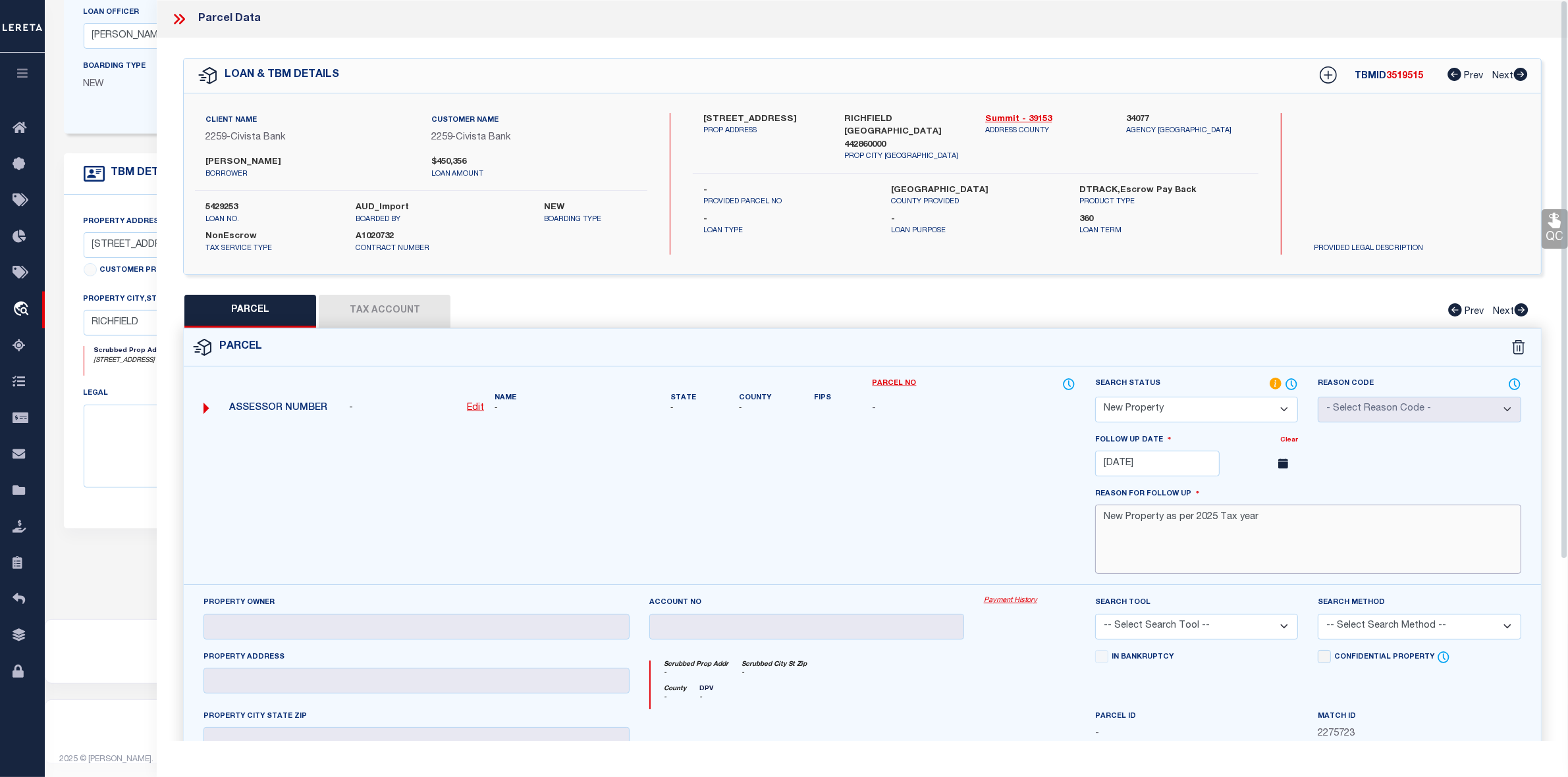
click at [1269, 530] on textarea "New Property as per 2025 Tax year" at bounding box center [1308, 539] width 426 height 69
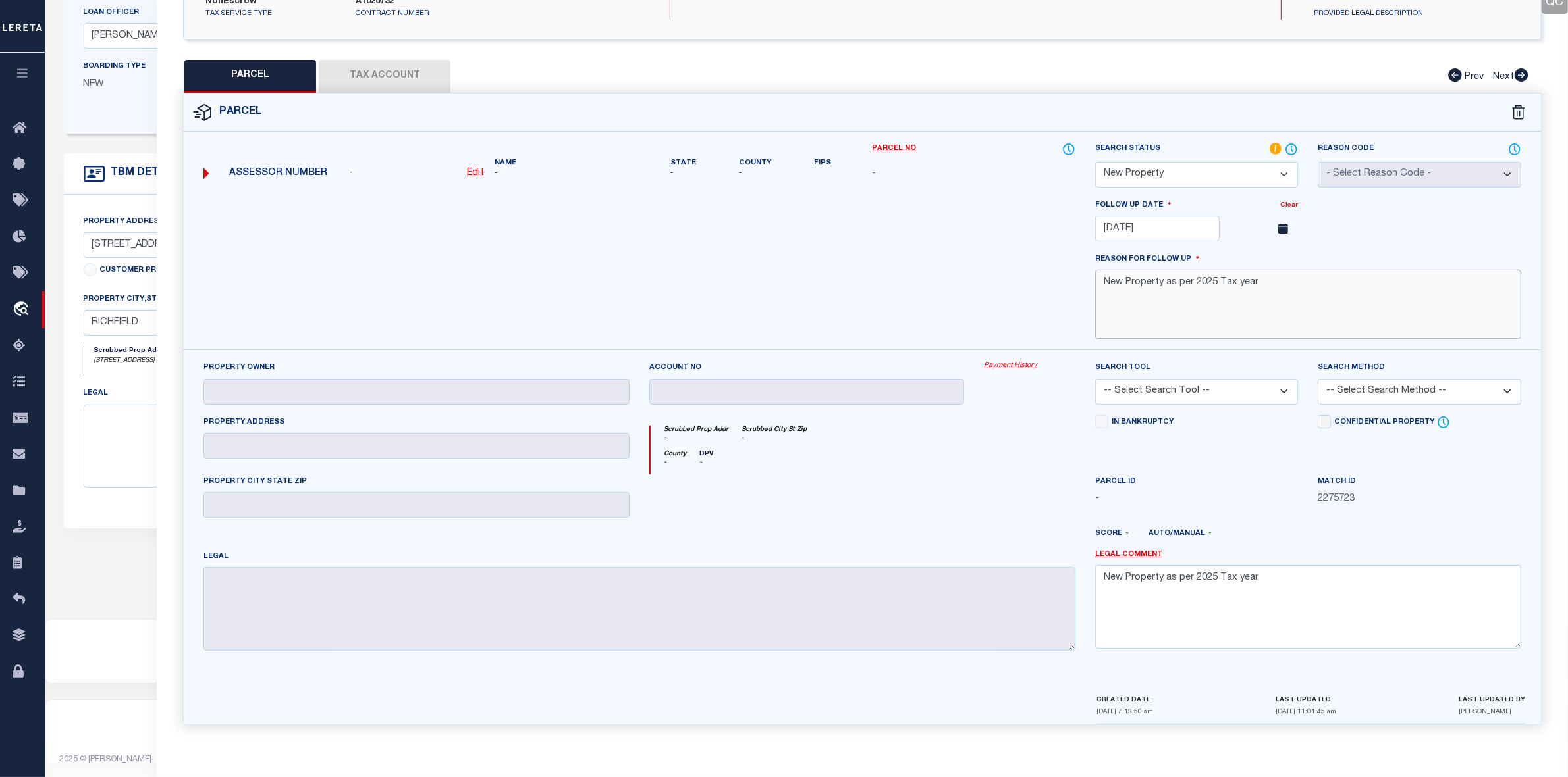
click at [1262, 316] on textarea "New Property as per 2025 Tax year" at bounding box center [1308, 304] width 426 height 69
click at [1154, 216] on input "01/05/2026" at bounding box center [1157, 228] width 125 height 26
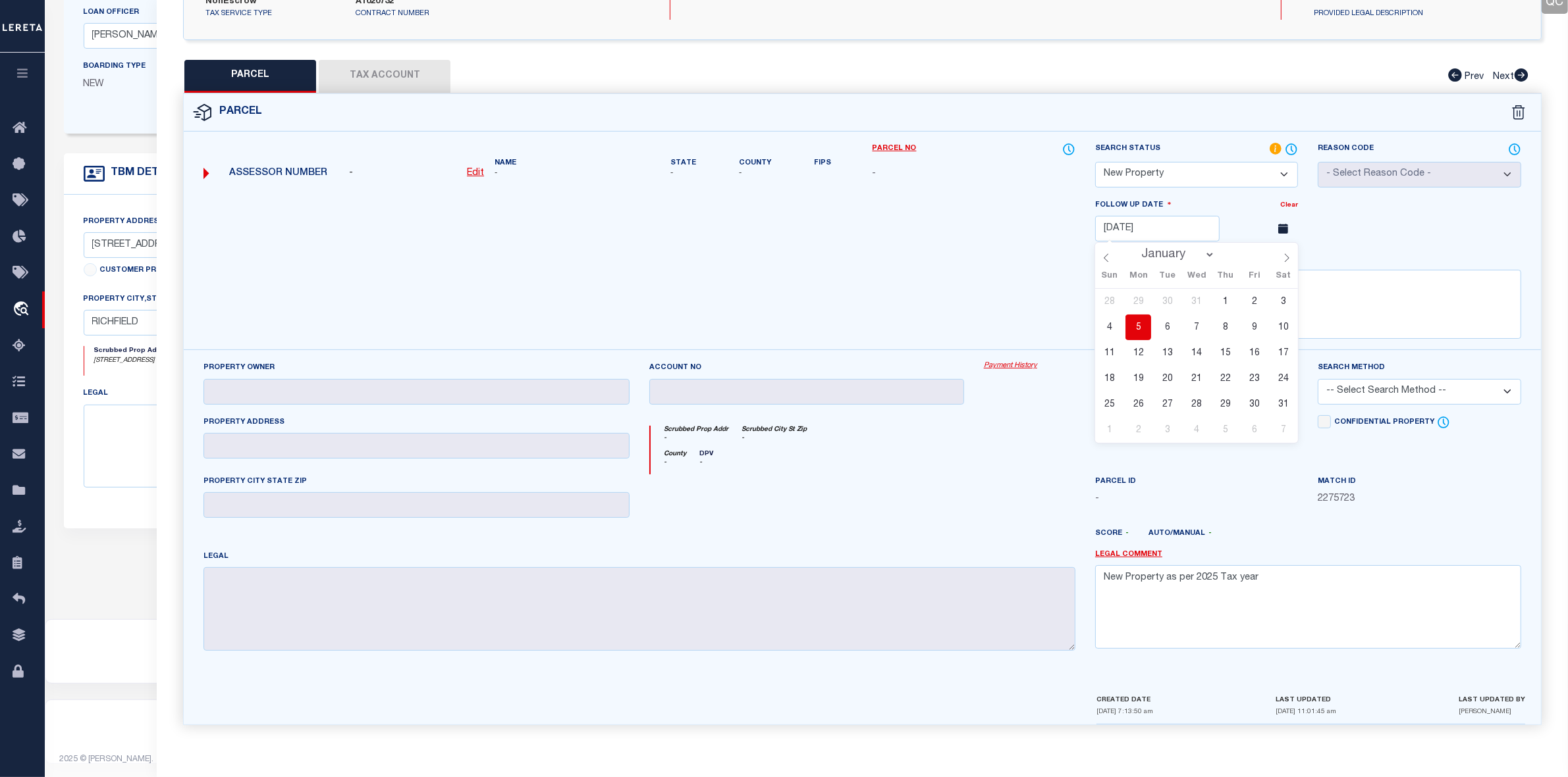
click at [1139, 321] on span "5" at bounding box center [1138, 327] width 26 height 26
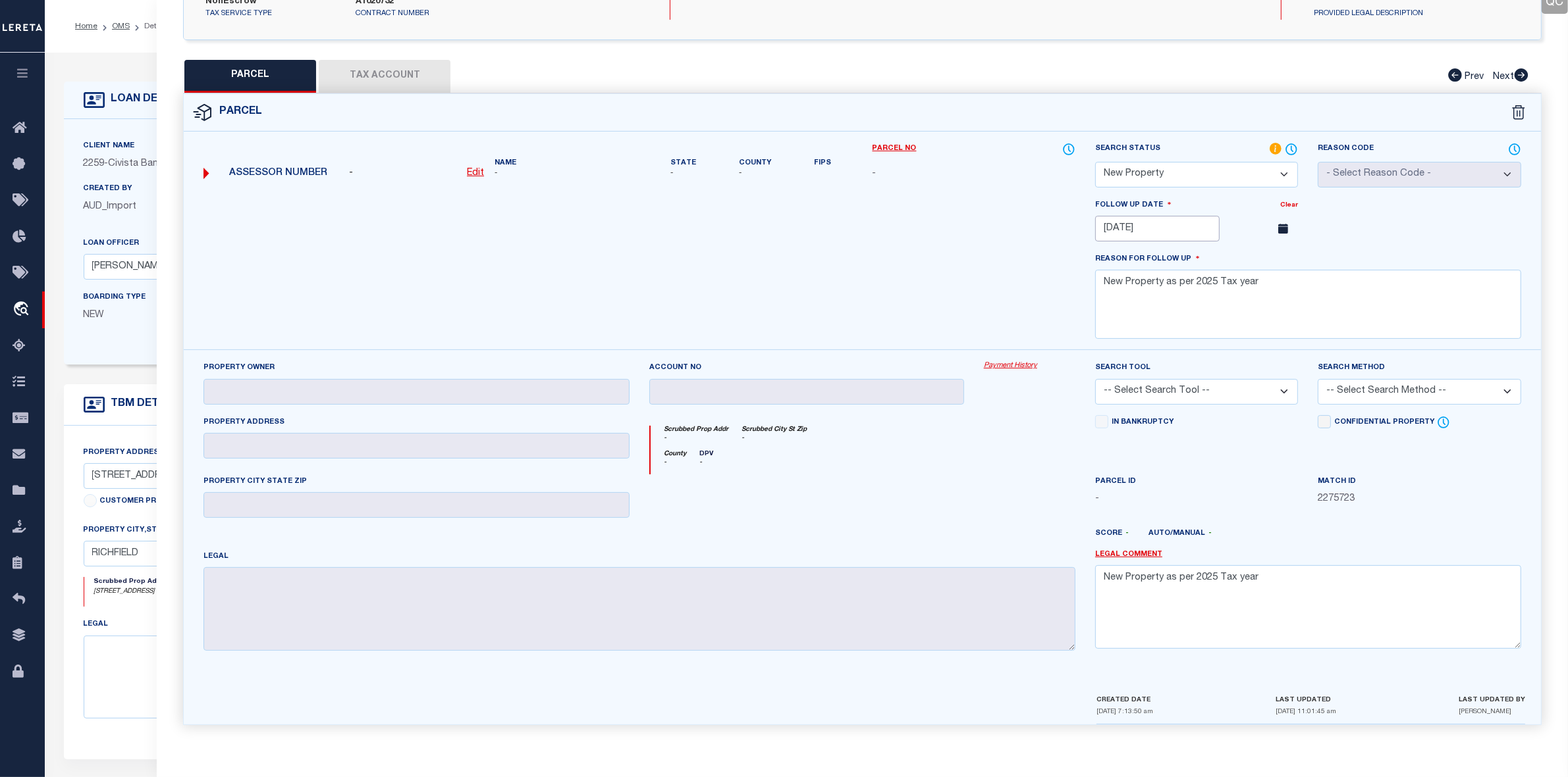
scroll to position [0, 0]
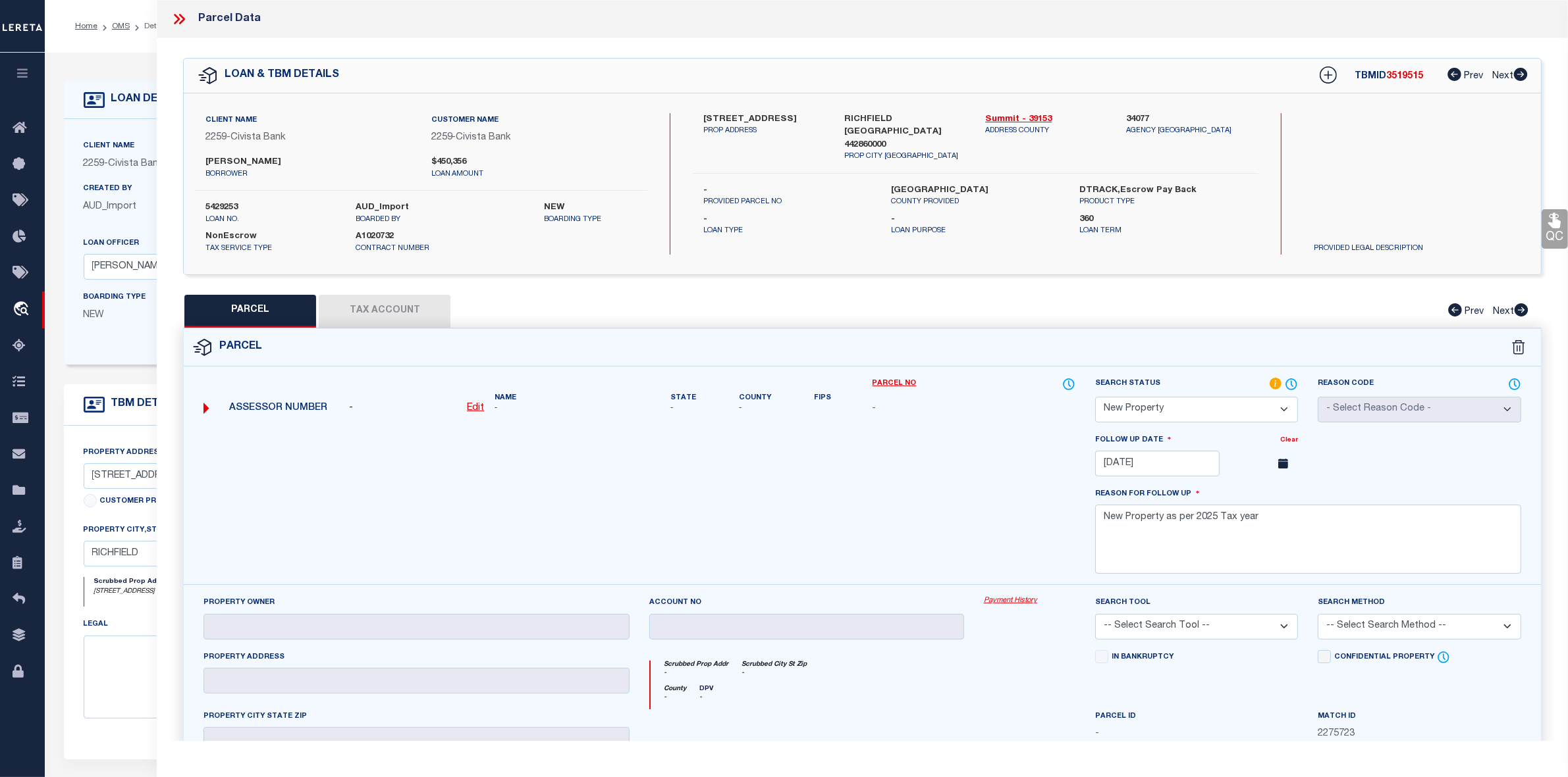
click at [176, 15] on icon at bounding box center [179, 19] width 17 height 17
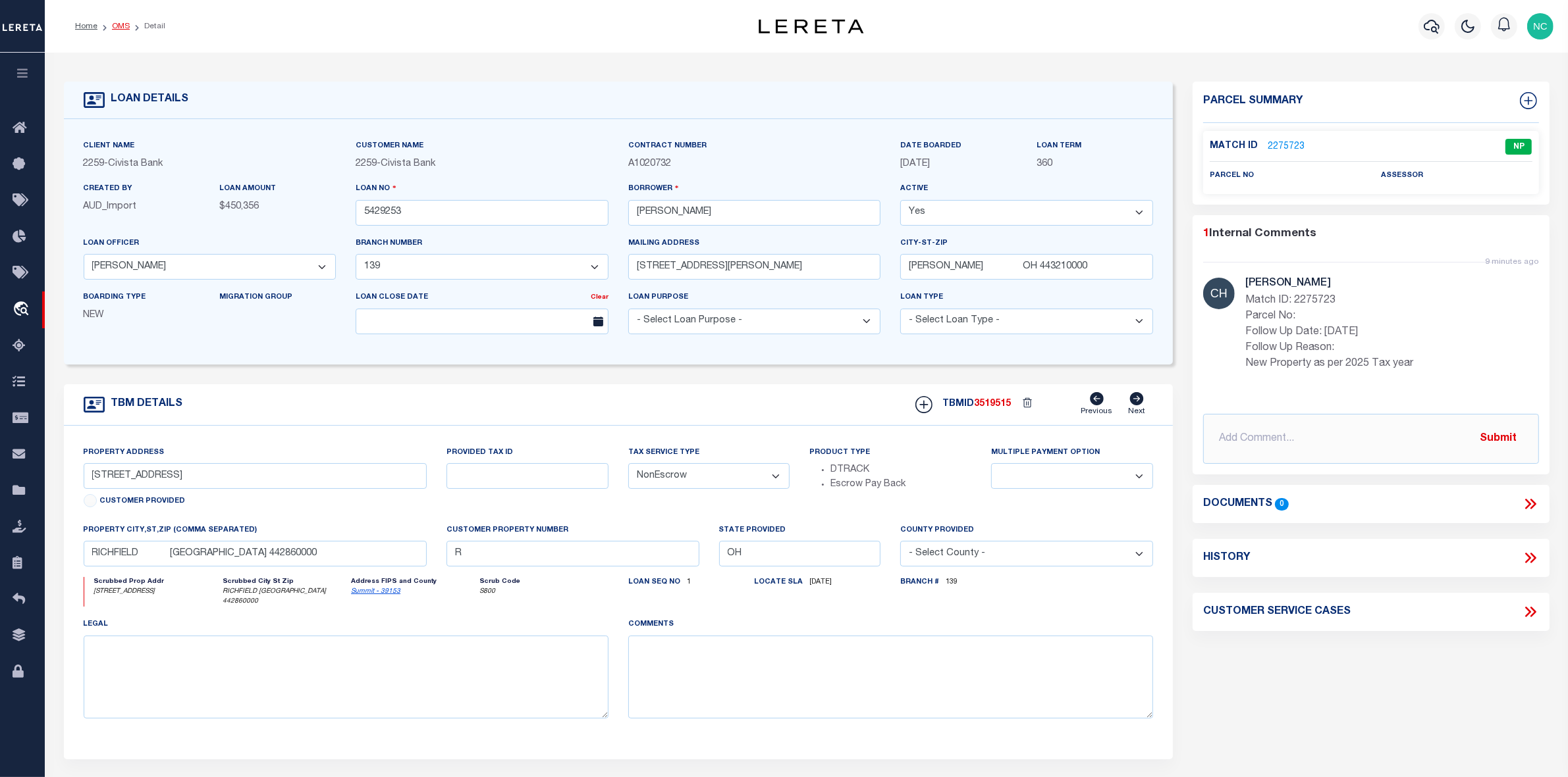
click at [116, 23] on link "OMS" at bounding box center [121, 26] width 18 height 8
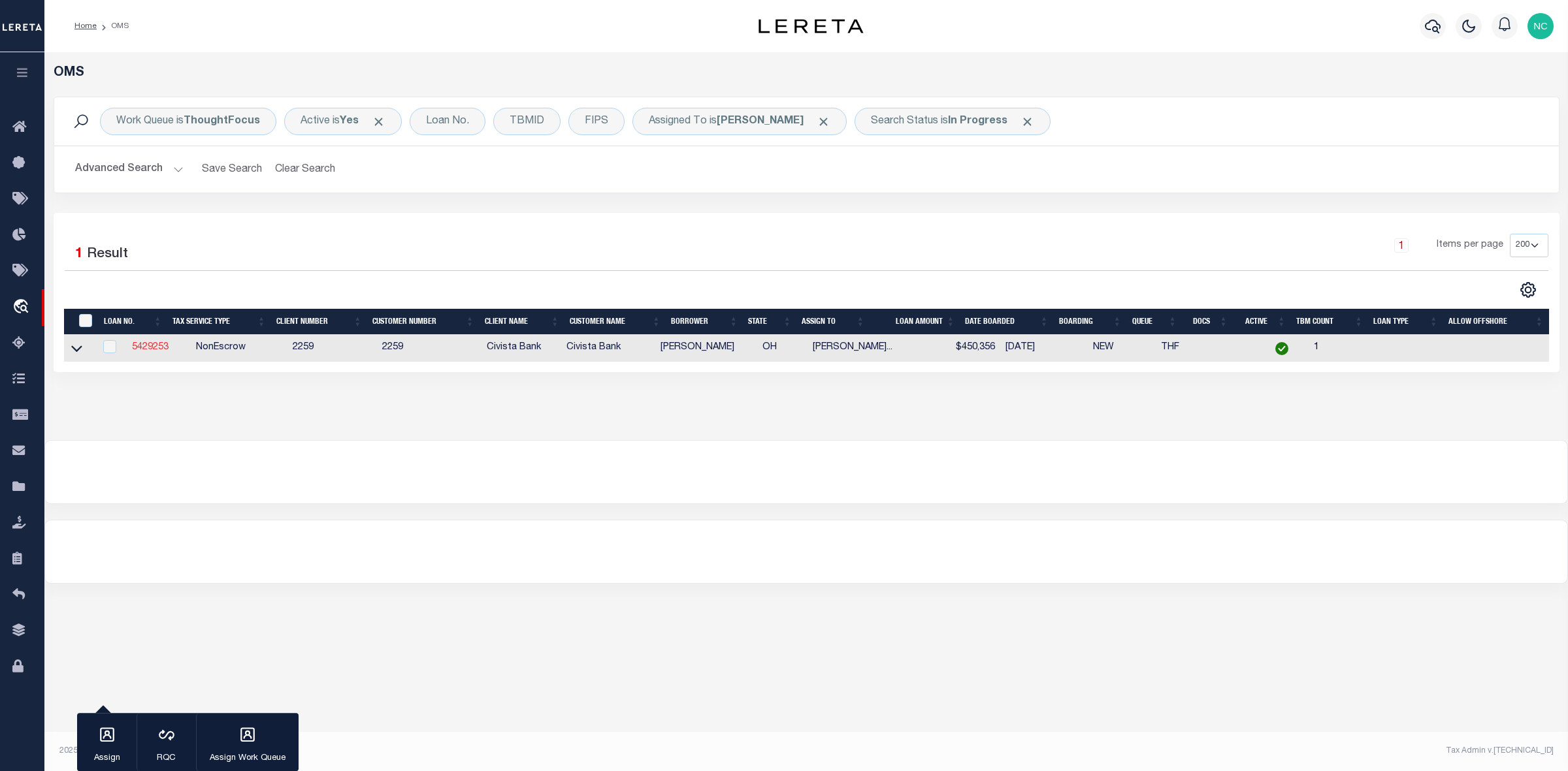
click at [149, 348] on link "5429253" at bounding box center [150, 347] width 37 height 9
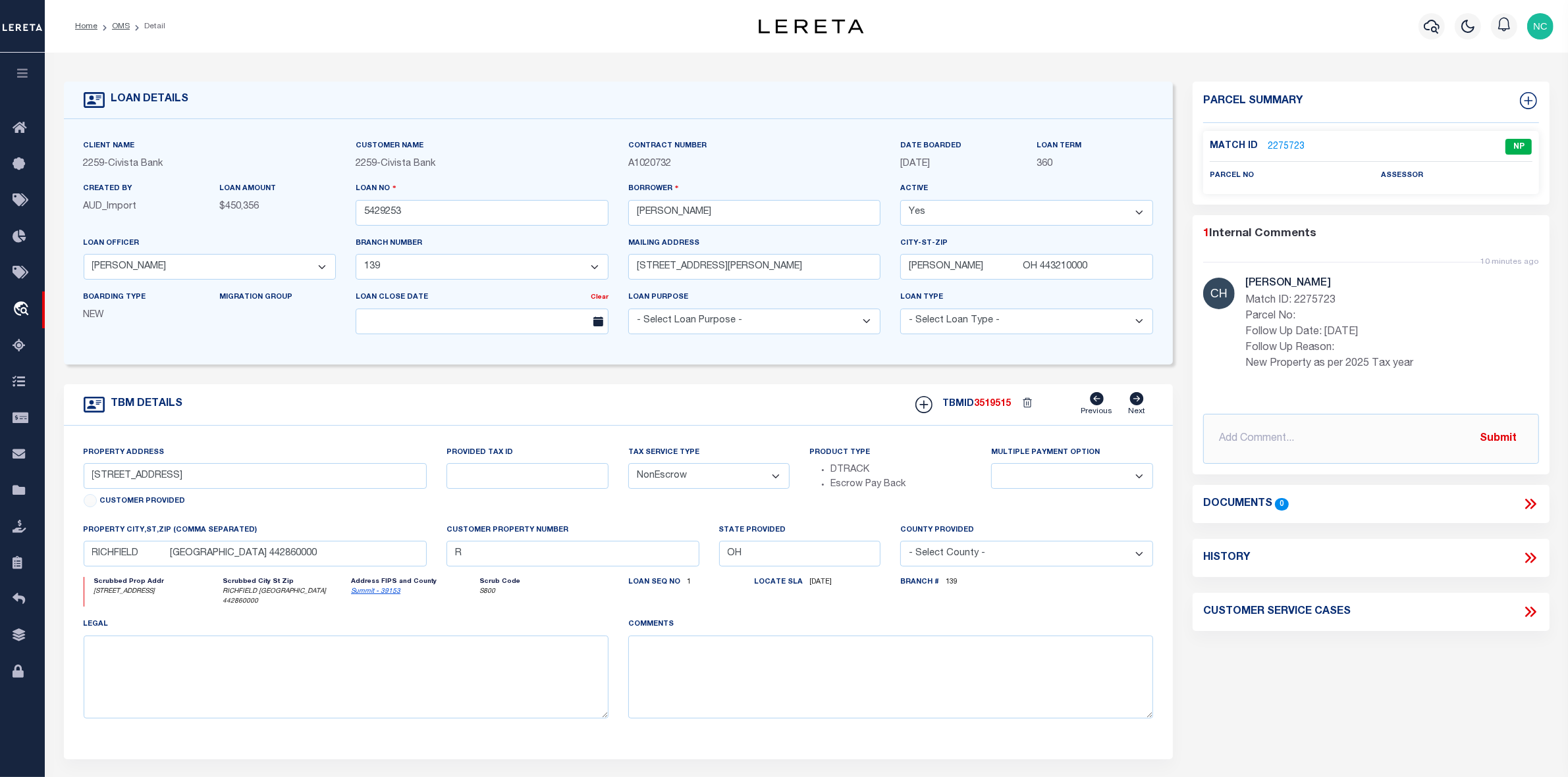
click at [1288, 145] on link "2275723" at bounding box center [1286, 147] width 37 height 14
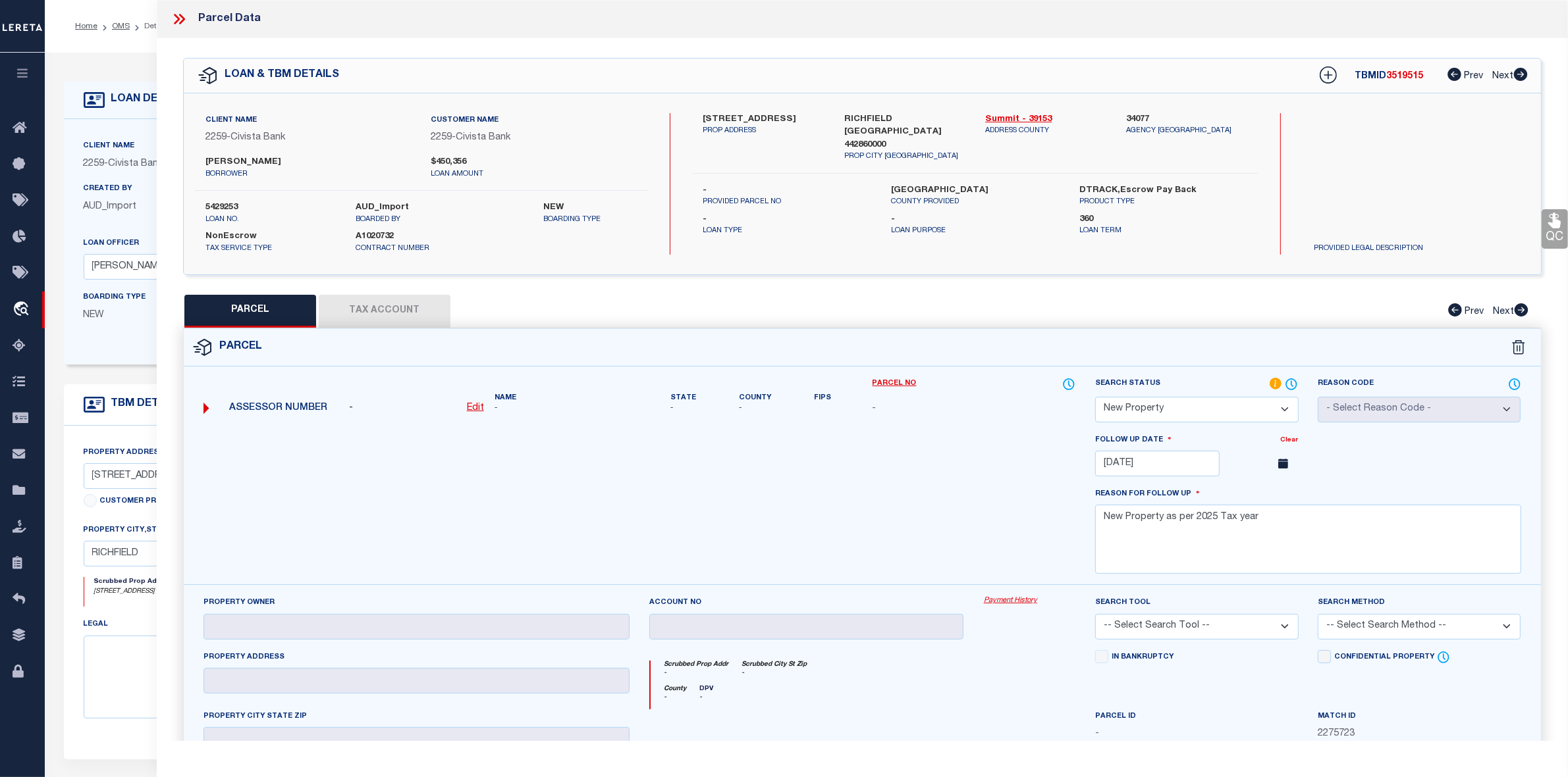
scroll to position [240, 0]
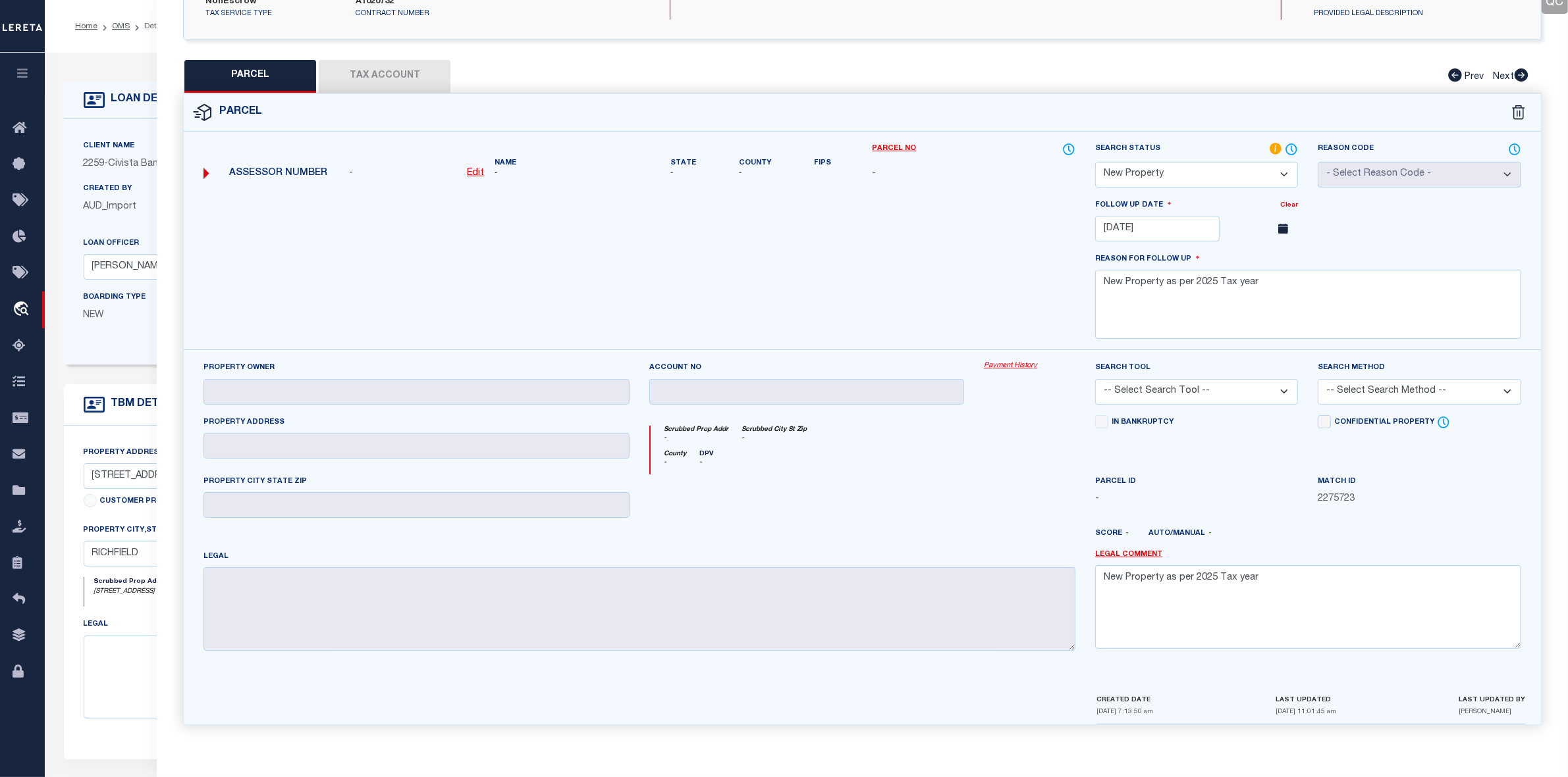
click at [1239, 388] on select "-- Select Search Tool -- 3rd Party Website Agency File Agency Website ATLS CNV-…" at bounding box center [1196, 392] width 203 height 26
click at [1095, 379] on select "-- Select Search Tool -- 3rd Party Website Agency File Agency Website ATLS CNV-…" at bounding box center [1196, 392] width 203 height 26
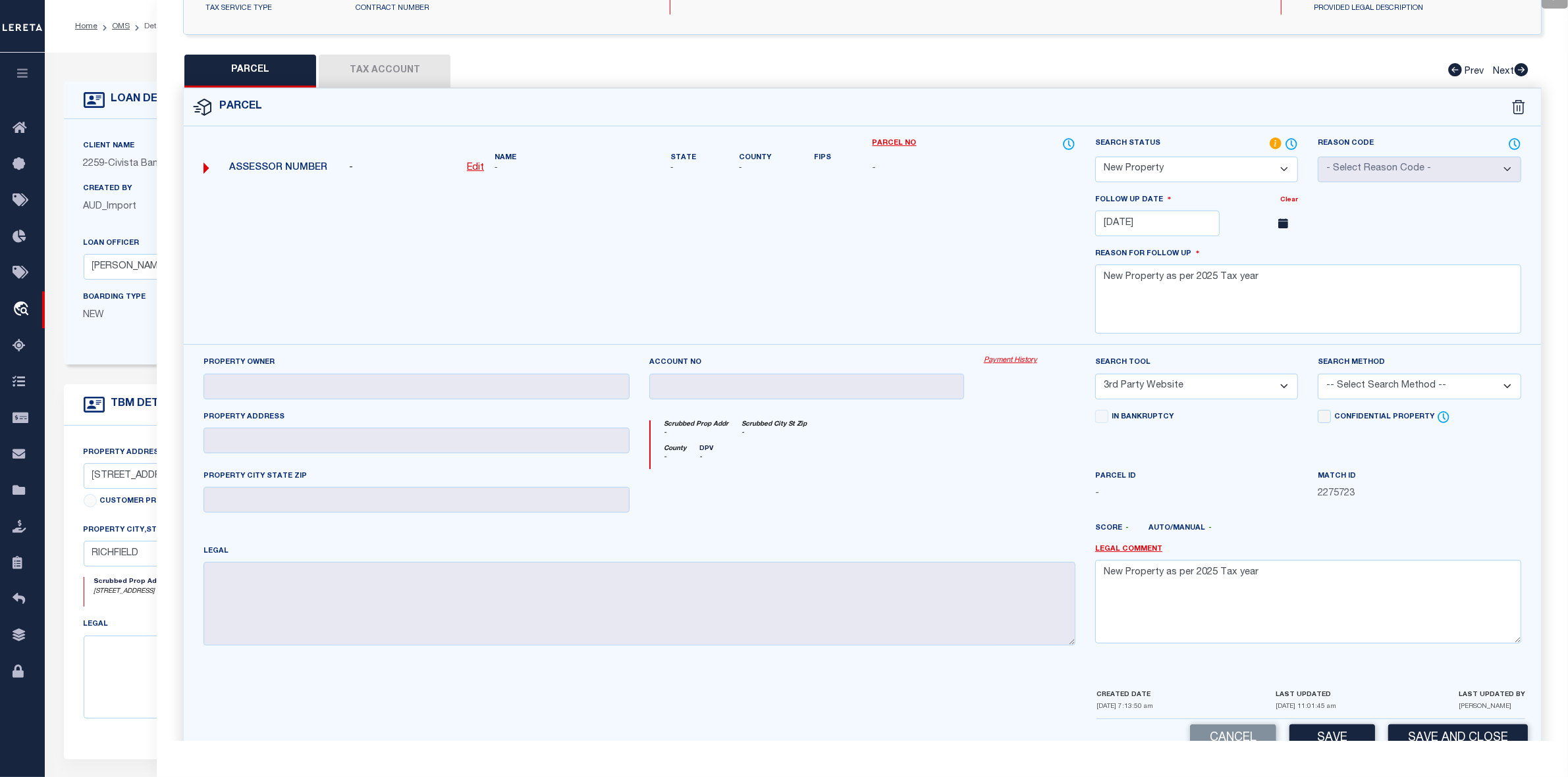
click at [1176, 386] on select "-- Select Search Tool -- 3rd Party Website Agency File Agency Website ATLS CNV-…" at bounding box center [1196, 387] width 203 height 26
click at [1095, 377] on select "-- Select Search Tool -- 3rd Party Website Agency File Agency Website ATLS CNV-…" at bounding box center [1196, 387] width 203 height 26
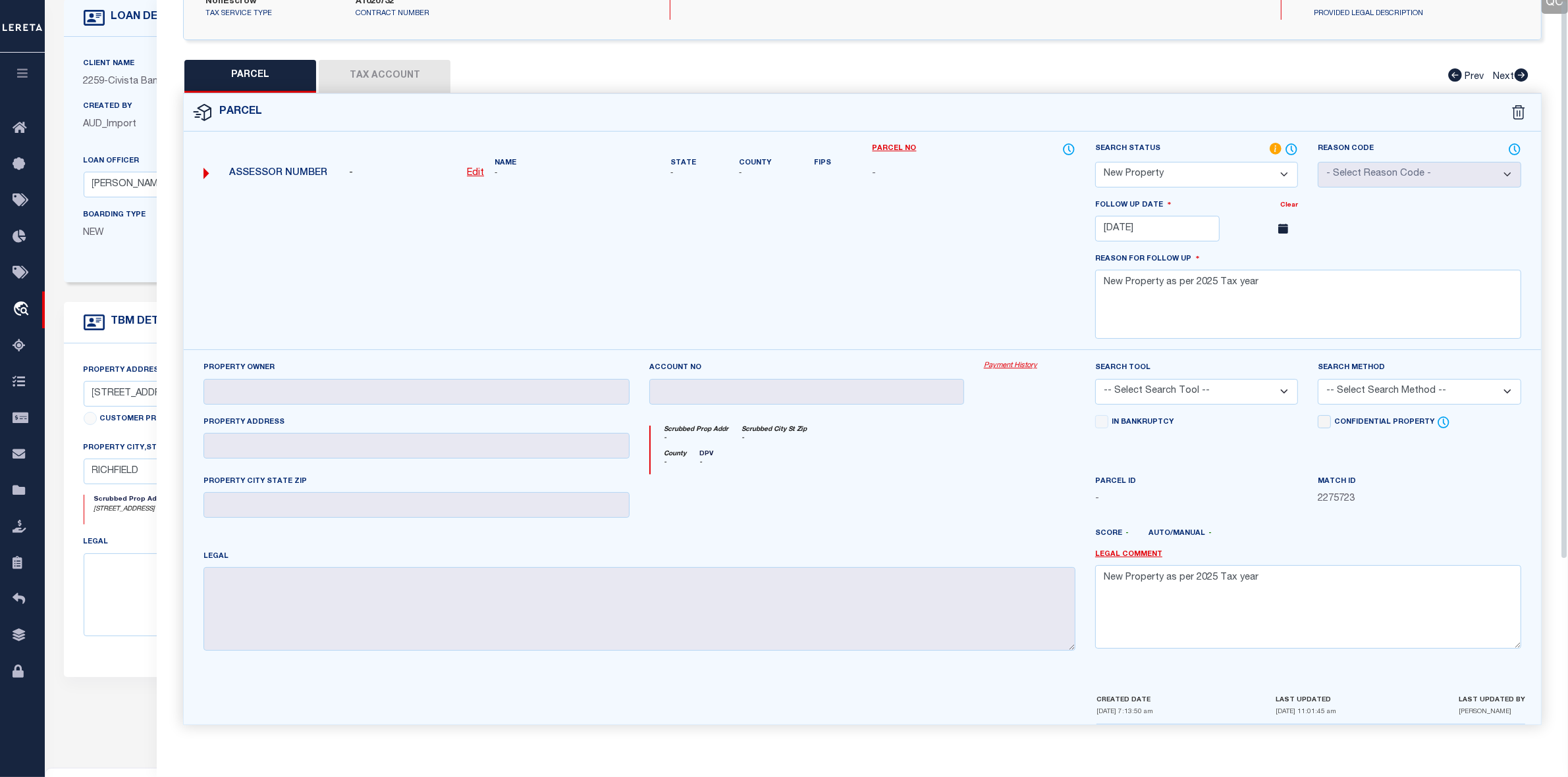
scroll to position [0, 0]
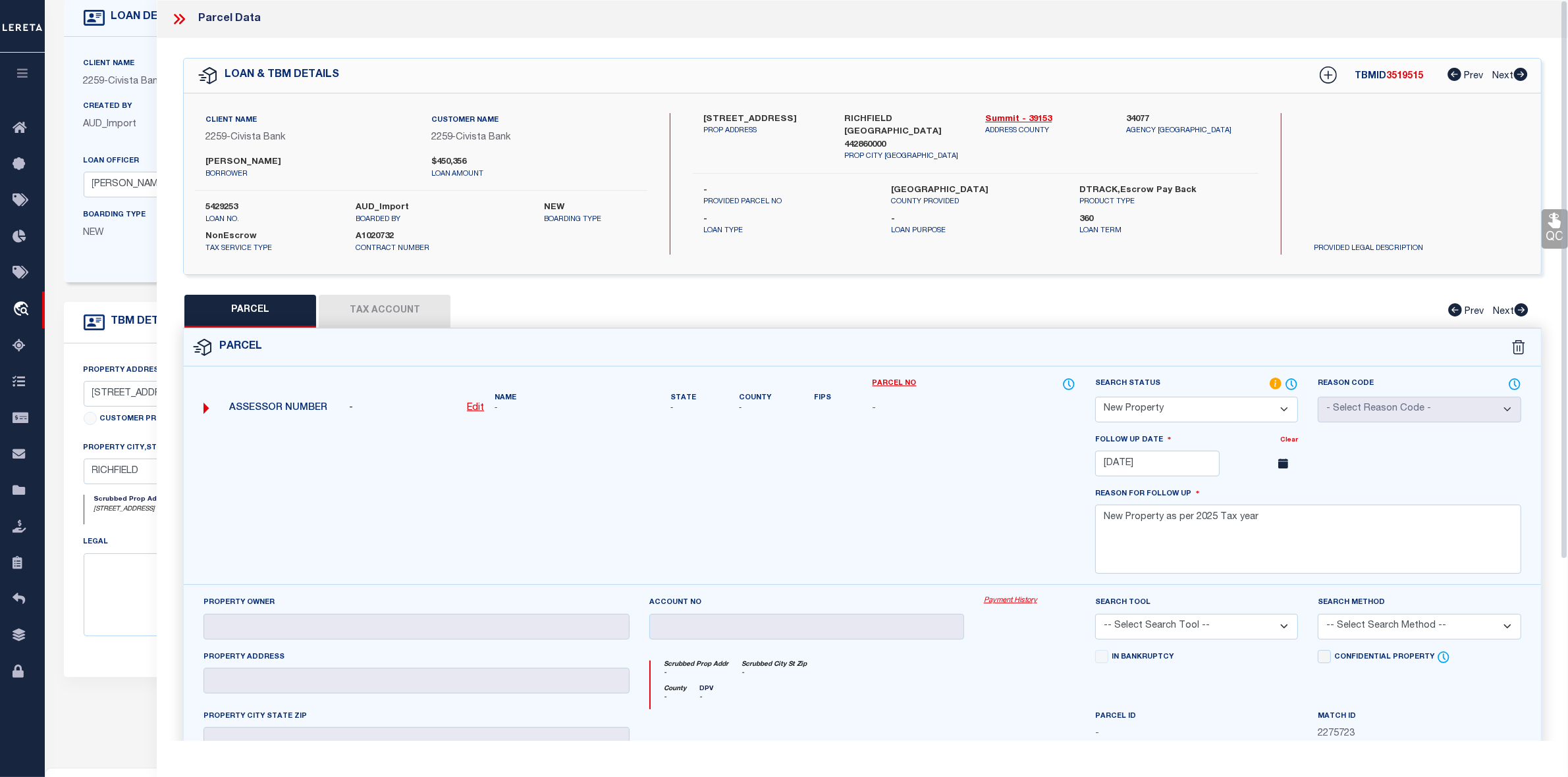
click at [177, 18] on icon at bounding box center [179, 19] width 17 height 17
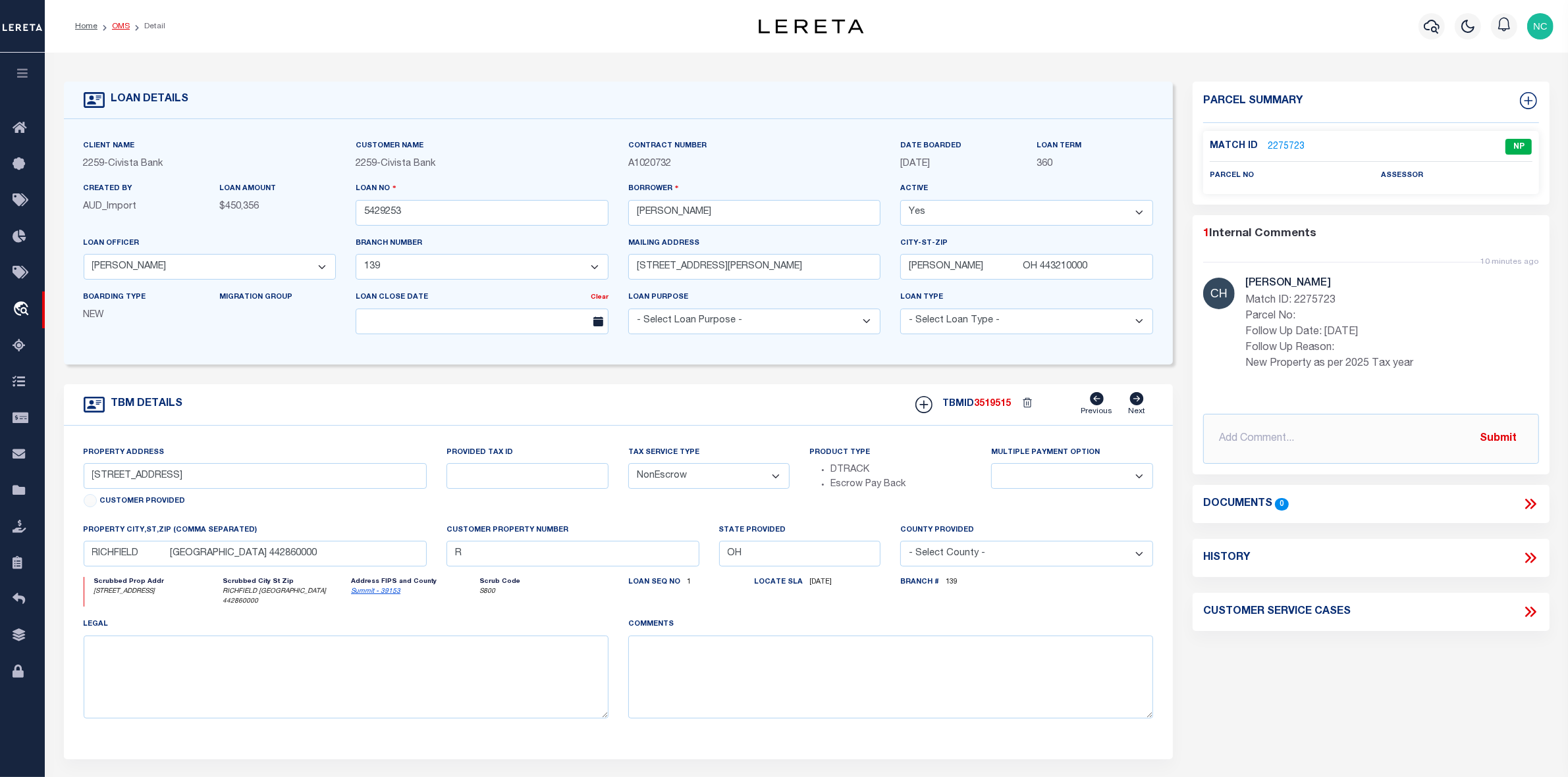
click at [117, 25] on link "OMS" at bounding box center [121, 26] width 18 height 8
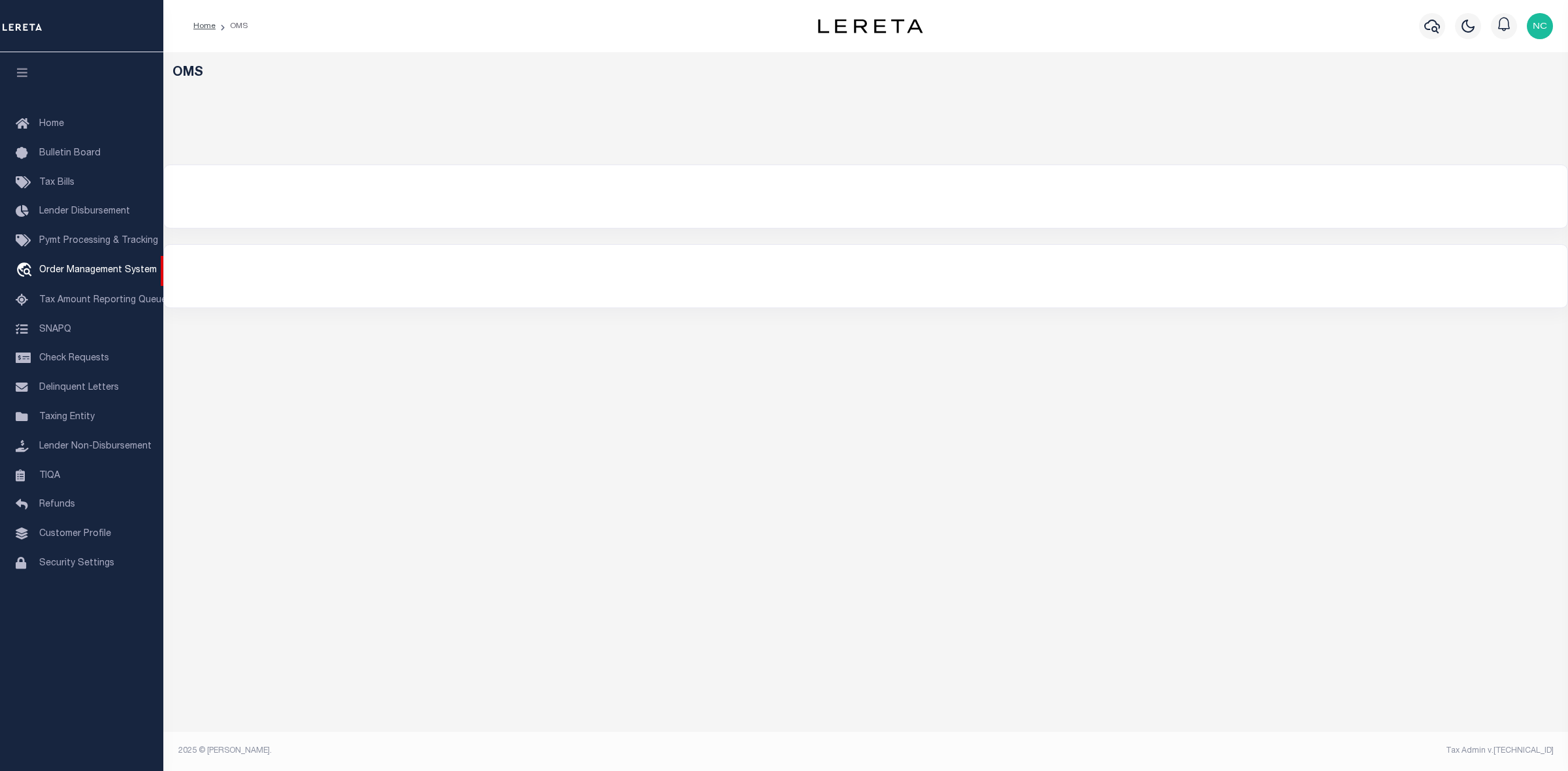
select select "200"
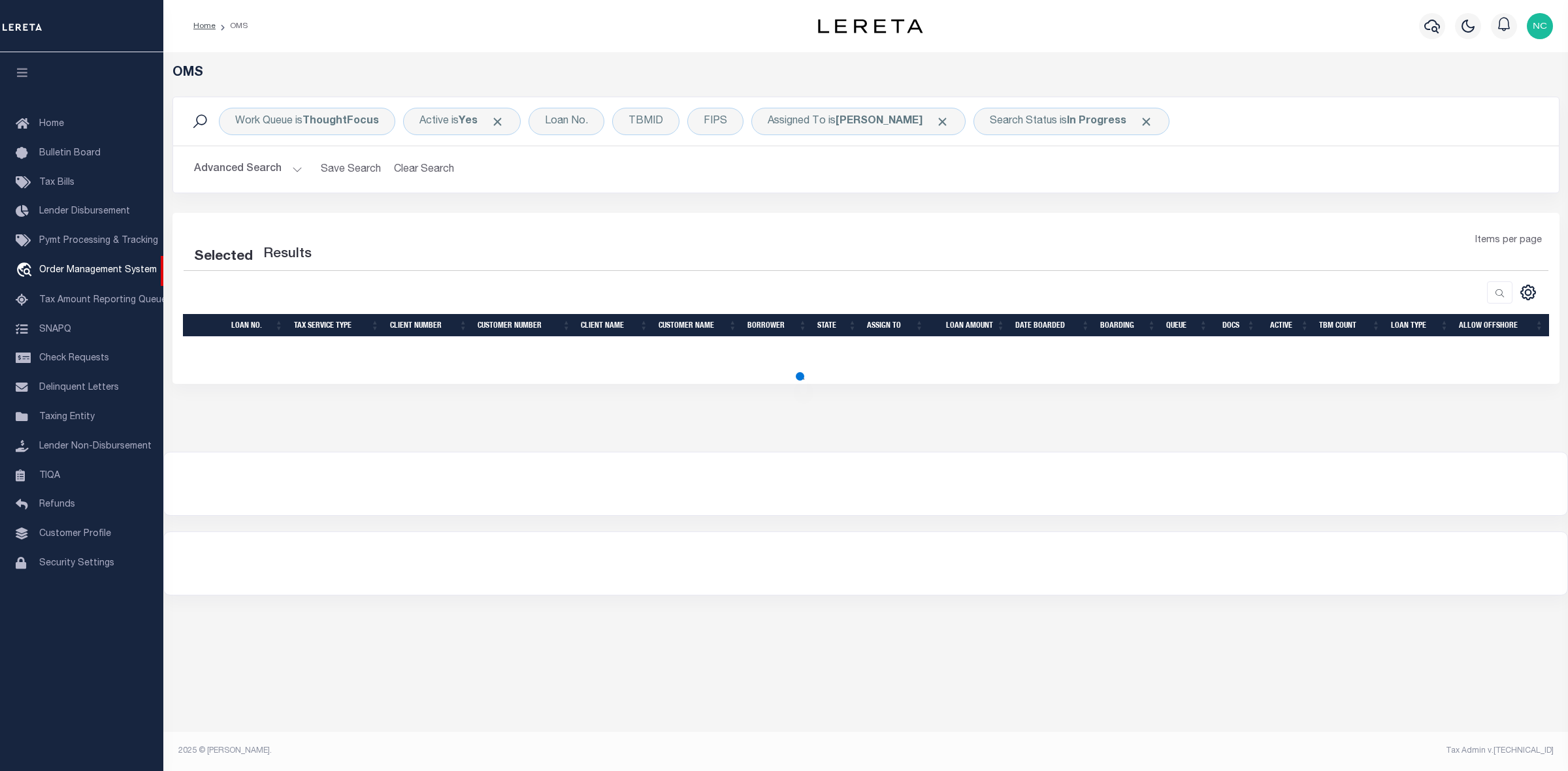
select select "200"
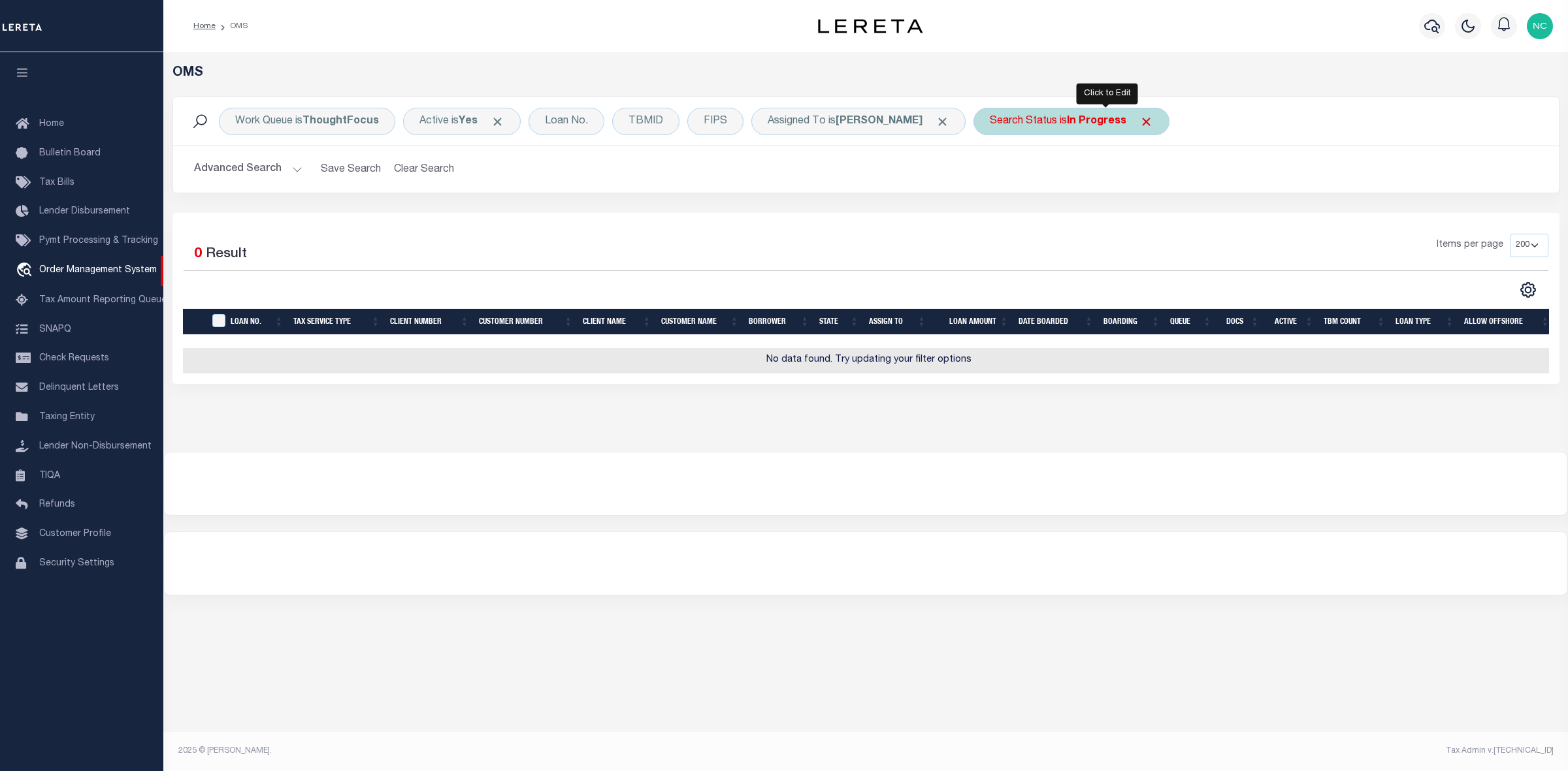
click at [1126, 119] on b "In Progress" at bounding box center [1096, 121] width 59 height 10
click at [1079, 181] on select "Automated Search Bad Parcel Complete Duplicate Parcel High Dollar Reporting In …" at bounding box center [1087, 186] width 192 height 25
select select "RD"
click at [1025, 174] on select "Automated Search Bad Parcel Complete Duplicate Parcel High Dollar Reporting In …" at bounding box center [1087, 186] width 192 height 25
click at [1183, 223] on input "Apply" at bounding box center [1163, 213] width 38 height 22
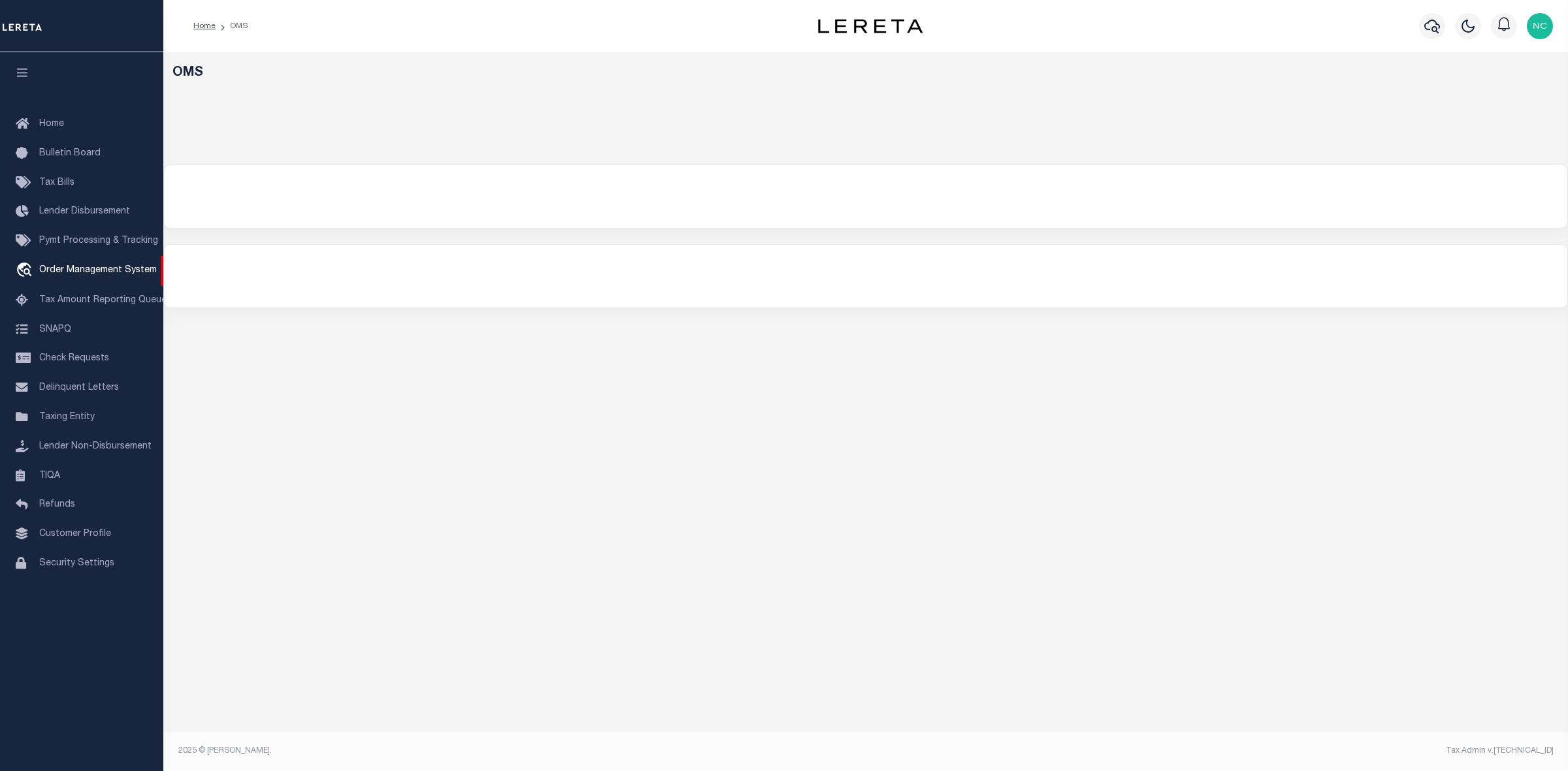
select select "200"
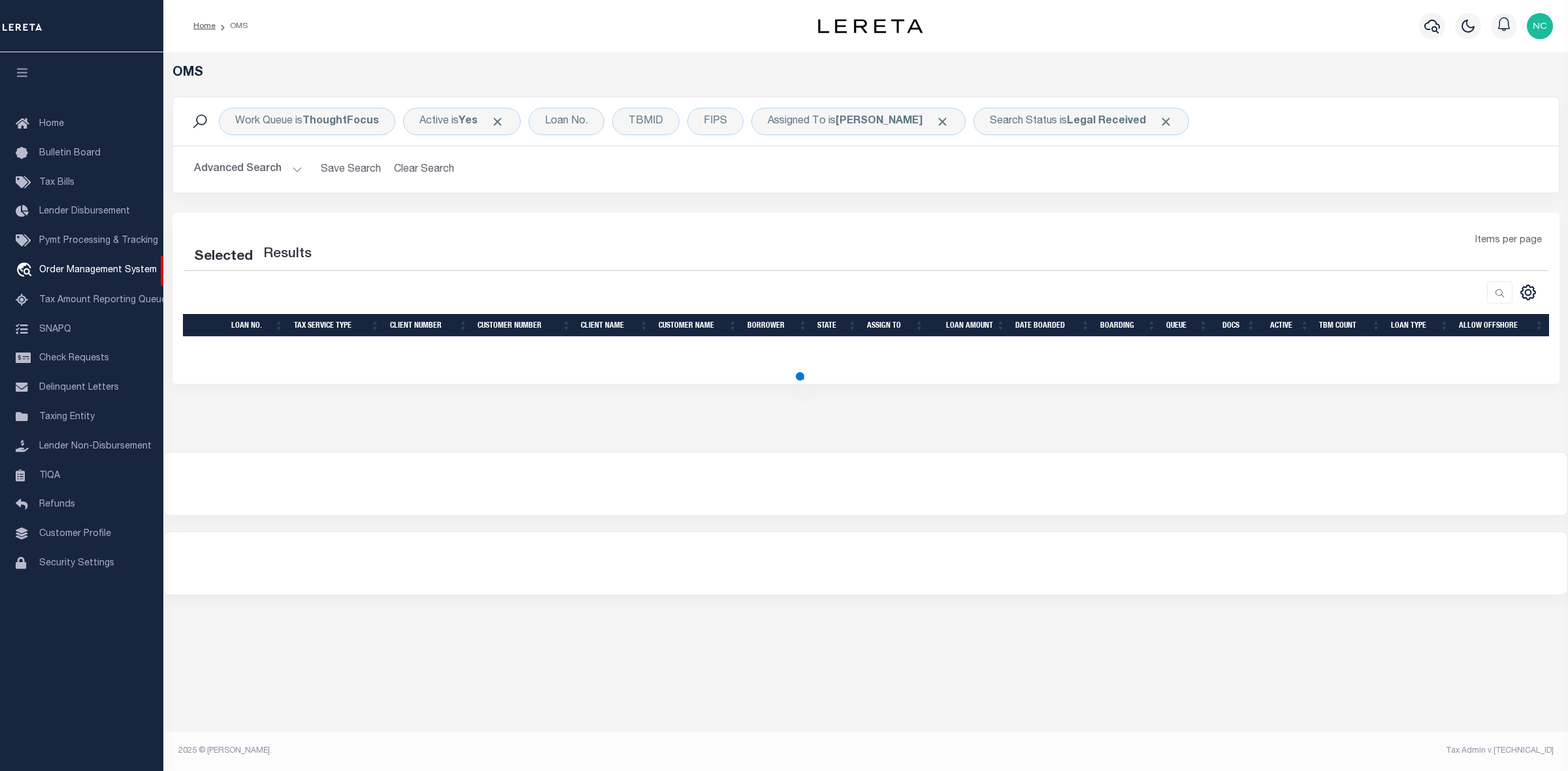
select select "200"
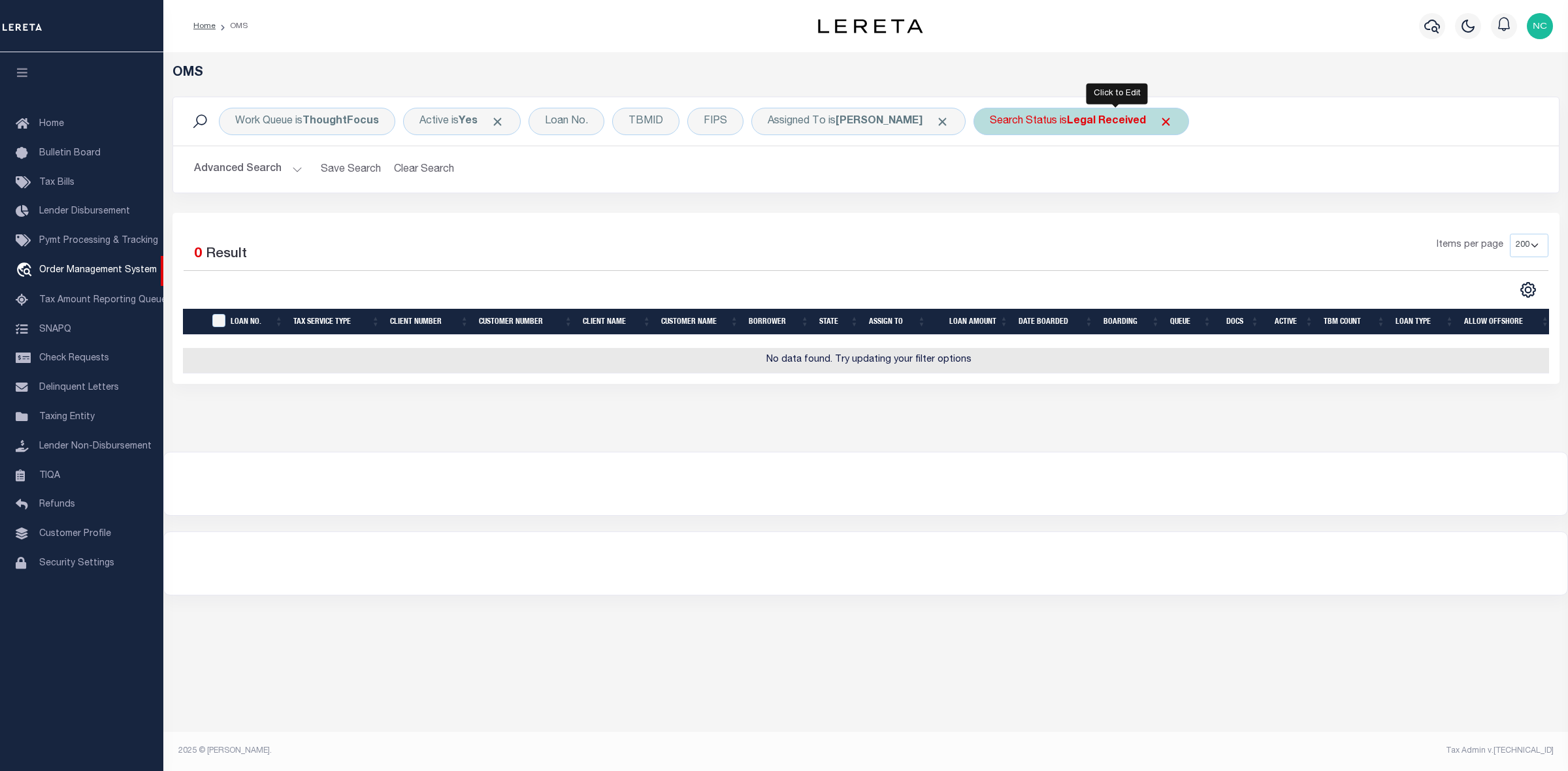
click at [1146, 121] on b "Legal Received" at bounding box center [1107, 121] width 79 height 10
click at [1090, 190] on select "Automated Search Bad Parcel Complete Duplicate Parcel High Dollar Reporting In …" at bounding box center [1087, 186] width 192 height 25
select select "IP"
click at [1025, 174] on select "Automated Search Bad Parcel Complete Duplicate Parcel High Dollar Reporting In …" at bounding box center [1087, 186] width 192 height 25
click at [1183, 219] on input "Apply" at bounding box center [1163, 213] width 38 height 22
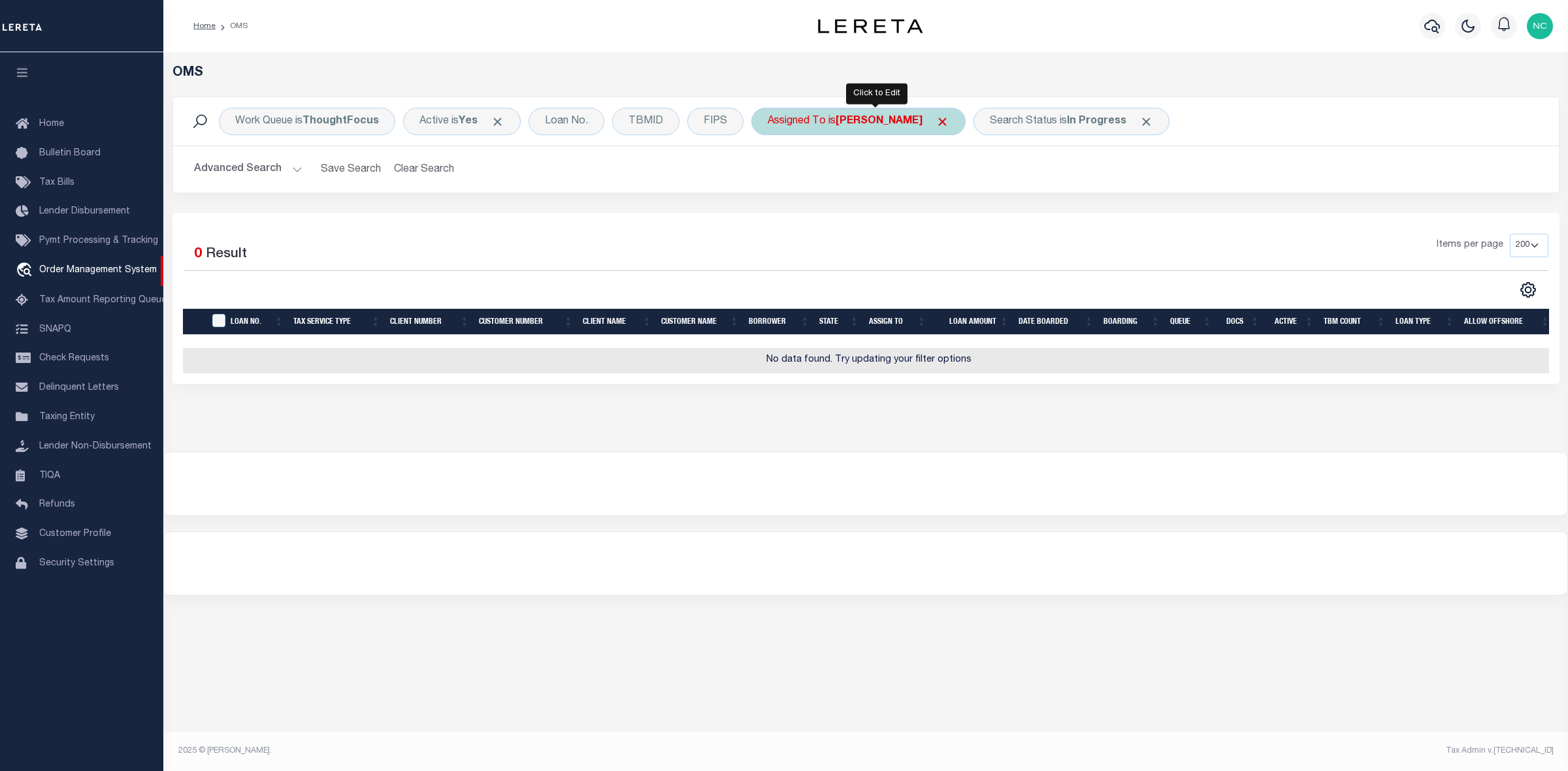
click at [915, 119] on b "[PERSON_NAME]" at bounding box center [879, 121] width 87 height 10
click at [842, 188] on select "--Unassigned-- Abdul Muzain Adrienne Cayea Agustin Fernandez Ahmad Darwish Albe…" at bounding box center [865, 186] width 192 height 25
click at [844, 190] on select "--Unassigned-- Abdul Muzain Adrienne Cayea Agustin Fernandez Ahmad Darwish Albe…" at bounding box center [865, 186] width 192 height 25
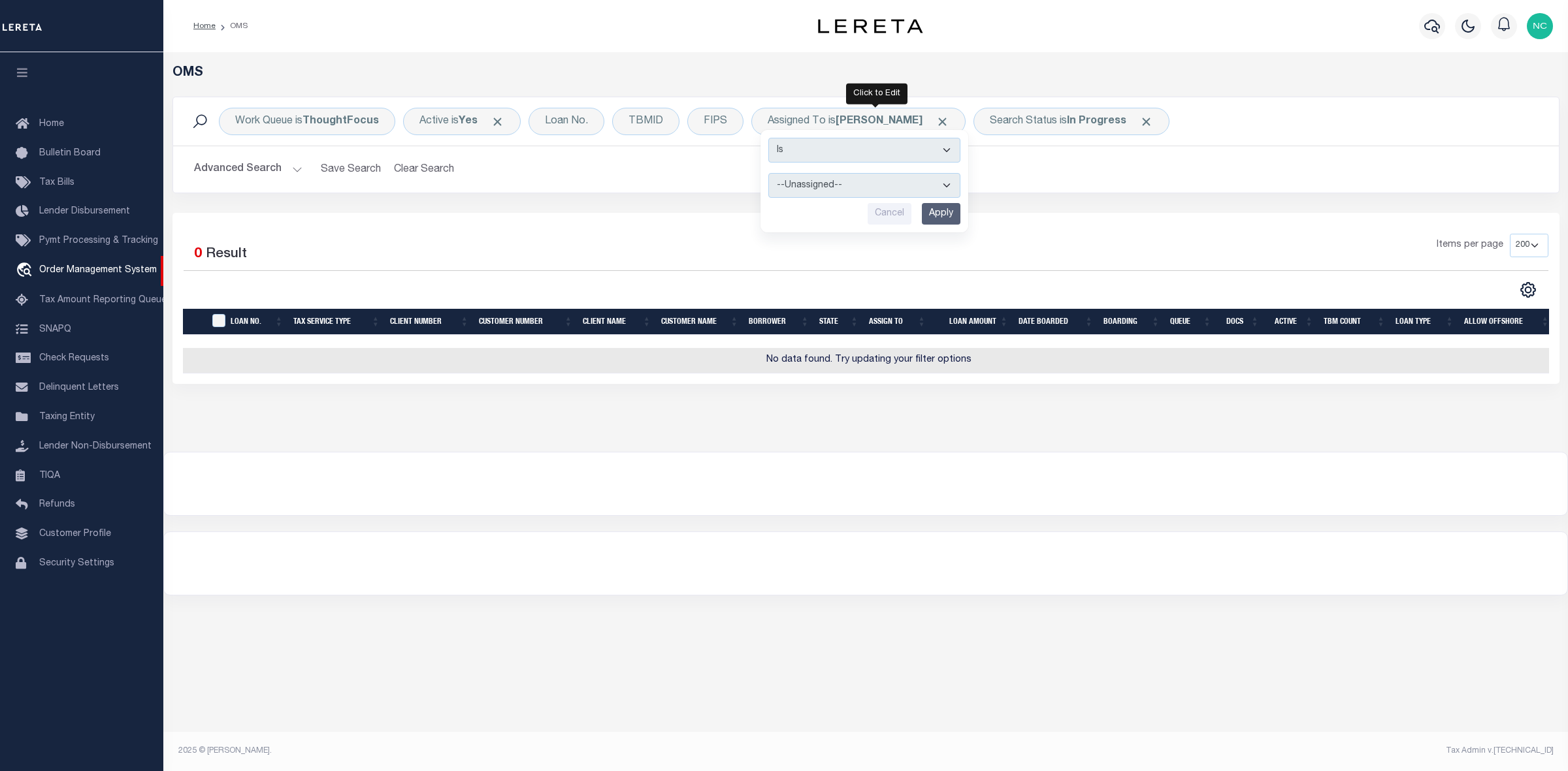
select select "[PERSON_NAME]"
click at [769, 174] on select "--Unassigned-- Abdul Muzain Adrienne Cayea Agustin Fernandez Ahmad Darwish Albe…" at bounding box center [865, 186] width 192 height 25
click at [950, 214] on input "Apply" at bounding box center [941, 213] width 38 height 22
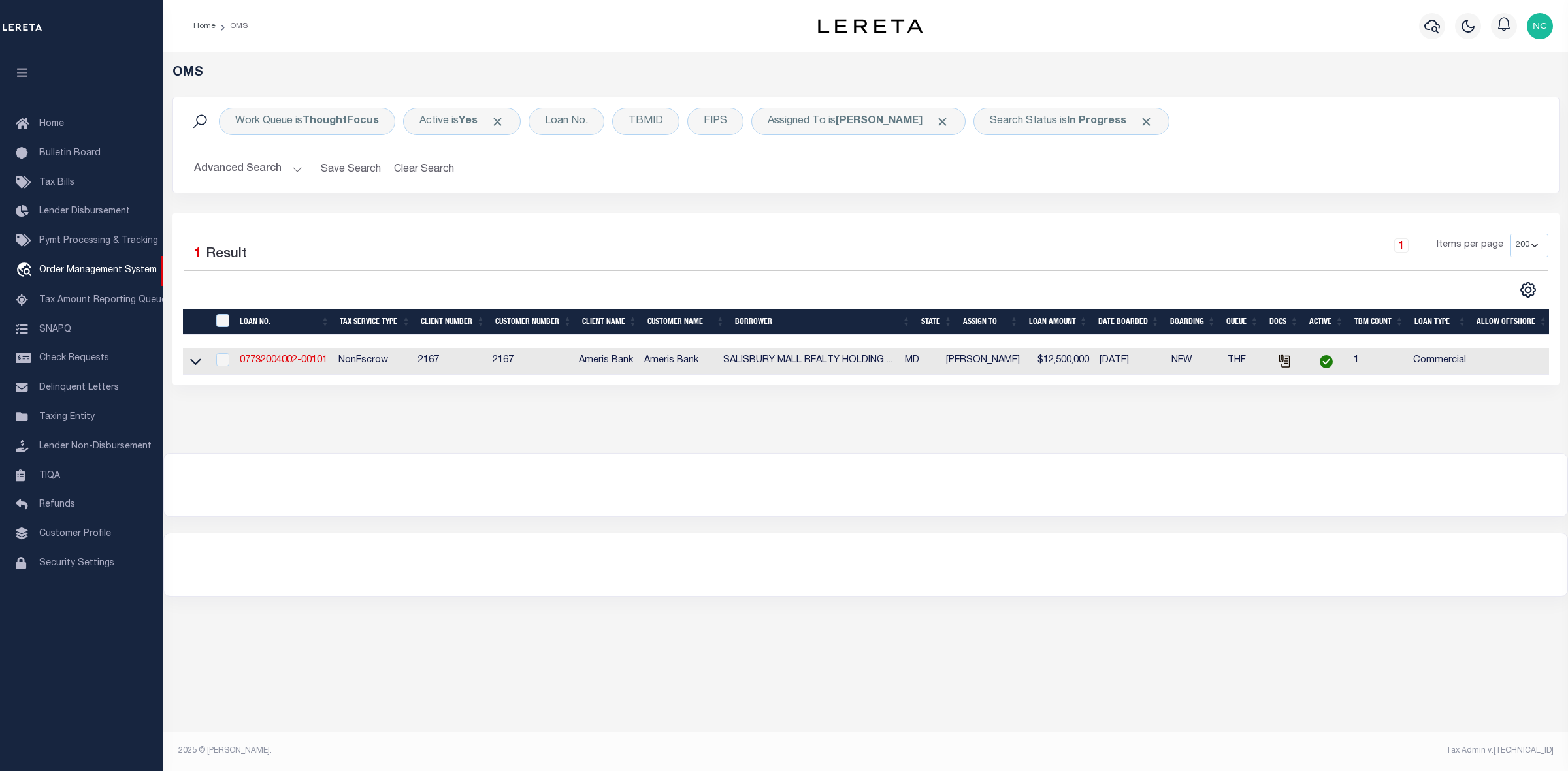
click at [275, 357] on td "07732004002-00101" at bounding box center [284, 362] width 99 height 27
checkbox input "true"
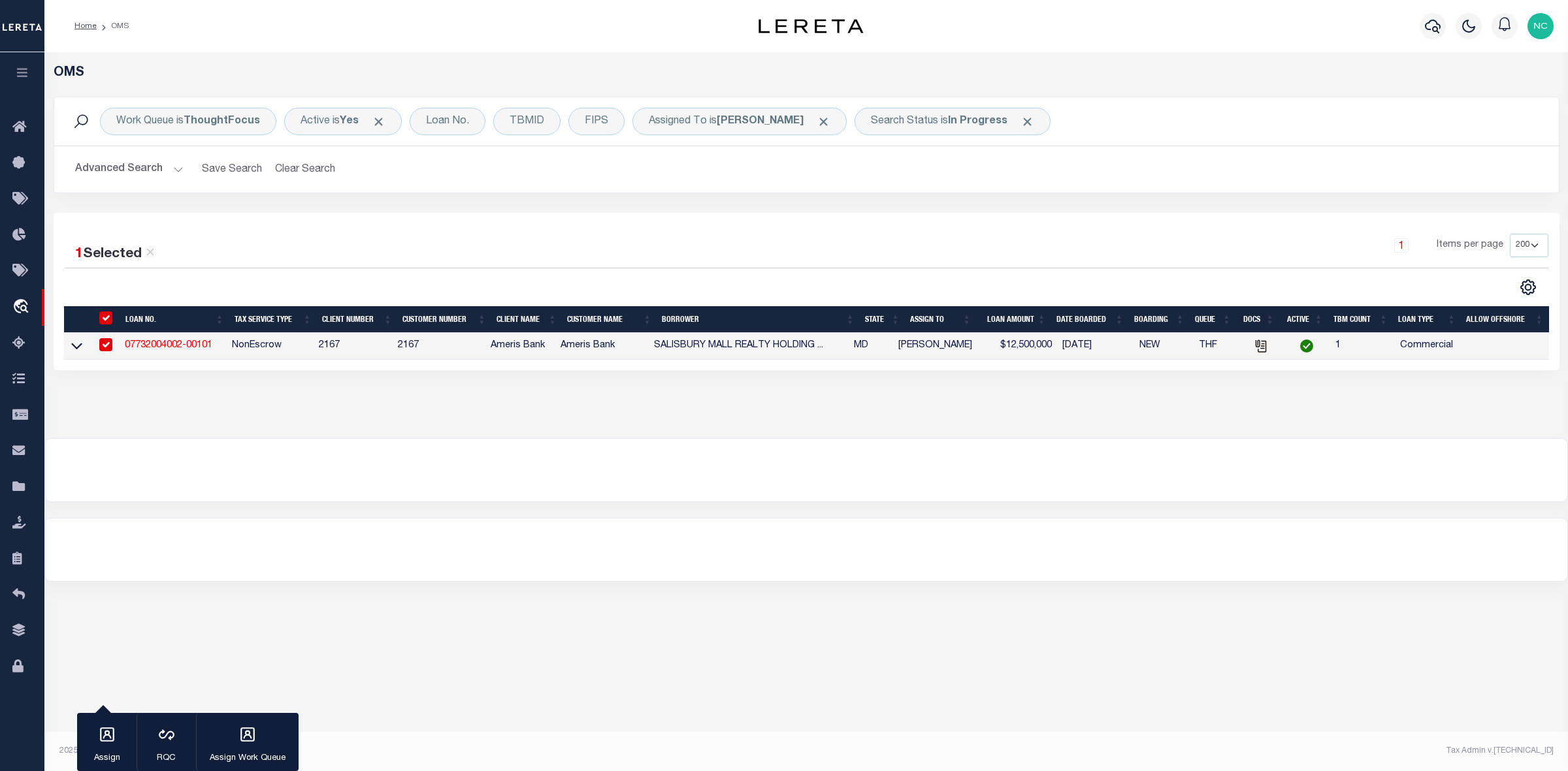
click at [185, 346] on link "07732004002-00101" at bounding box center [168, 345] width 88 height 9
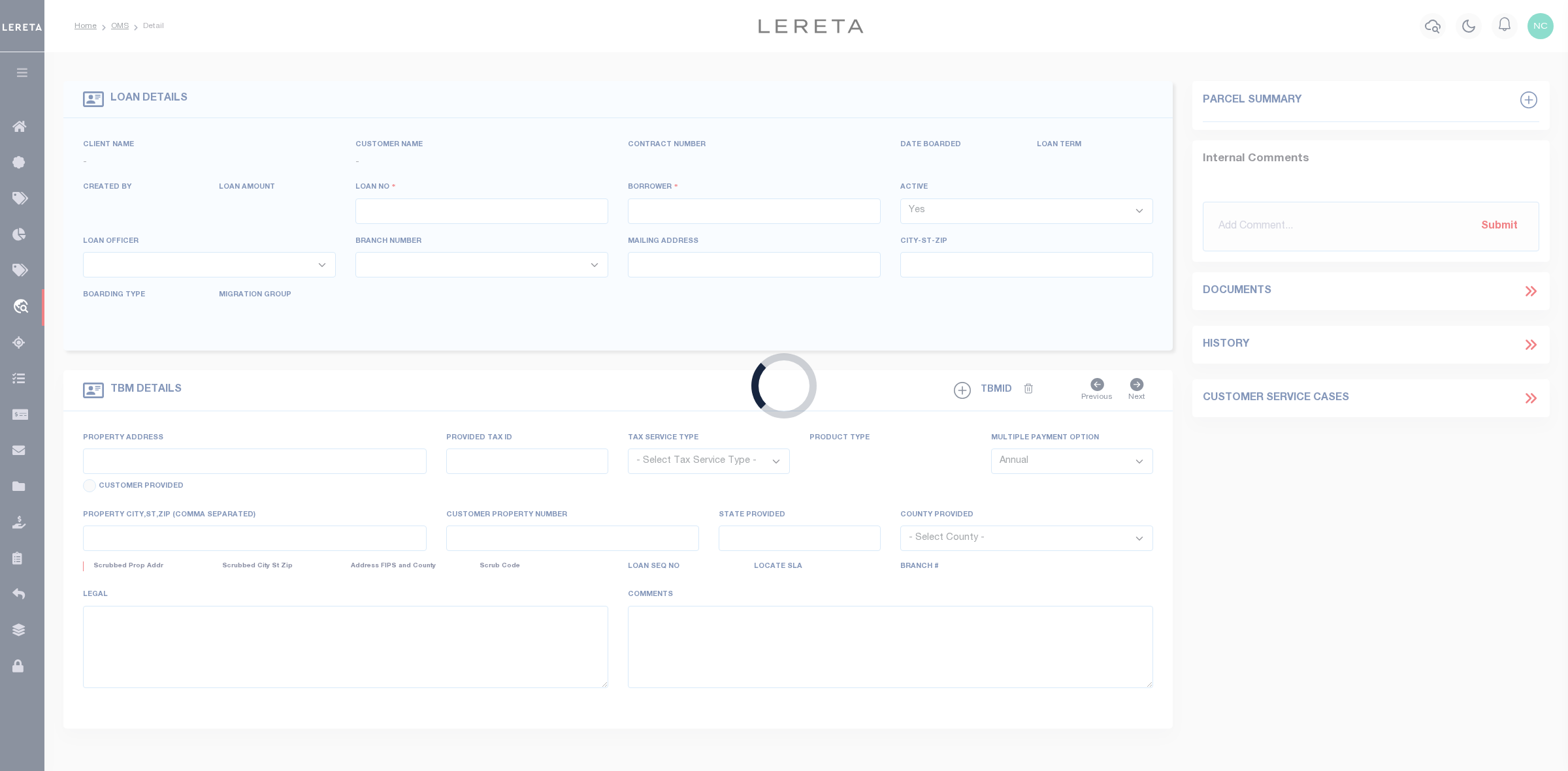
type input "07732004002-00101"
type input "SALISBURY MALL REALTY HOLDING LLC"
select select
type input "1909 TYLER ST STE 401"
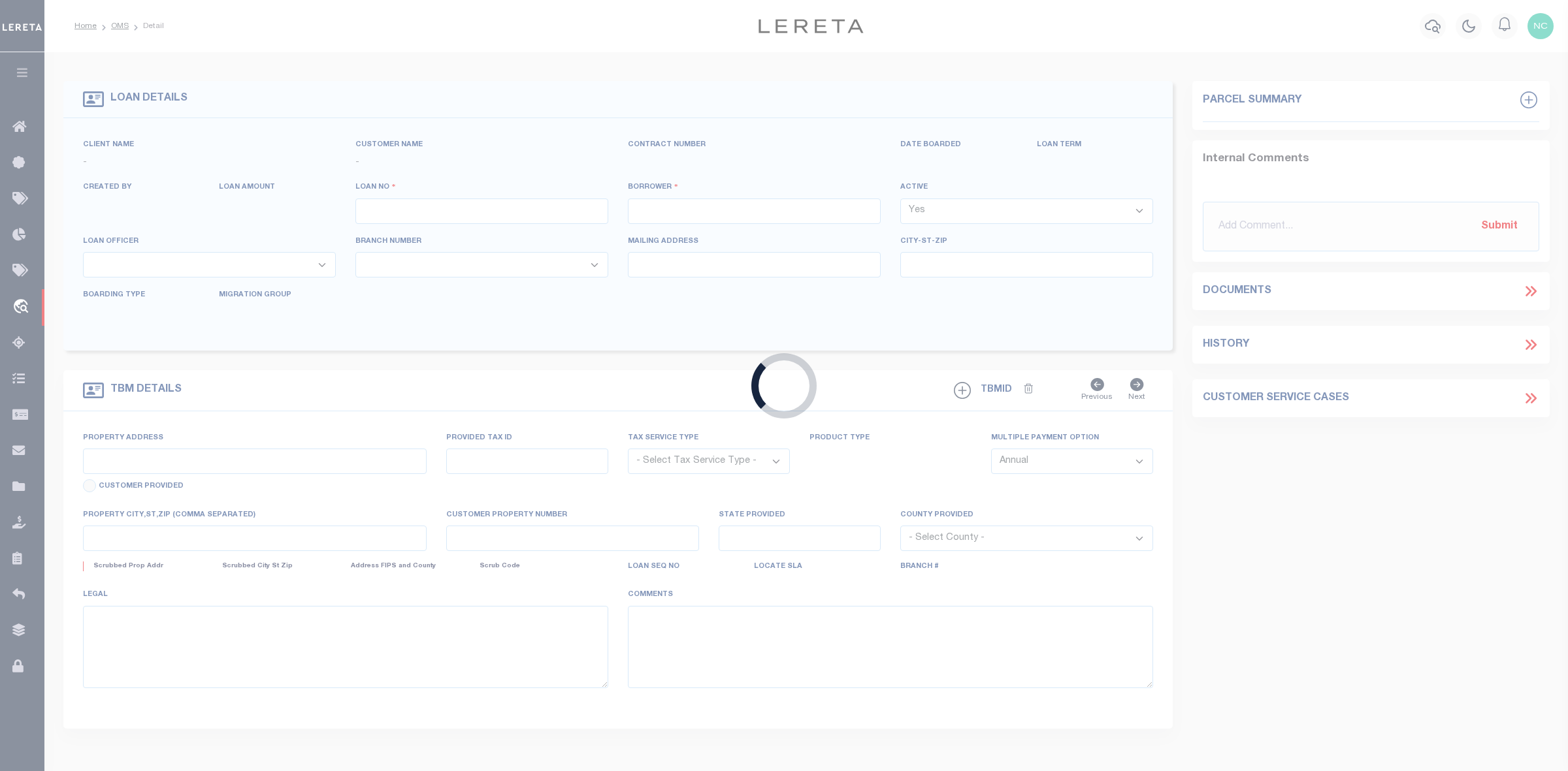
type input "HOLLYWOOD FL 33020-4533"
type input "09/16/2025"
select select "20"
select select "NonEscrow"
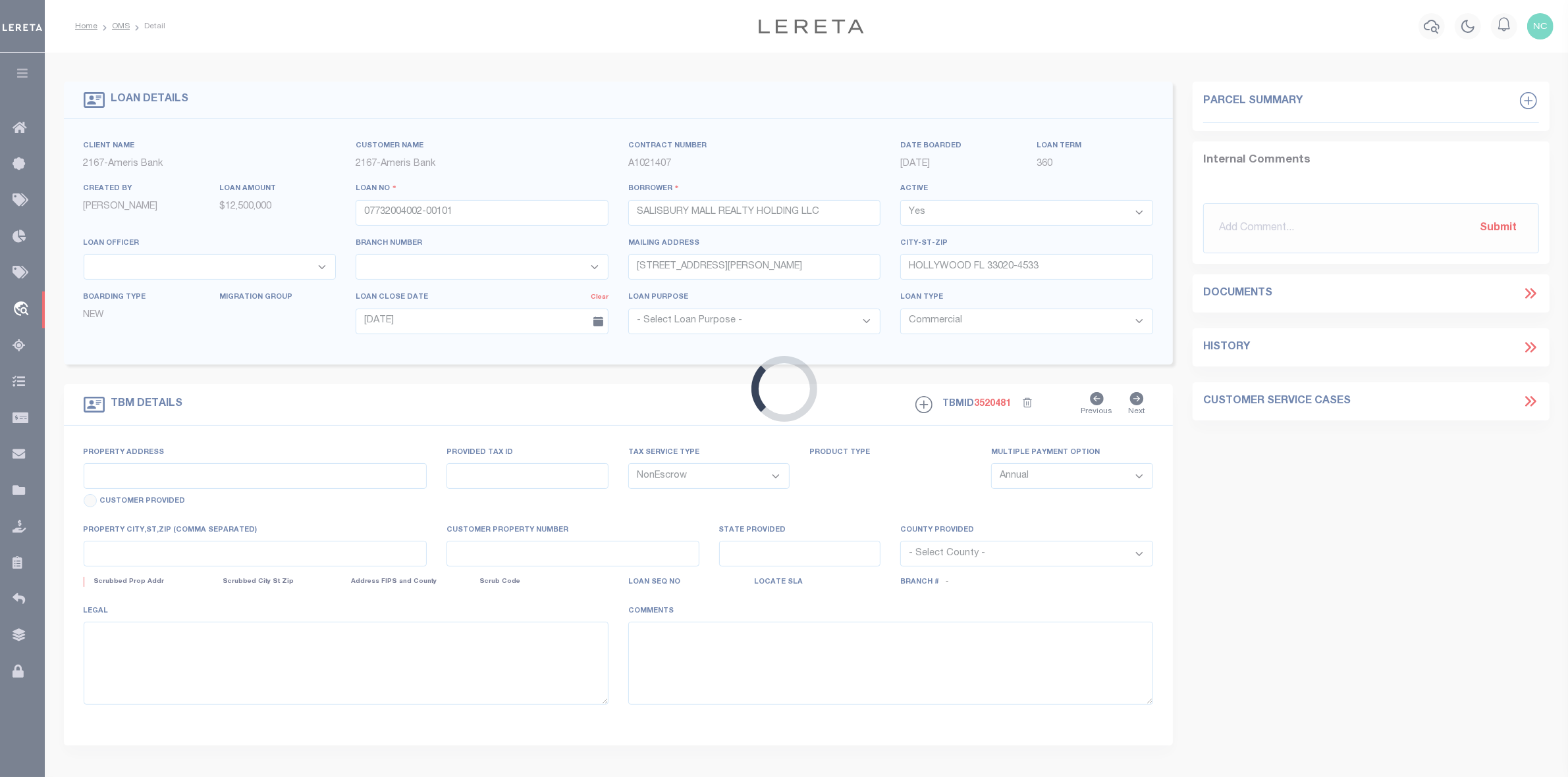
type input "2300 N SALISBURY BLVD"
type input "SALISBURY MD 21801-7810"
type input "05-028337"
type input "MD"
select select "2"
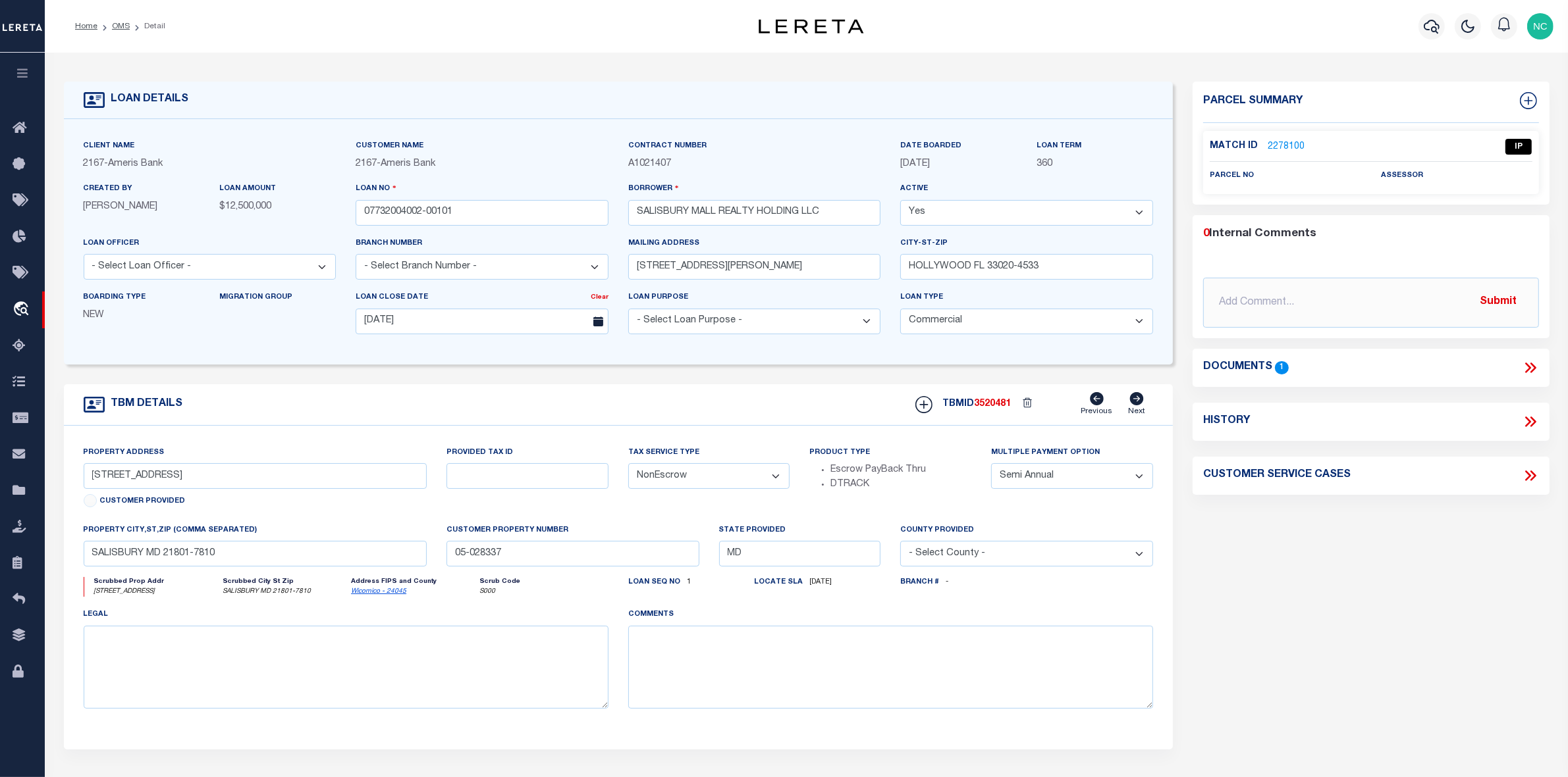
click at [1282, 146] on link "2278100" at bounding box center [1286, 147] width 37 height 14
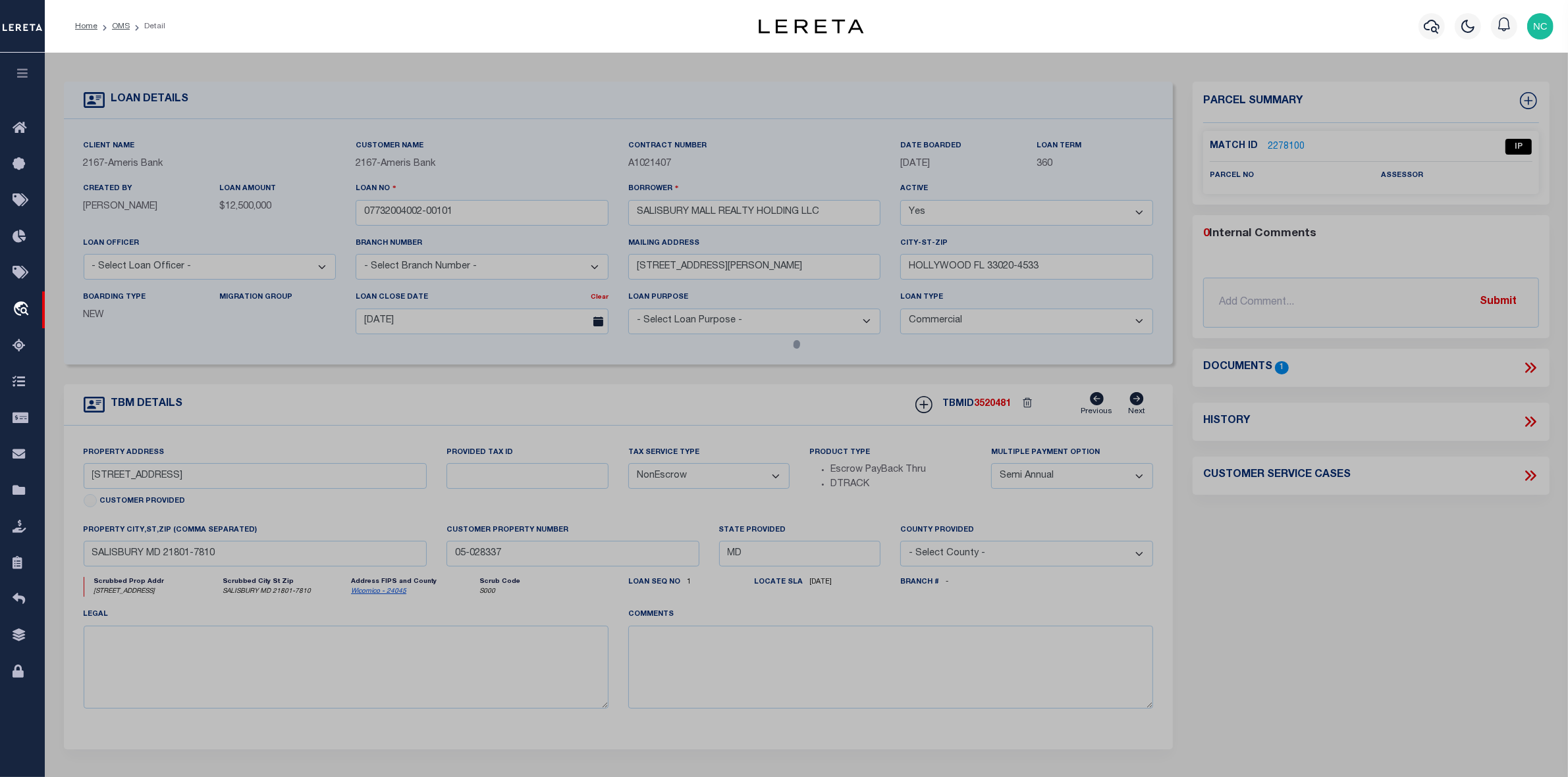
checkbox input "false"
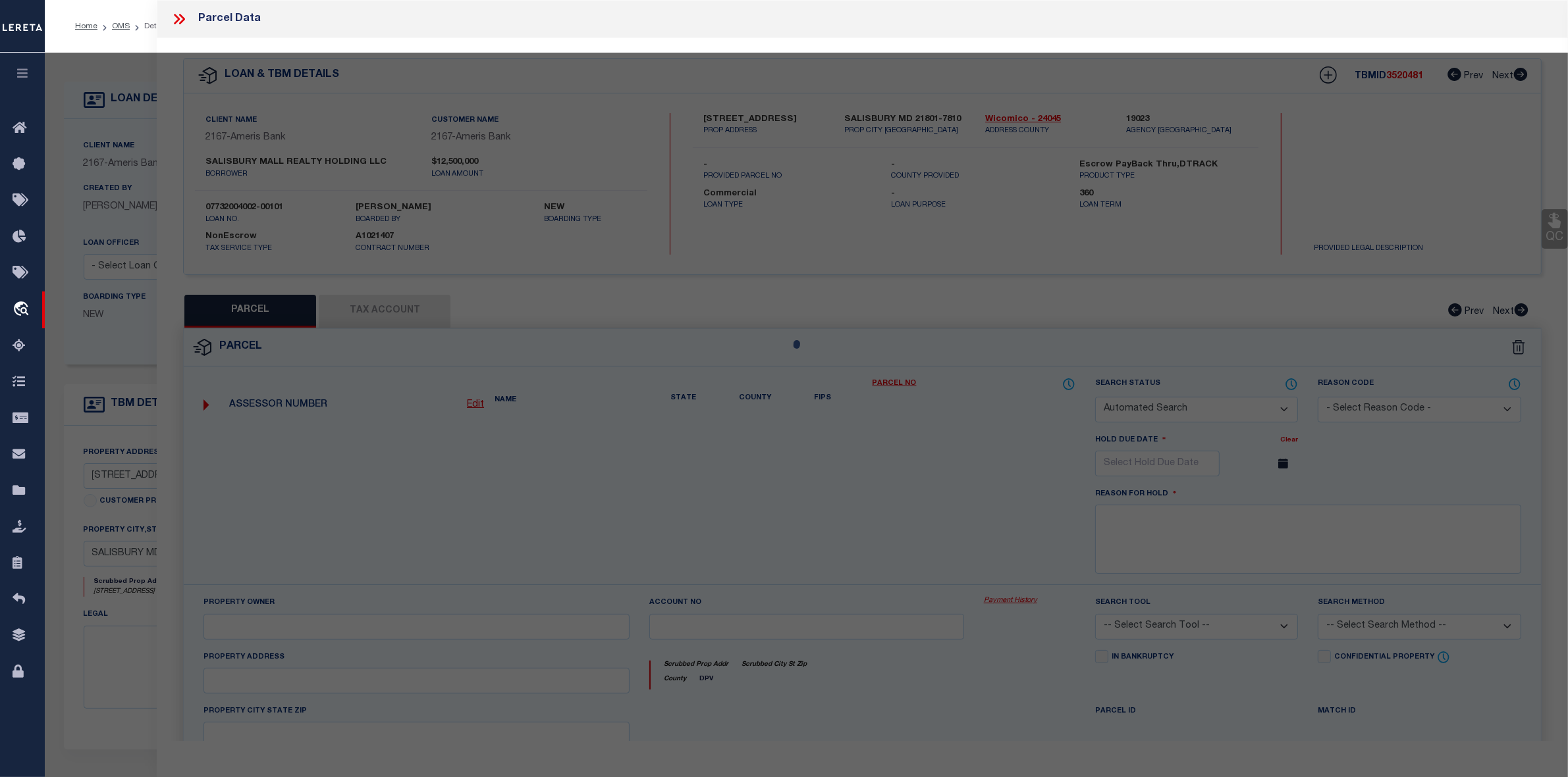
select select "IP"
checkbox input "false"
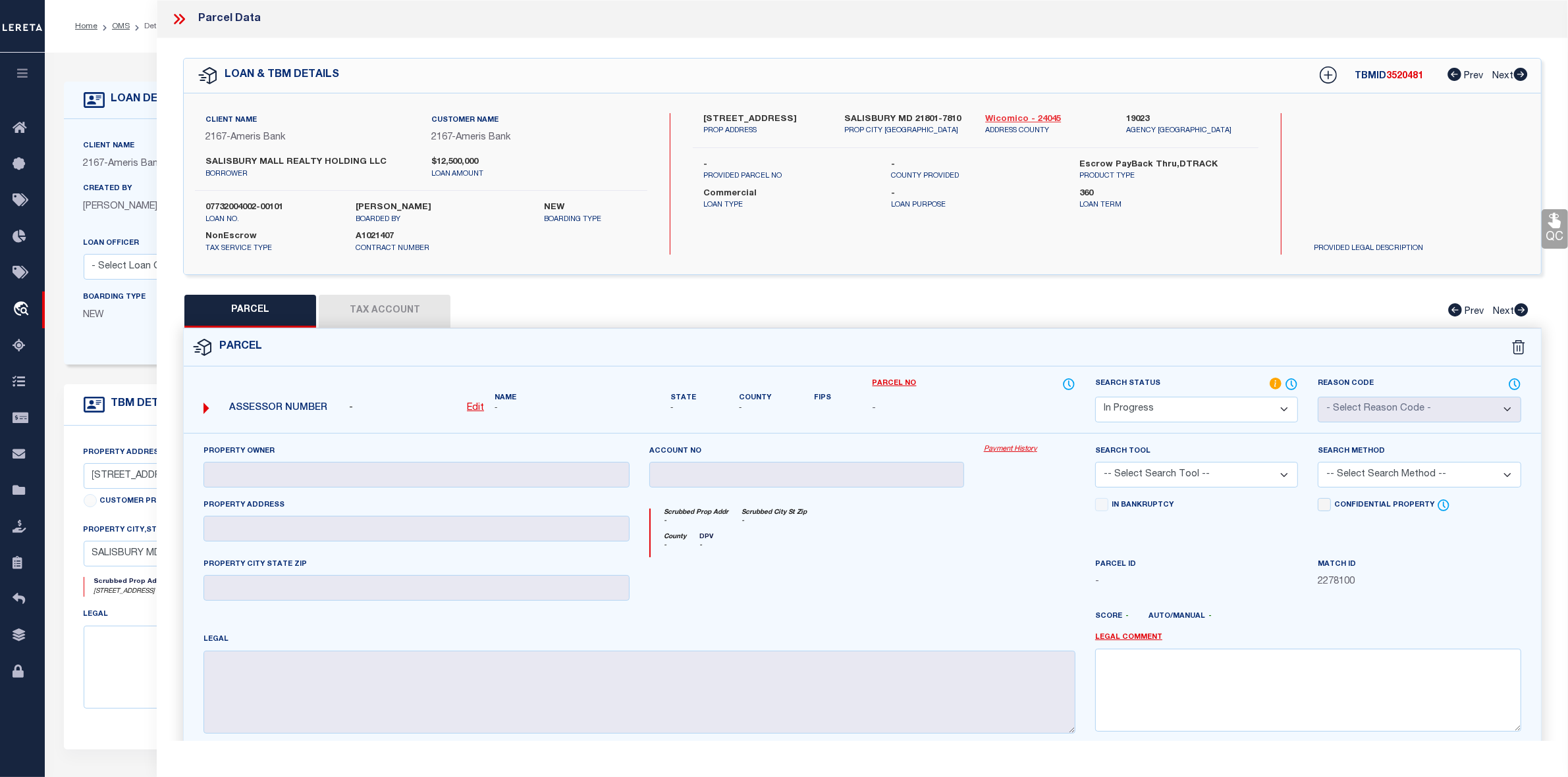
click at [1012, 116] on link "Wicomico - 24045" at bounding box center [1045, 120] width 121 height 13
drag, startPoint x: 704, startPoint y: 116, endPoint x: 807, endPoint y: 117, distance: 103.0
click at [807, 117] on label "2300 N SALISBURY BLVD" at bounding box center [763, 120] width 121 height 13
copy label "2300 N SALISBURY BLVD"
click at [175, 17] on icon at bounding box center [179, 19] width 17 height 17
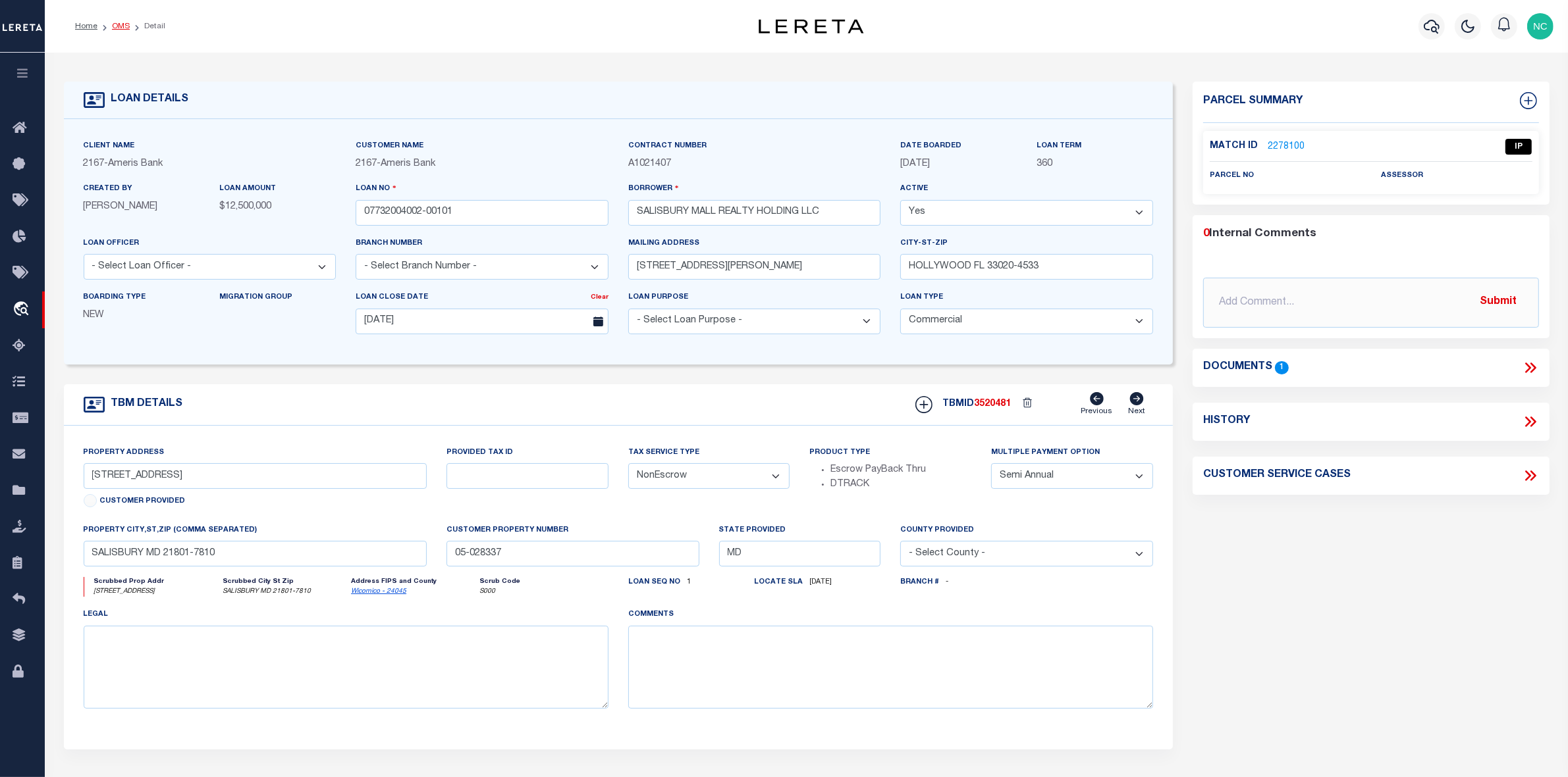
click at [115, 24] on link "OMS" at bounding box center [121, 26] width 18 height 8
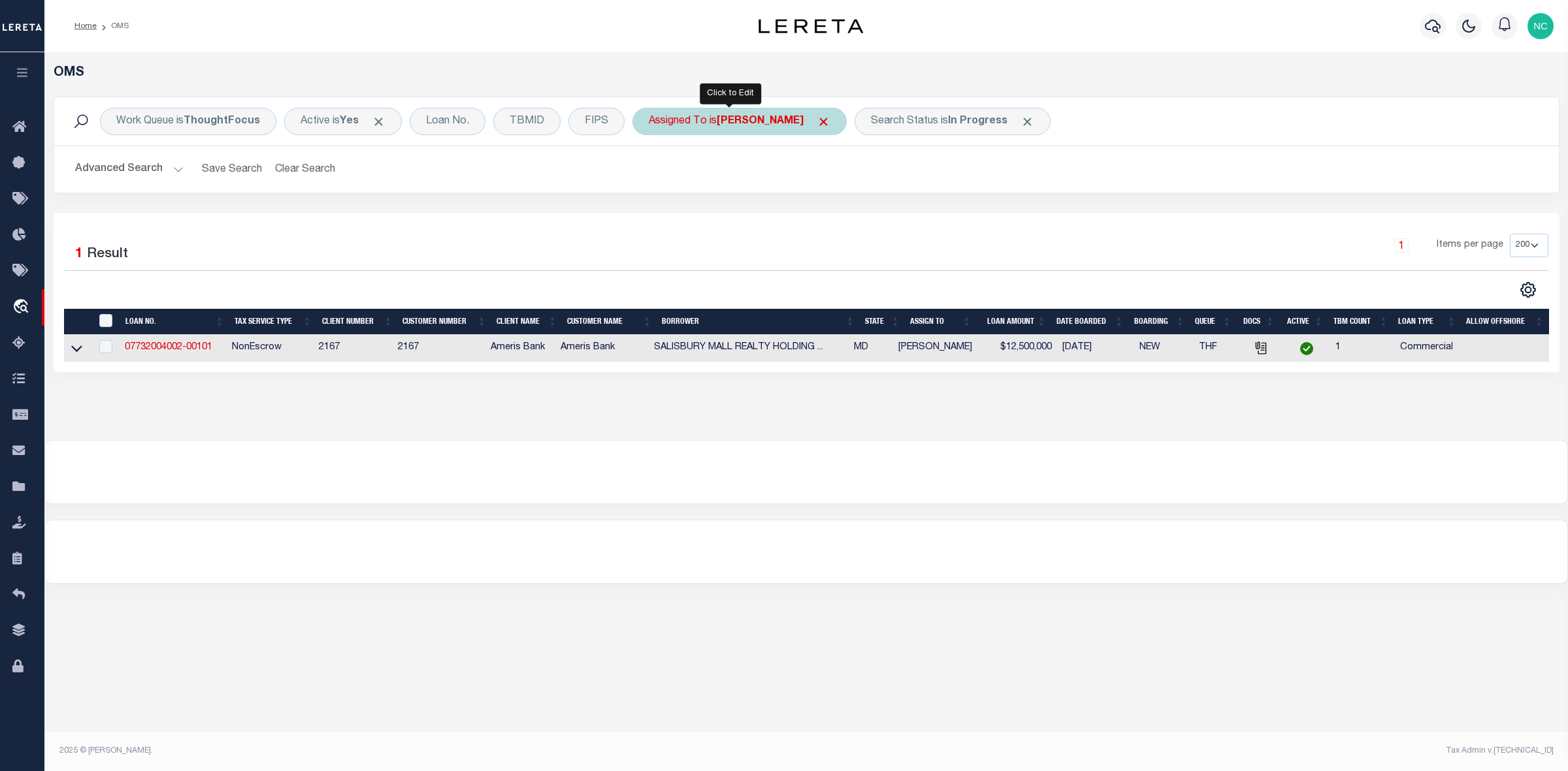
click at [766, 121] on b "[PERSON_NAME]" at bounding box center [760, 121] width 87 height 10
click at [712, 183] on select "--Unassigned-- Abdul Muzain Adrienne Cayea Agustin Fernandez Ahmad Darwish Albe…" at bounding box center [746, 186] width 192 height 25
select select "[PERSON_NAME]"
click at [650, 174] on select "--Unassigned-- Abdul Muzain Adrienne Cayea Agustin Fernandez Ahmad Darwish Albe…" at bounding box center [746, 186] width 192 height 25
click at [810, 213] on input "Apply" at bounding box center [822, 213] width 38 height 22
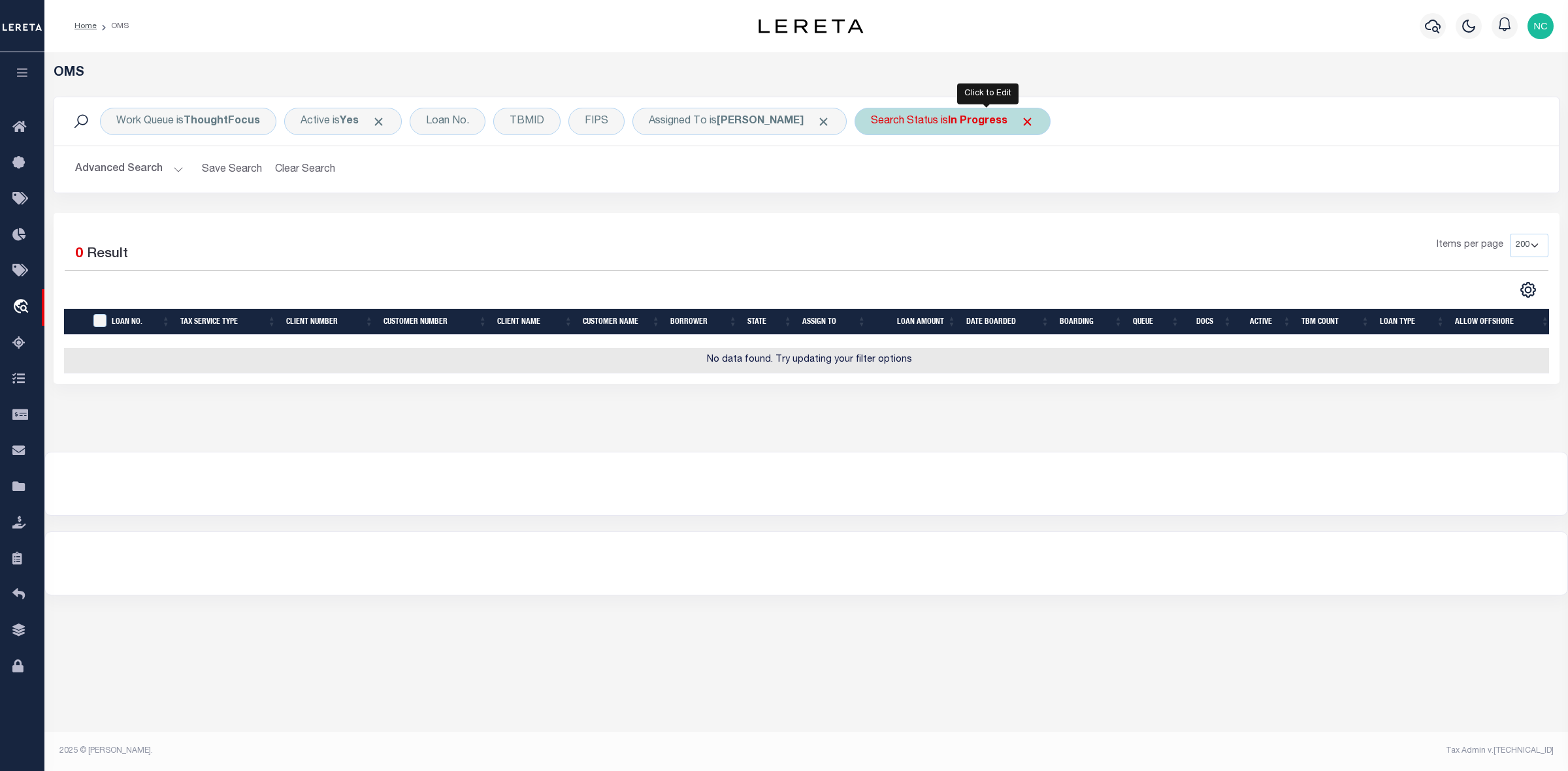
click at [1000, 118] on b "In Progress" at bounding box center [977, 121] width 59 height 10
select select "IP"
click at [1064, 209] on input "Apply" at bounding box center [1044, 213] width 38 height 22
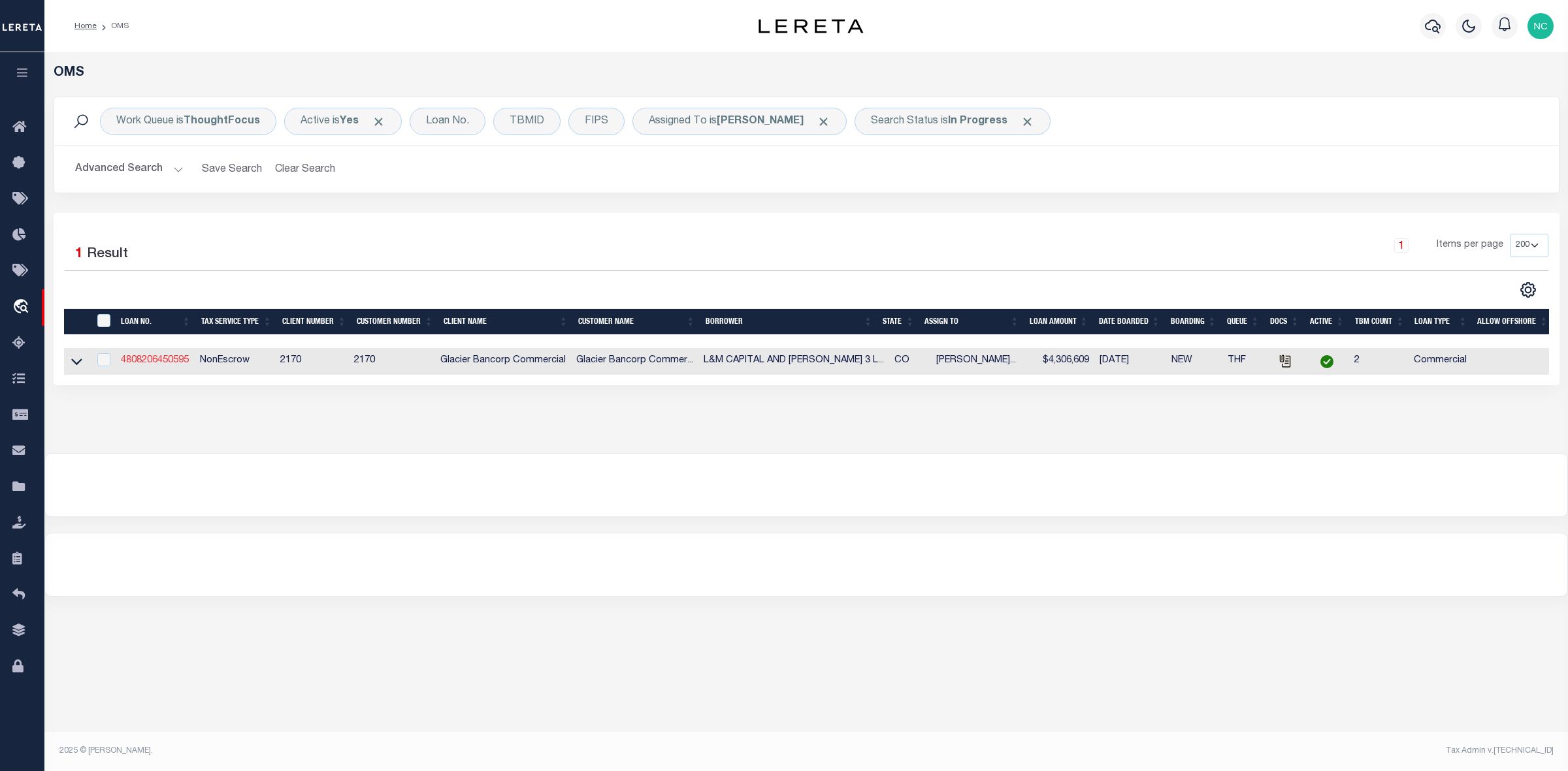
click at [160, 364] on link "4808206450595" at bounding box center [155, 360] width 68 height 9
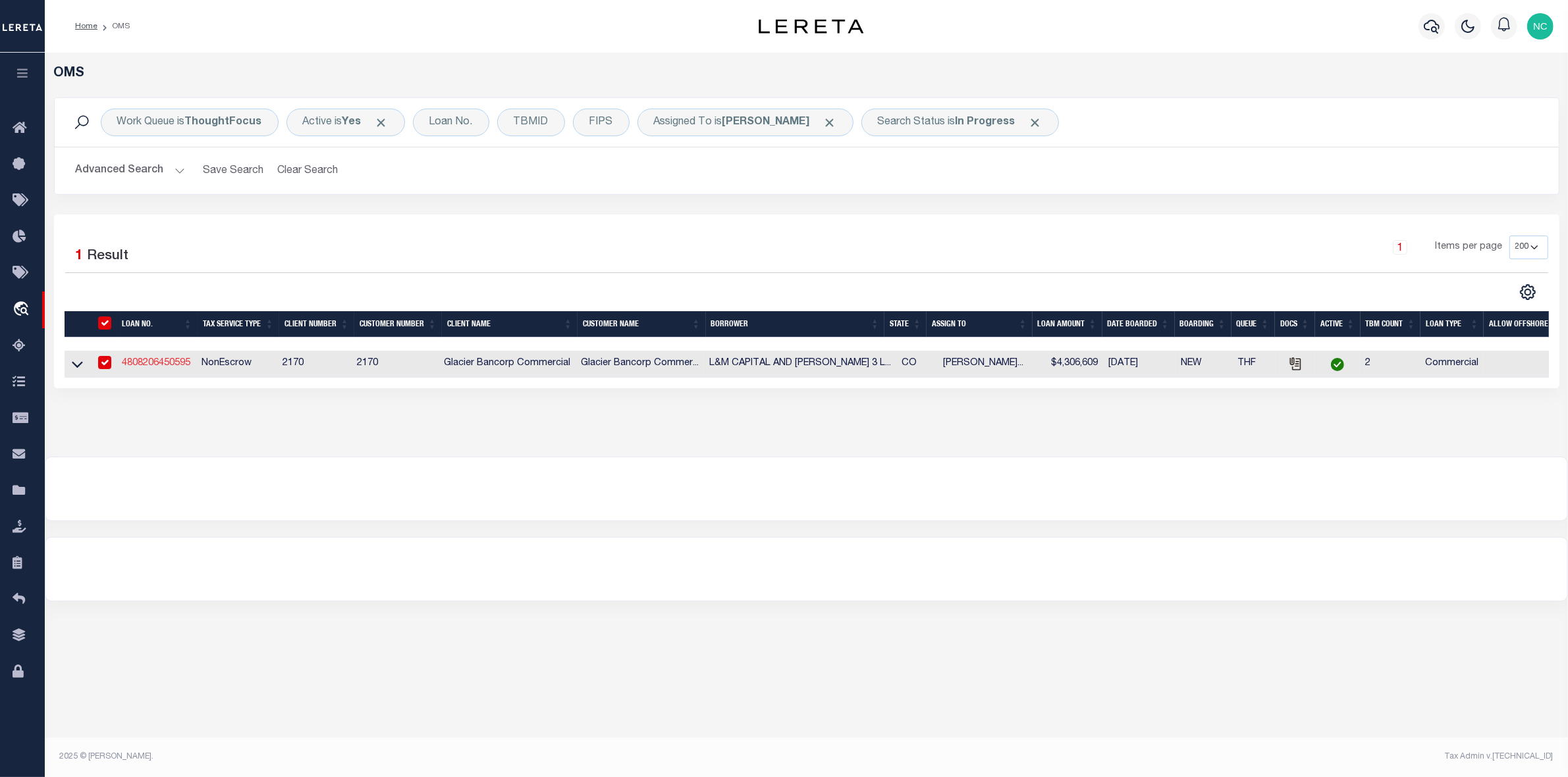
type input "4808206450595"
type input "L&M CAPITAL AND KOELBEL JV 3 LLC"
select select
type input "5291 E YALE AVE"
type input "DENVER CO 80222-6911"
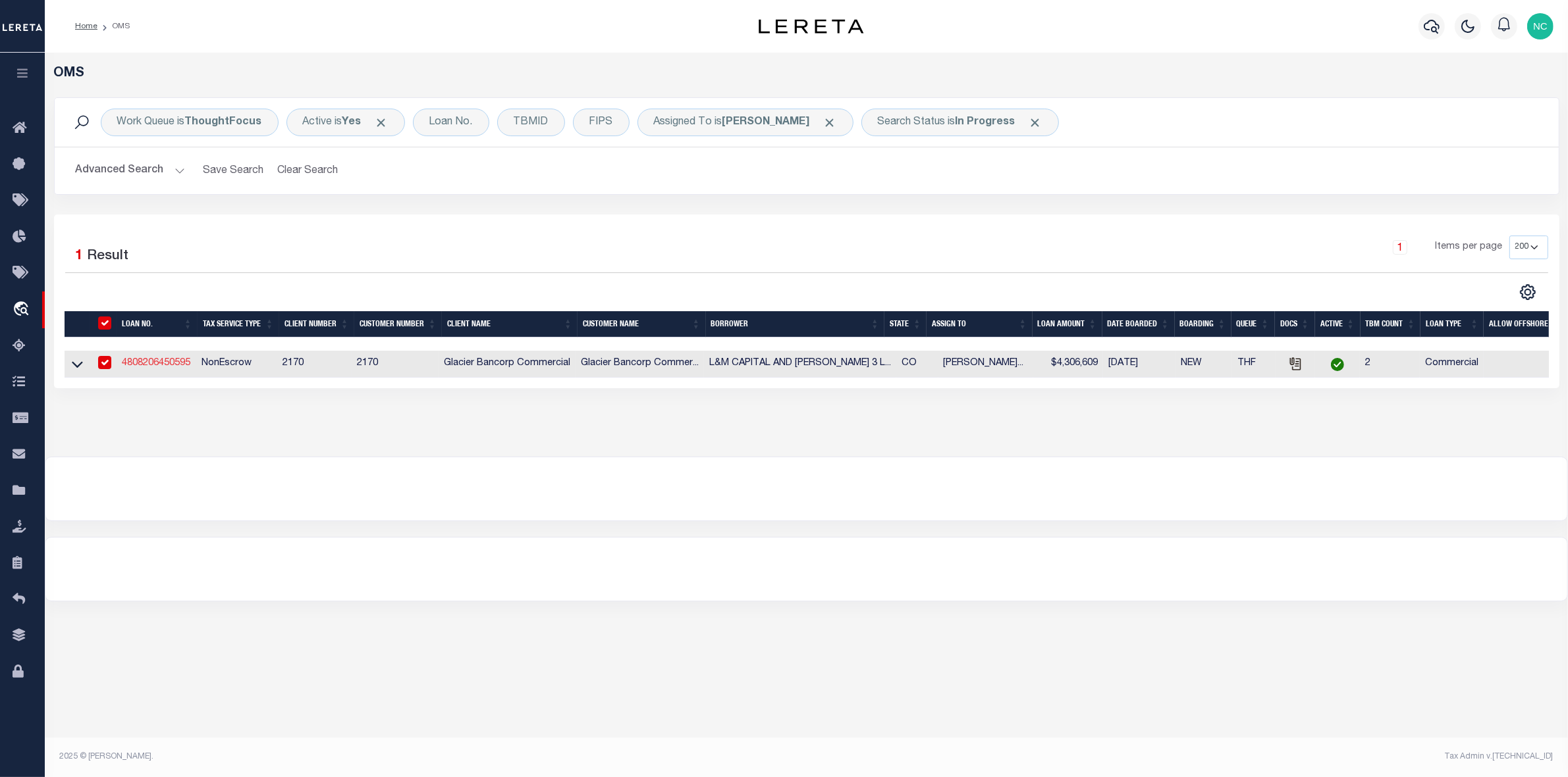
type input "08/31/2020"
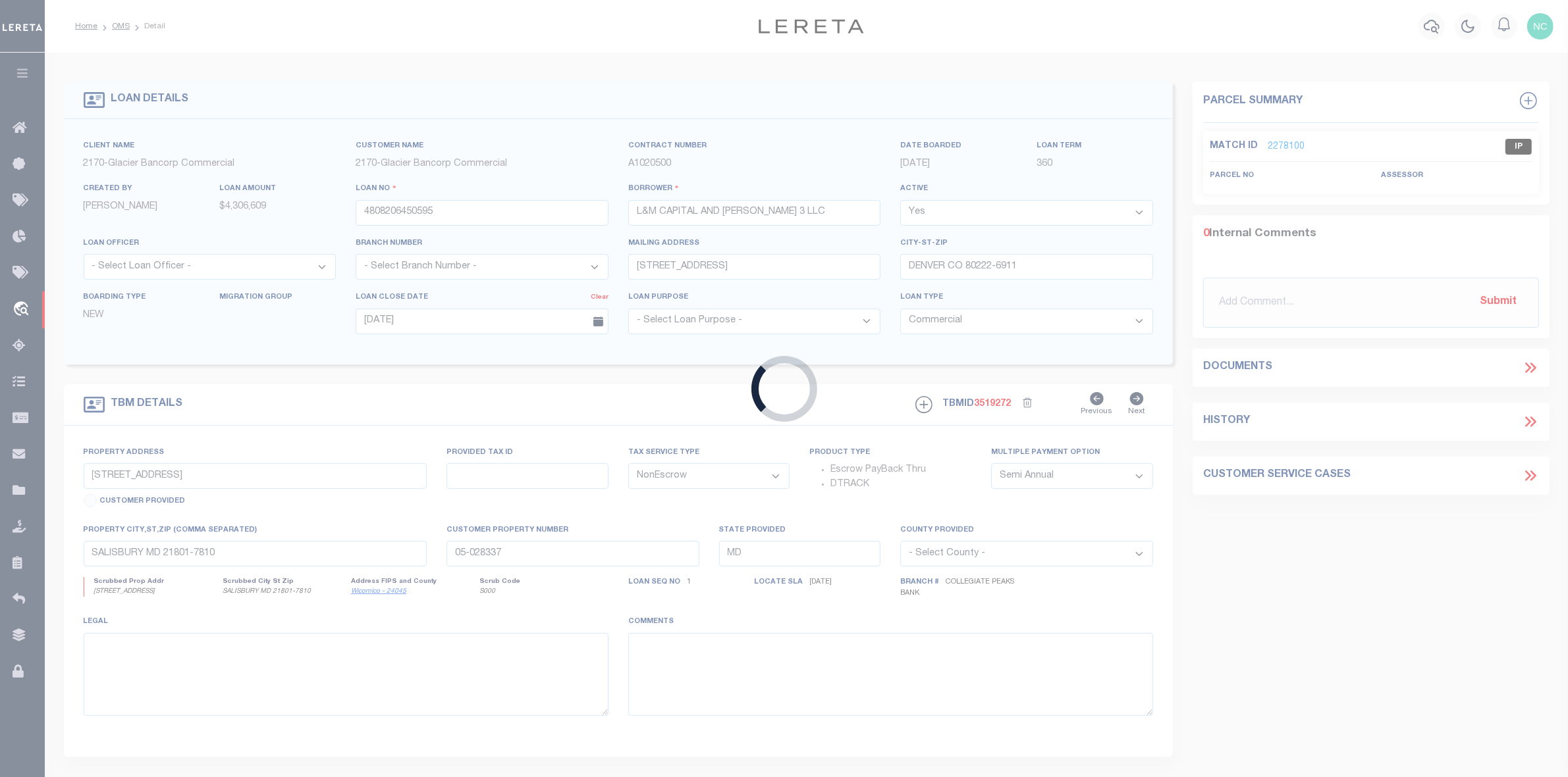
type input "3400-3410 BRIGHTON BLVD"
type input "DENVER CO 80216"
type input "CO"
type textarea "SEE ATTACHED DOT"
select select "4581"
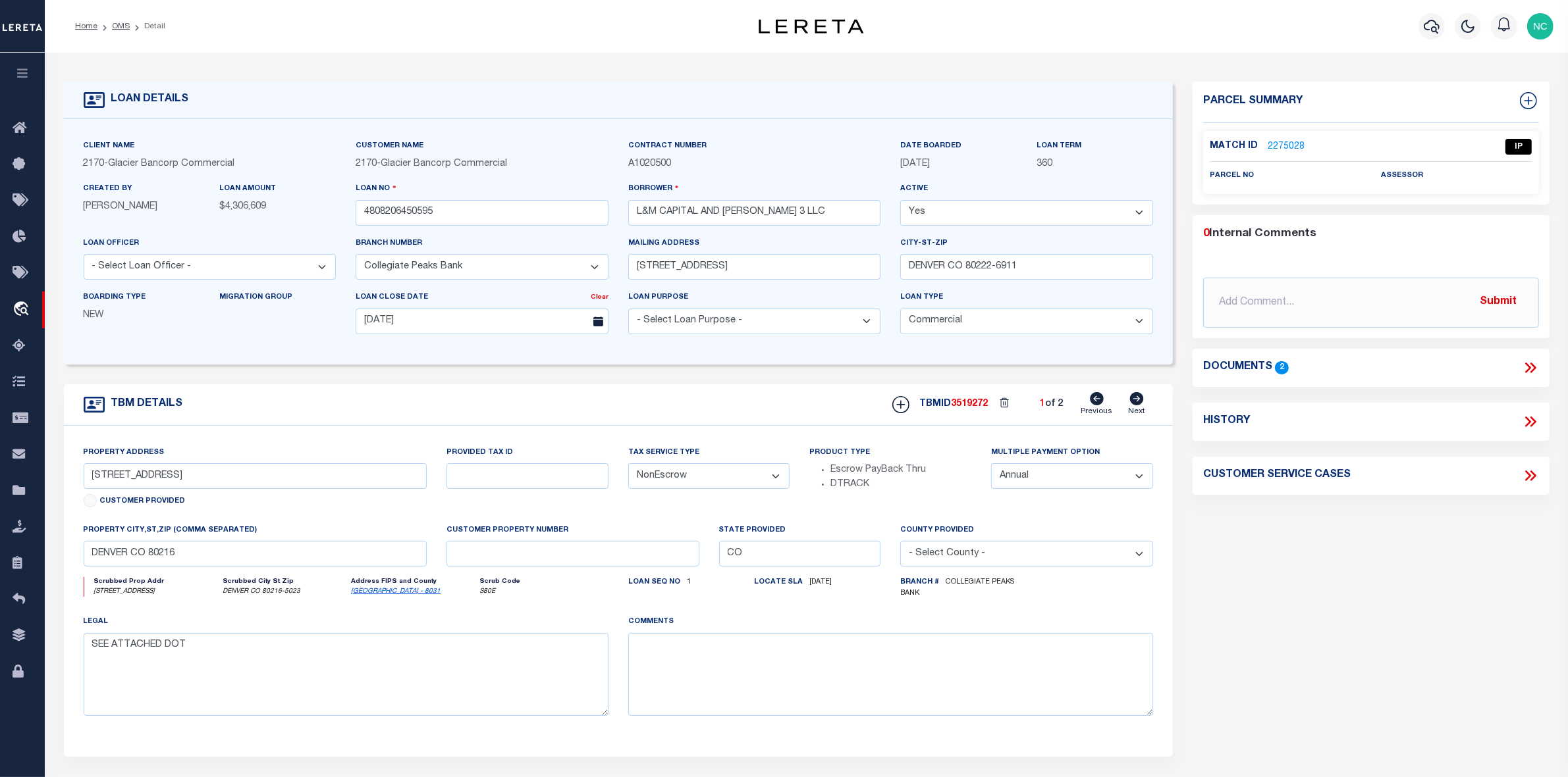
click at [1531, 366] on icon at bounding box center [1530, 368] width 17 height 17
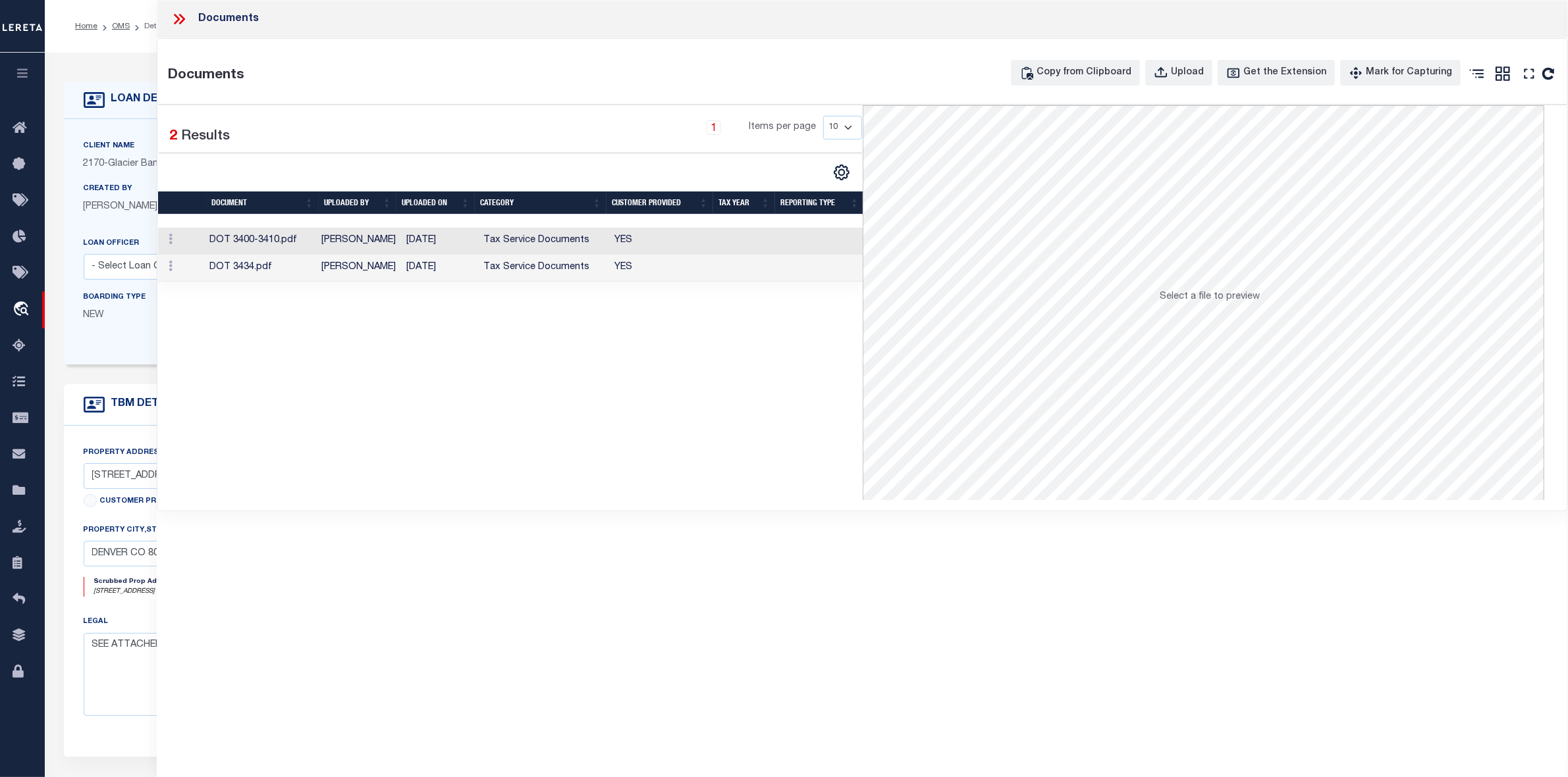
click at [260, 241] on td "DOT 3400-3410.pdf" at bounding box center [259, 241] width 111 height 27
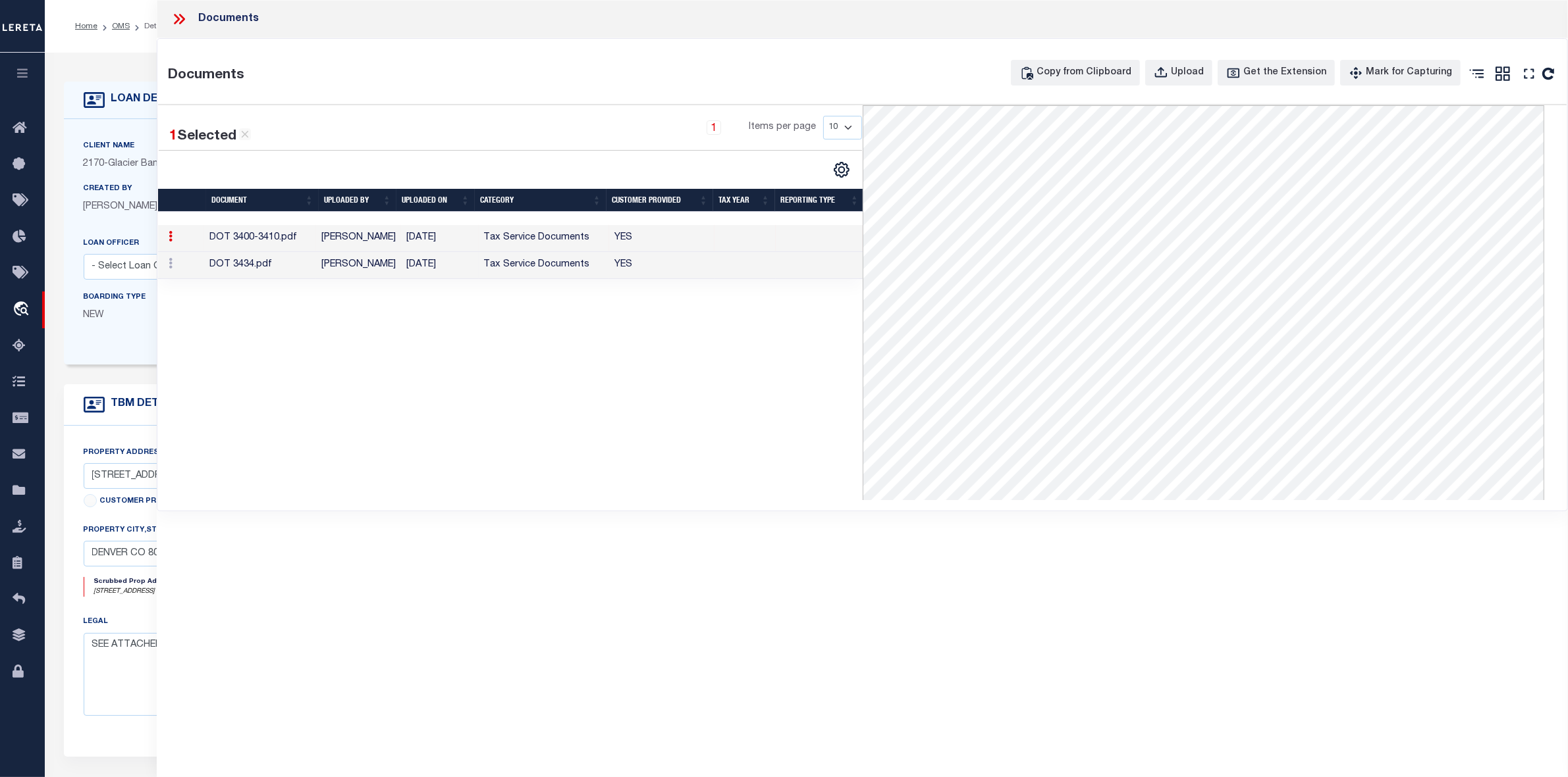
click at [247, 270] on td "DOT 3434.pdf" at bounding box center [259, 266] width 111 height 27
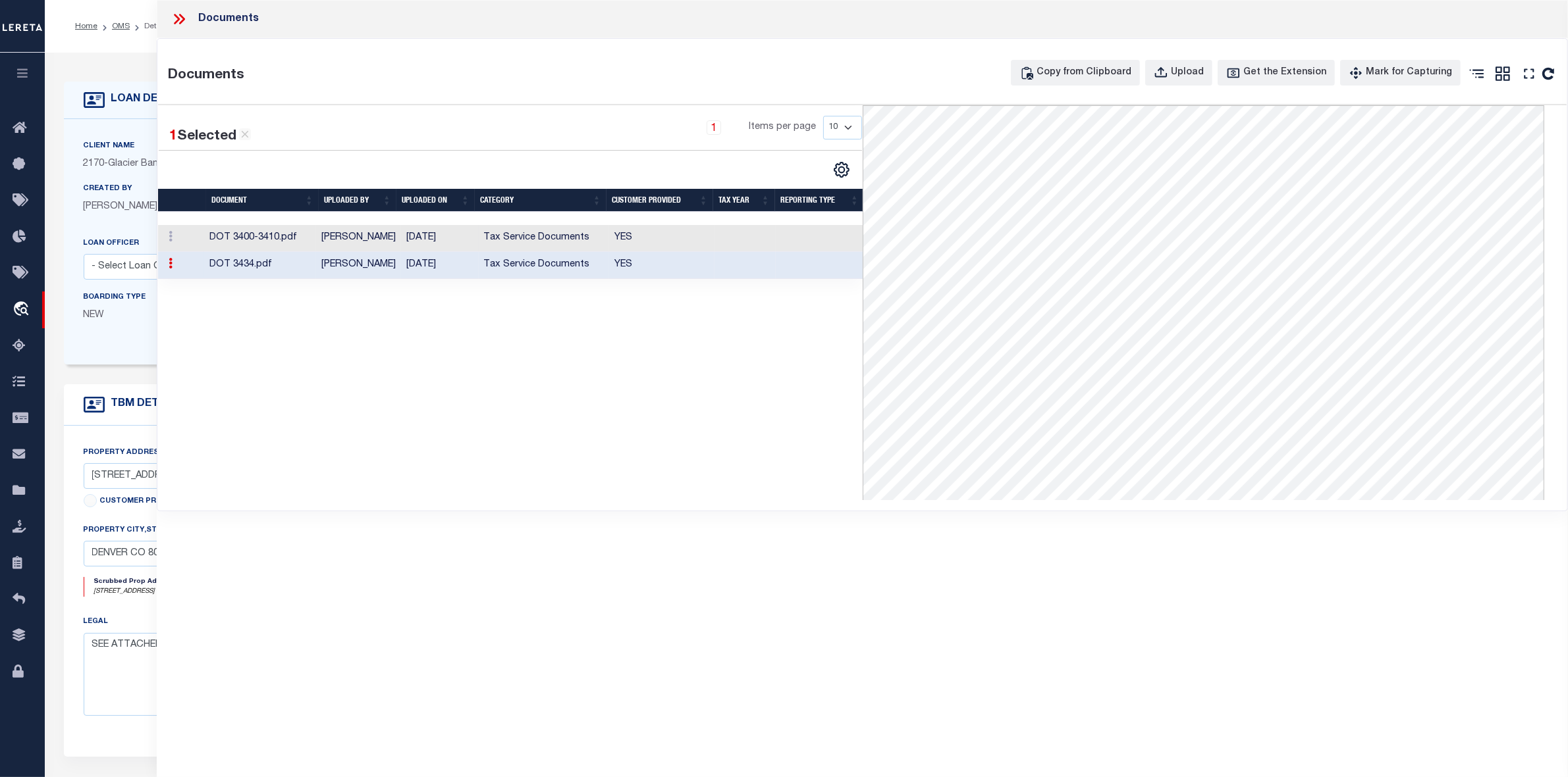
click at [264, 242] on td "DOT 3400-3410.pdf" at bounding box center [259, 238] width 111 height 27
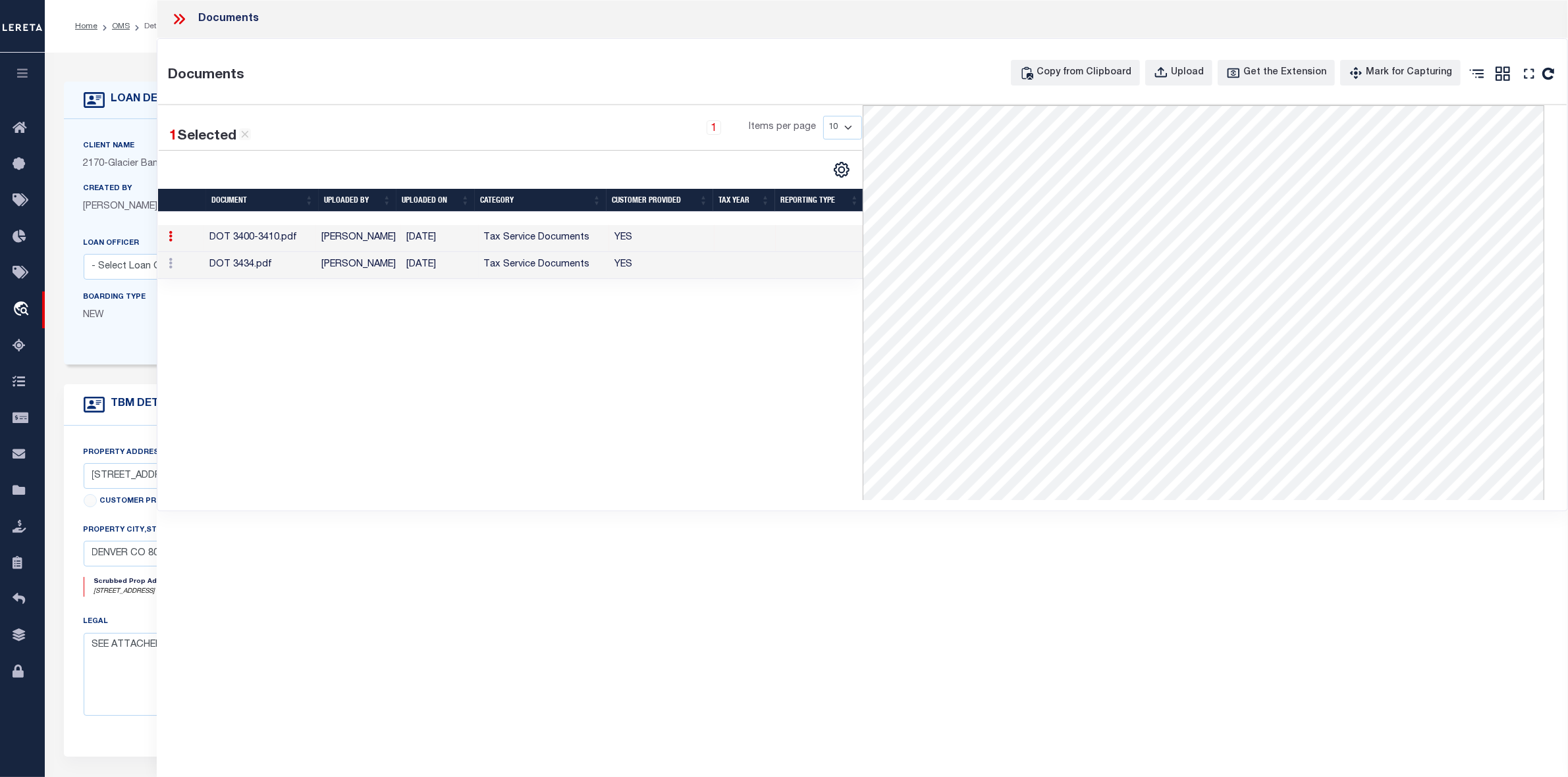
click at [313, 271] on td "DOT 3434.pdf" at bounding box center [259, 266] width 111 height 27
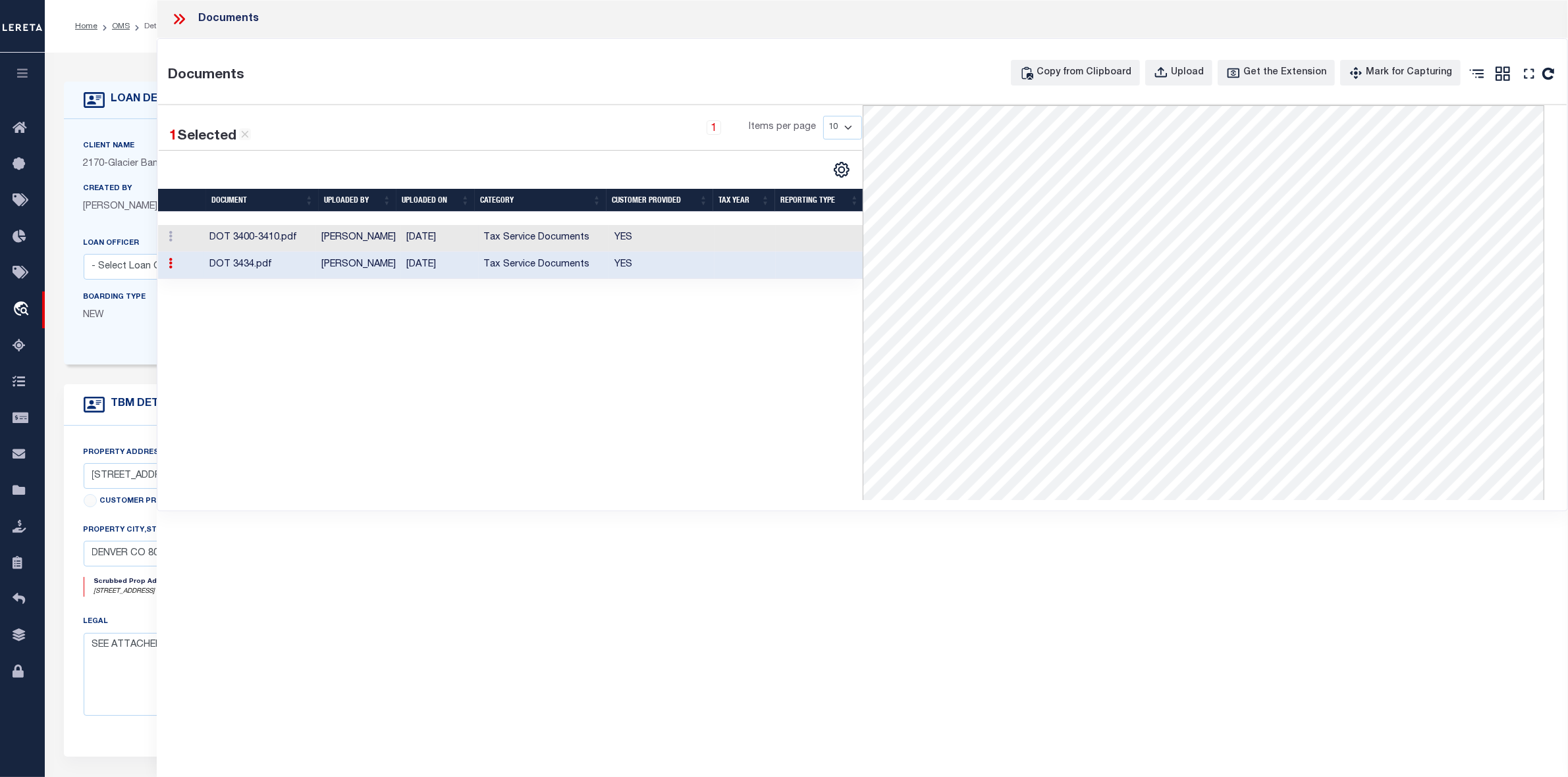
click at [278, 237] on td "DOT 3400-3410.pdf" at bounding box center [259, 238] width 111 height 27
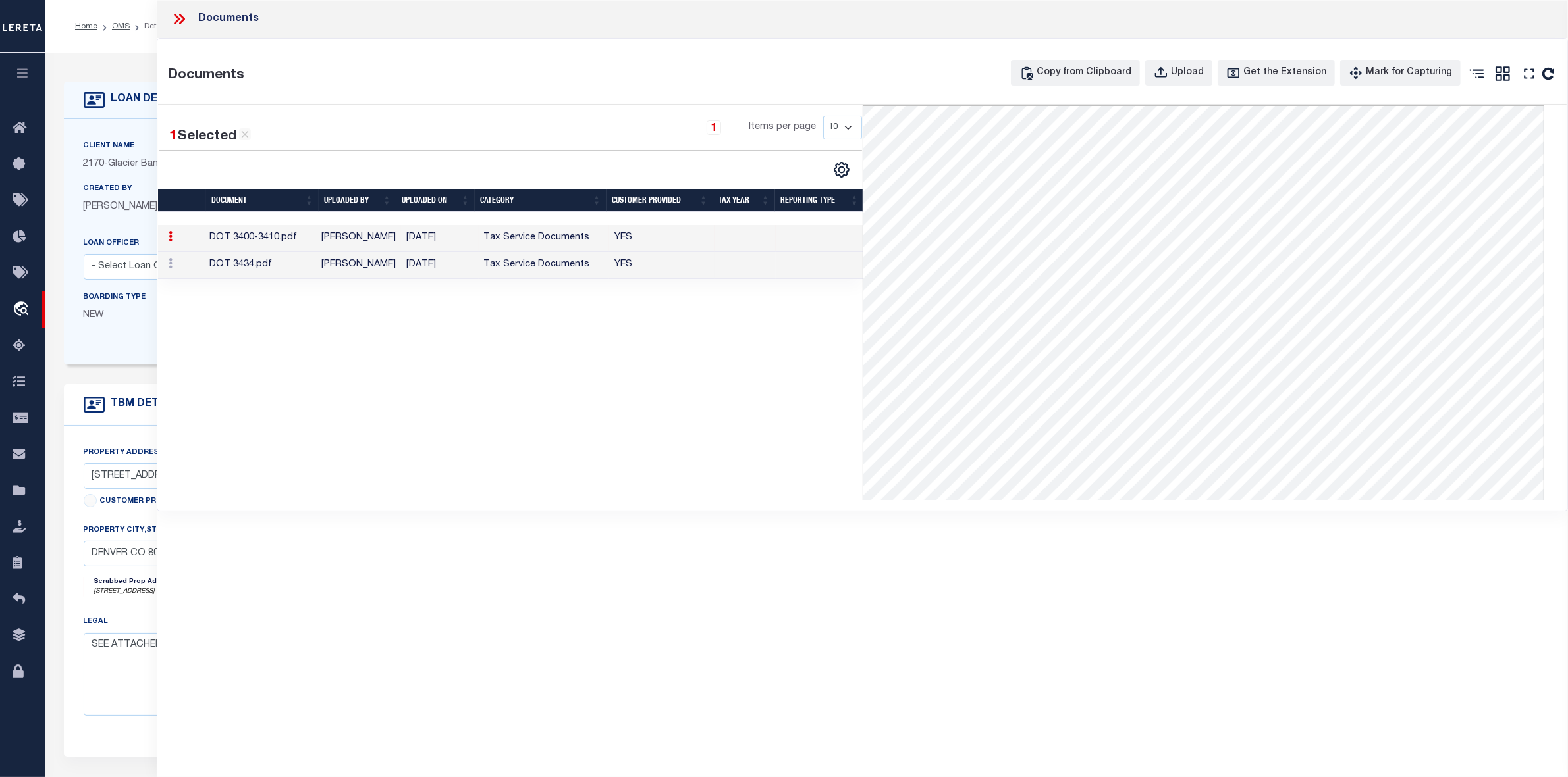
click at [175, 17] on icon at bounding box center [179, 19] width 17 height 17
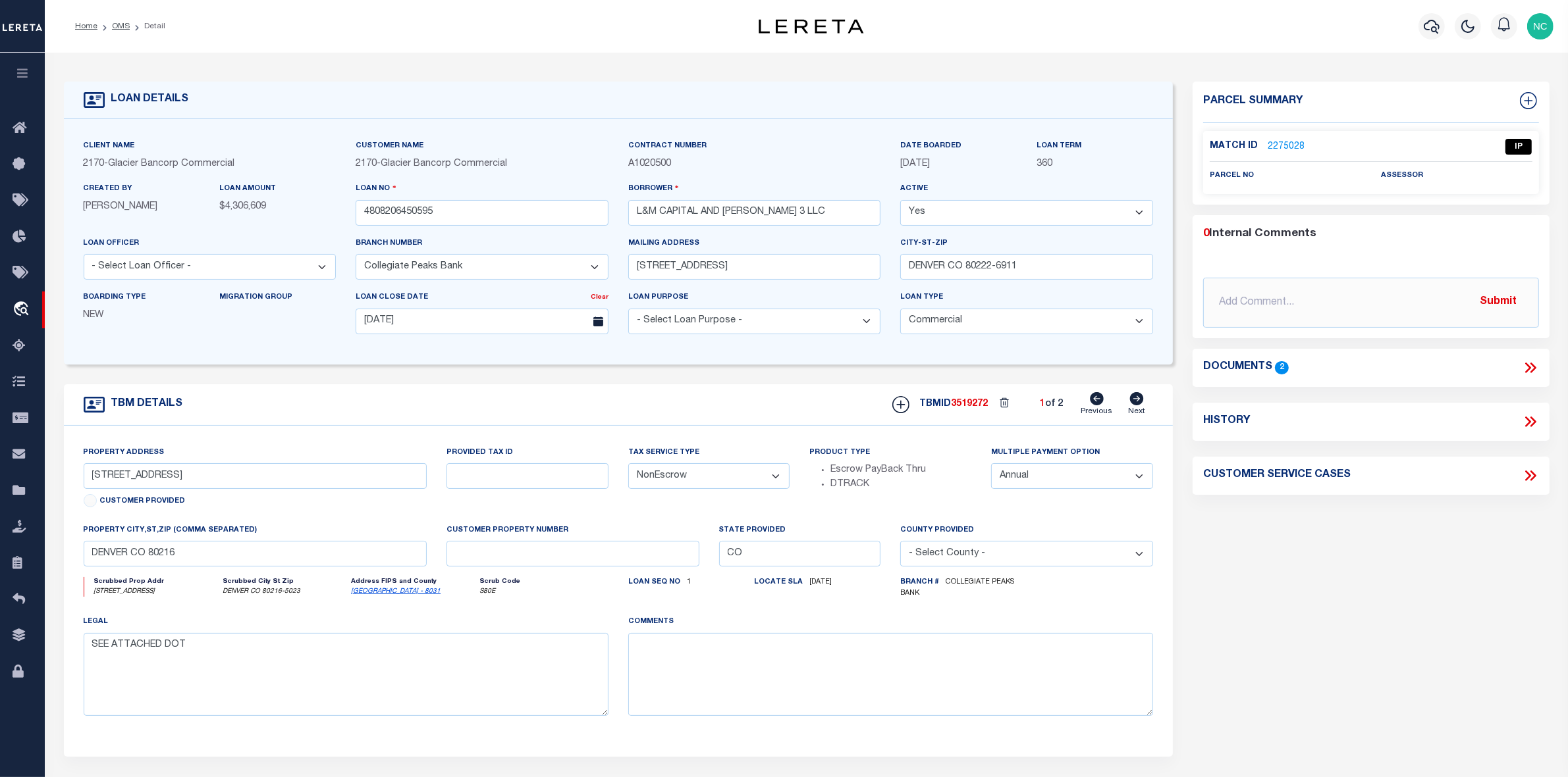
click at [1286, 145] on link "2275028" at bounding box center [1286, 147] width 37 height 14
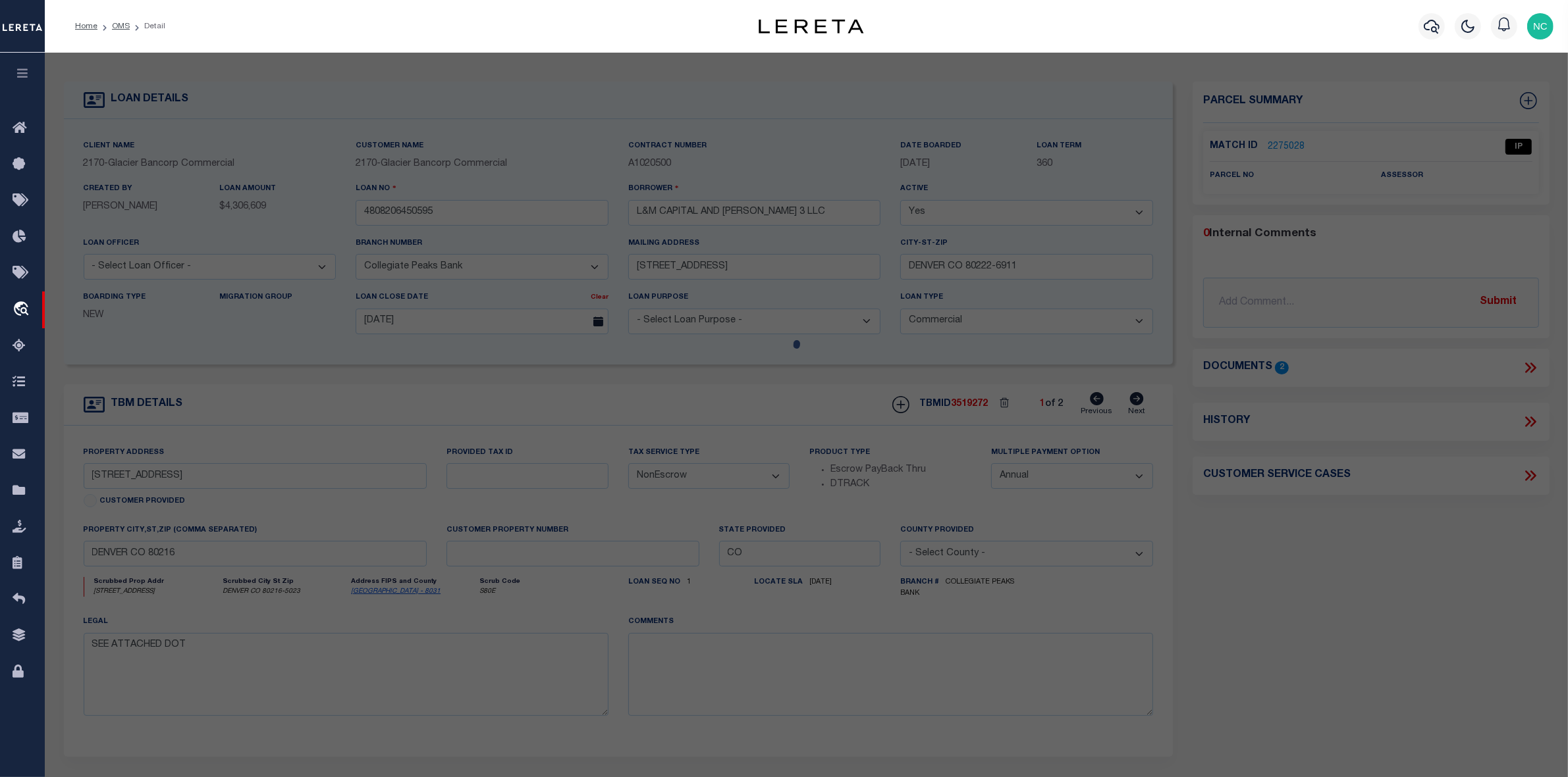
select select "AS"
checkbox input "false"
select select "IP"
checkbox input "false"
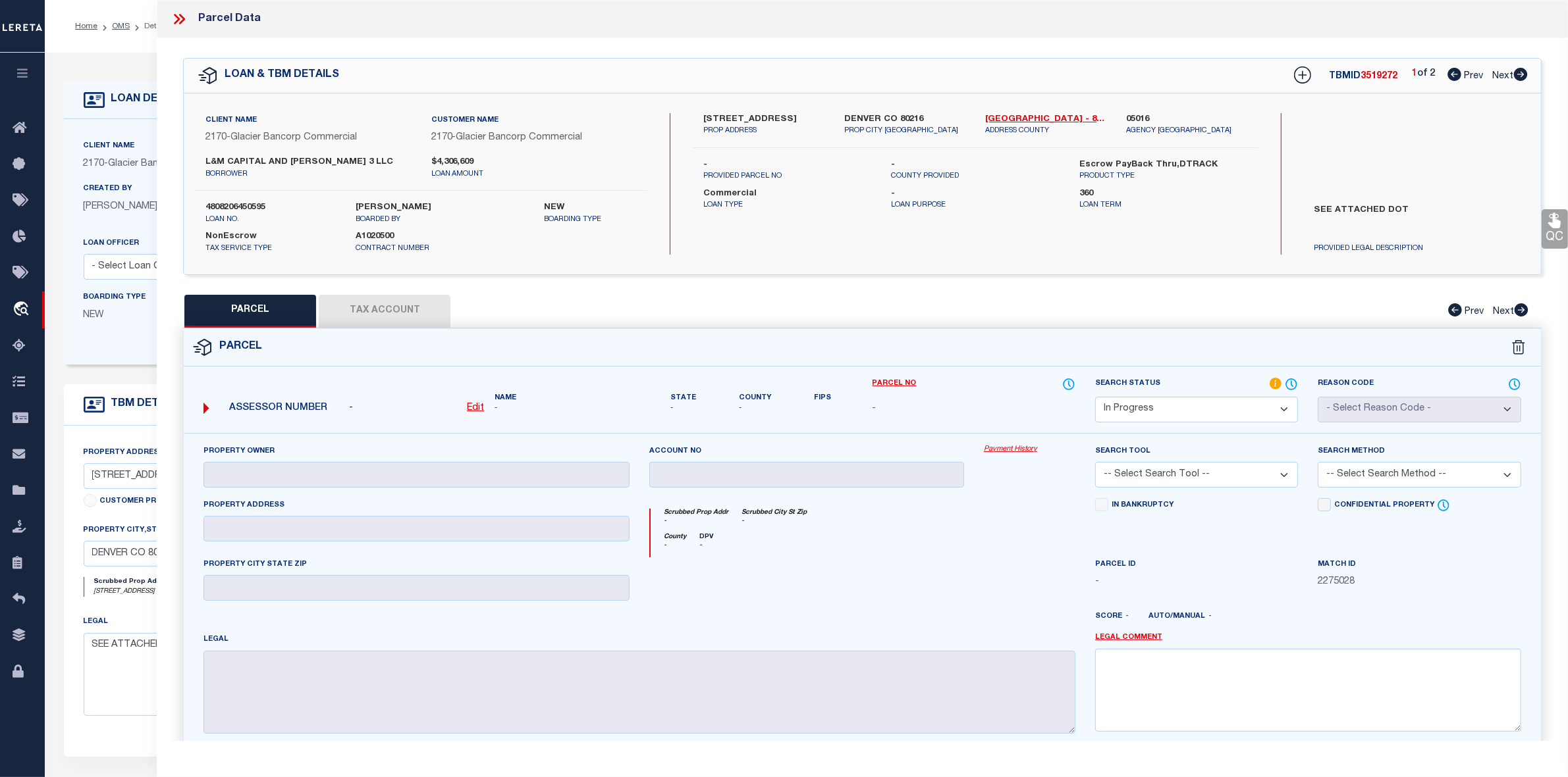
click at [1519, 74] on icon at bounding box center [1520, 74] width 14 height 13
select select "AS"
checkbox input "false"
select select "IP"
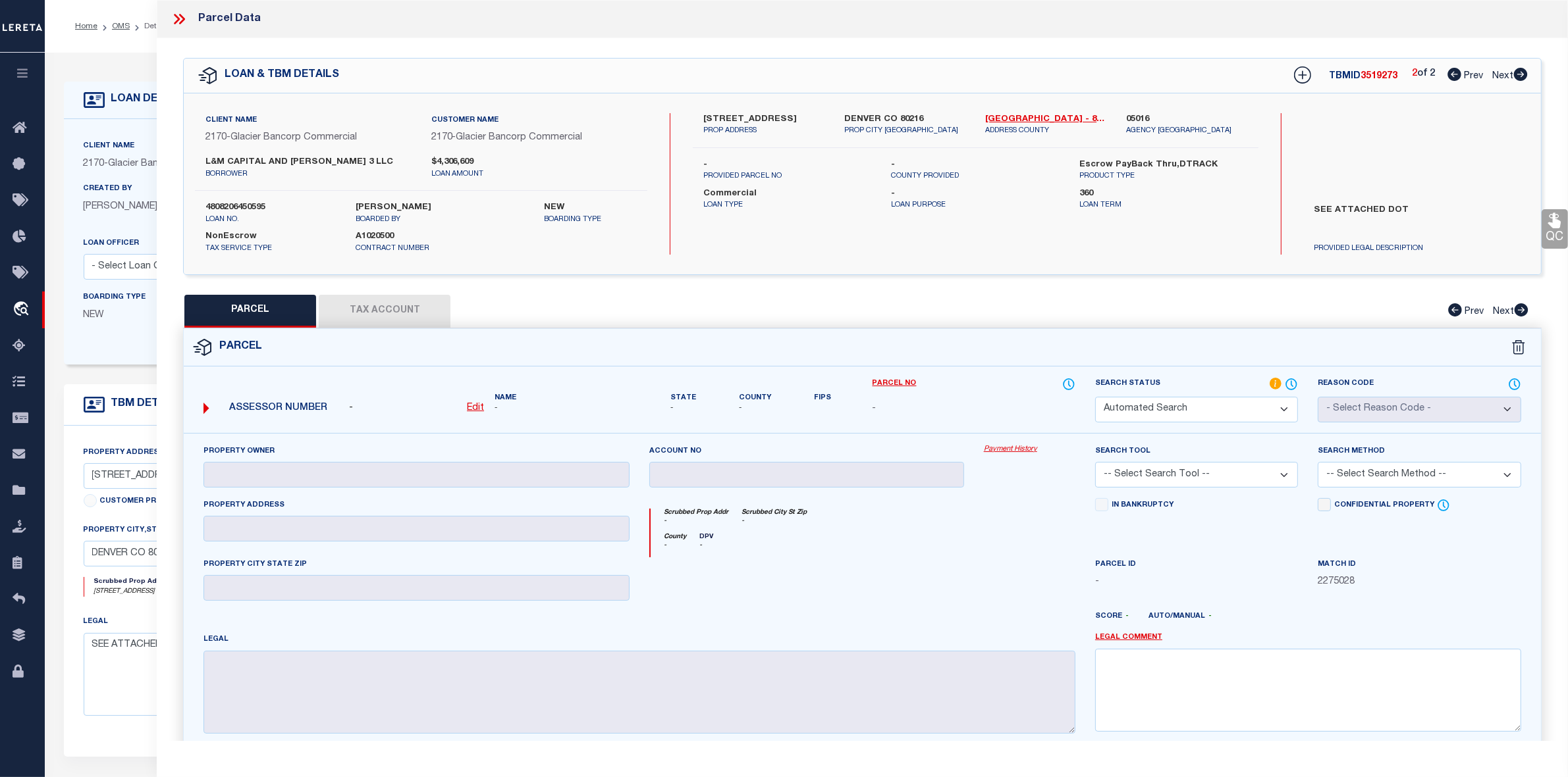
checkbox input "false"
click at [1454, 74] on icon at bounding box center [1454, 74] width 14 height 13
select select "AS"
checkbox input "false"
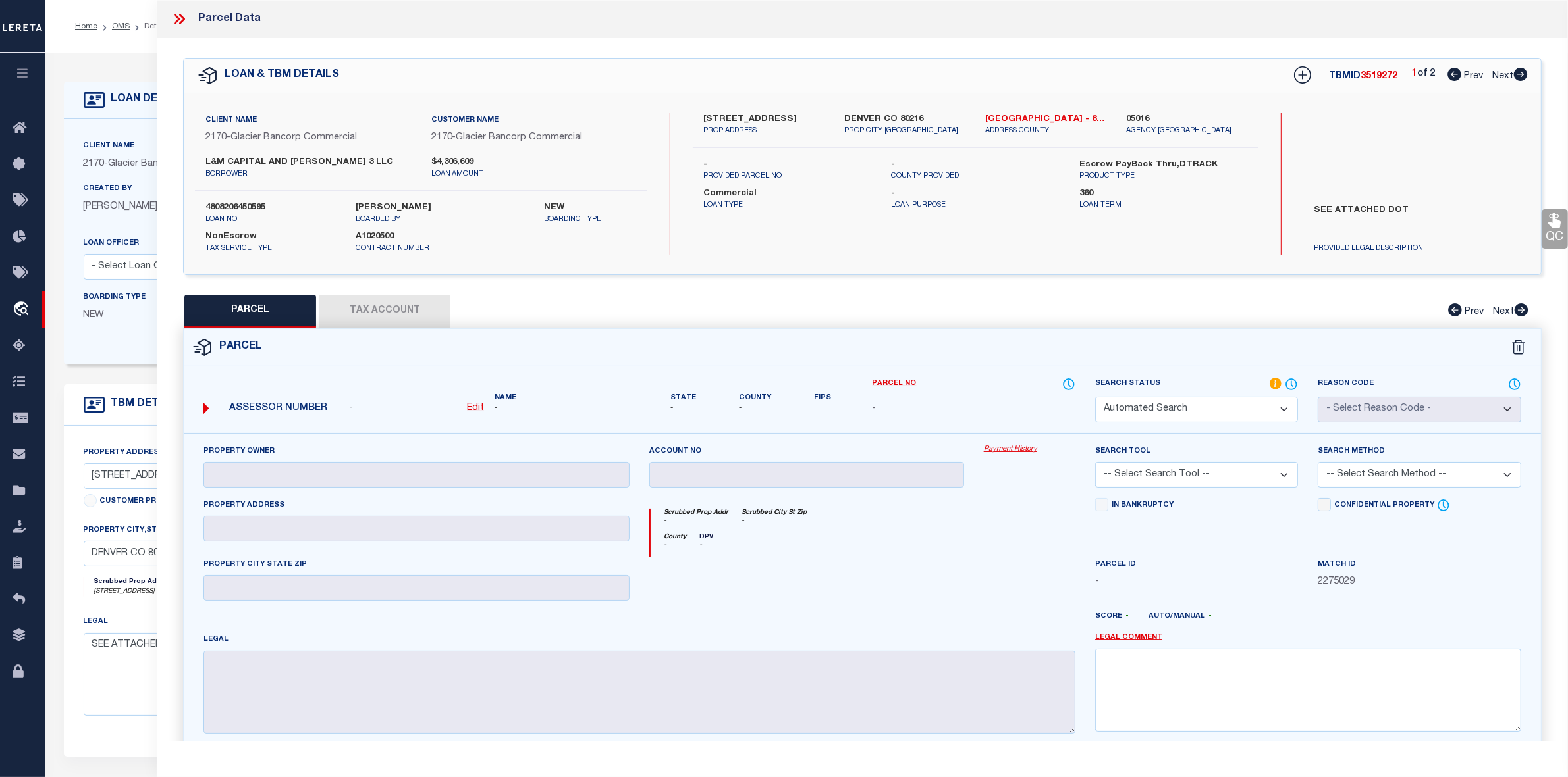
select select "IP"
checkbox input "false"
click at [1007, 116] on link "Denver - 8031" at bounding box center [1045, 120] width 121 height 13
click at [1521, 71] on icon at bounding box center [1520, 74] width 14 height 13
select select "AS"
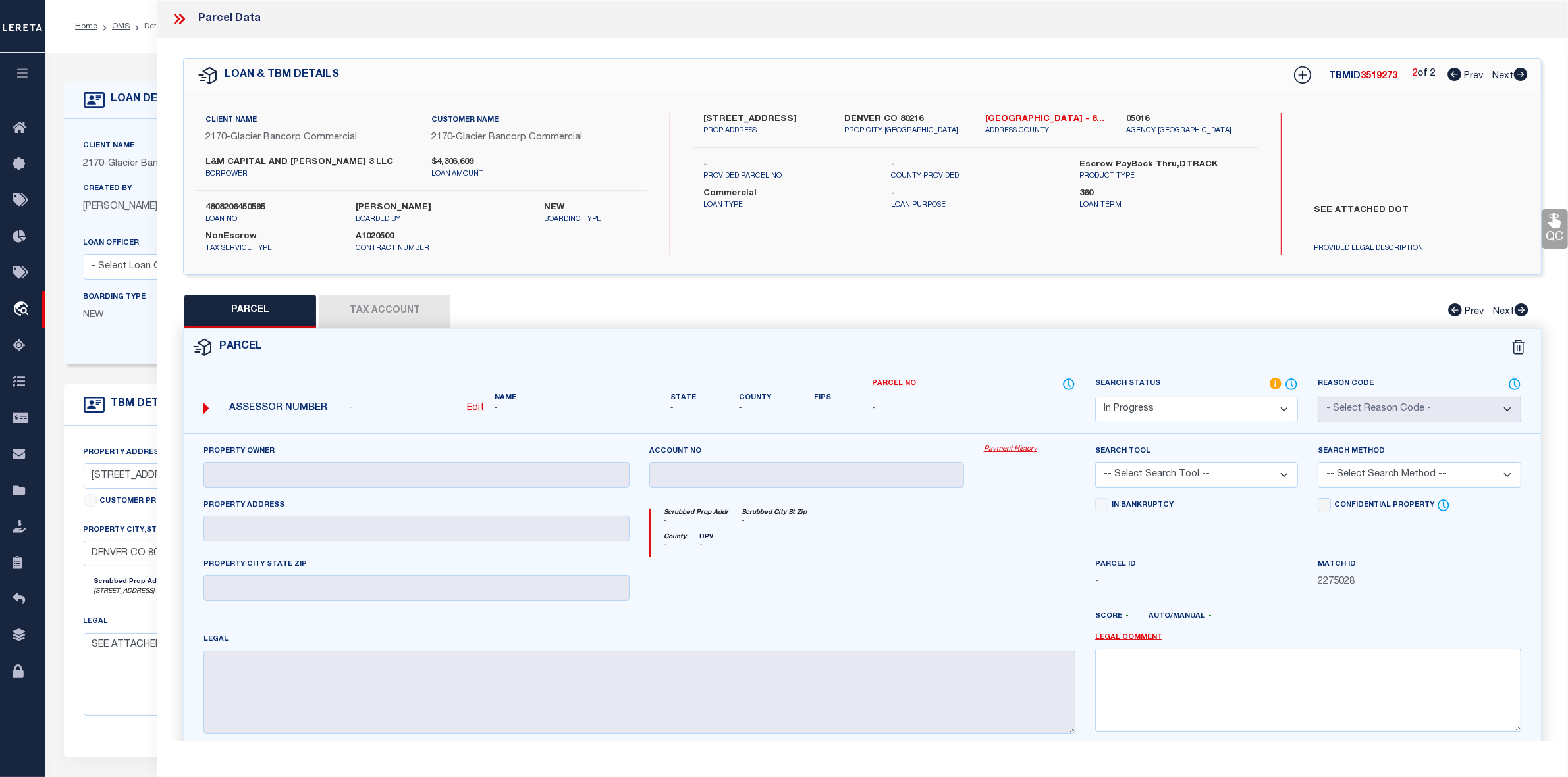
checkbox input "false"
select select "IP"
checkbox input "false"
click at [1454, 77] on icon at bounding box center [1454, 74] width 14 height 13
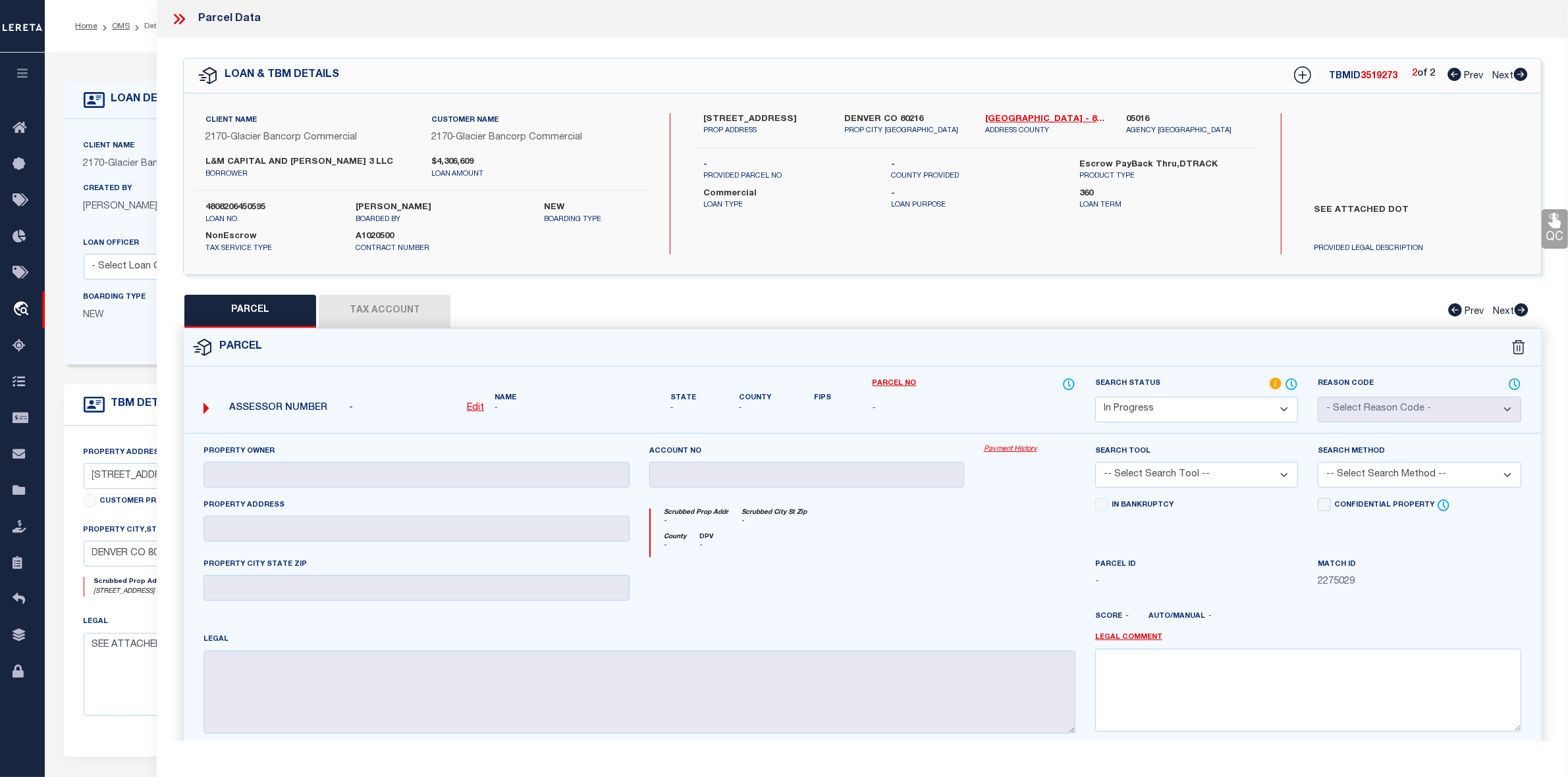
select select "AS"
checkbox input "false"
select select "IP"
checkbox input "false"
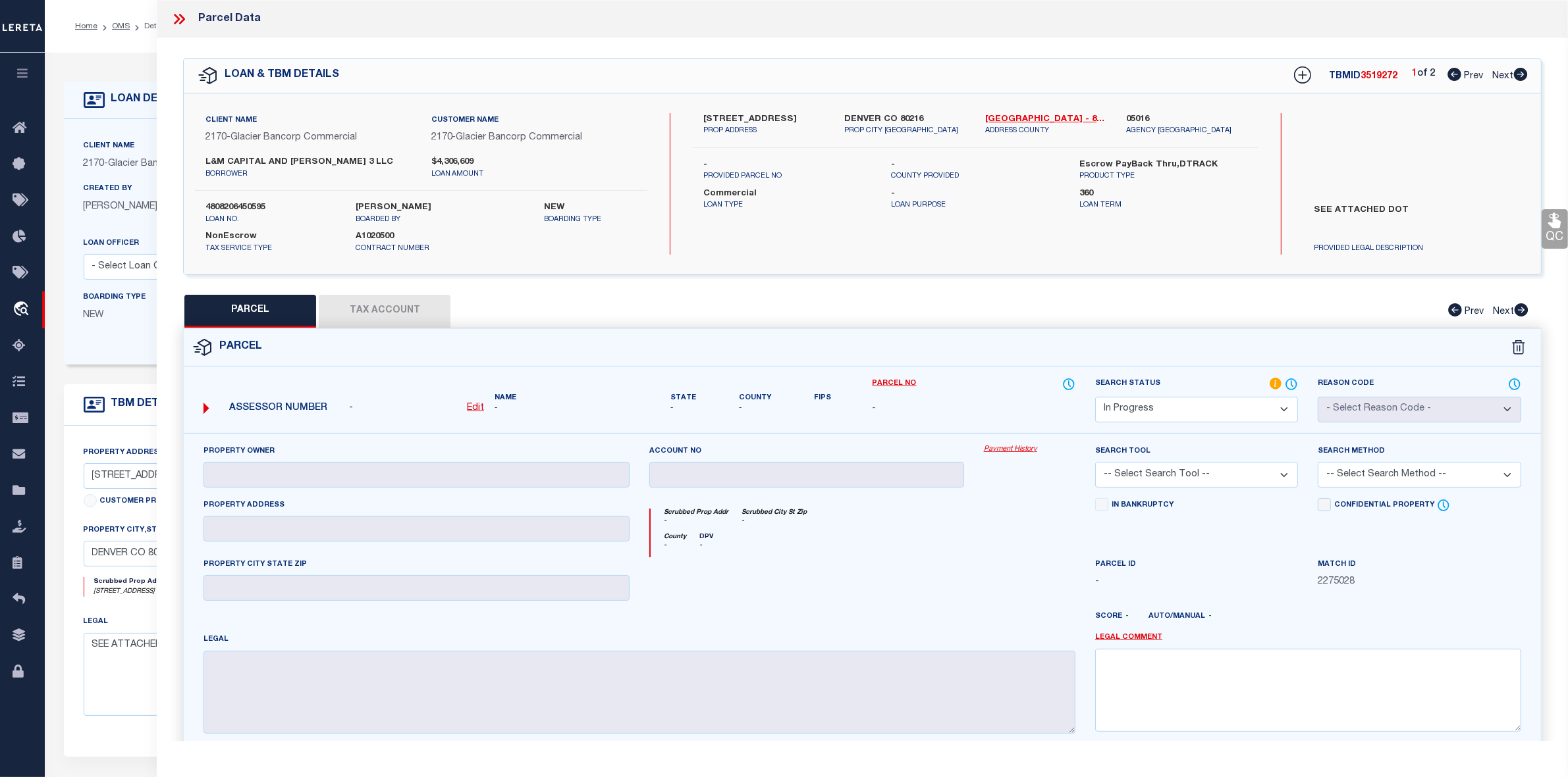
click at [1515, 71] on icon at bounding box center [1520, 74] width 14 height 13
select select "AS"
checkbox input "false"
select select "IP"
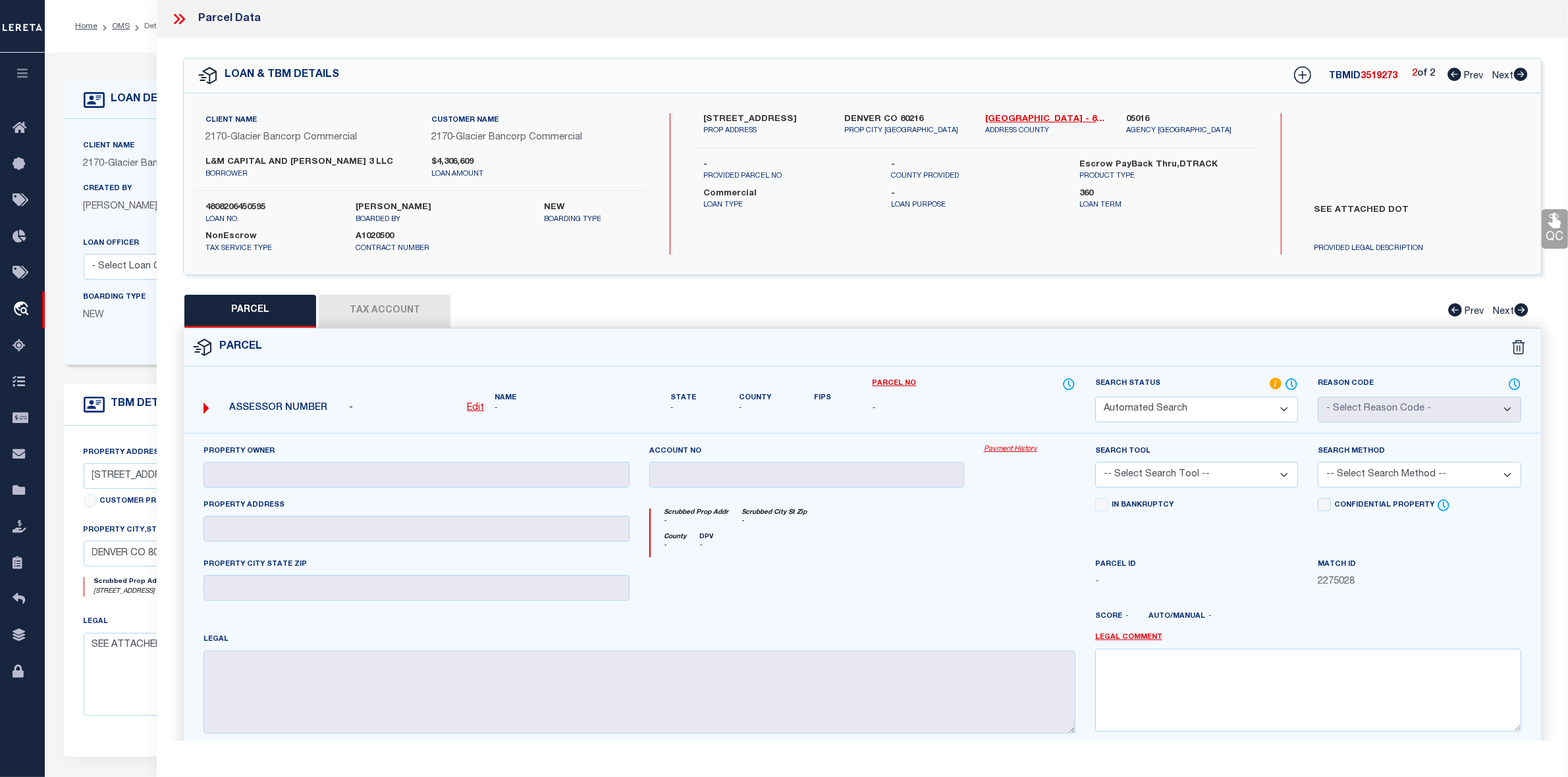
checkbox input "false"
click at [873, 238] on div "3434 BRIGHTON BLVD PROP ADDRESS DENVER CO 80216 PROP CITY ST ZIP Denver - 8031 …" at bounding box center [975, 184] width 566 height 142
click at [1448, 76] on icon at bounding box center [1454, 74] width 14 height 13
select select "AS"
checkbox input "false"
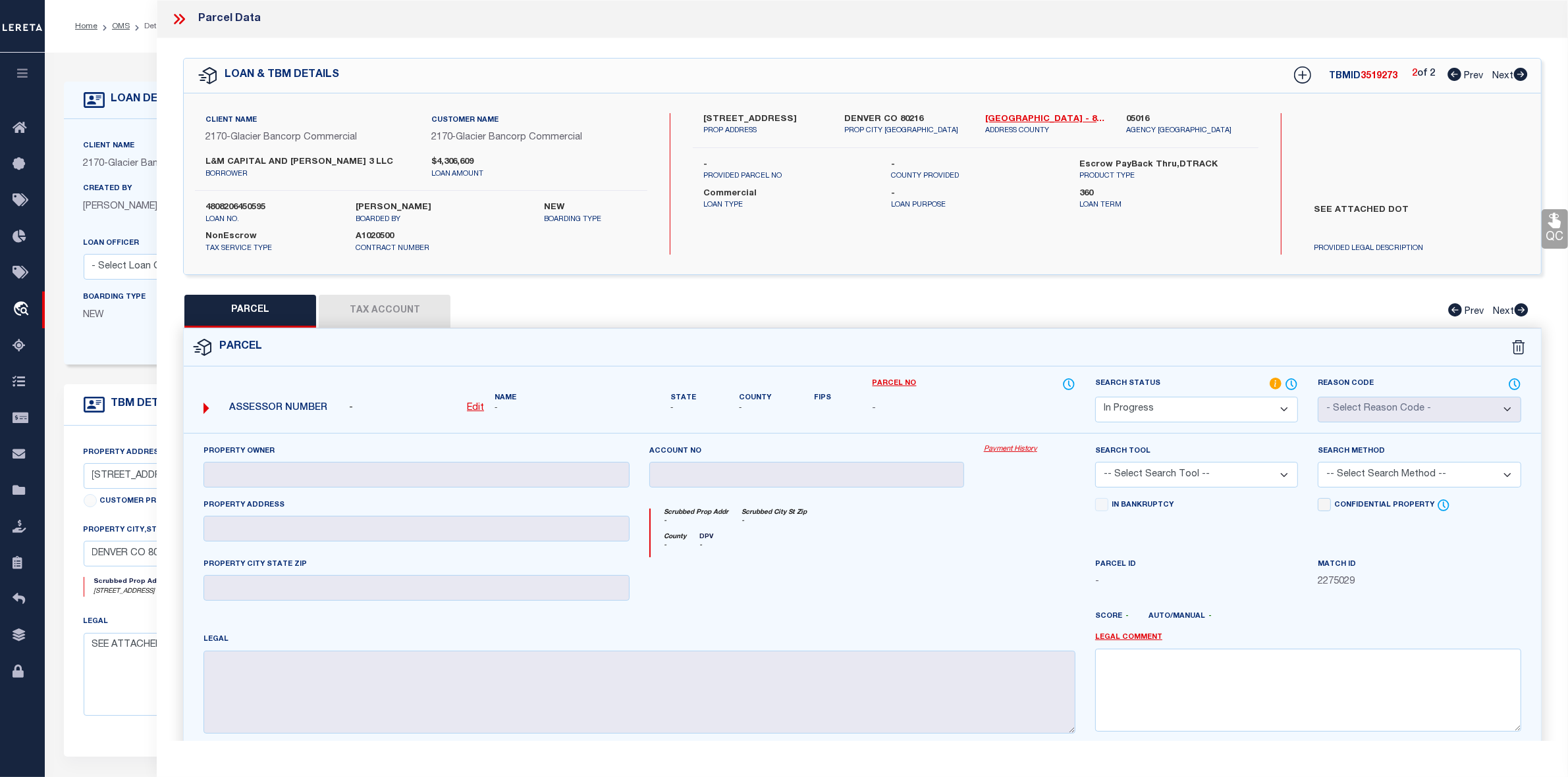
checkbox input "false"
select select "IP"
checkbox input "false"
click at [1515, 73] on icon at bounding box center [1520, 74] width 14 height 13
select select "AS"
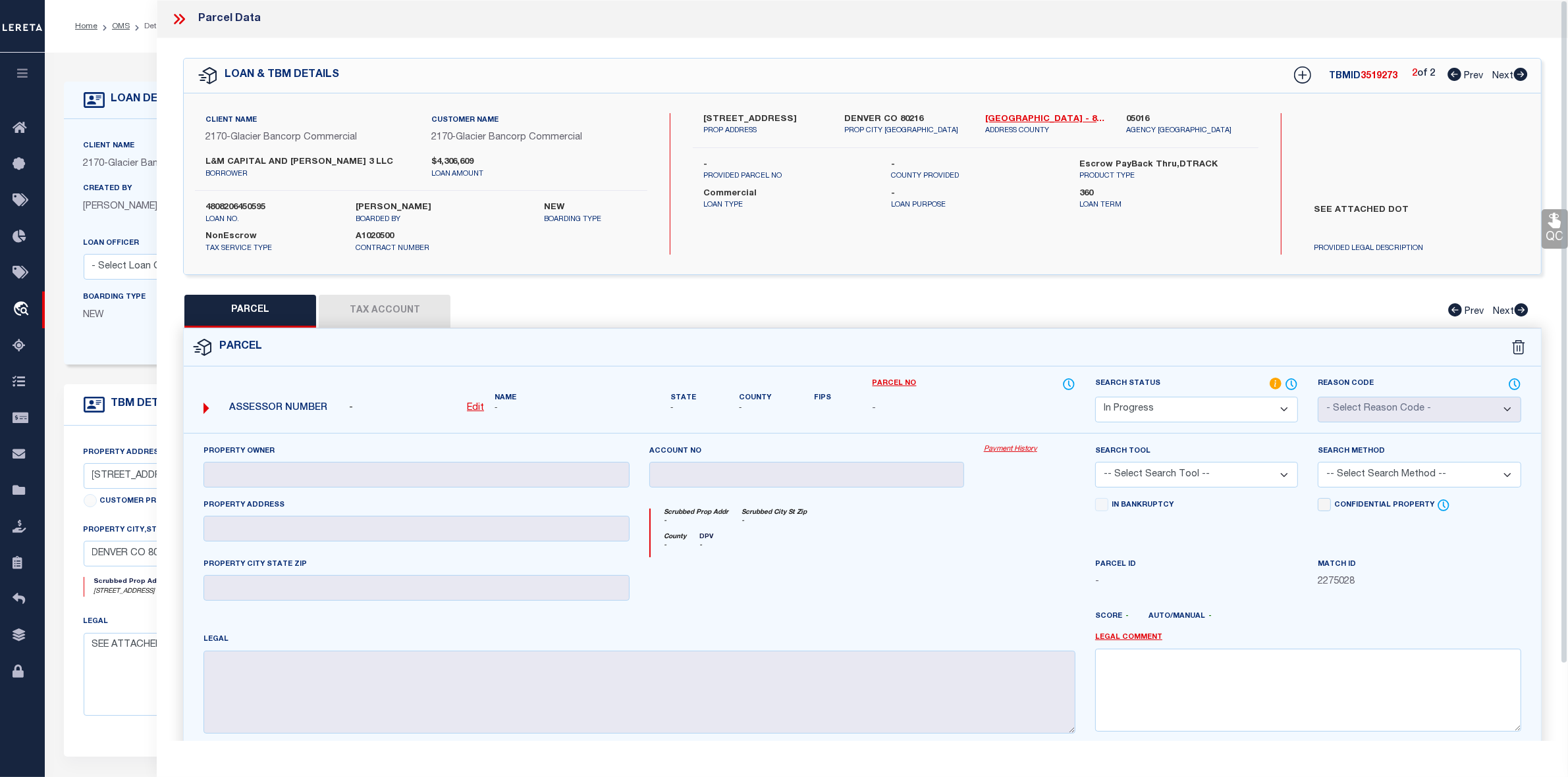
checkbox input "false"
select select "IP"
checkbox input "false"
click at [1455, 74] on icon at bounding box center [1454, 74] width 14 height 13
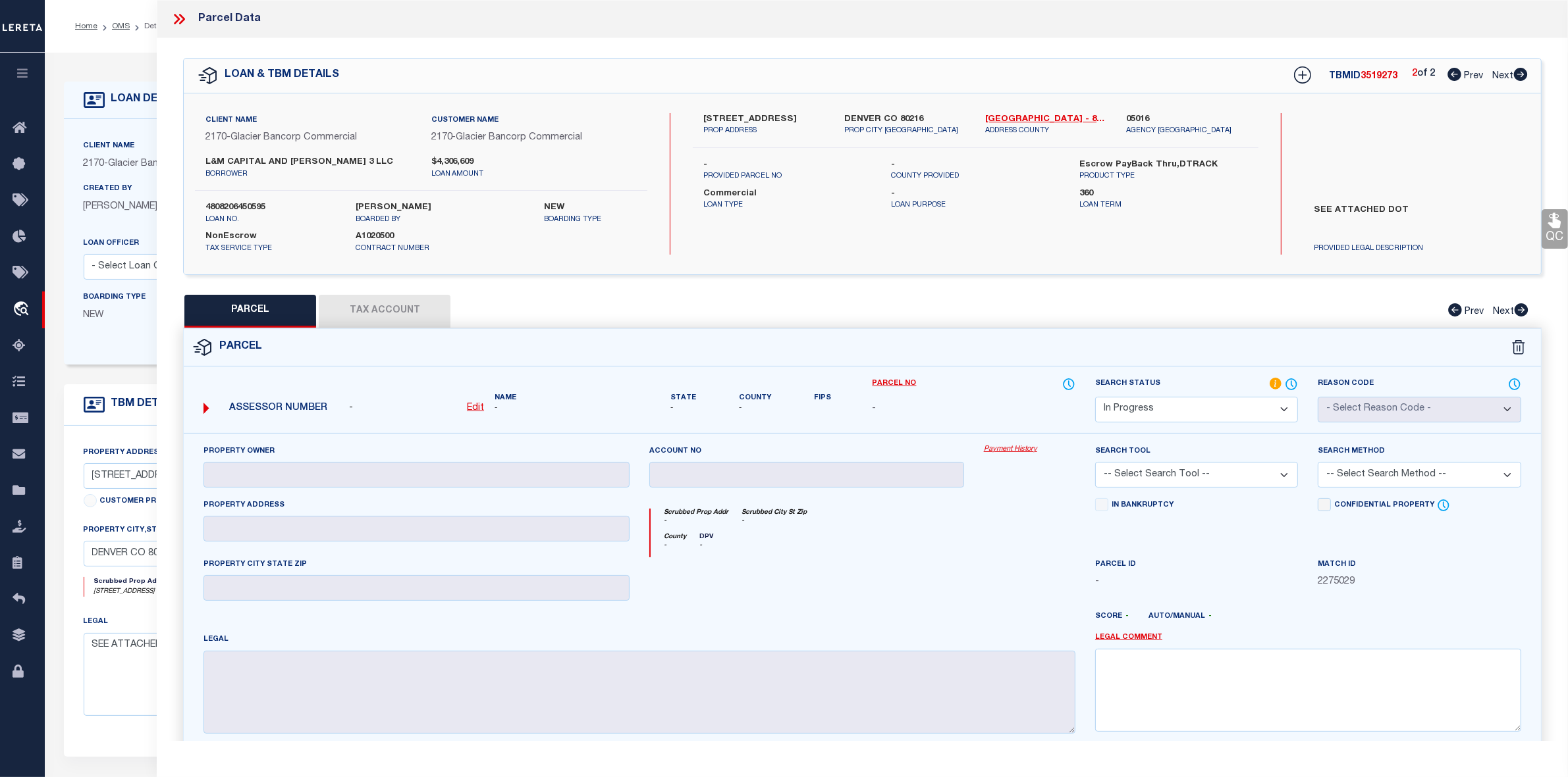
select select "AS"
checkbox input "false"
select select "IP"
checkbox input "false"
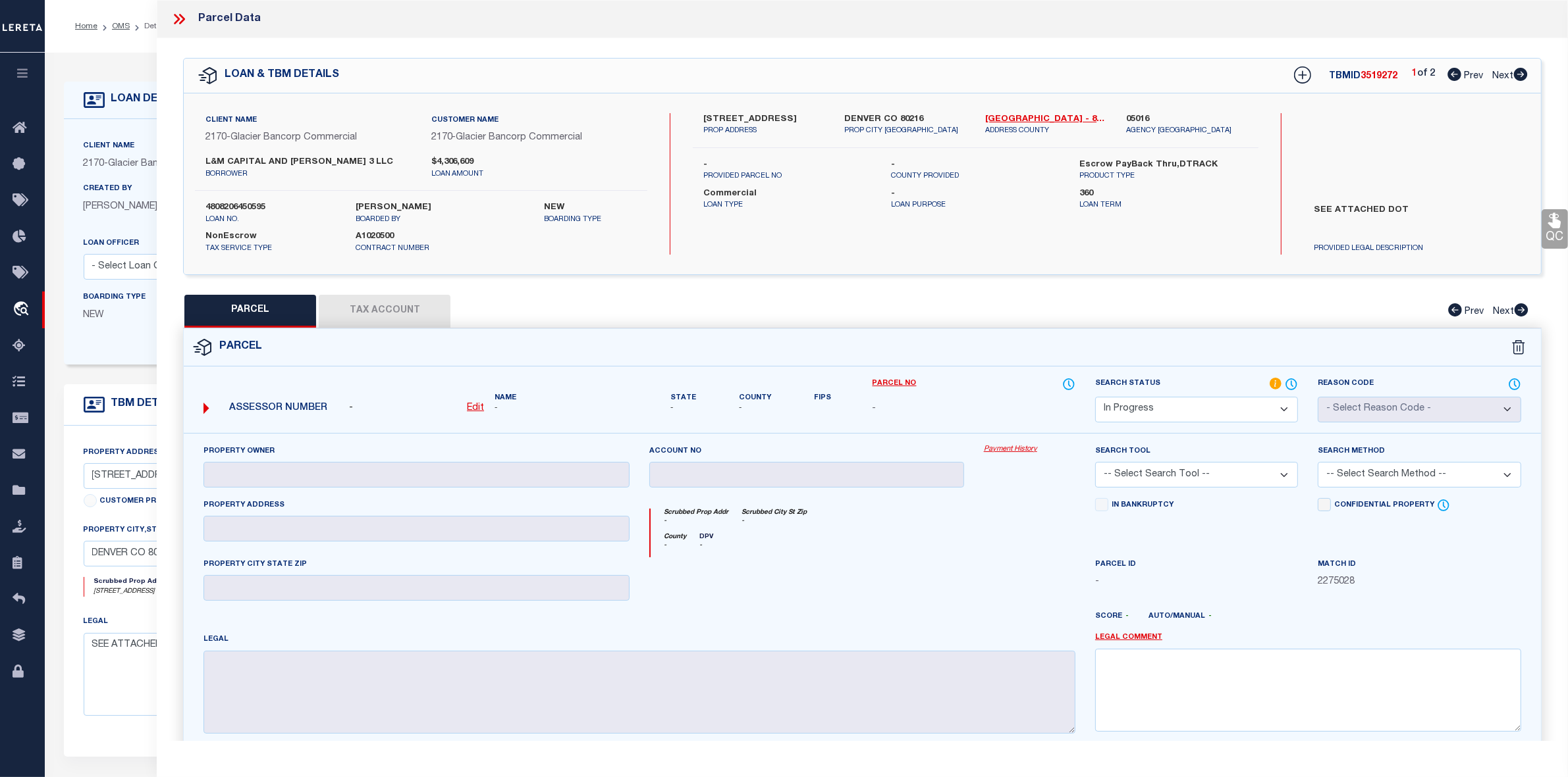
click at [182, 18] on icon at bounding box center [182, 19] width 6 height 11
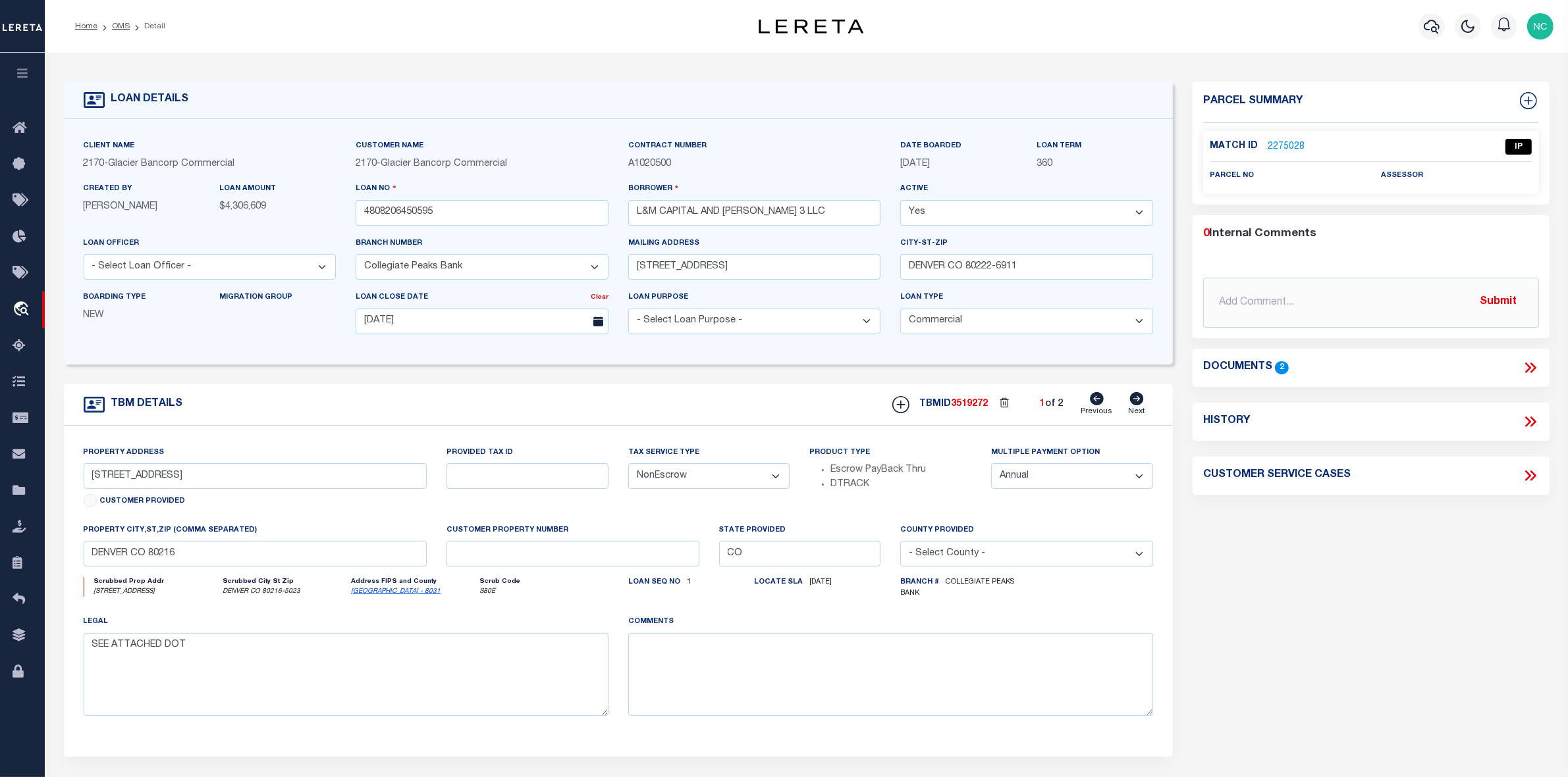
click at [1223, 377] on div "Documents 2" at bounding box center [1370, 368] width 357 height 38
click at [1529, 367] on icon at bounding box center [1527, 368] width 6 height 11
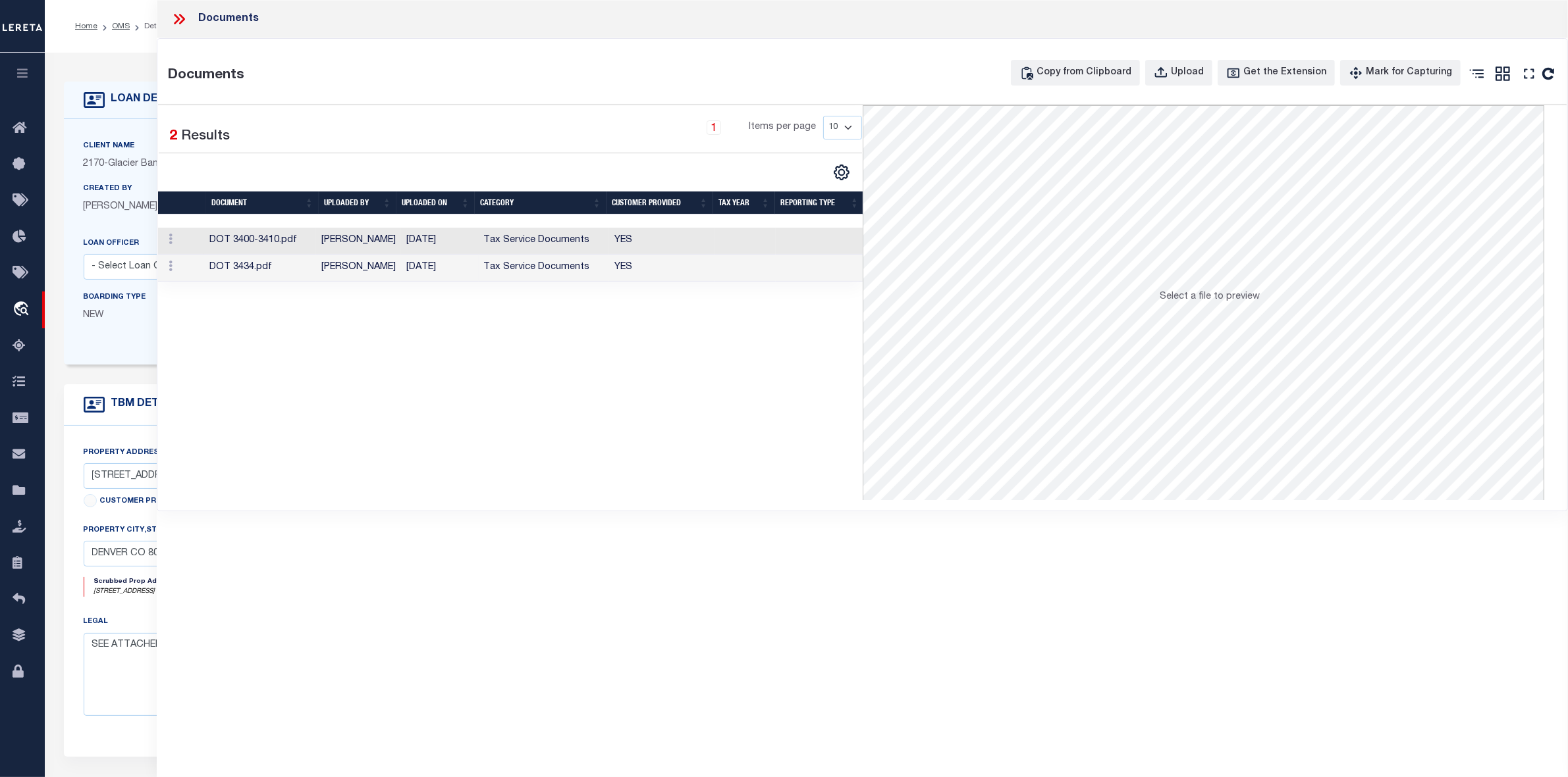
click at [239, 270] on td "DOT 3434.pdf" at bounding box center [259, 268] width 111 height 27
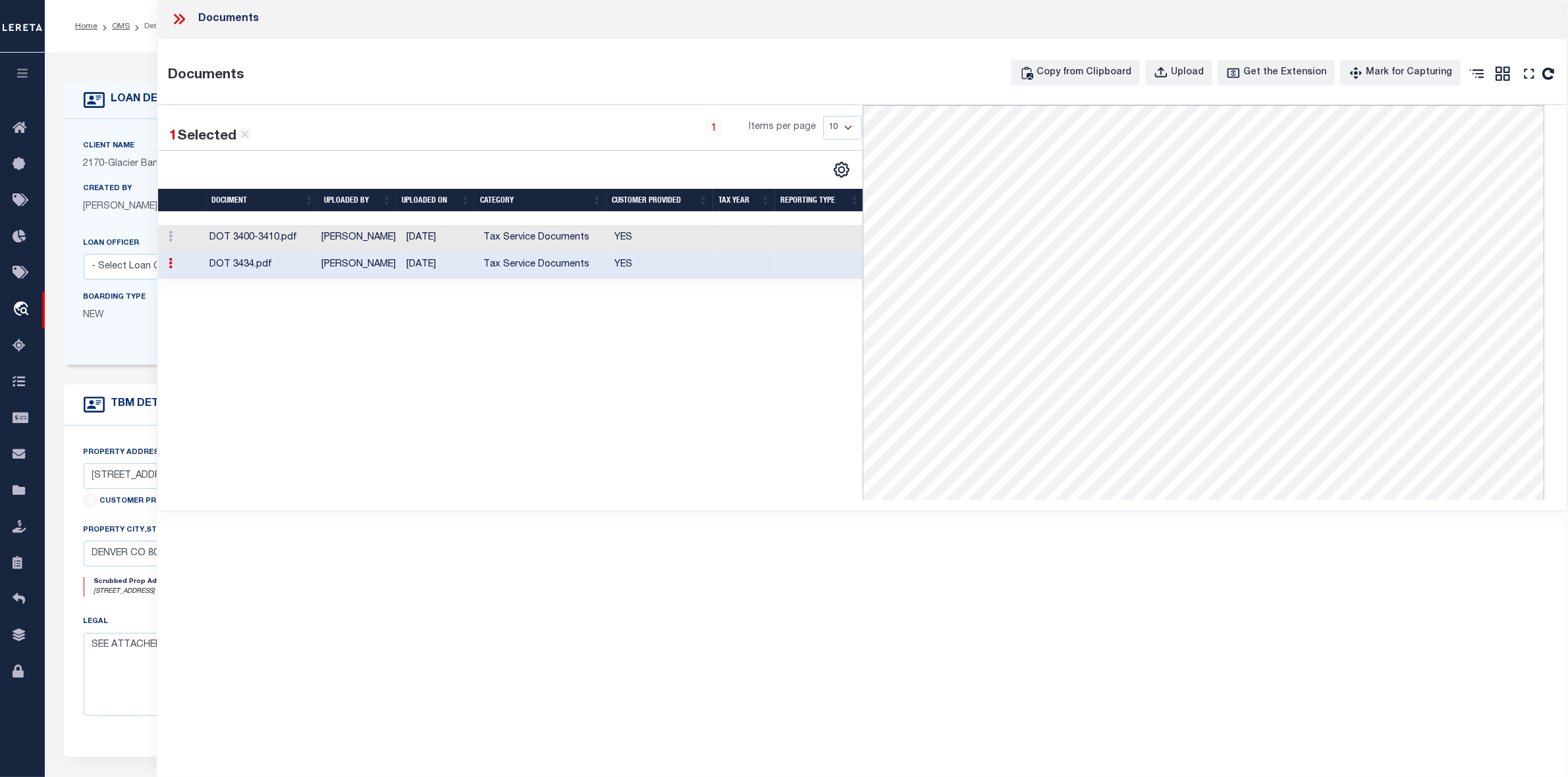
click at [176, 24] on icon at bounding box center [179, 19] width 17 height 17
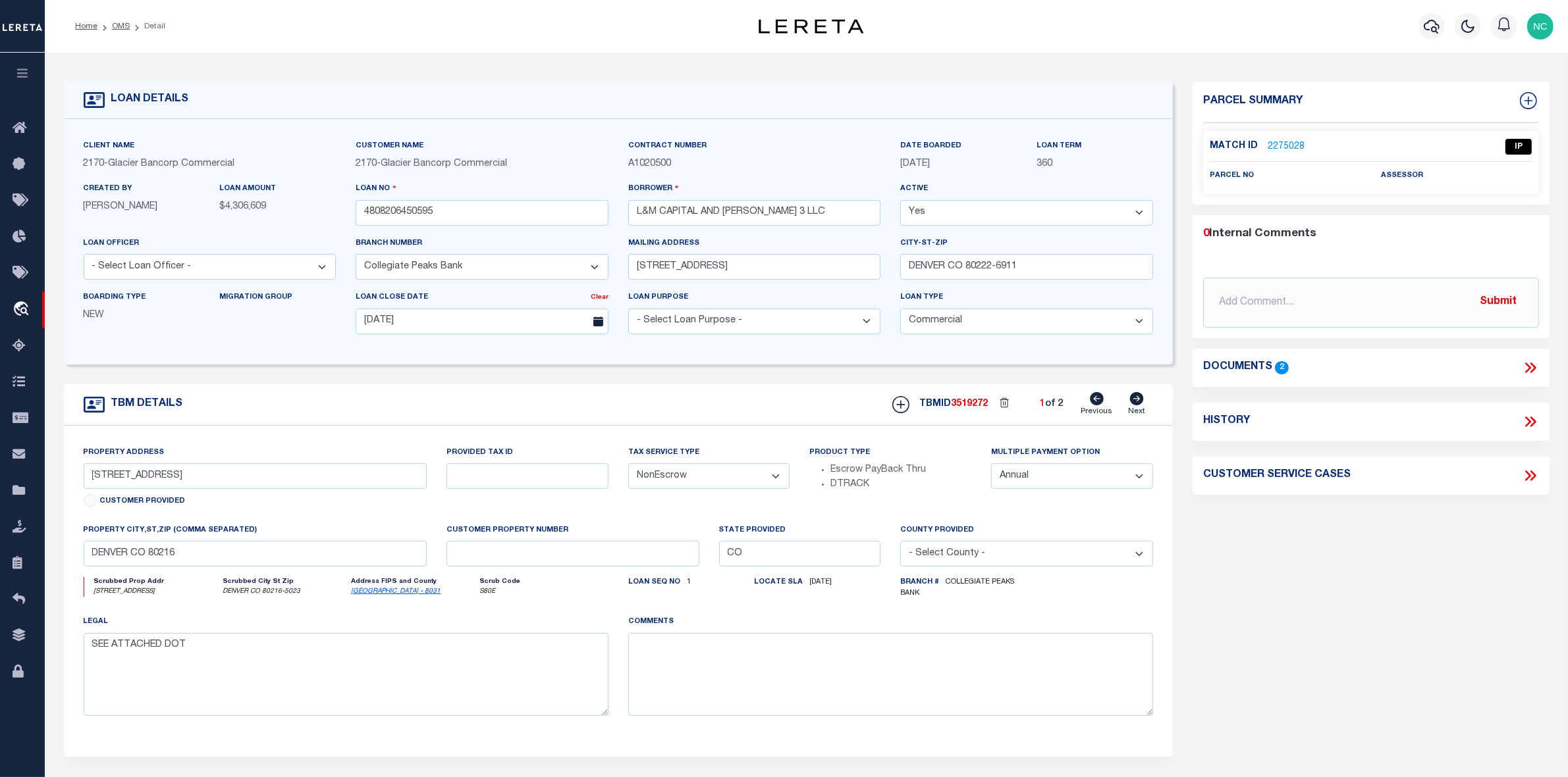
click at [1286, 146] on link "2275028" at bounding box center [1286, 147] width 37 height 14
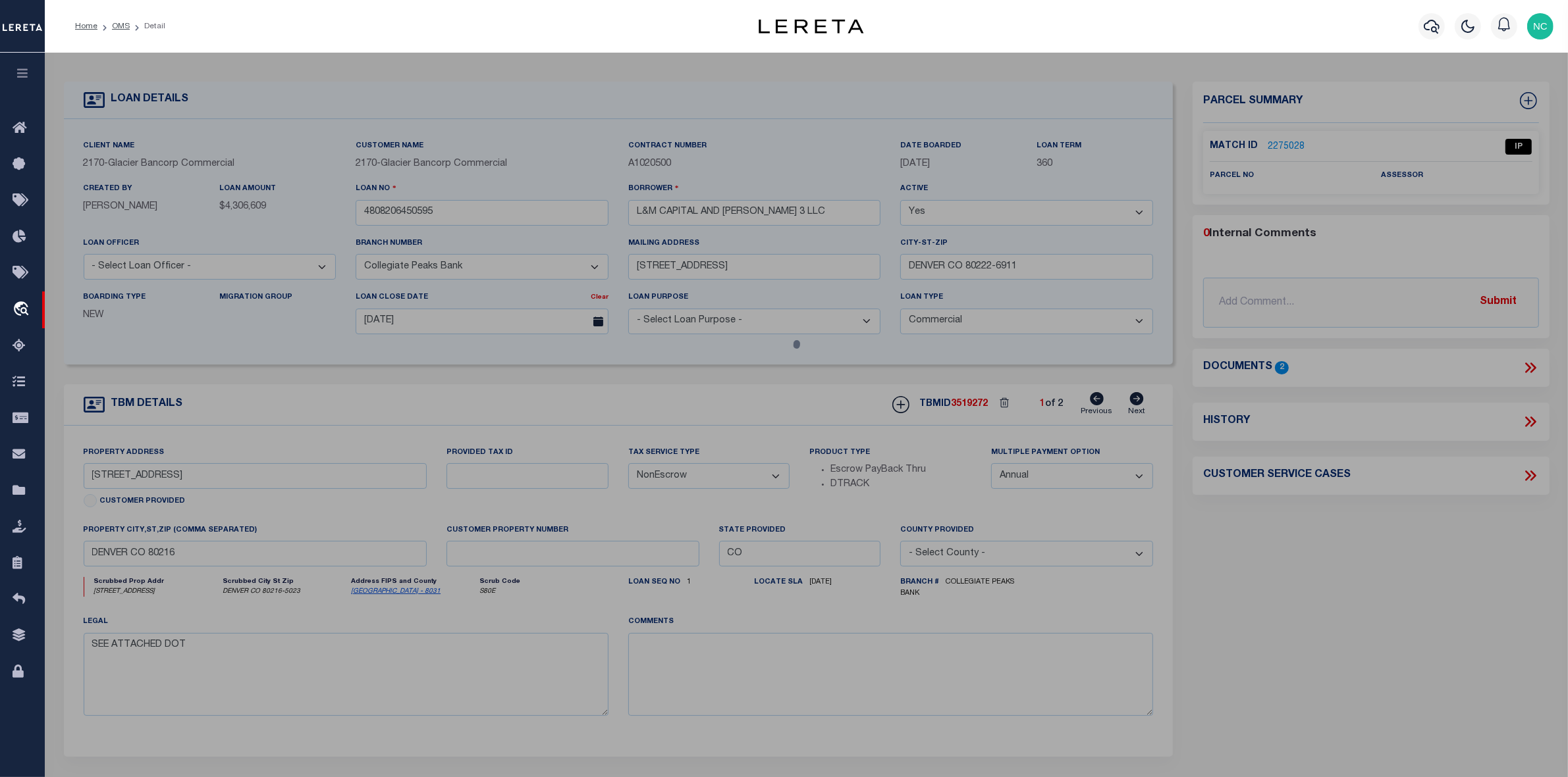
select select "AS"
checkbox input "false"
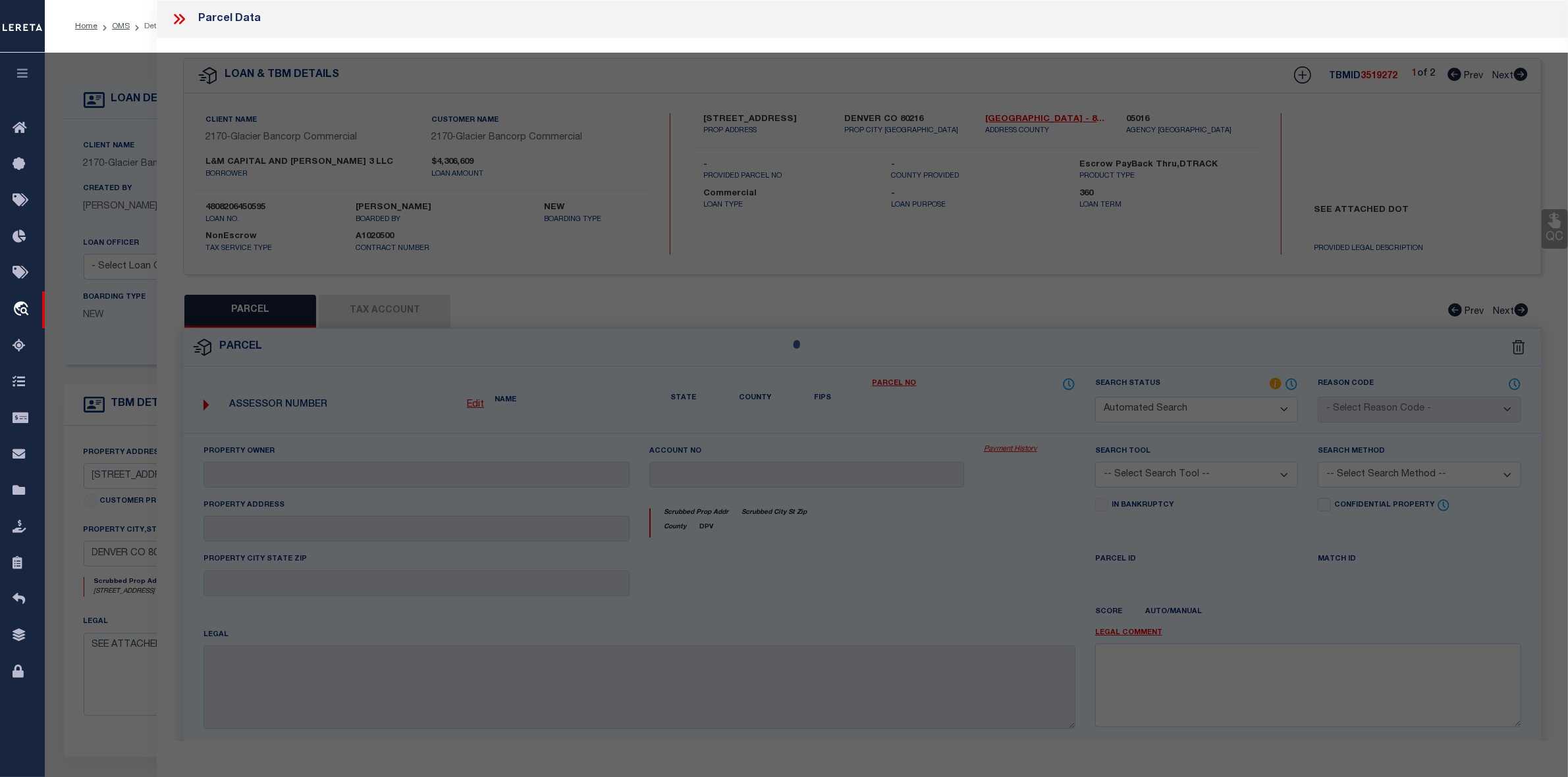
select select "IP"
checkbox input "false"
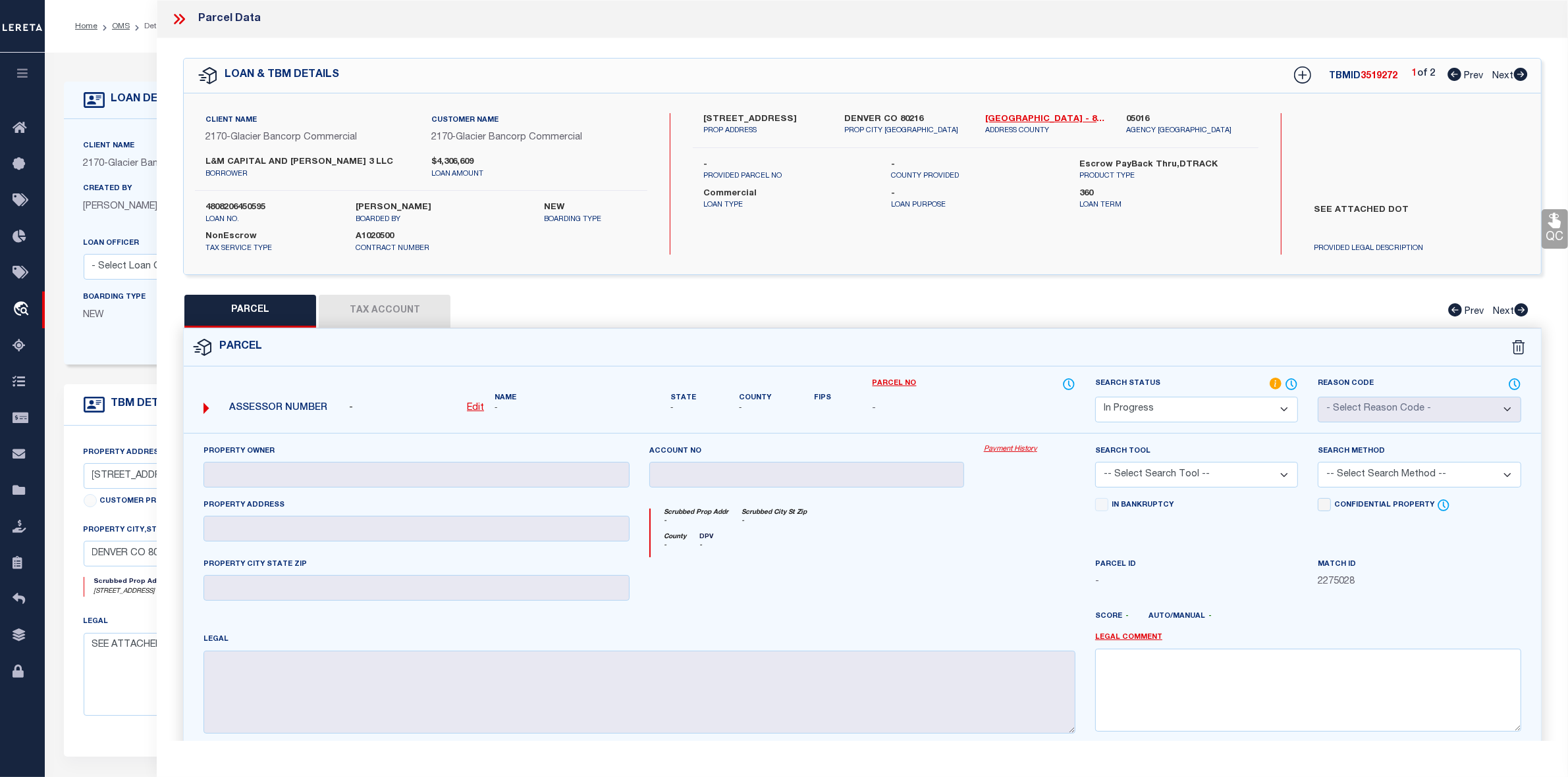
click at [1521, 71] on icon at bounding box center [1520, 74] width 14 height 13
select select "AS"
checkbox input "false"
select select "IP"
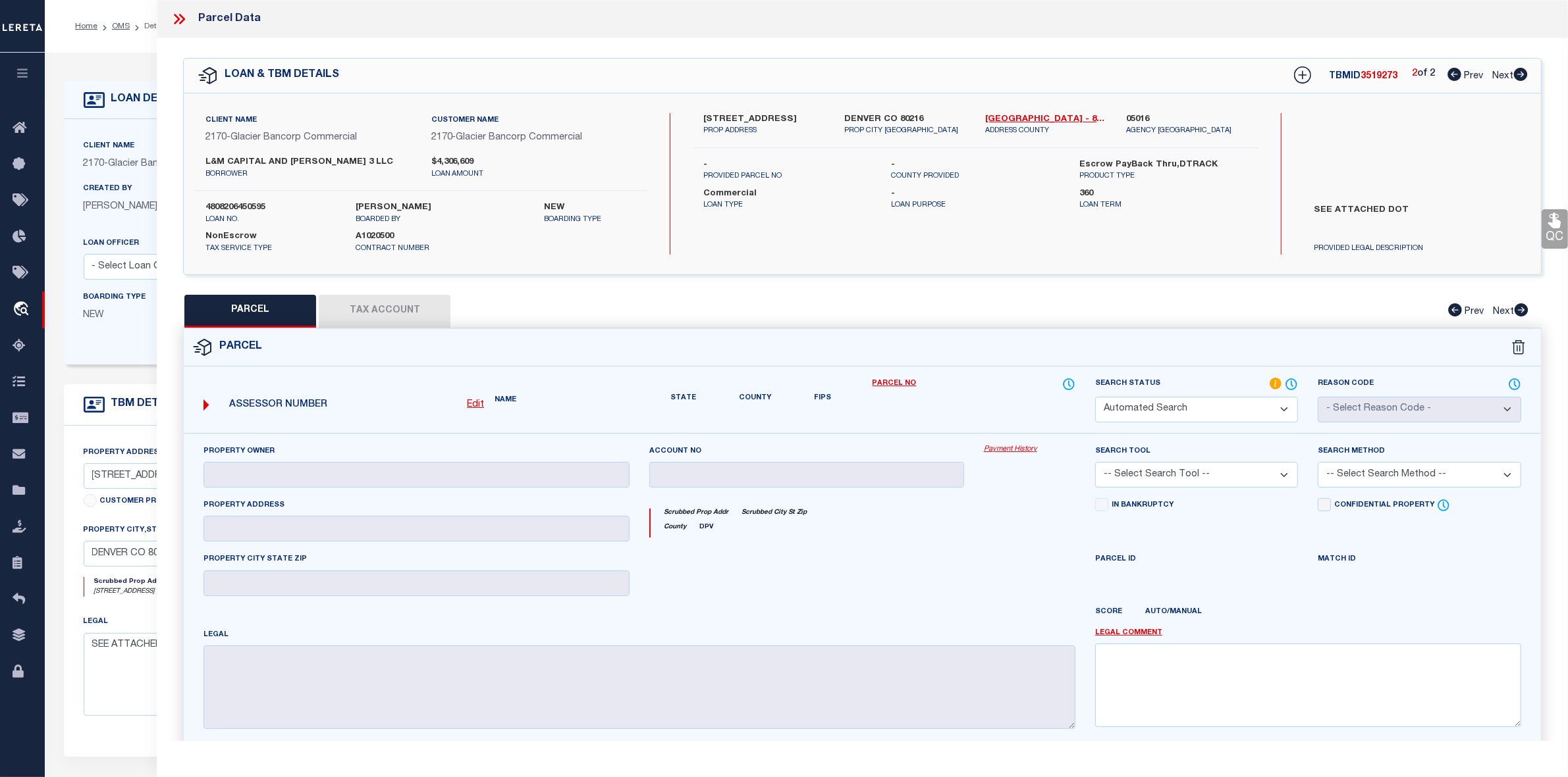
checkbox input "false"
click at [1457, 74] on icon at bounding box center [1454, 74] width 14 height 13
select select "AS"
checkbox input "false"
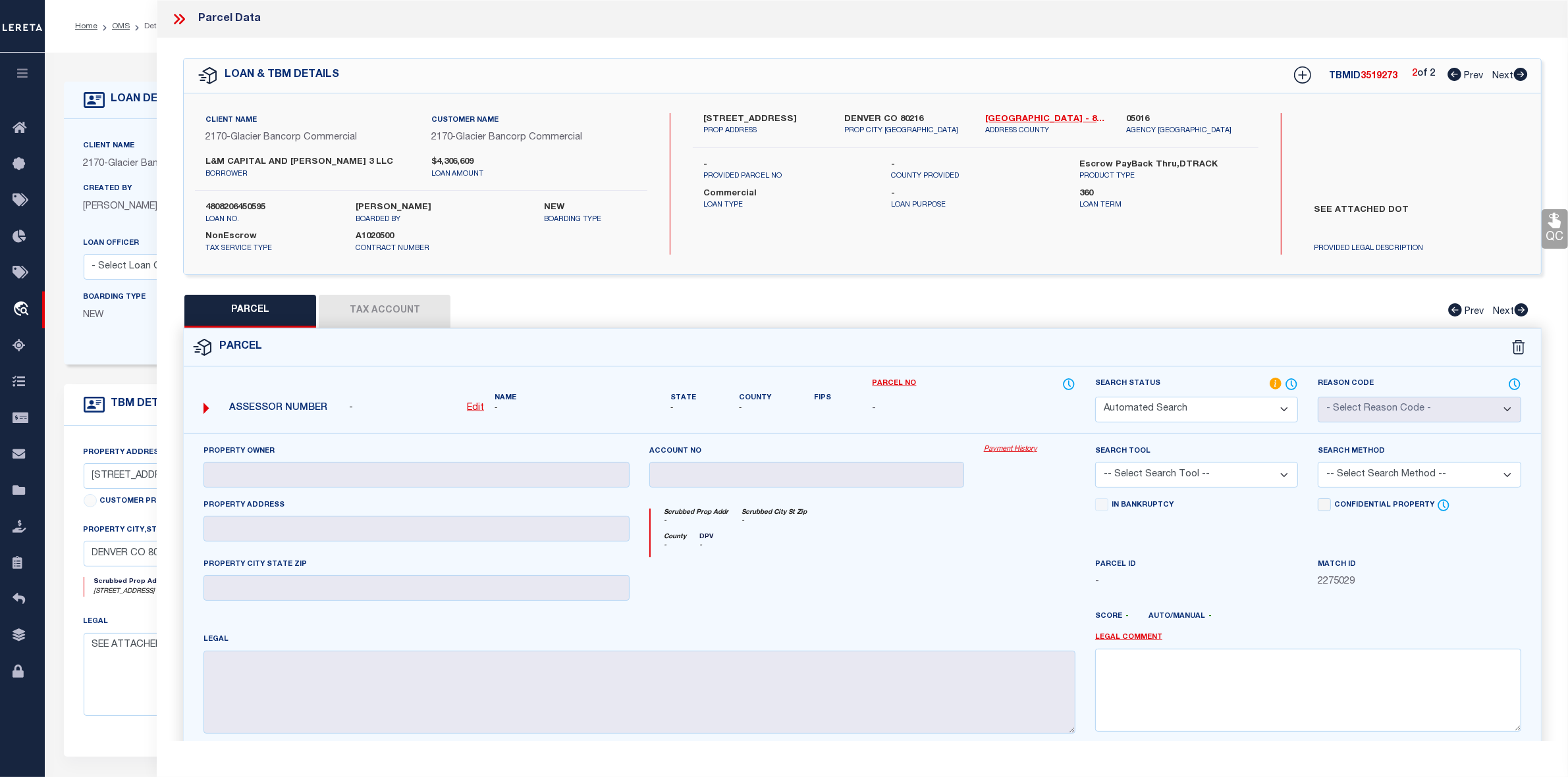
select select "IP"
checkbox input "false"
drag, startPoint x: 703, startPoint y: 117, endPoint x: 820, endPoint y: 115, distance: 117.0
click at [820, 115] on label "3400-3410 BRIGHTON BLVD" at bounding box center [763, 120] width 121 height 13
copy label "3400-3410 BRIGHTON BLVD"
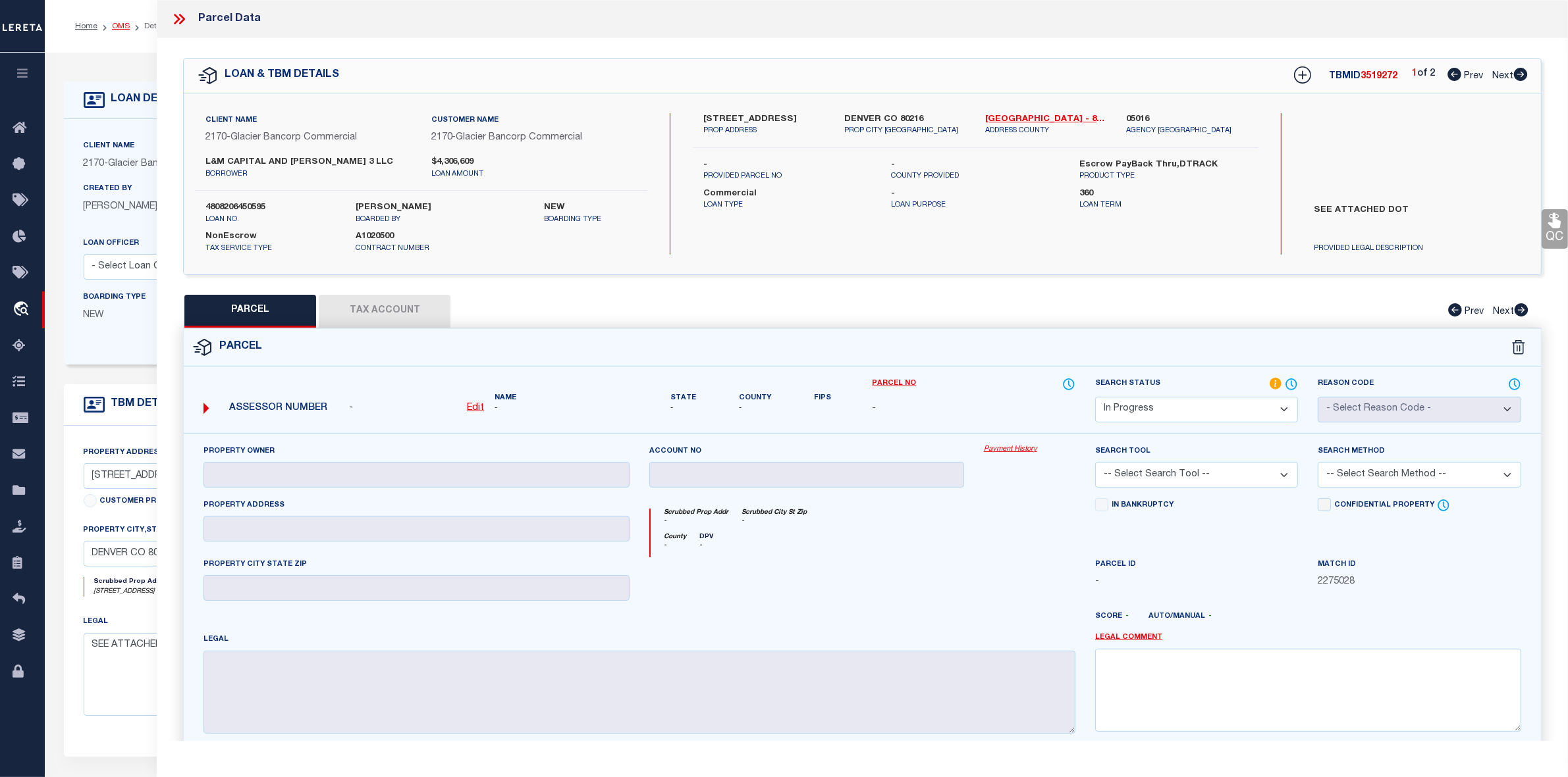
click at [120, 24] on link "OMS" at bounding box center [121, 26] width 18 height 8
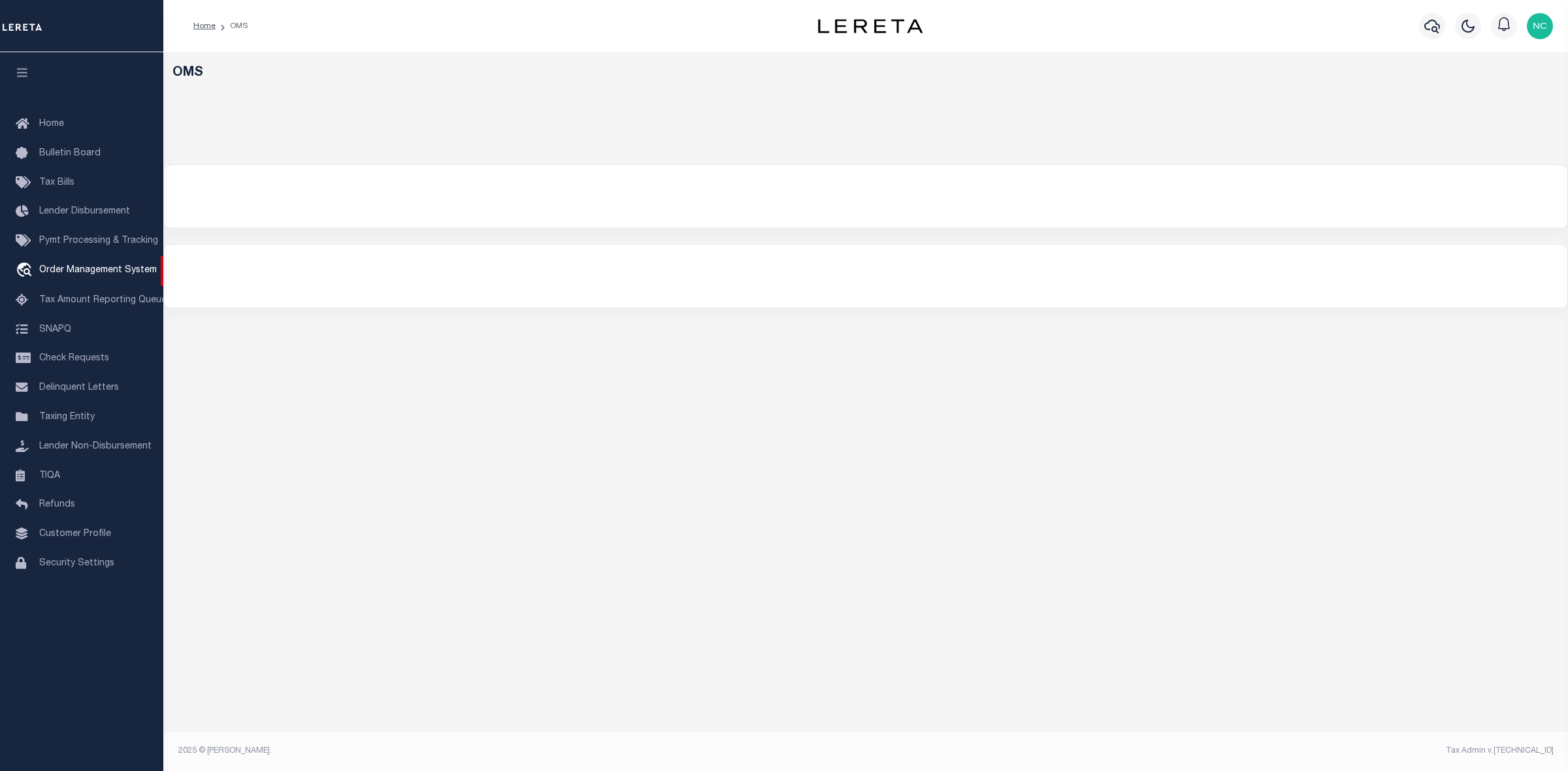
select select "200"
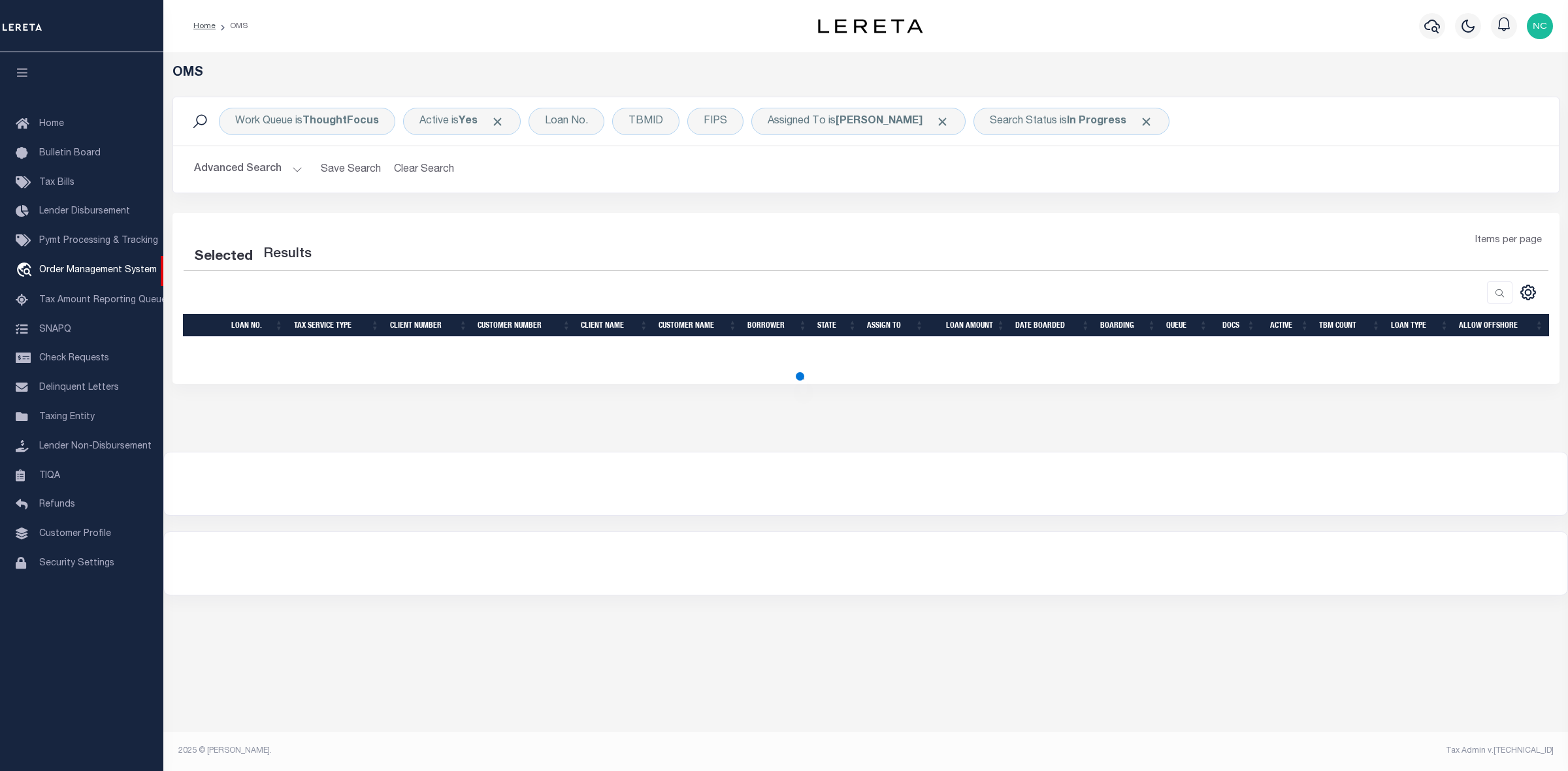
select select "200"
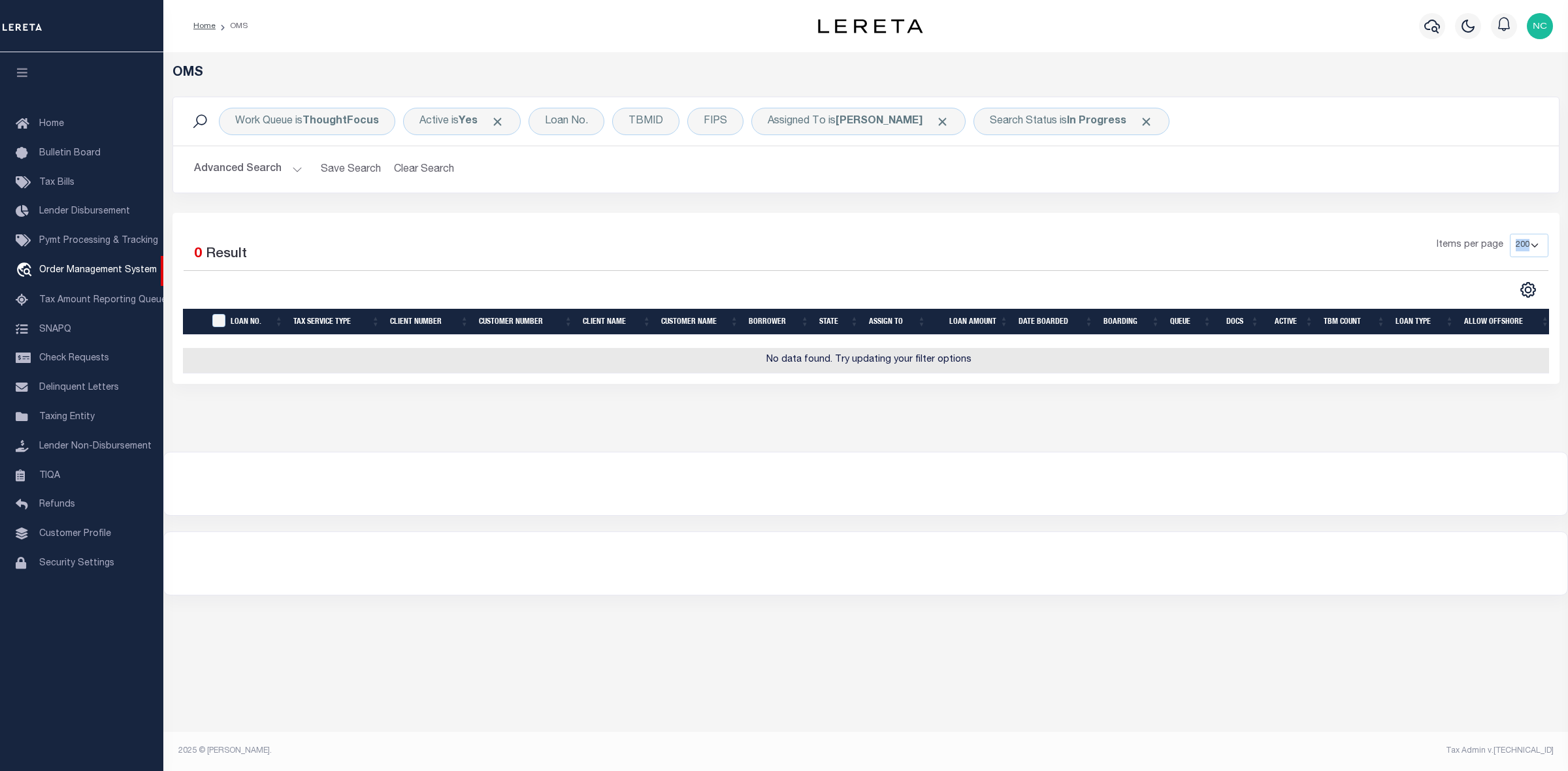
drag, startPoint x: 1602, startPoint y: 233, endPoint x: 1634, endPoint y: 258, distance: 40.6
click at [1567, 258] on html "Home OMS" at bounding box center [784, 385] width 1568 height 771
